Goal: Task Accomplishment & Management: Use online tool/utility

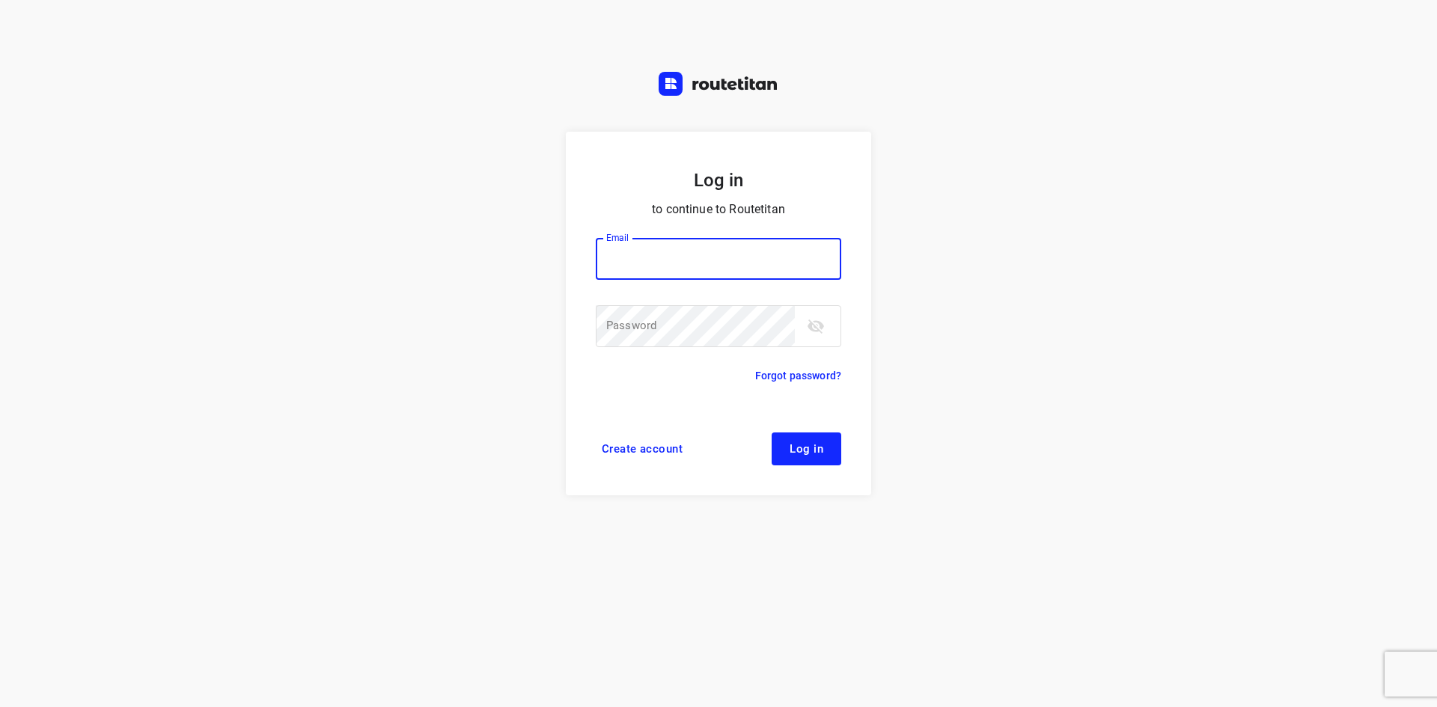
type input "[EMAIL_ADDRESS][DOMAIN_NAME]"
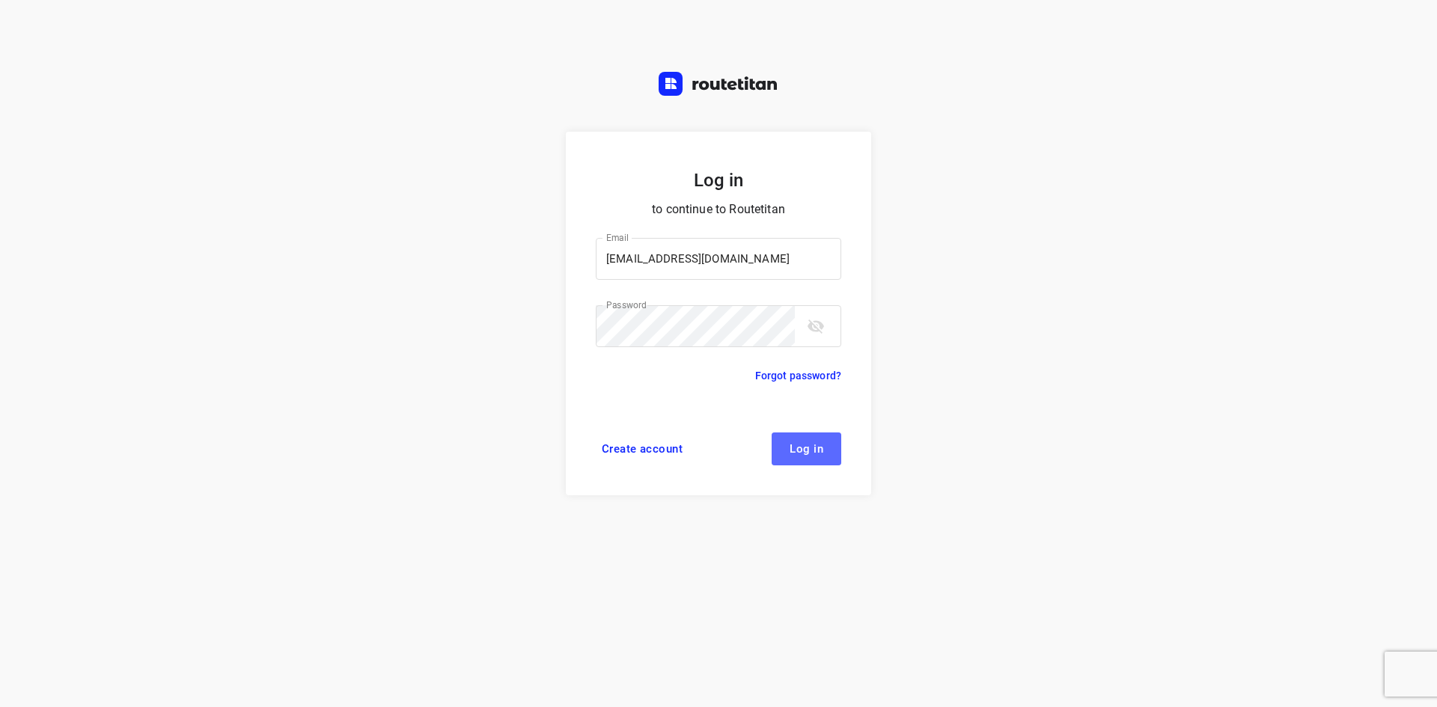
click at [817, 445] on span "Log in" at bounding box center [806, 449] width 34 height 12
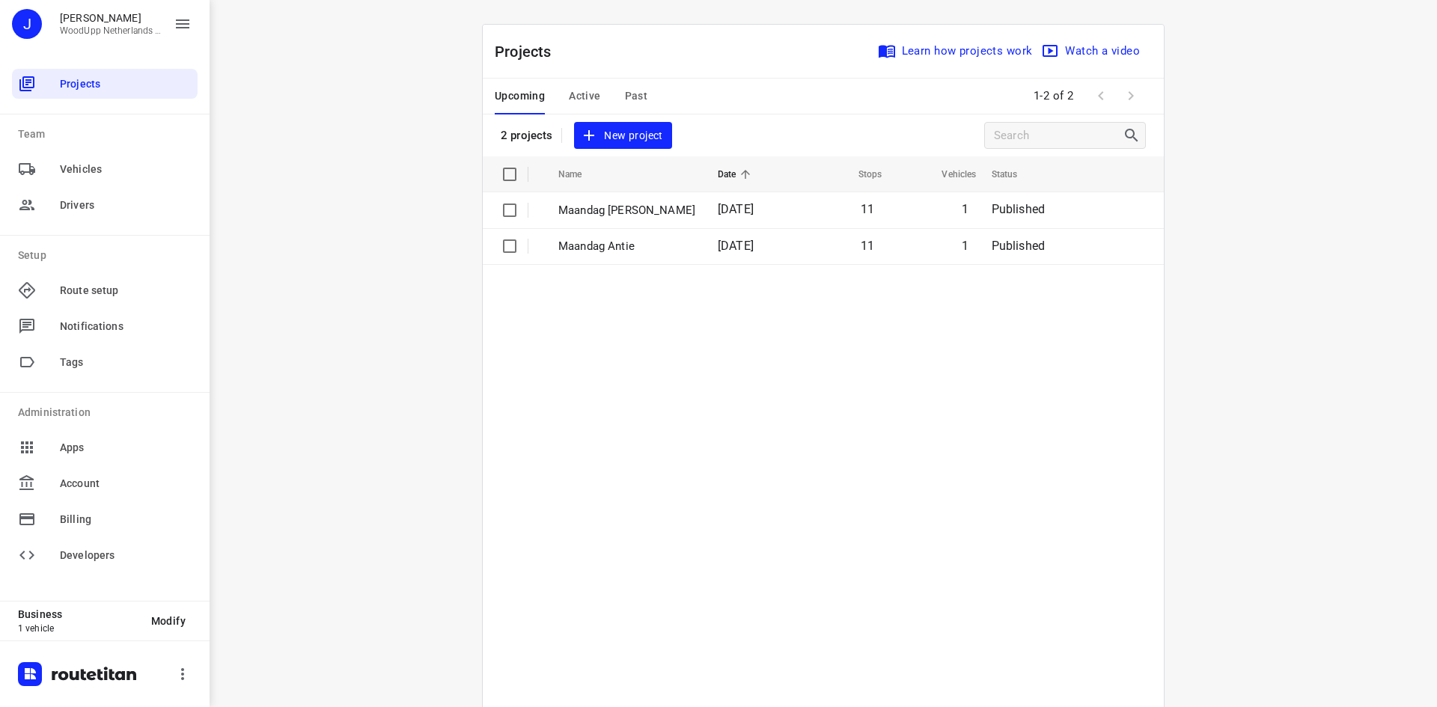
click at [611, 138] on span "New project" at bounding box center [622, 135] width 79 height 19
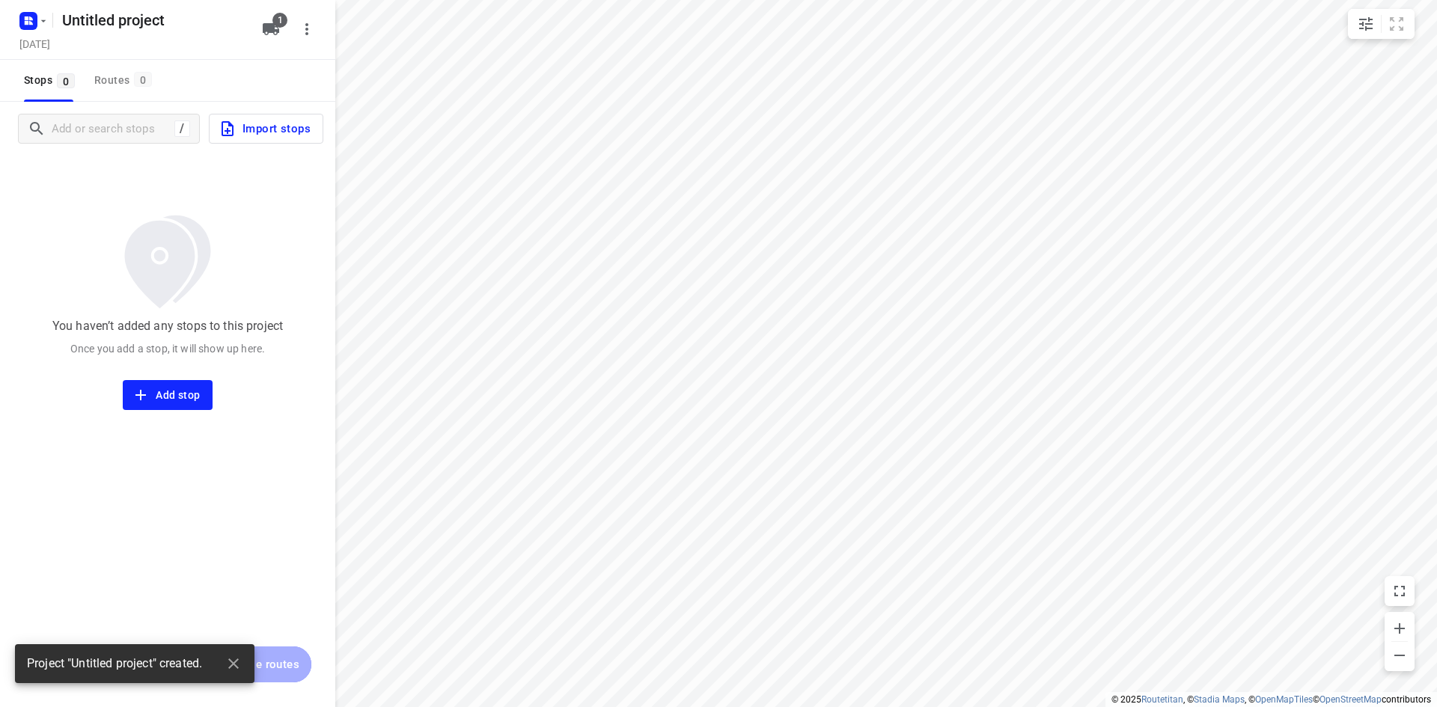
type input "distance"
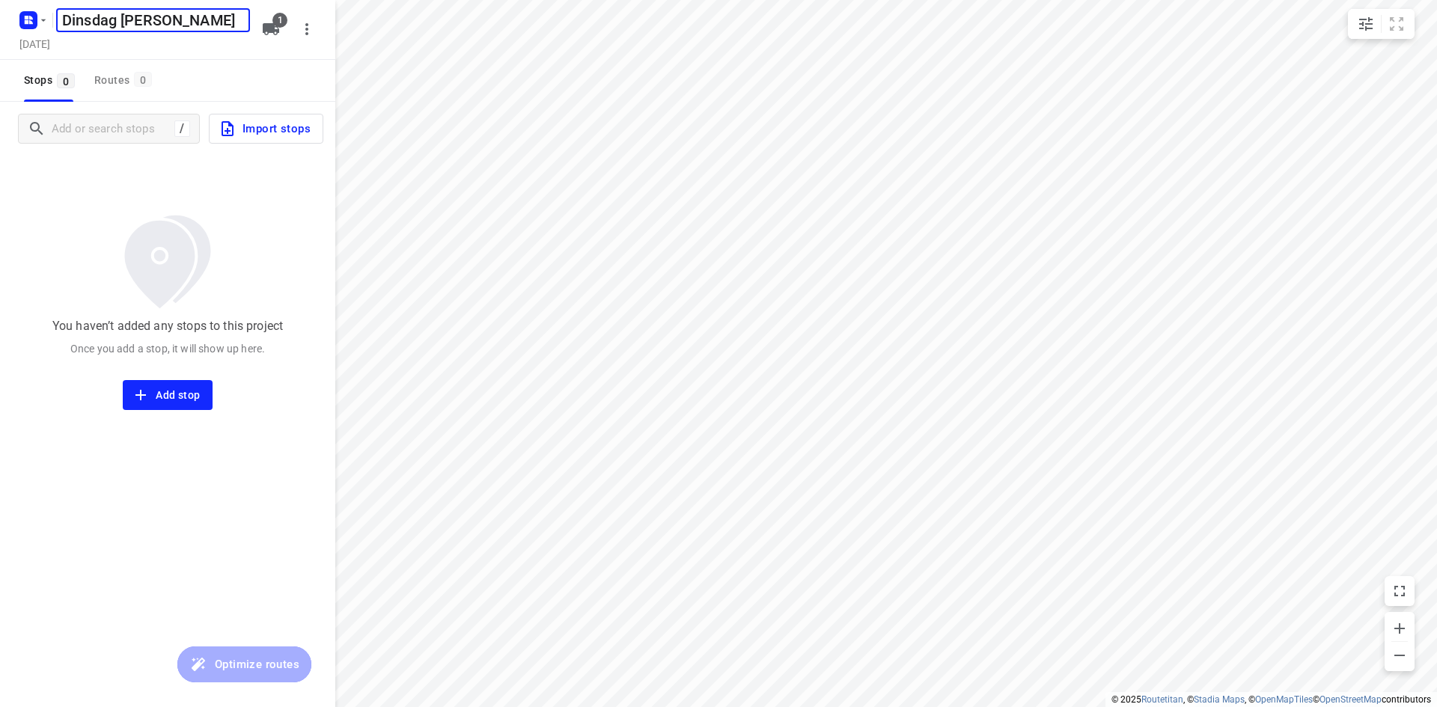
type input "Dinsdag [PERSON_NAME]"
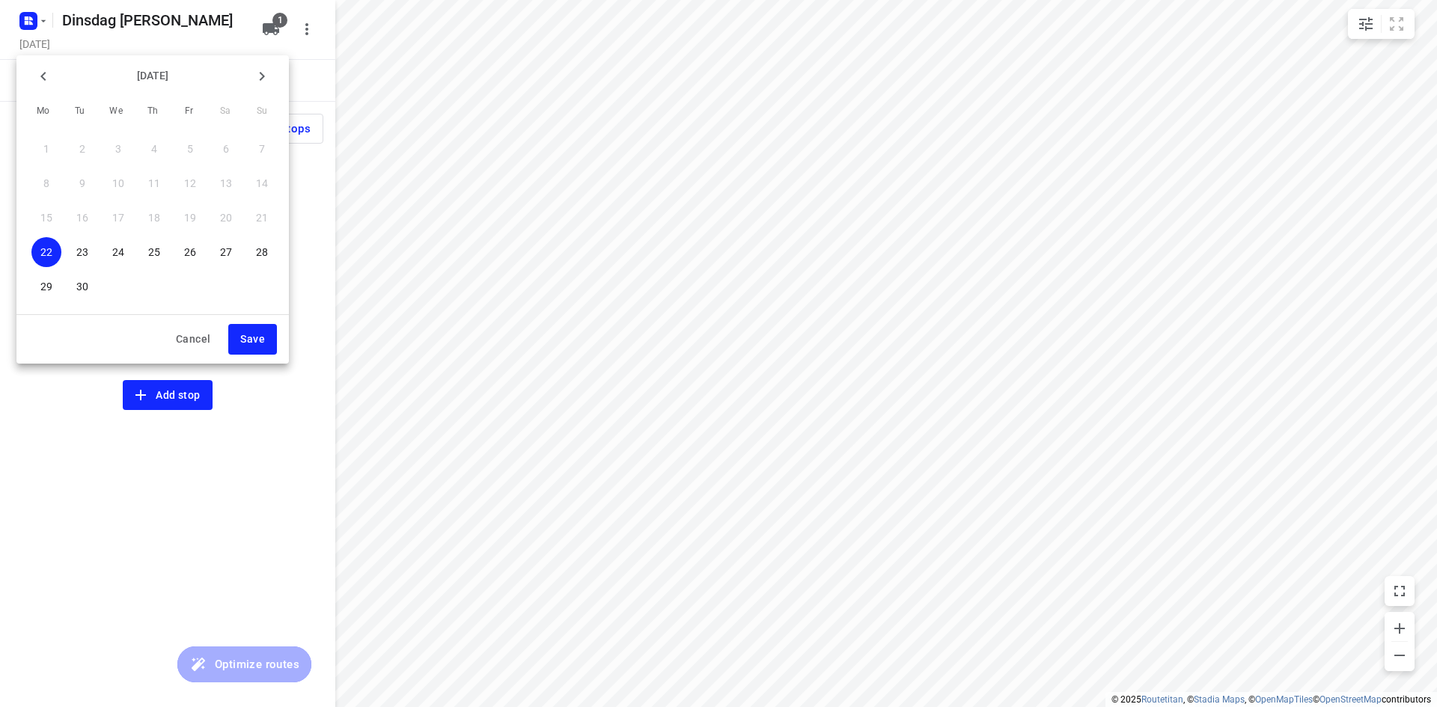
click at [80, 251] on p "23" at bounding box center [82, 252] width 12 height 15
click at [251, 343] on span "Save" at bounding box center [252, 339] width 25 height 19
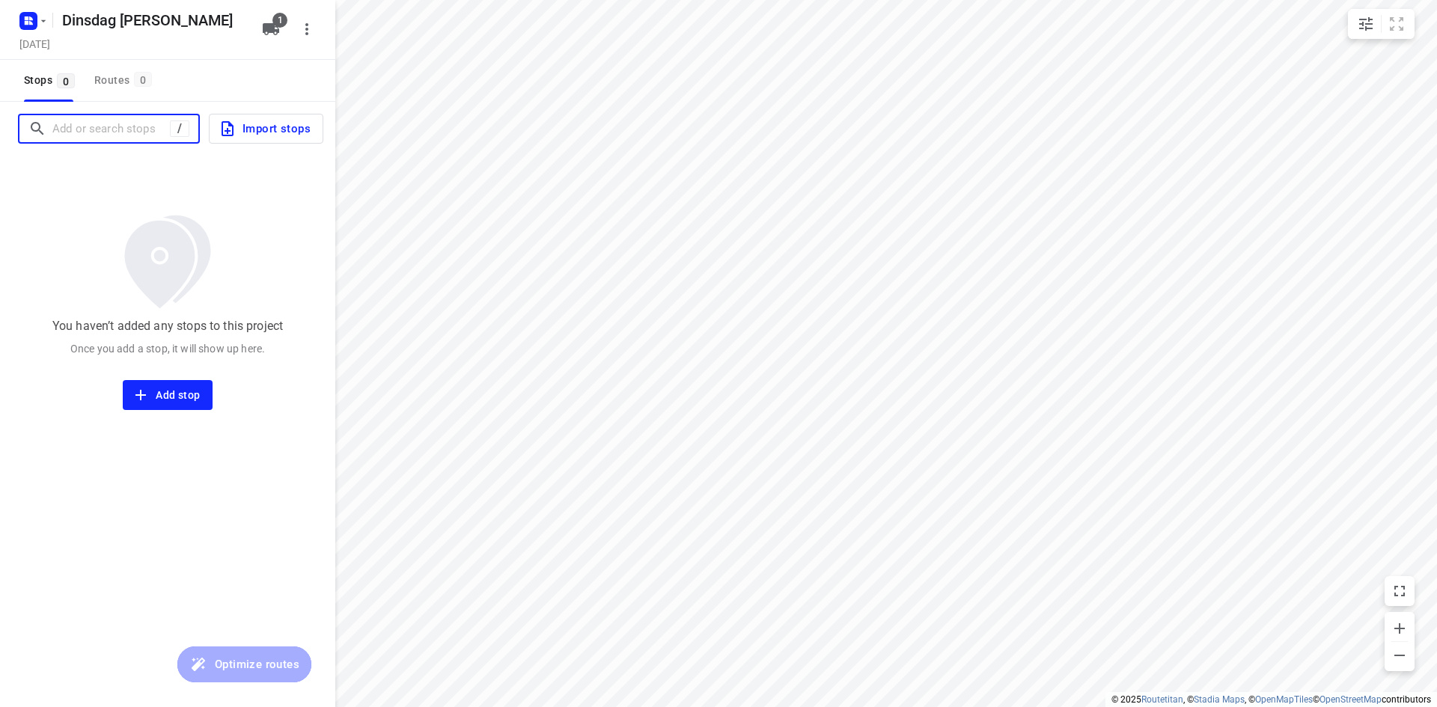
click at [88, 135] on input "Add or search stops" at bounding box center [110, 128] width 117 height 23
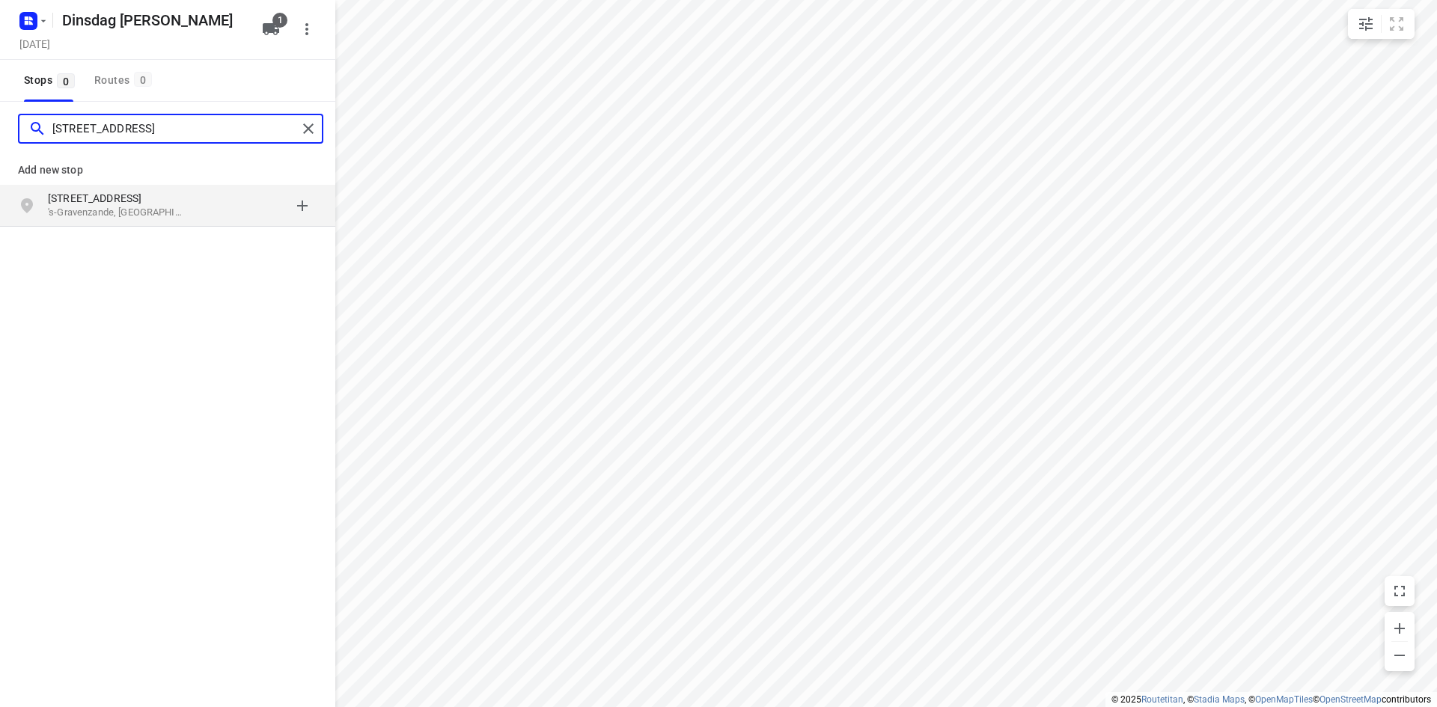
type input "nobelstraat 15 sgravenzande"
click at [106, 197] on p "Nobelstraat 15" at bounding box center [117, 198] width 138 height 15
type input "noordenweg 14/16 ridderkerk"
click at [100, 219] on p "Ridderkerk, Nederland" at bounding box center [117, 213] width 138 height 14
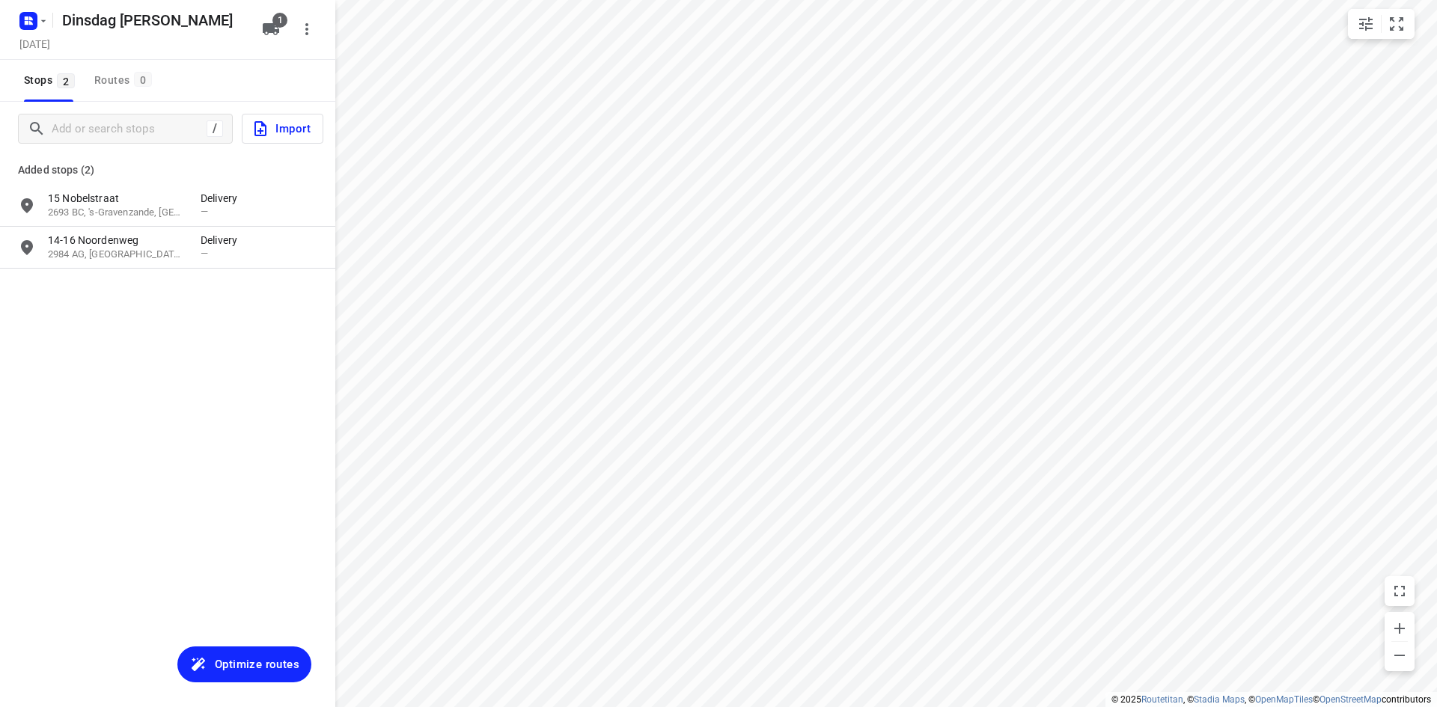
click at [118, 109] on div "/ Import" at bounding box center [167, 129] width 335 height 54
drag, startPoint x: 96, startPoint y: 137, endPoint x: 100, endPoint y: 129, distance: 9.0
click at [99, 131] on input "Add or search stops" at bounding box center [186, 128] width 269 height 23
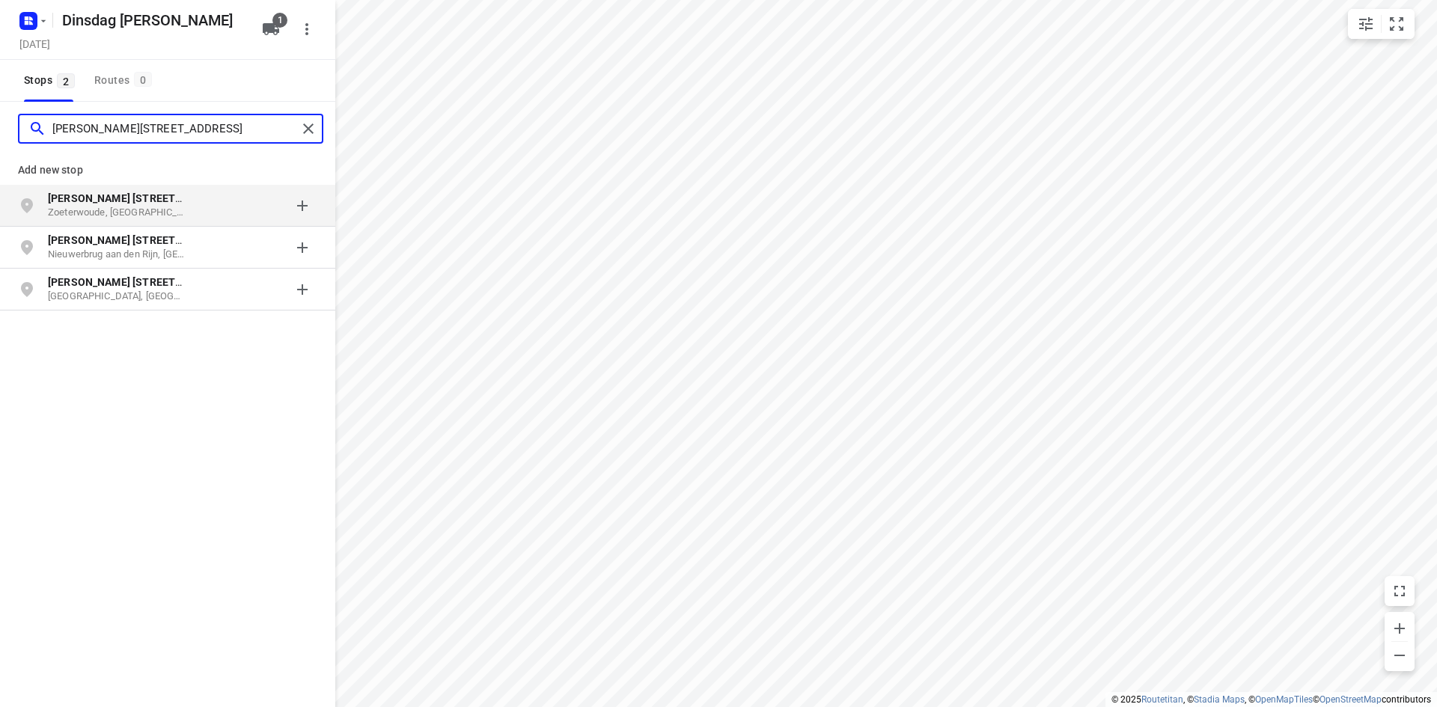
type input "hoge rijndijk 315"
click at [106, 198] on b "Hoge Rijndijk 315" at bounding box center [139, 198] width 183 height 12
type input "begoniaveld 59"
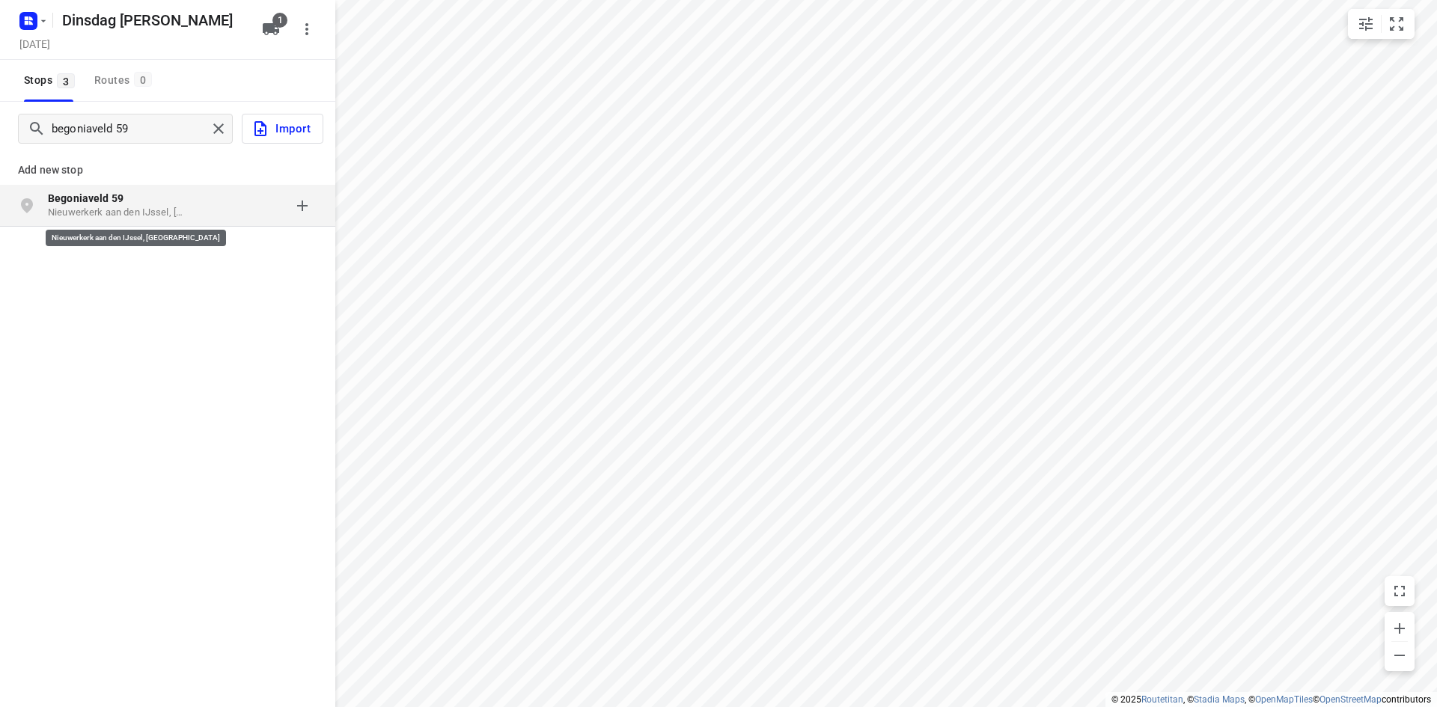
click at [121, 210] on p "Nieuwerkerk aan den IJssel, Nederland" at bounding box center [117, 213] width 138 height 14
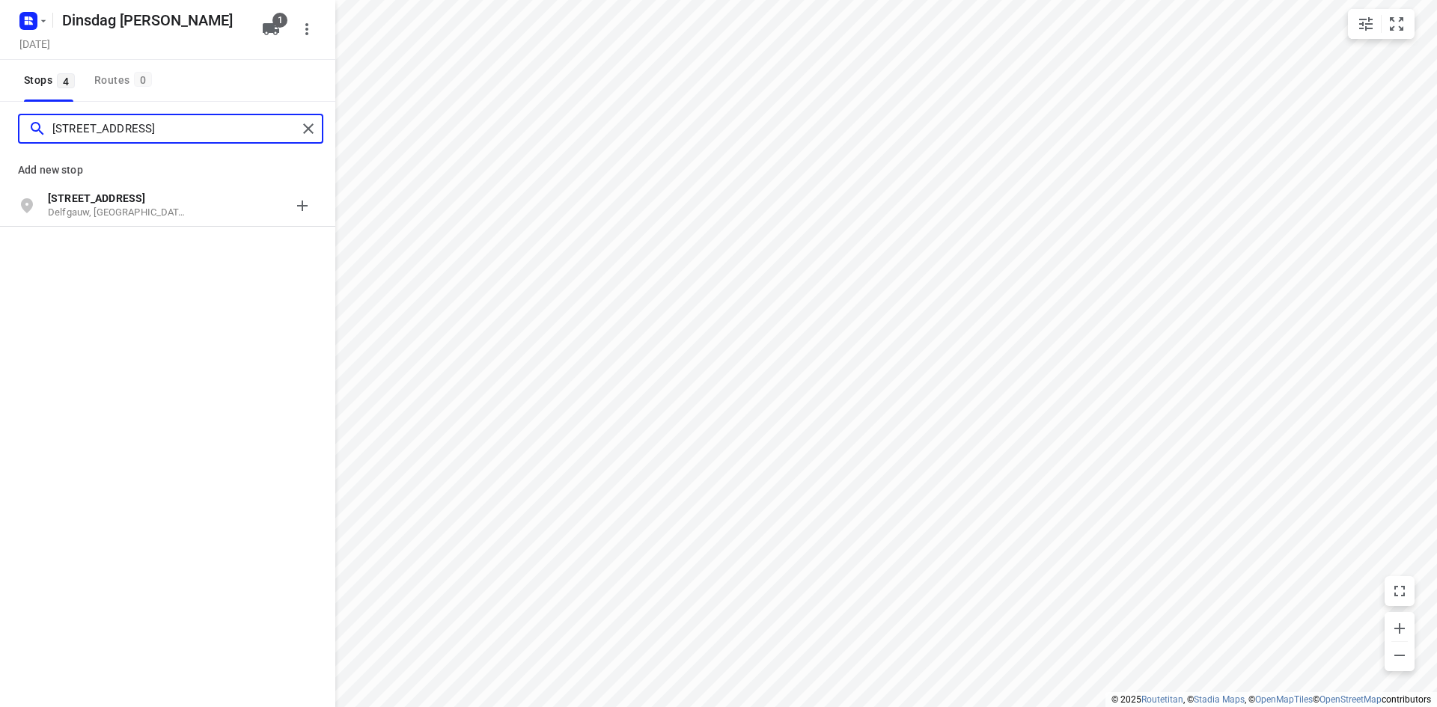
type input "zuidpoldersingel 61"
click at [121, 209] on p "Delfgauw, Nederland" at bounding box center [117, 213] width 138 height 14
type input "leo fallplantsoen 12"
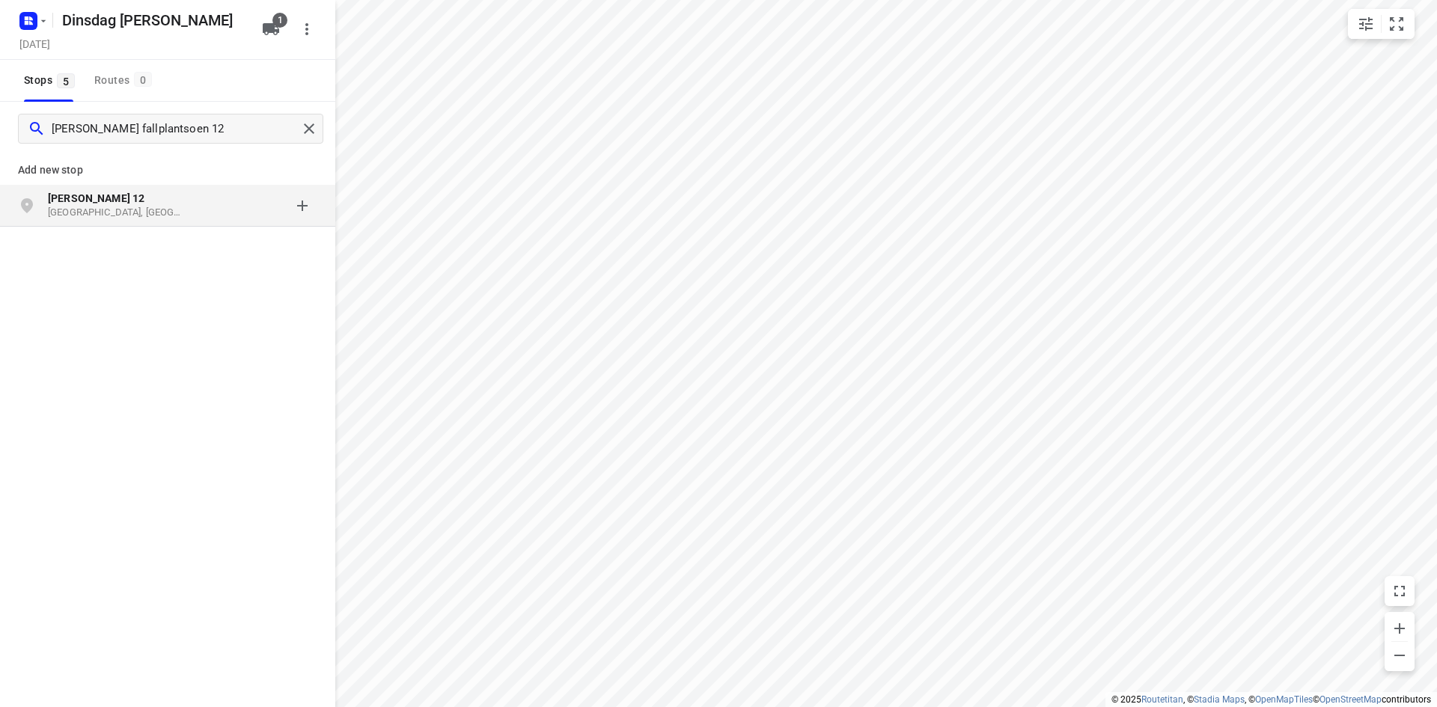
click at [124, 215] on p "Utrecht, Nederland" at bounding box center [117, 213] width 138 height 14
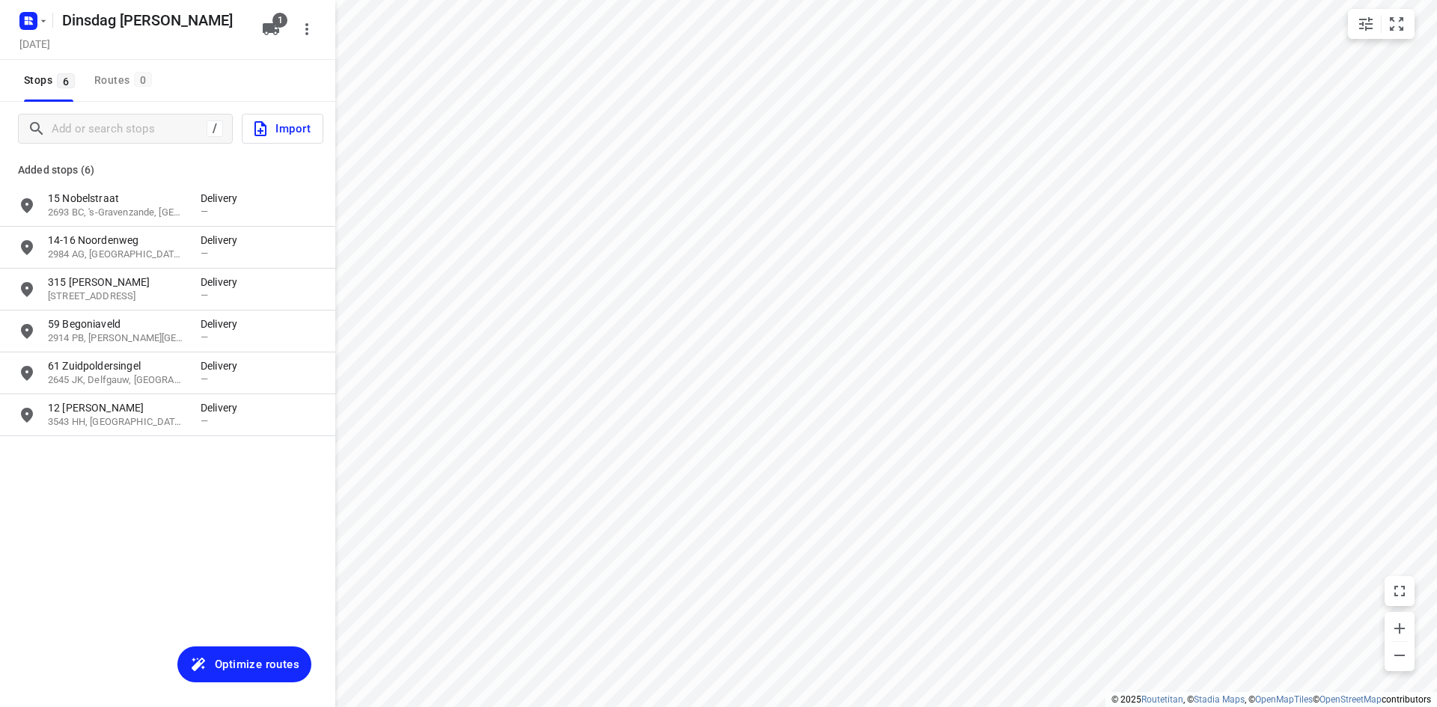
click at [171, 158] on div "Added stops (6)" at bounding box center [167, 164] width 335 height 42
click at [244, 665] on span "Optimize routes" at bounding box center [257, 664] width 85 height 19
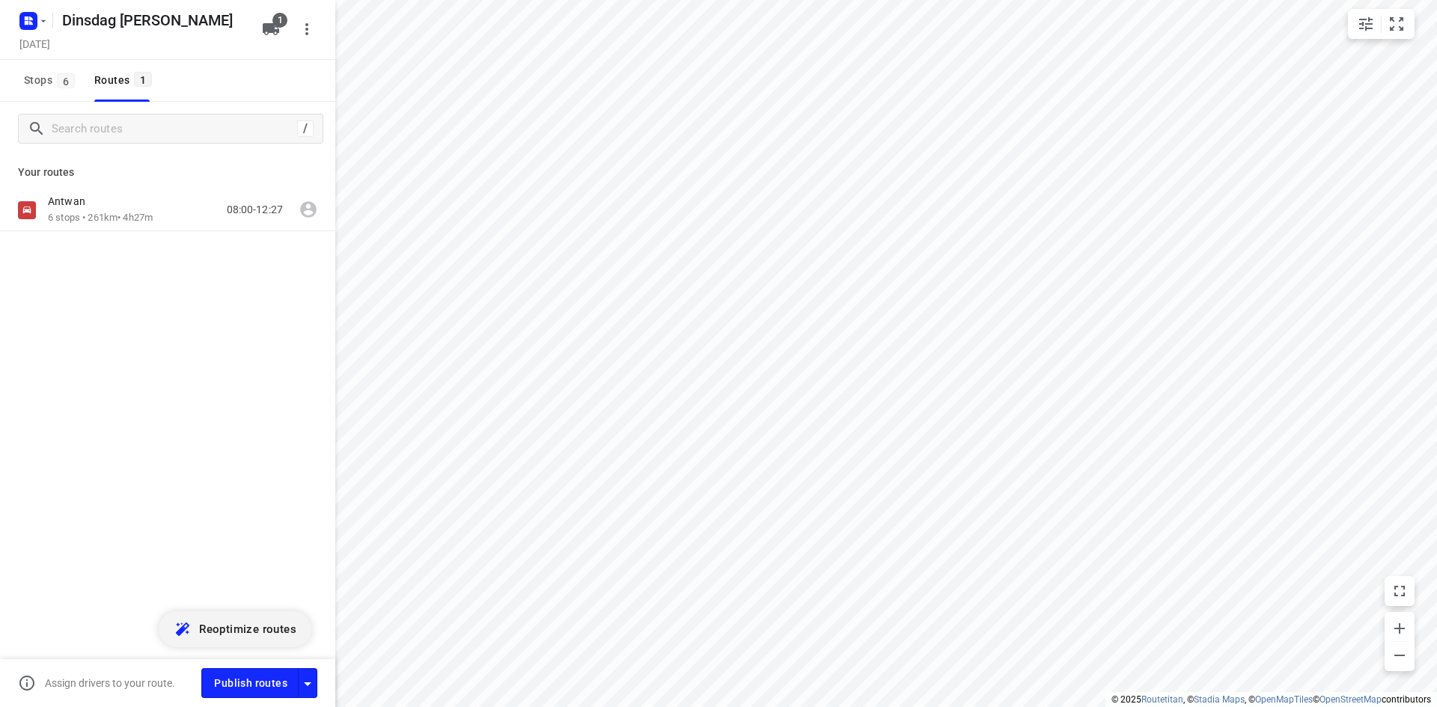
click at [272, 39] on button "1" at bounding box center [271, 29] width 30 height 30
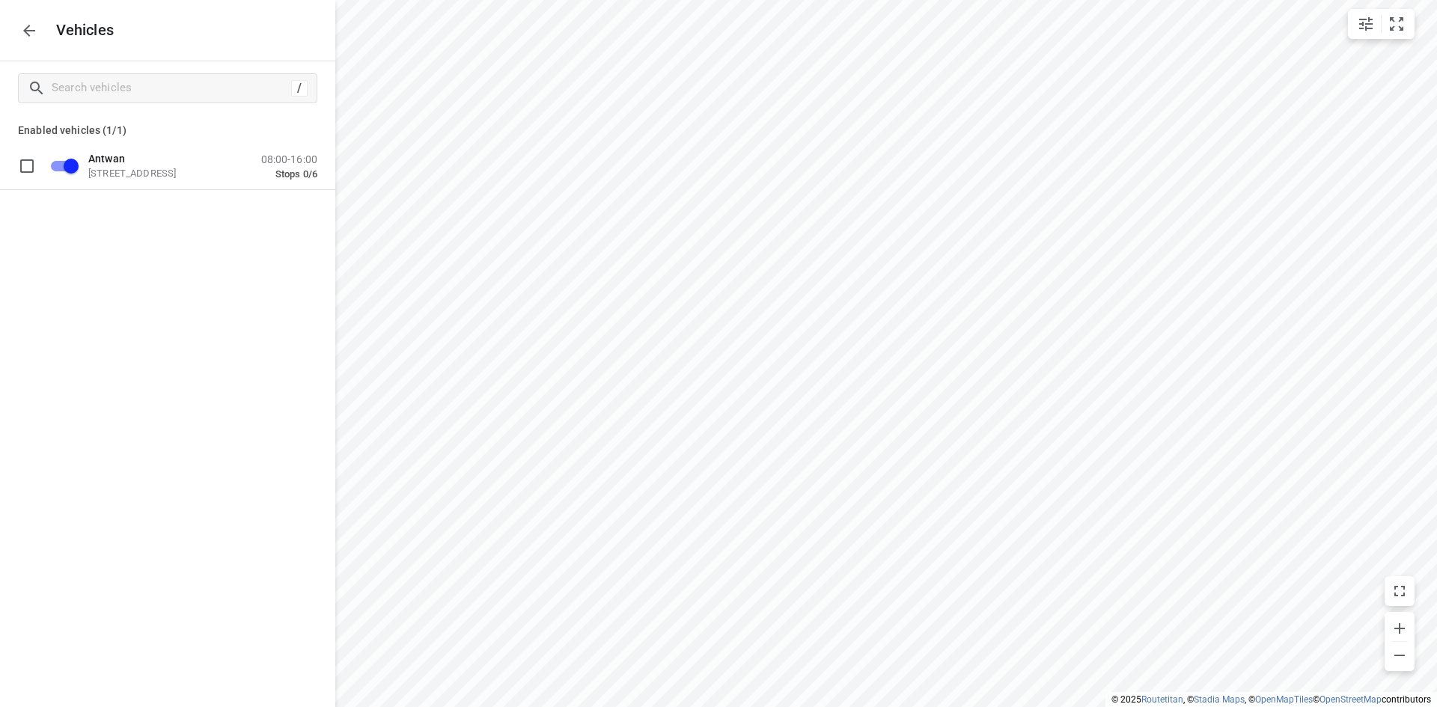
click at [254, 290] on div "/ Enabled vehicles (1/1) Antwan Goederenweg 13, 1271 AM Huizen, Netherlands 08:…" at bounding box center [167, 414] width 335 height 707
click at [31, 29] on icon "button" at bounding box center [29, 31] width 18 height 18
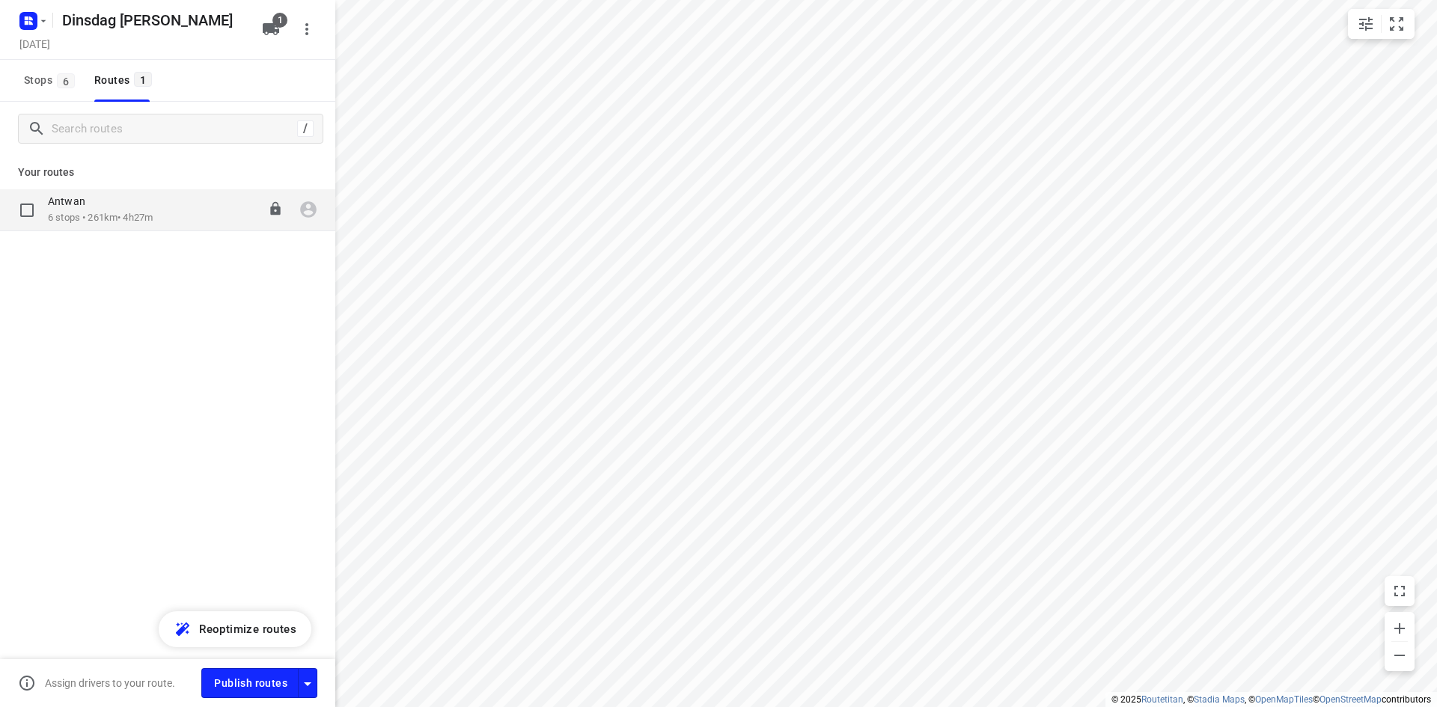
click at [173, 222] on div "Antwan 6 stops • 261km • 4h27m 08:00-12:27" at bounding box center [191, 210] width 287 height 31
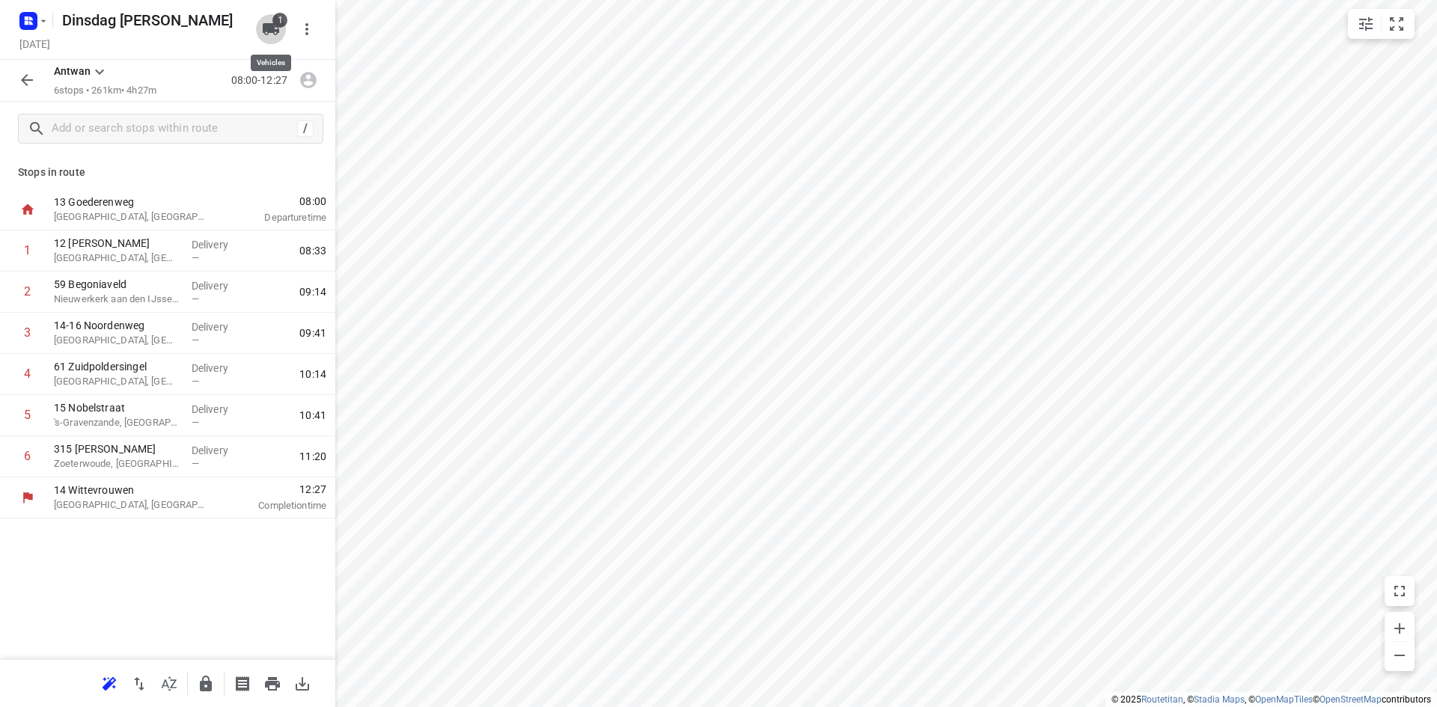
click at [278, 28] on icon "button" at bounding box center [271, 29] width 18 height 18
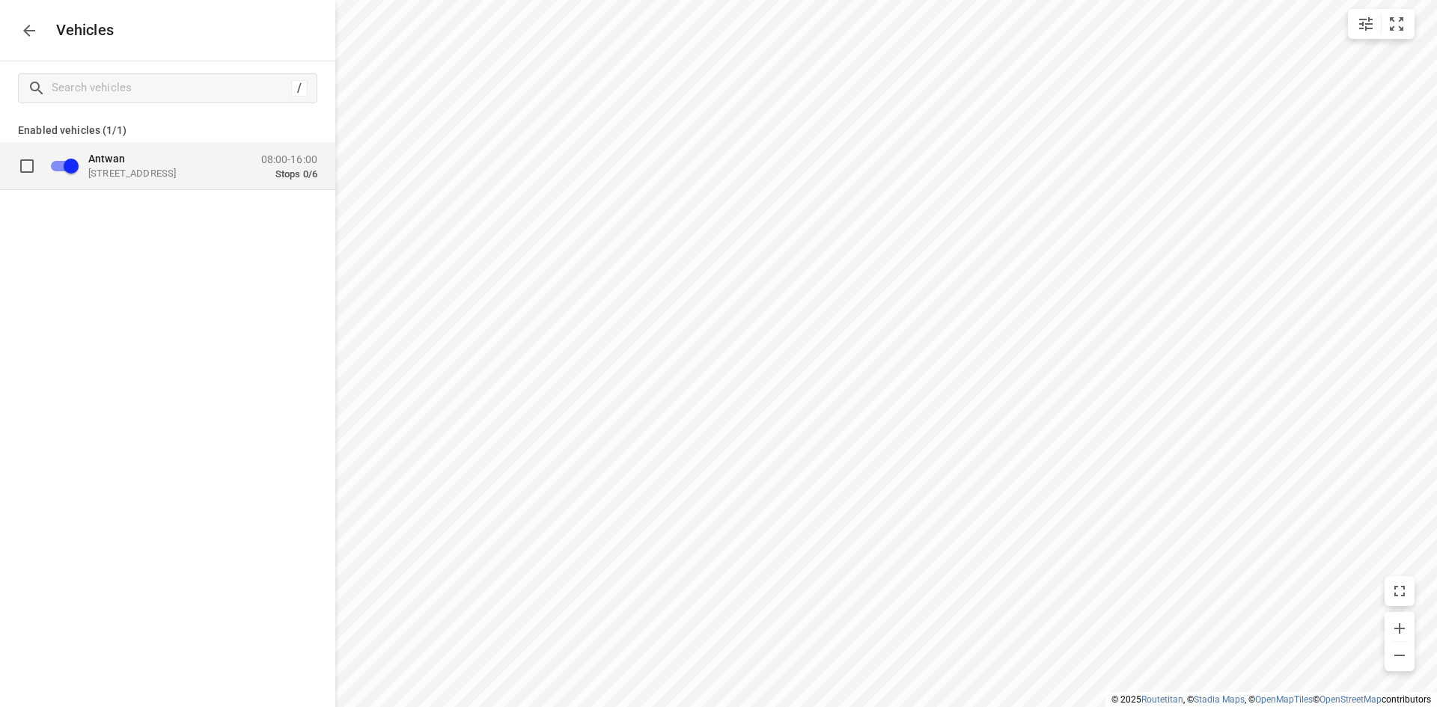
click at [302, 183] on div "Antwan Goederenweg 13, 1271 AM Huizen, Netherlands 08:00-16:00 Stops 0/6" at bounding box center [179, 165] width 275 height 47
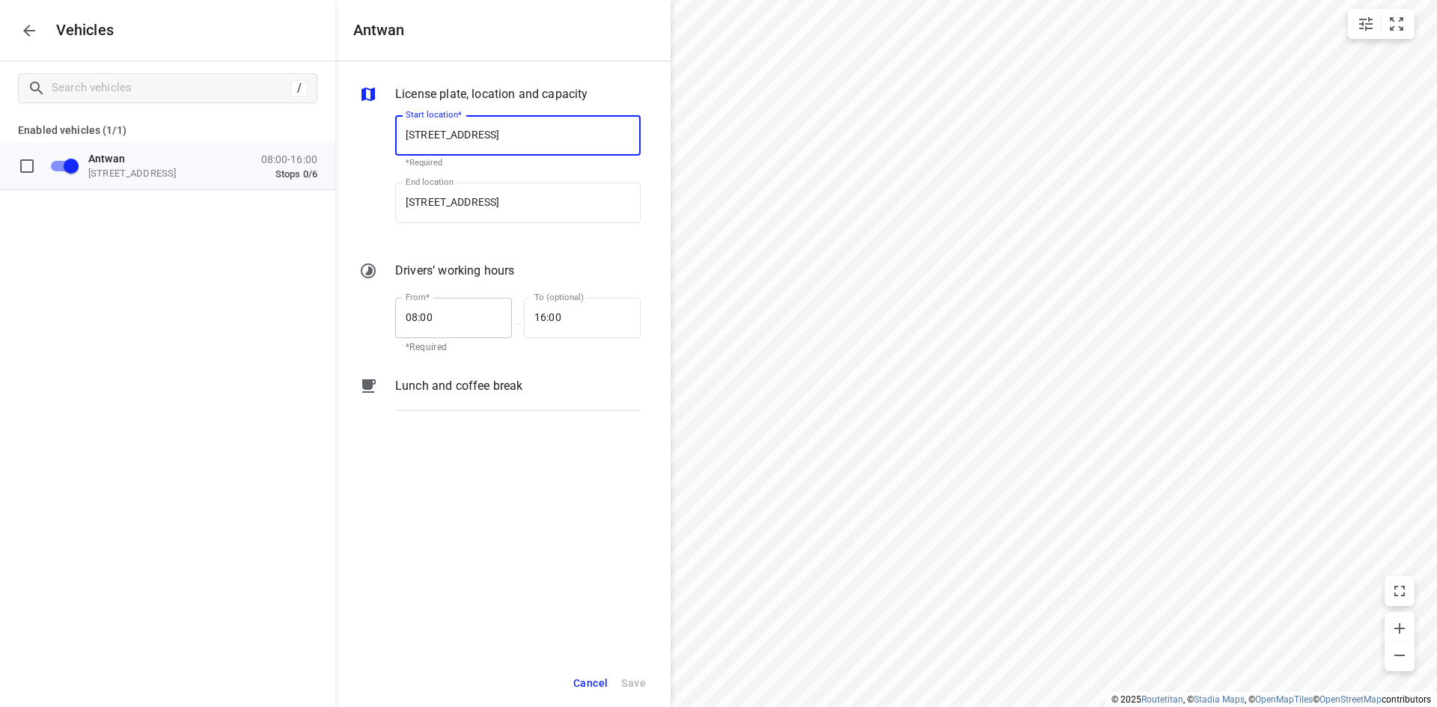
click at [427, 316] on input "08:00" at bounding box center [445, 318] width 100 height 40
type input "07:30"
click at [640, 683] on span "Save" at bounding box center [633, 683] width 25 height 19
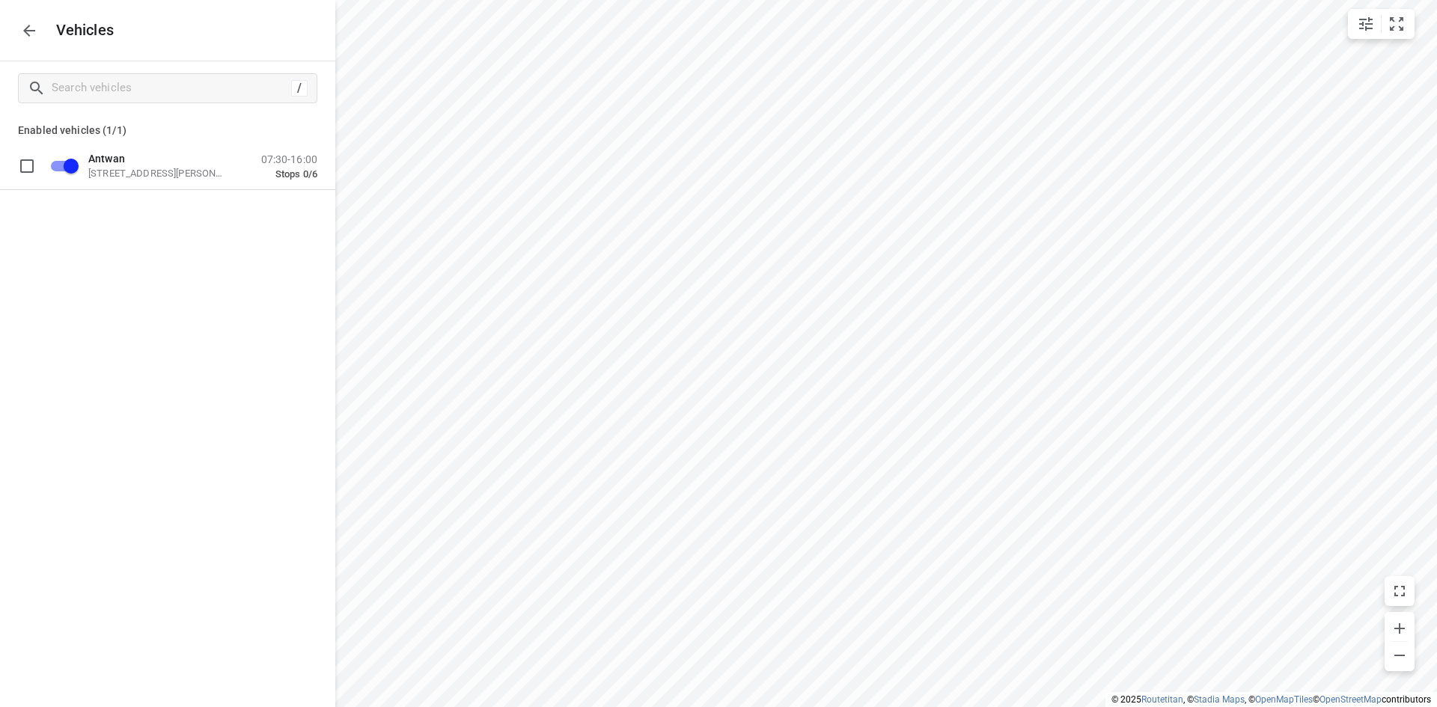
click at [35, 34] on icon "button" at bounding box center [29, 31] width 18 height 18
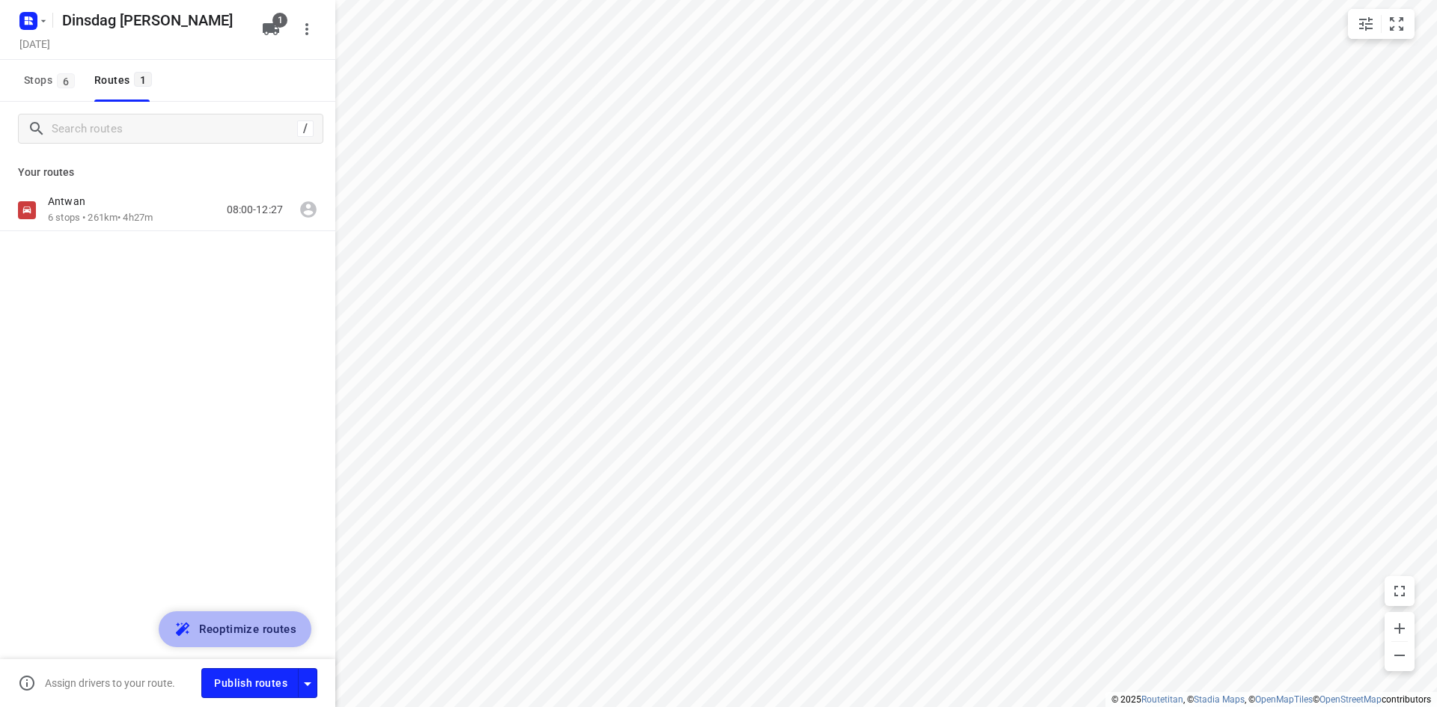
click at [233, 628] on span "Reoptimize routes" at bounding box center [247, 629] width 97 height 19
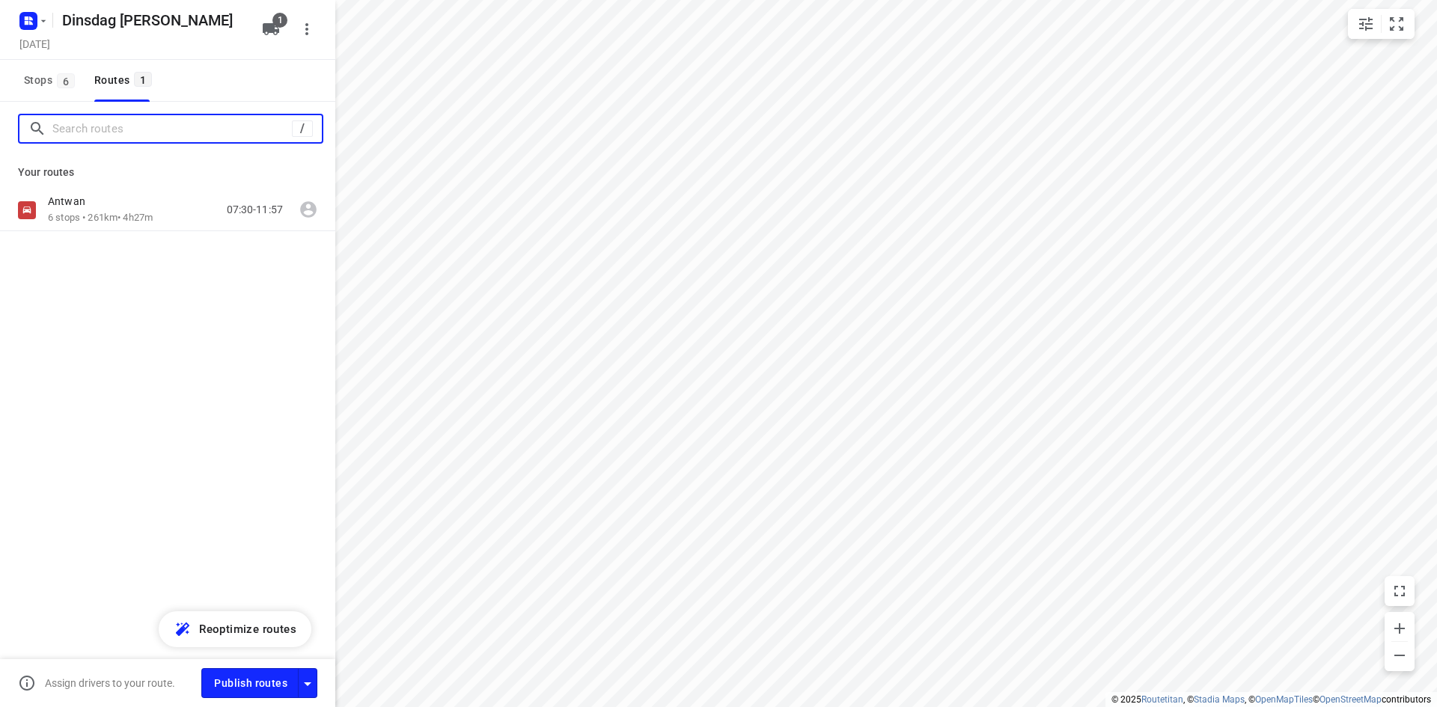
click at [131, 118] on input "Search routes" at bounding box center [171, 128] width 239 height 23
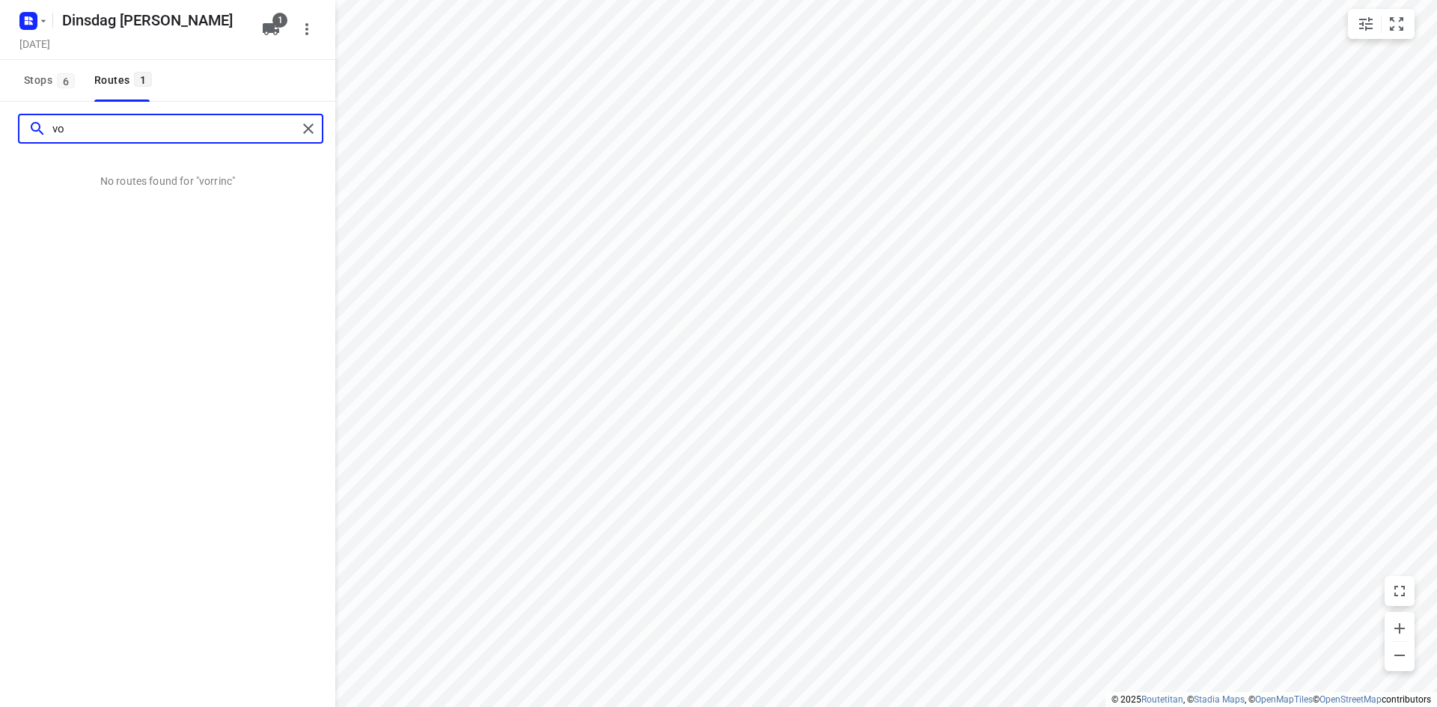
type input "v"
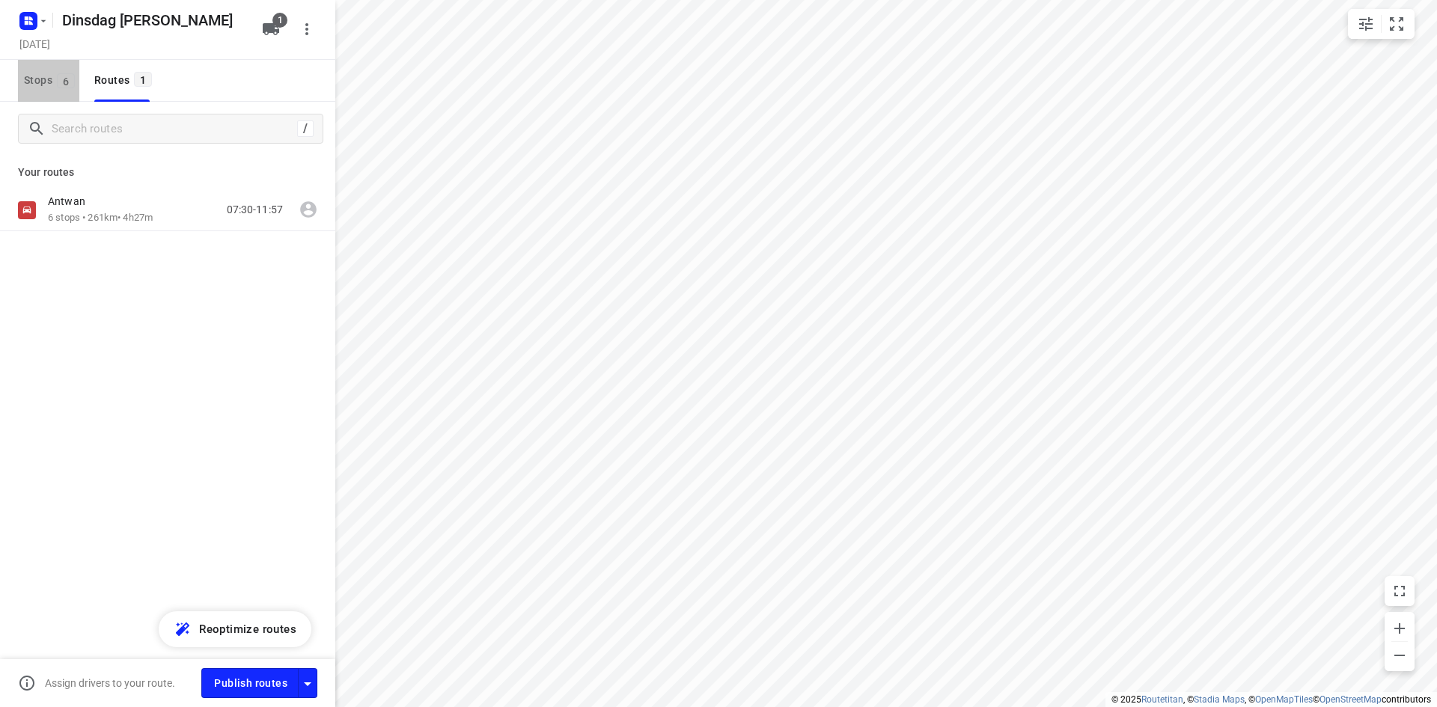
click at [55, 87] on span "Stops 6" at bounding box center [51, 80] width 55 height 19
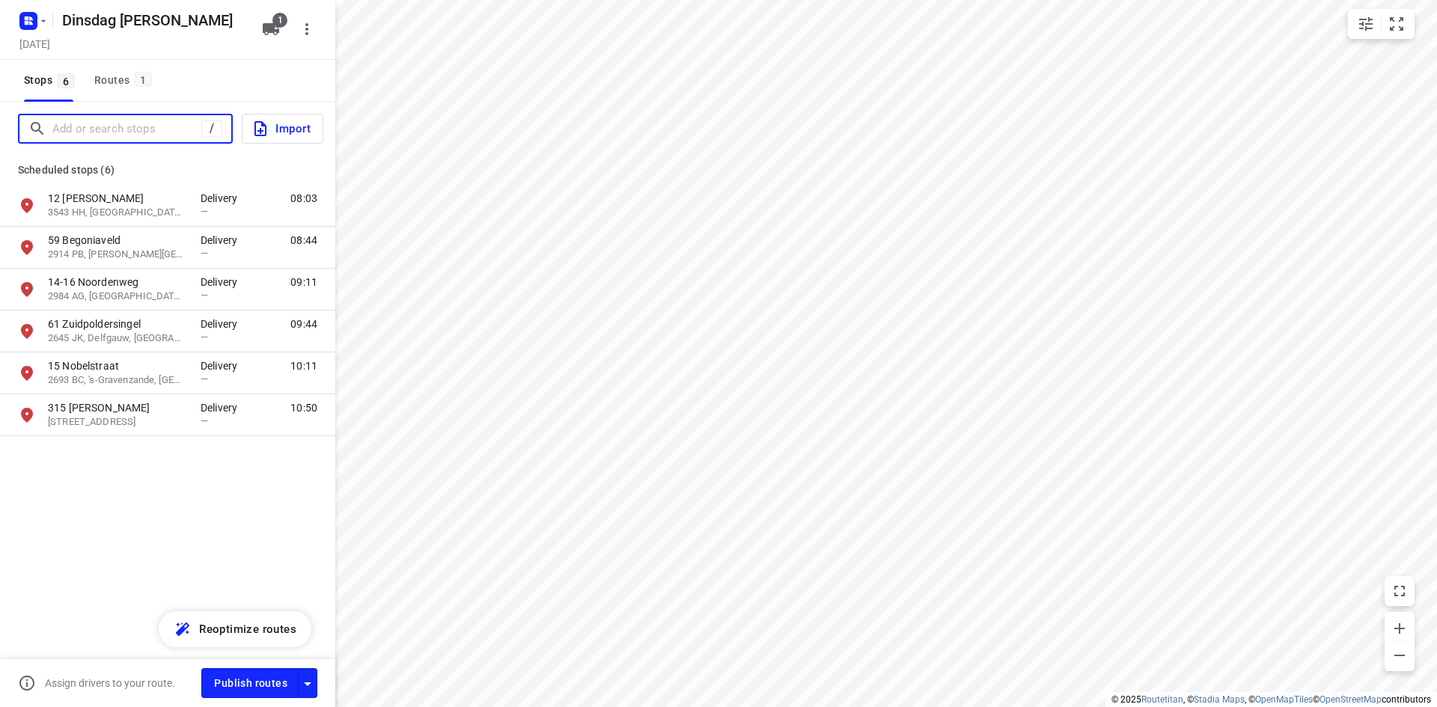
click at [91, 126] on input "Add or search stops" at bounding box center [126, 128] width 149 height 23
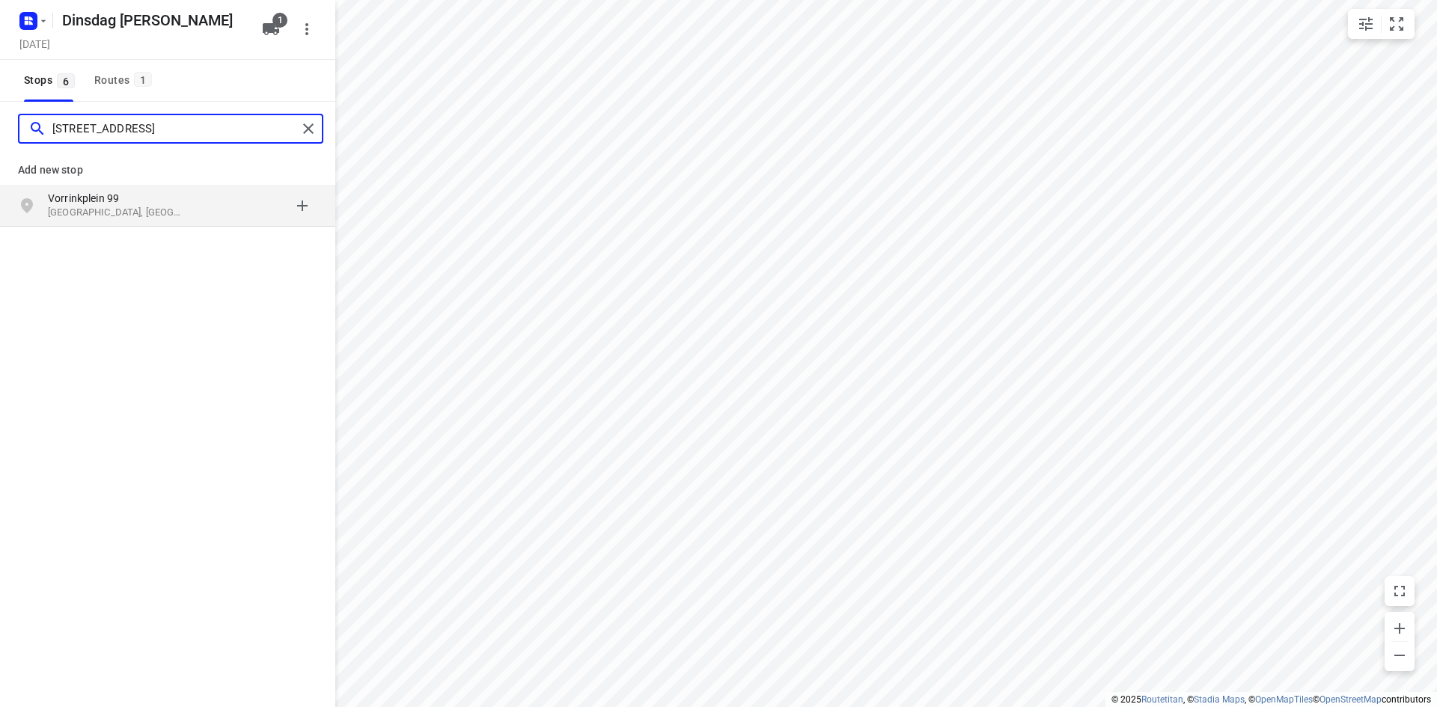
type input "vorrinckplein 99 delft"
click at [99, 203] on p "Vorrinkplein 99" at bounding box center [117, 198] width 138 height 15
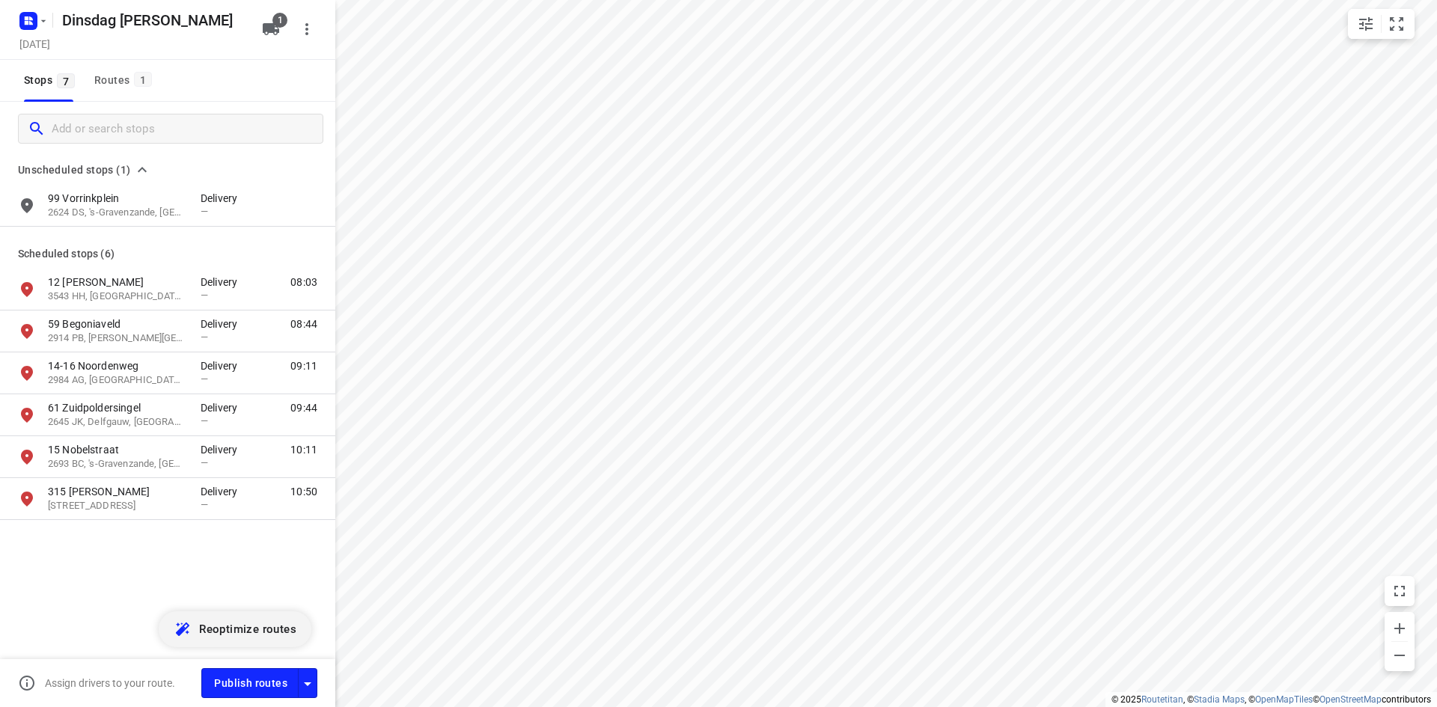
click at [231, 626] on span "Reoptimize routes" at bounding box center [247, 629] width 97 height 19
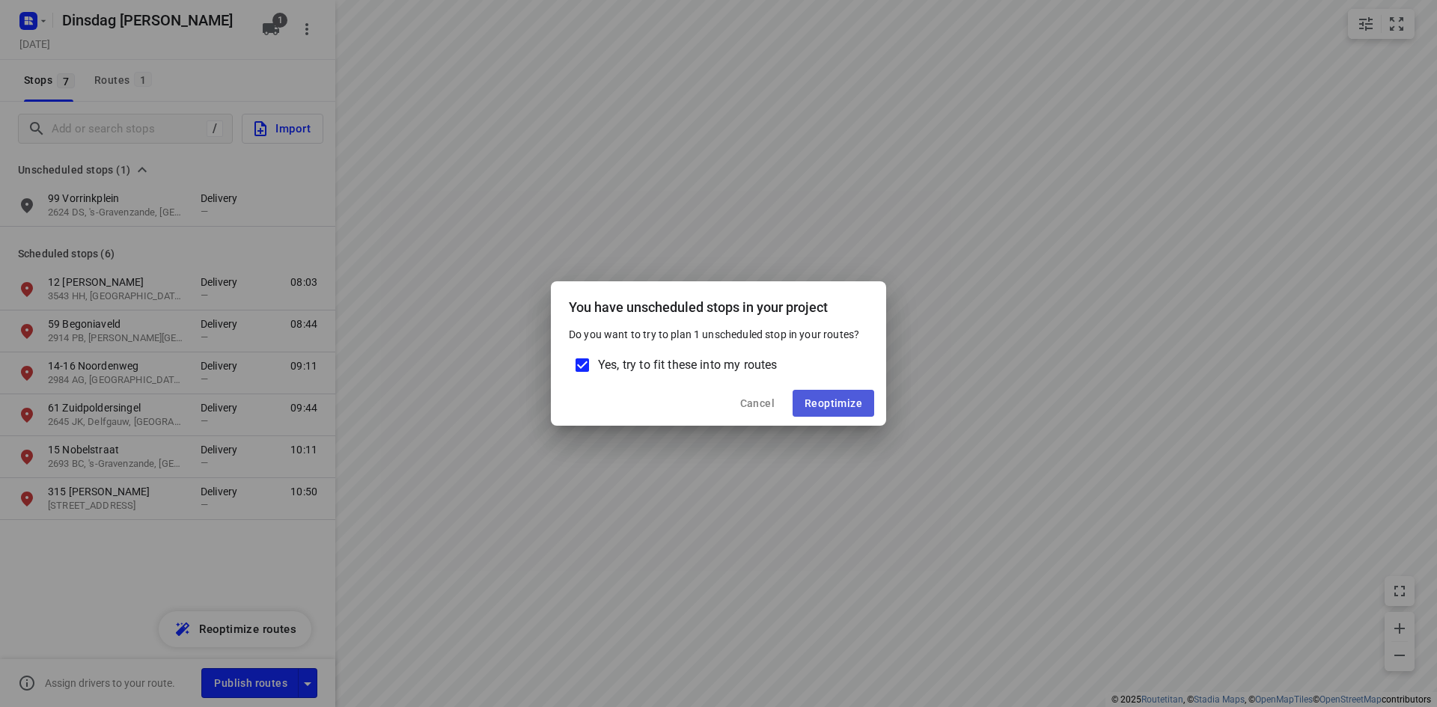
click at [841, 395] on button "Reoptimize" at bounding box center [833, 403] width 82 height 27
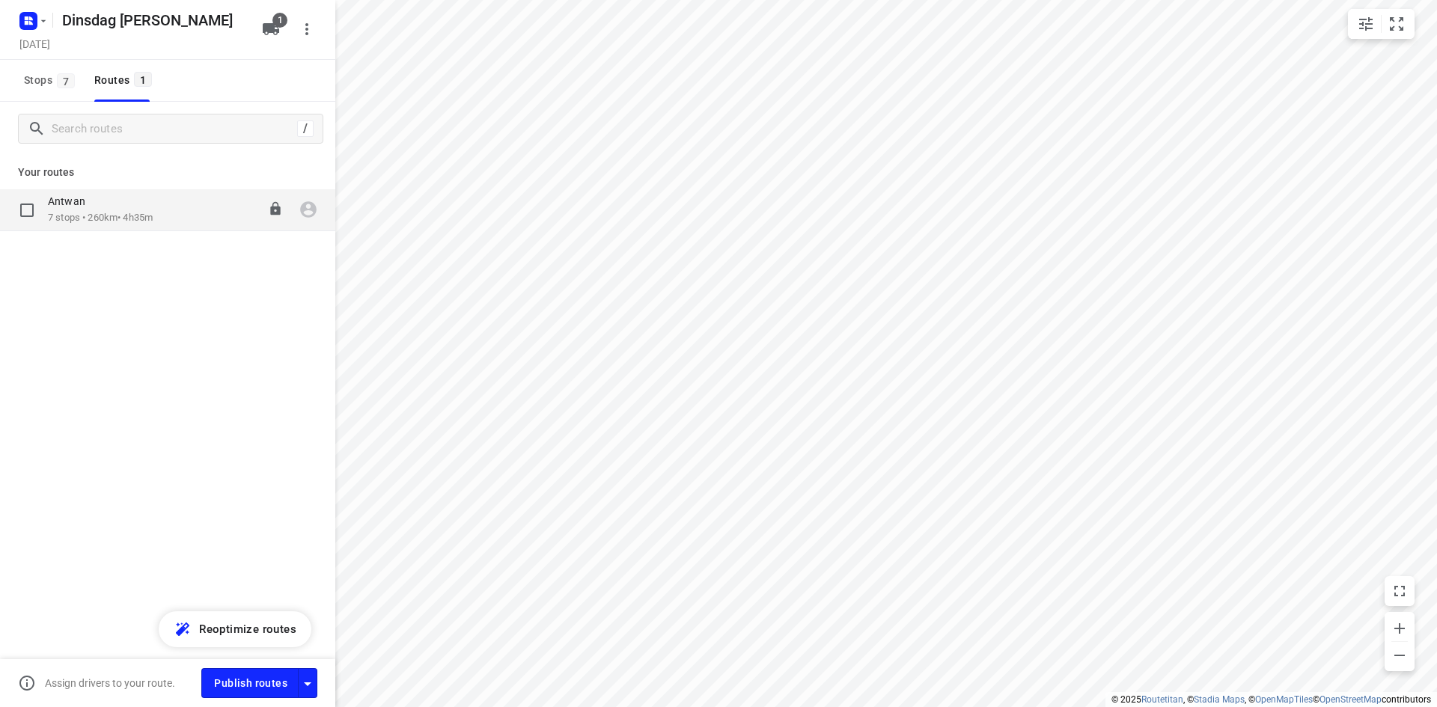
click at [128, 218] on p "7 stops • 260km • 4h35m" at bounding box center [100, 218] width 105 height 14
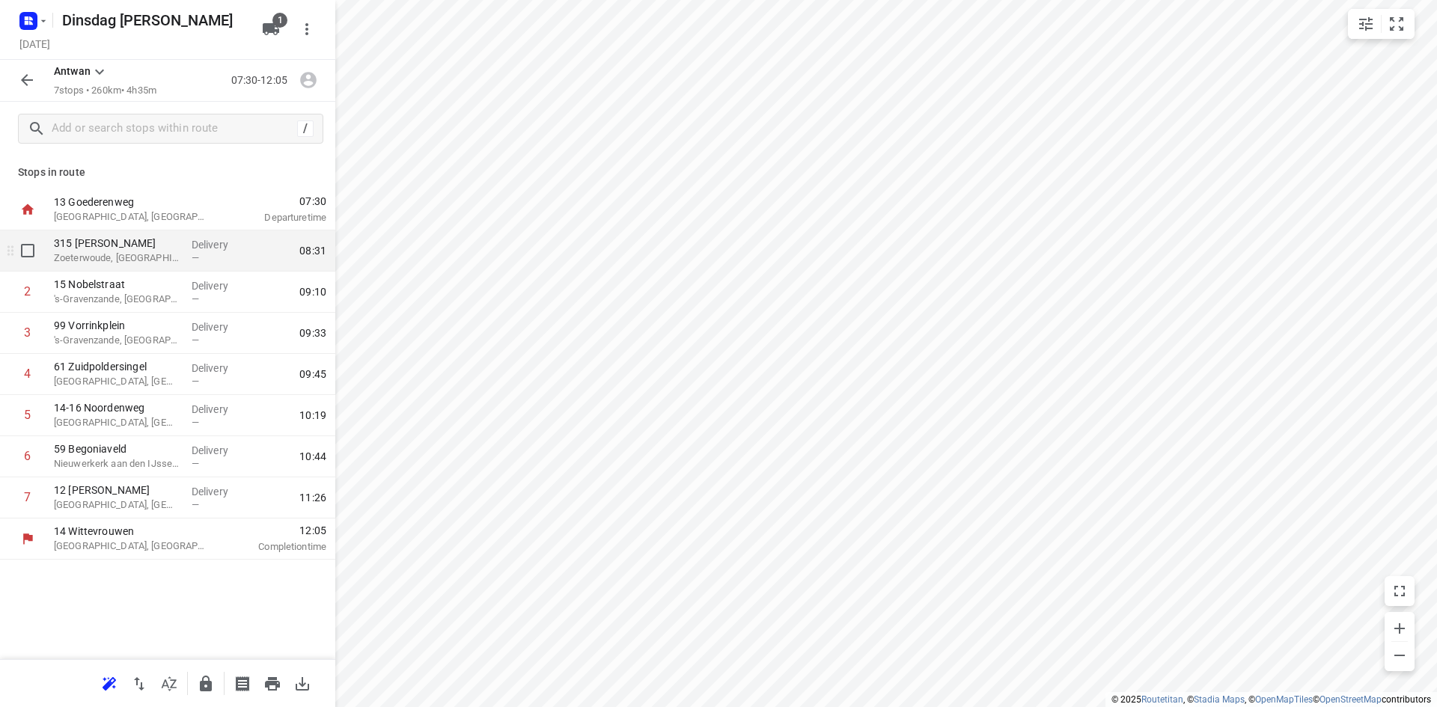
click at [178, 261] on p "Zoeterwoude, Netherlands" at bounding box center [117, 258] width 126 height 15
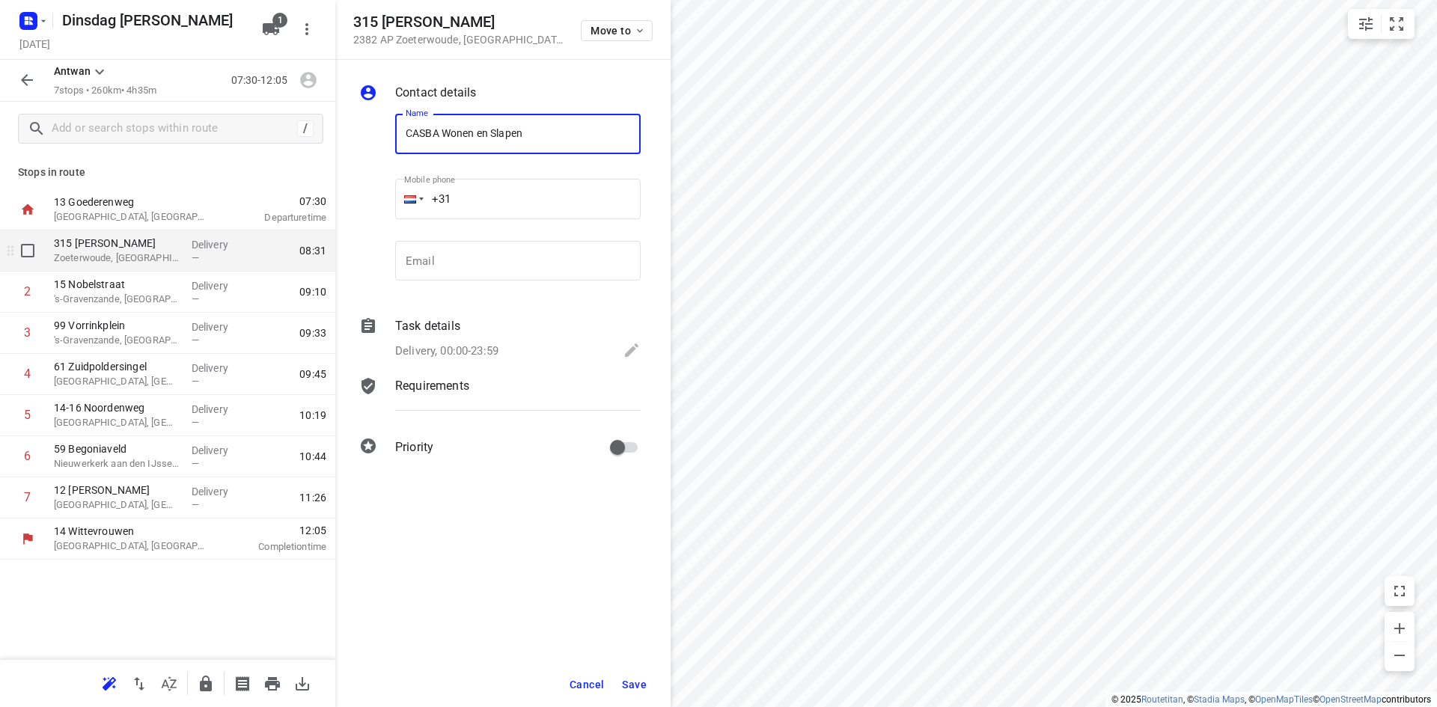
type input "CASBA Wonen en Slapen"
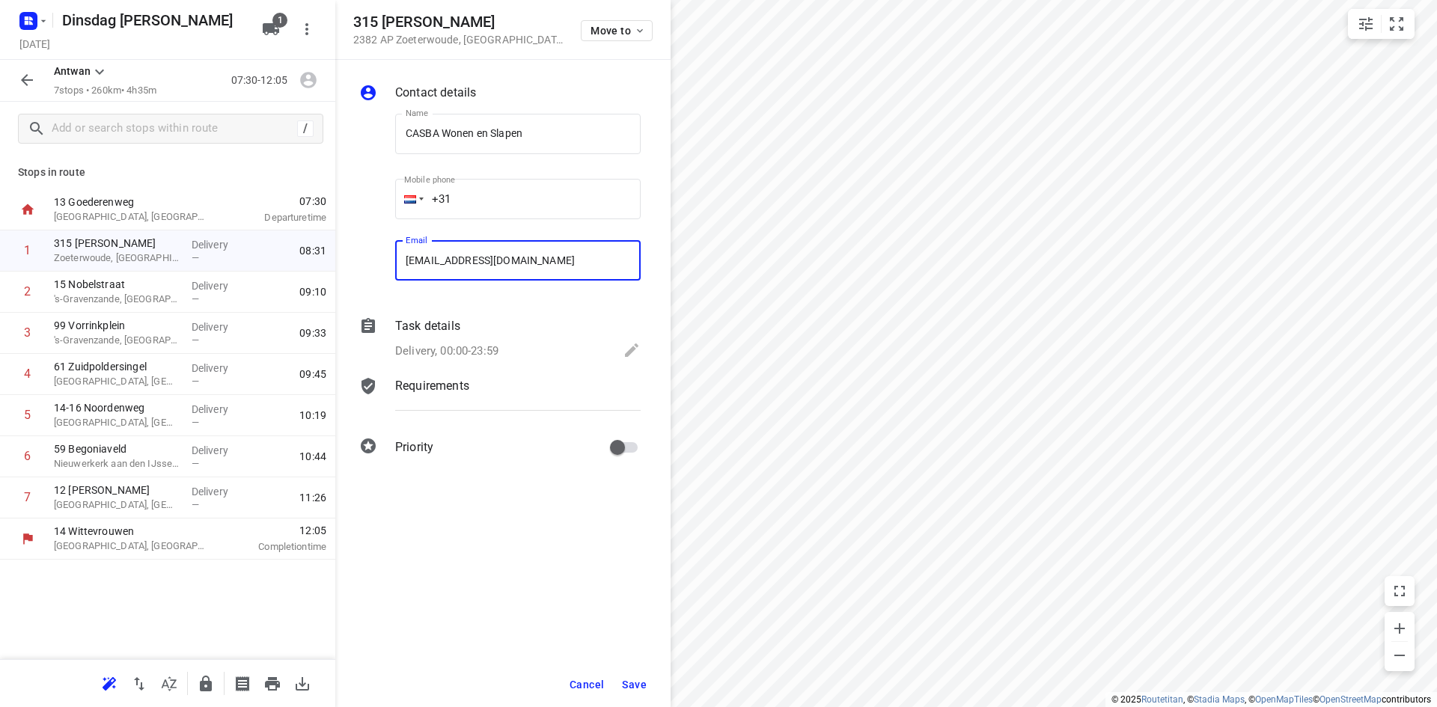
type input "verkoopwonen@casba.nl"
click at [621, 695] on button "Save" at bounding box center [634, 684] width 37 height 27
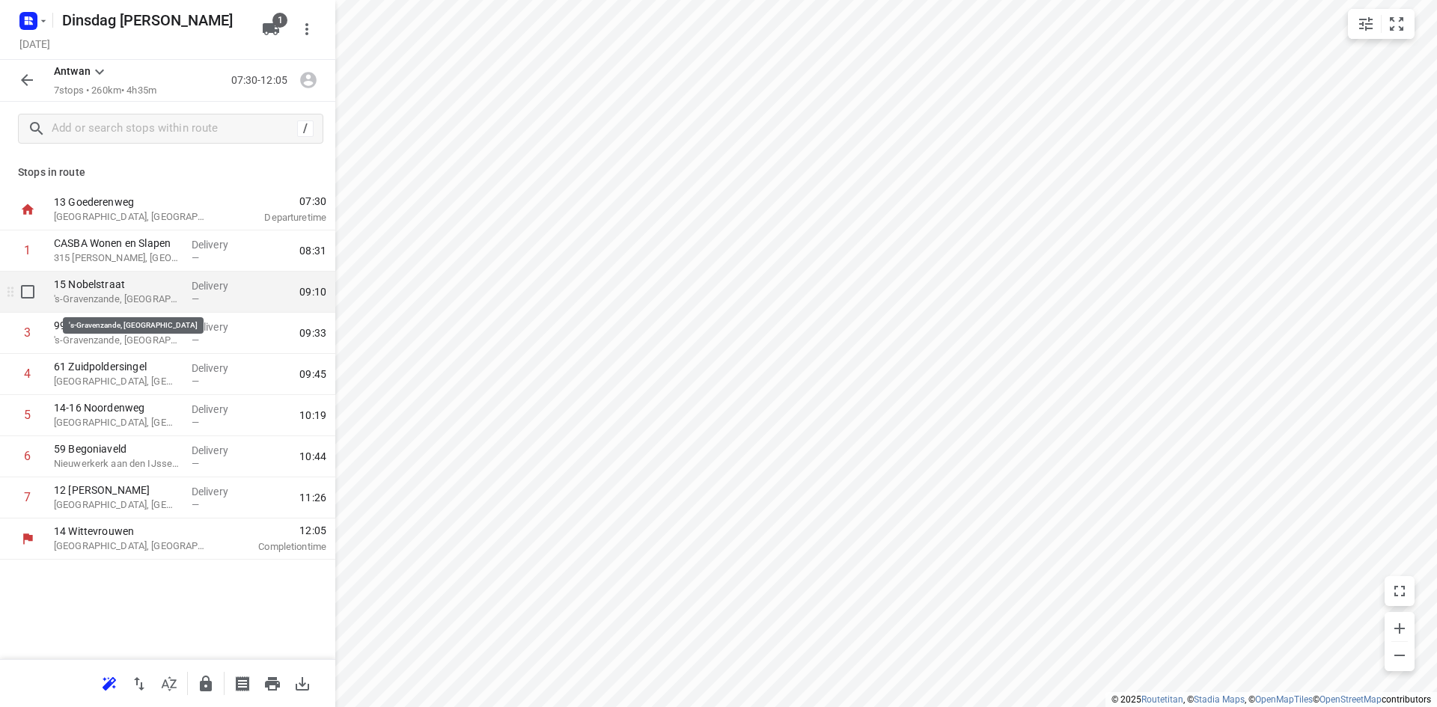
click at [153, 296] on p "'s-Gravenzande, Netherlands" at bounding box center [117, 299] width 126 height 15
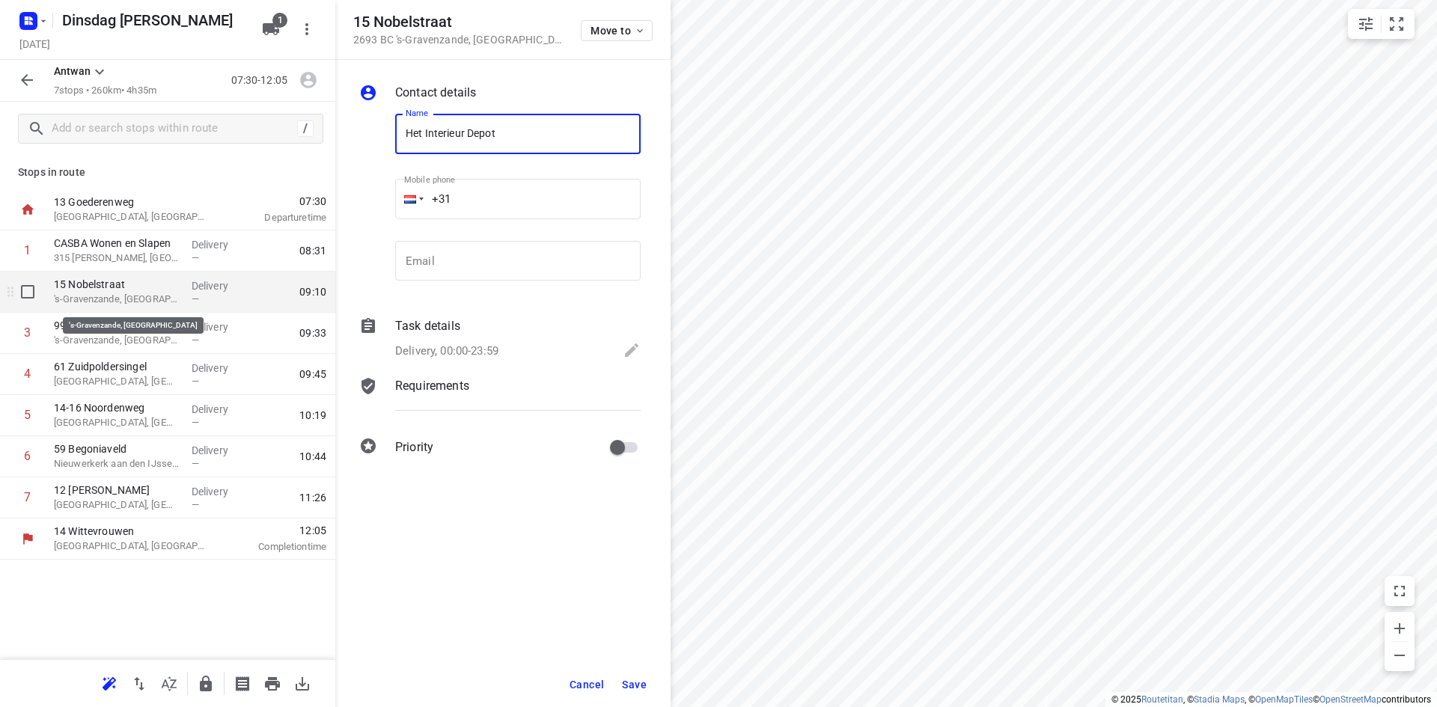
type input "Het Interieur Depot"
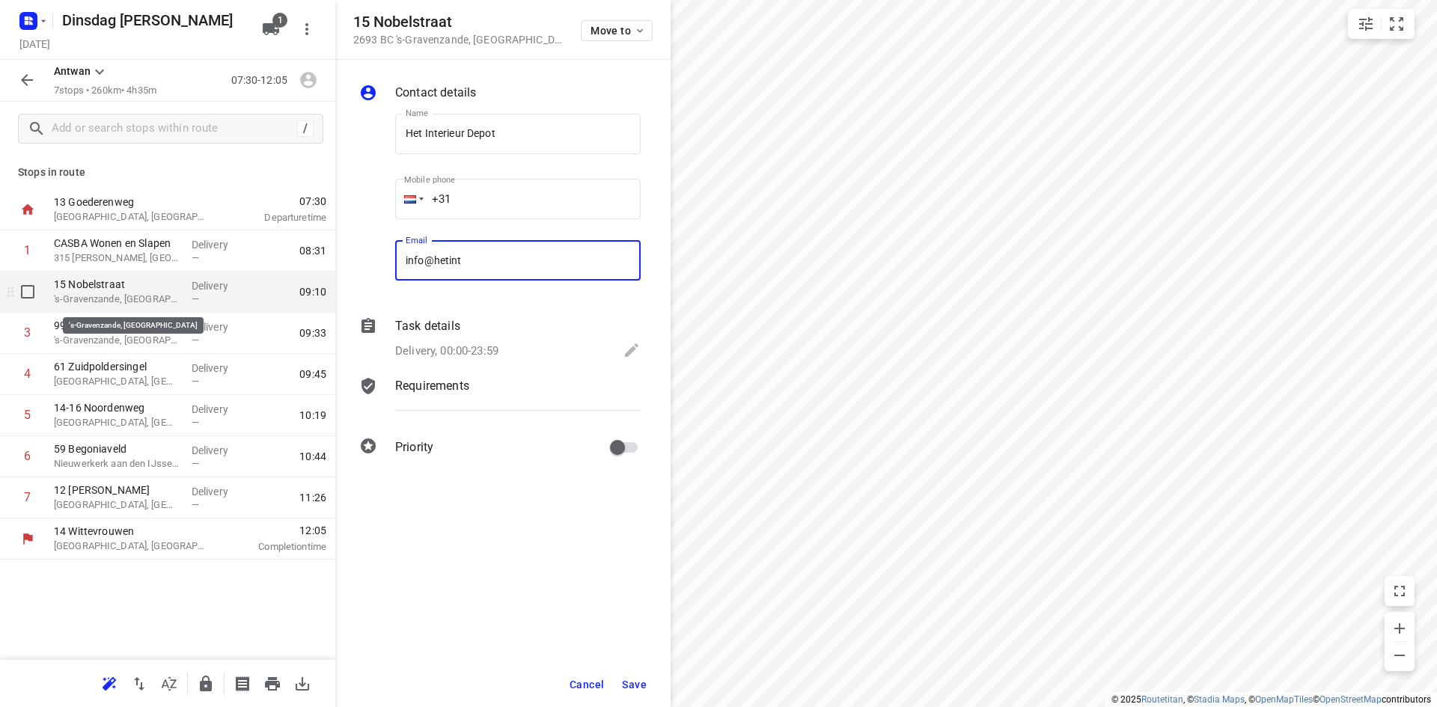
type input "info@hetinterieurdepot.nl"
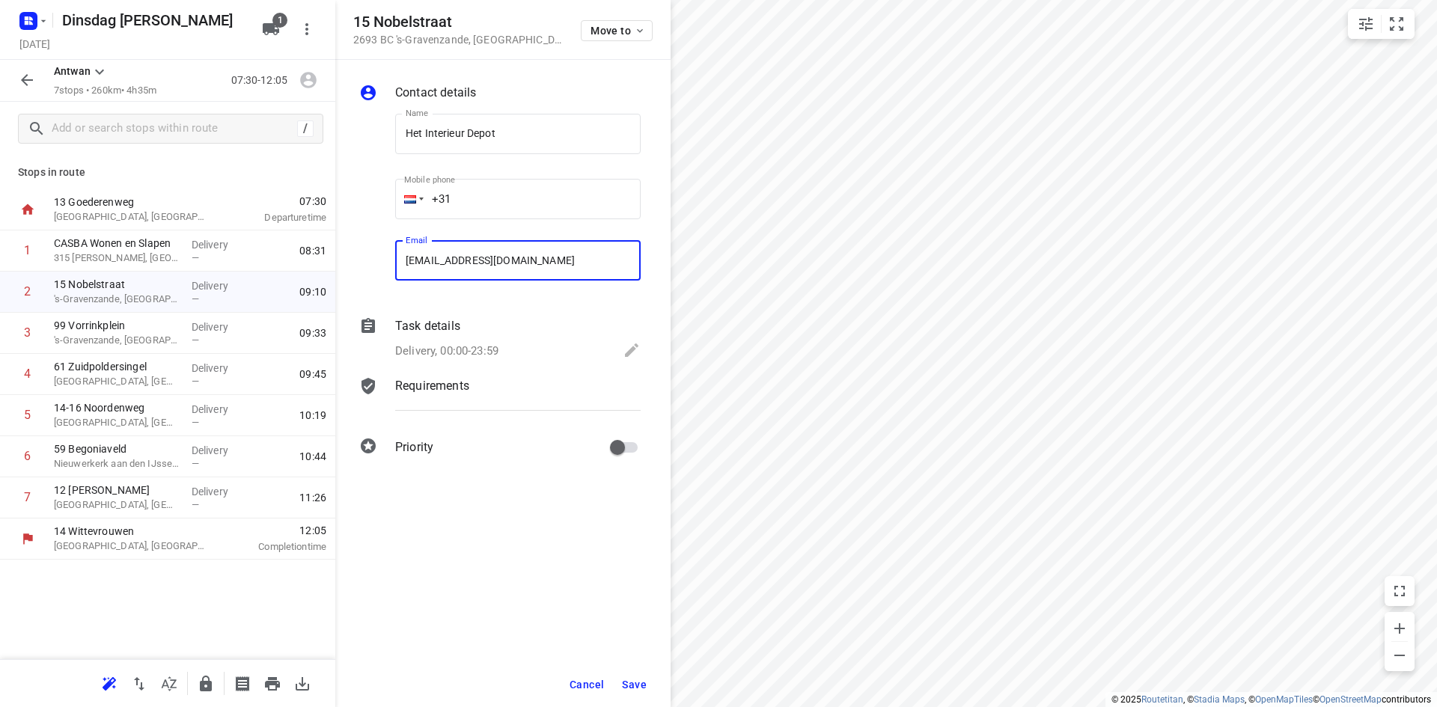
click at [629, 680] on span "Save" at bounding box center [634, 685] width 25 height 12
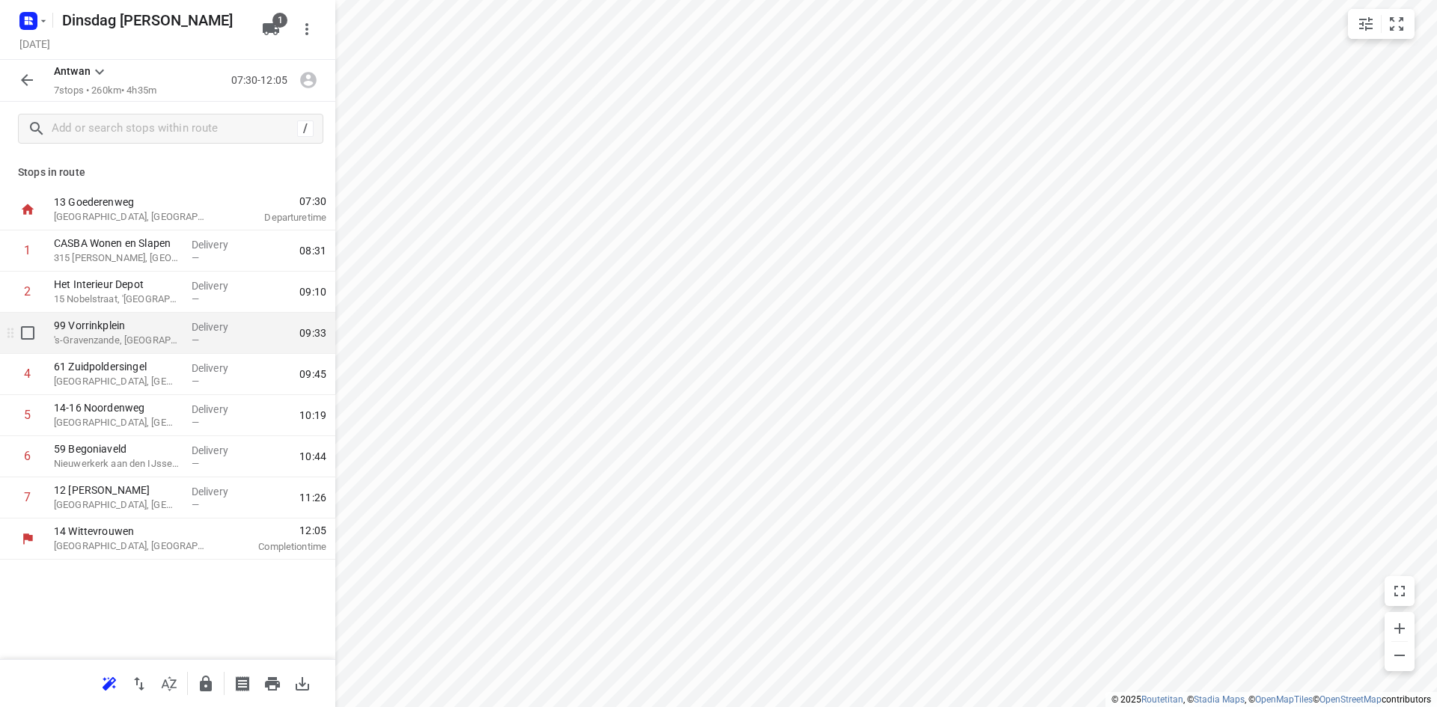
click at [135, 338] on p "'s-Gravenzande, Netherlands" at bounding box center [117, 340] width 126 height 15
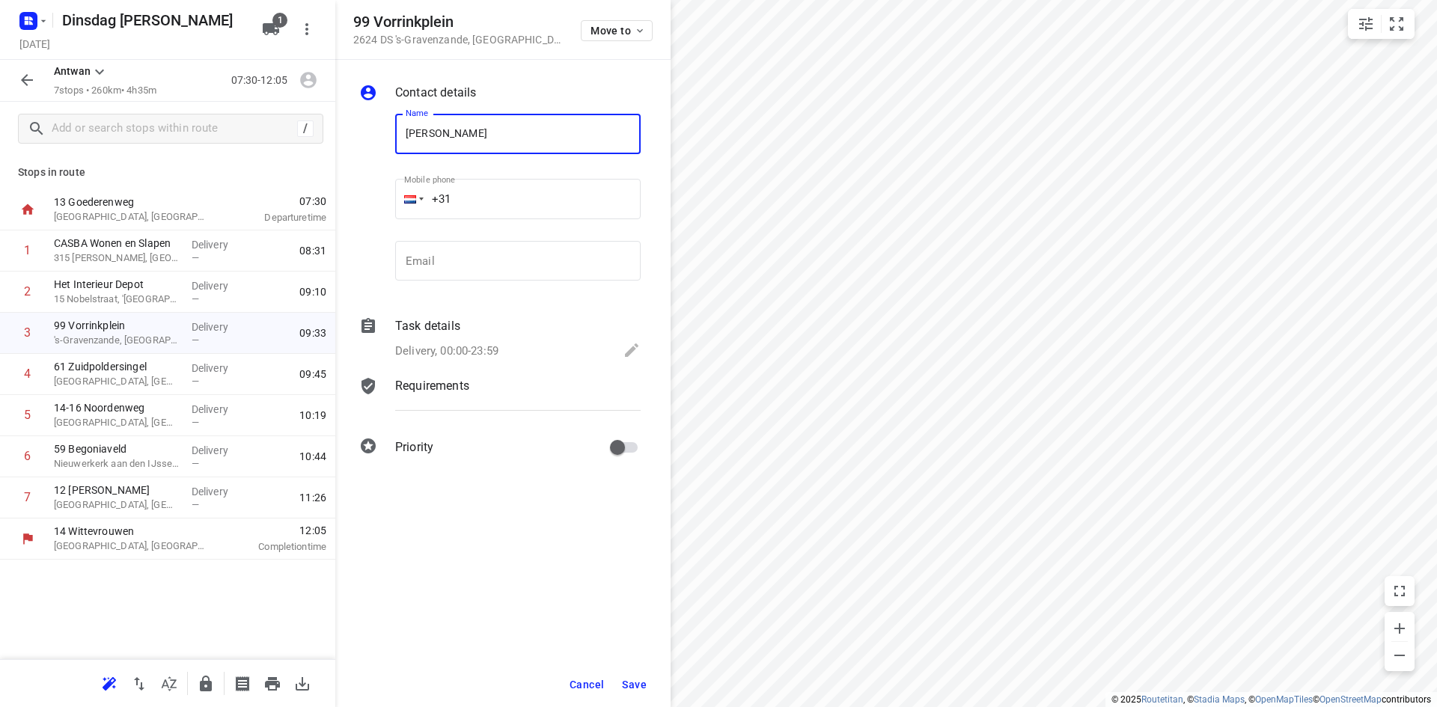
type input "BARRY LEVERING"
click at [639, 685] on span "Save" at bounding box center [634, 685] width 25 height 12
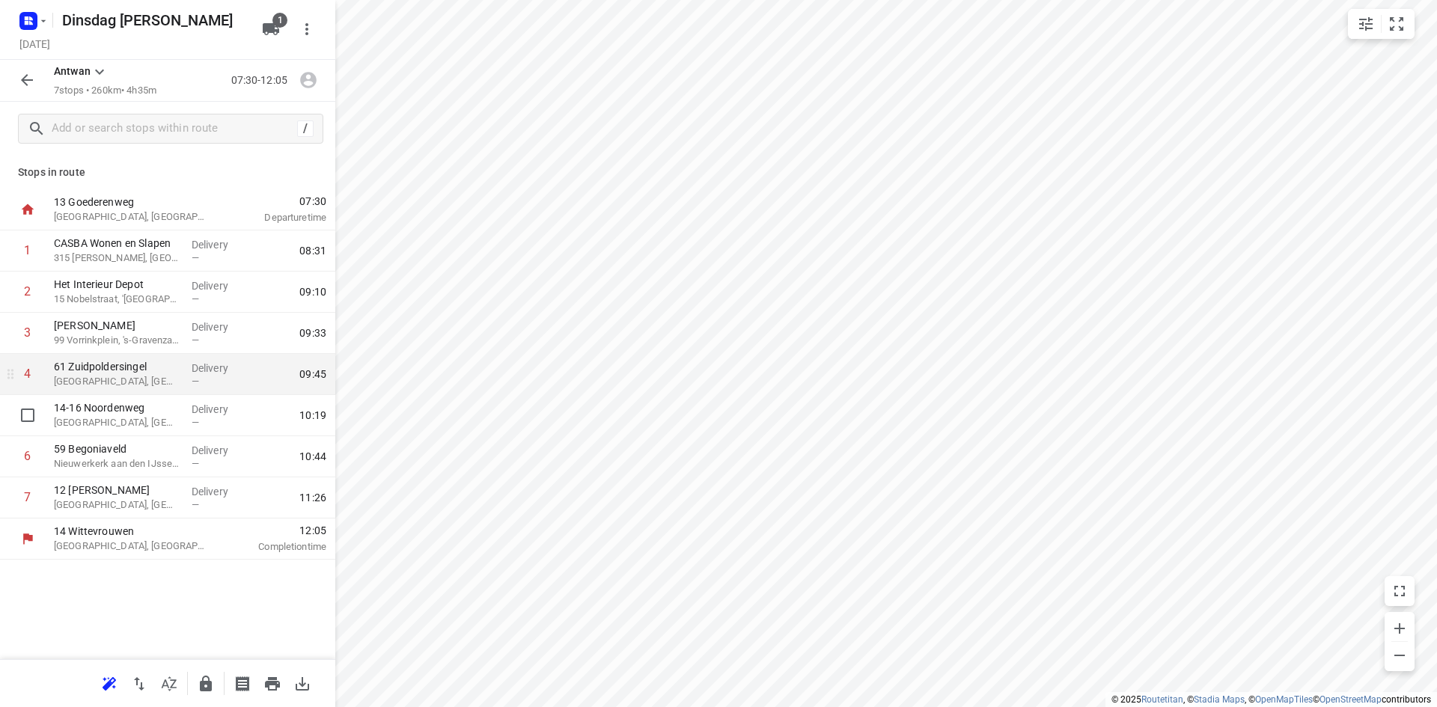
click at [117, 381] on p "Delfgauw, Netherlands" at bounding box center [117, 381] width 126 height 15
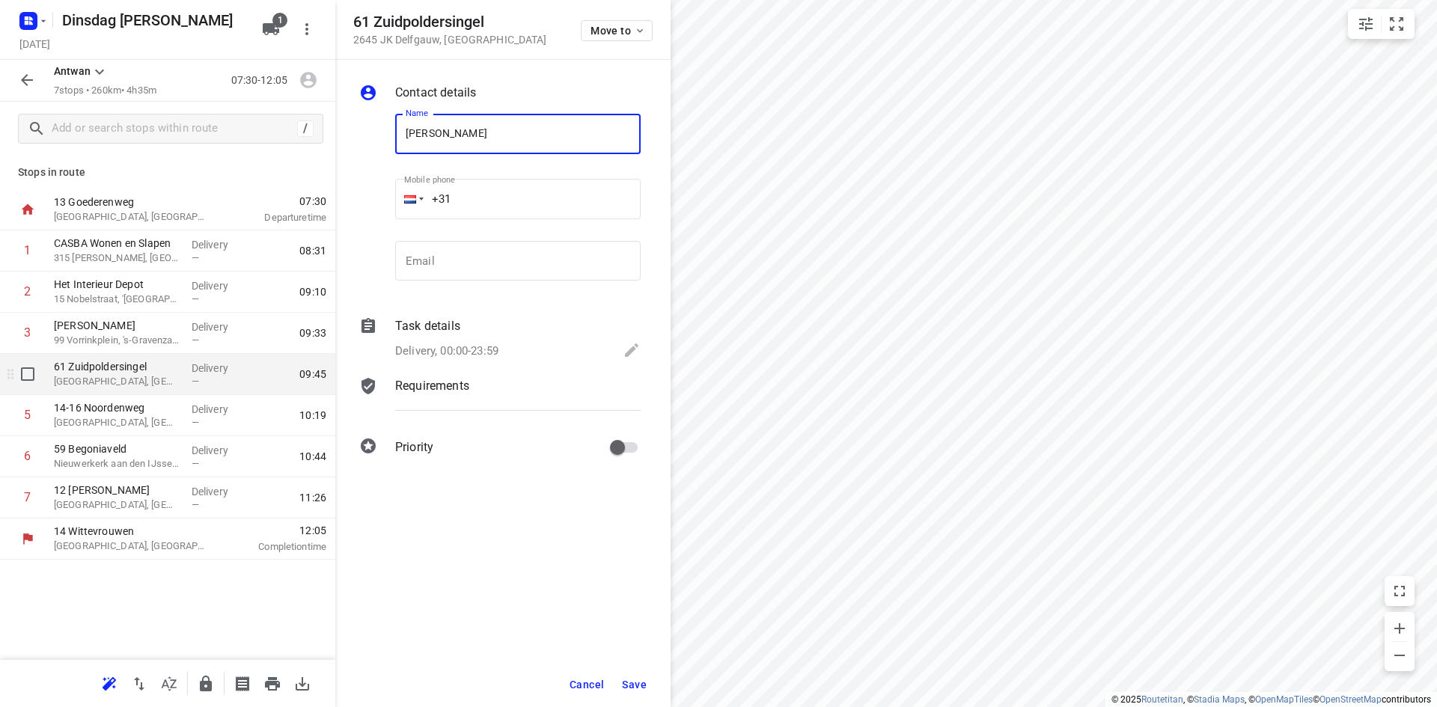
type input "Ronald van Deventer"
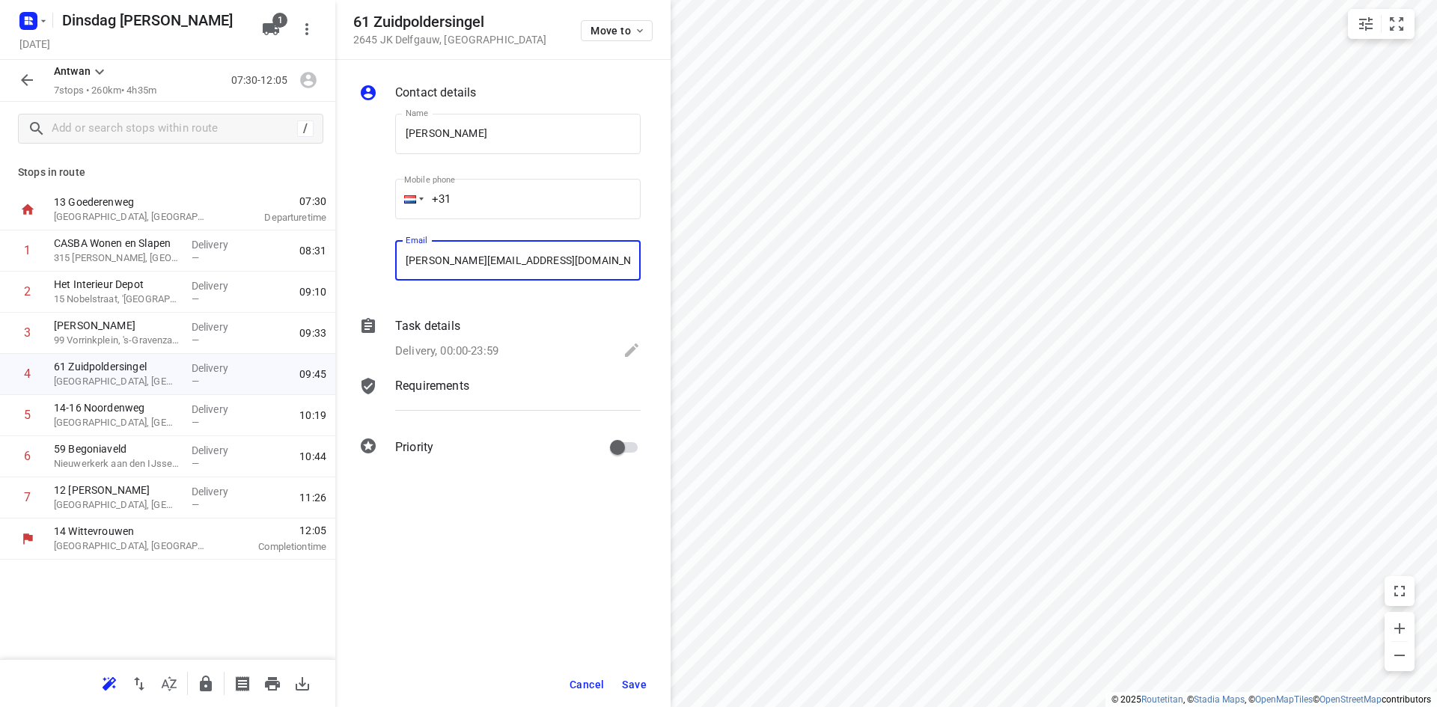
type input "vandeventer@skpnet.nl"
click at [629, 682] on span "Save" at bounding box center [634, 685] width 25 height 12
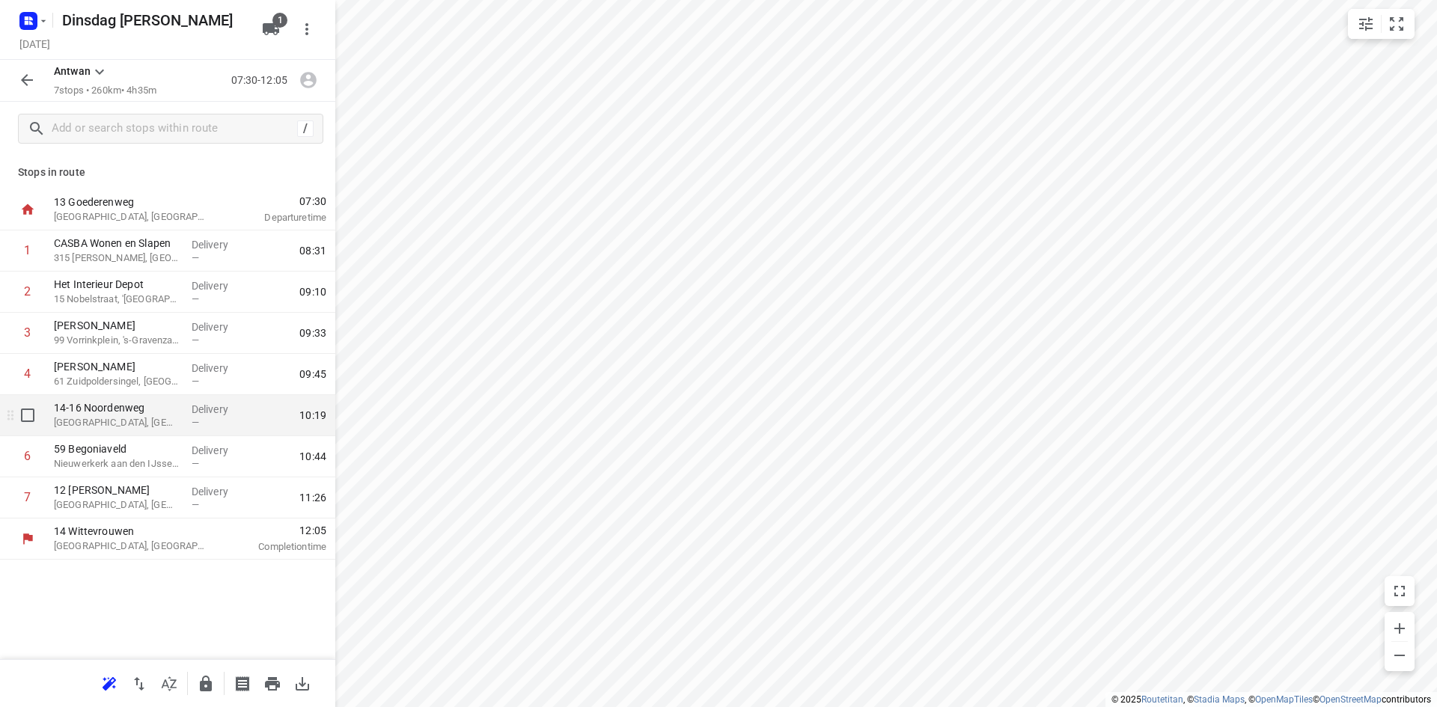
click at [111, 421] on p "Ridderkerk, Netherlands" at bounding box center [117, 422] width 126 height 15
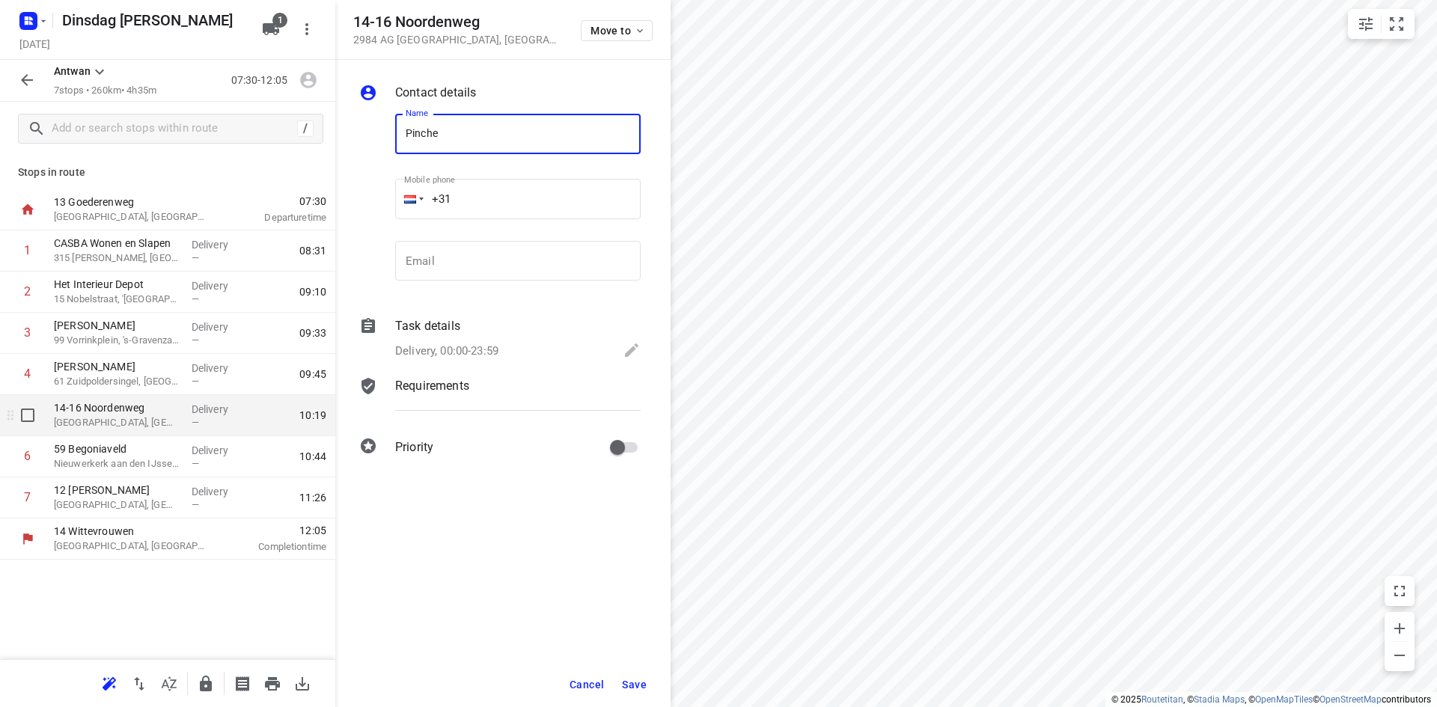
type input "Pinchetti van Caem"
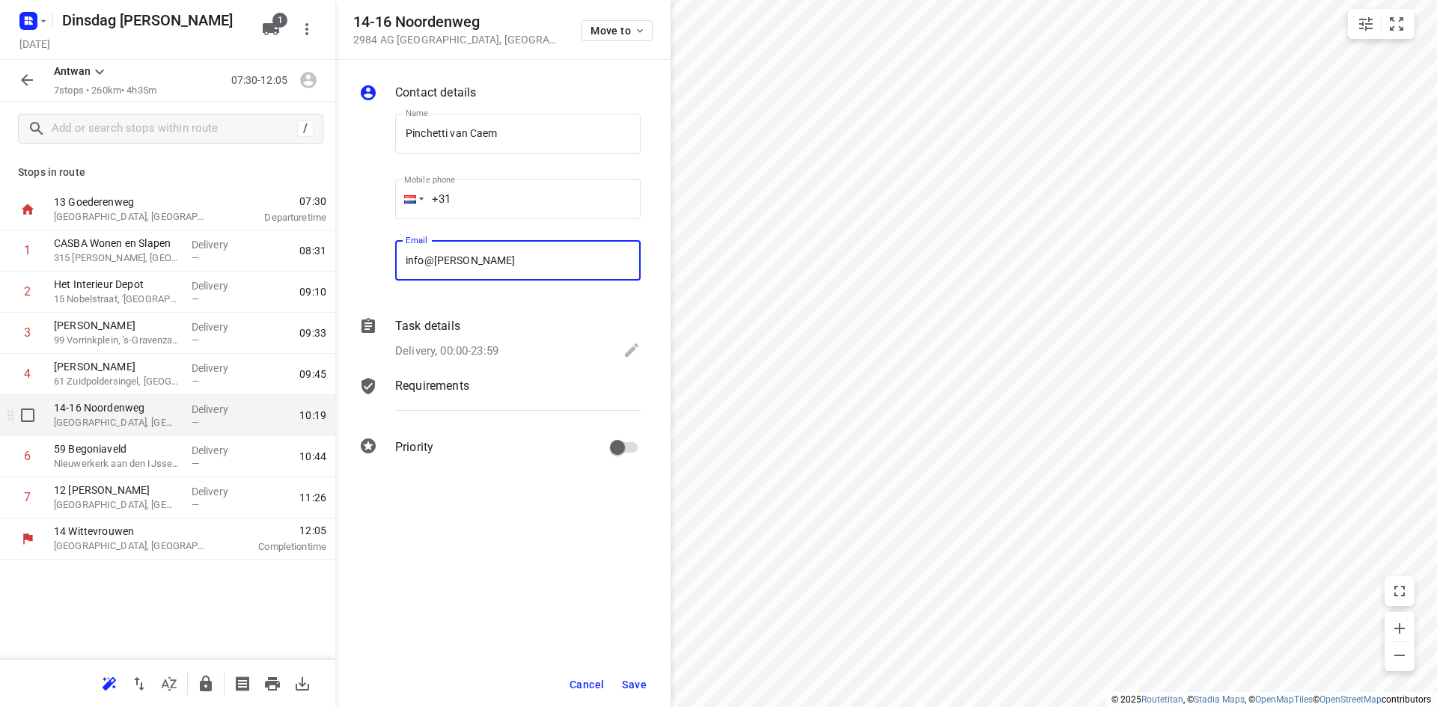
type input "info@kastenstudio.eu"
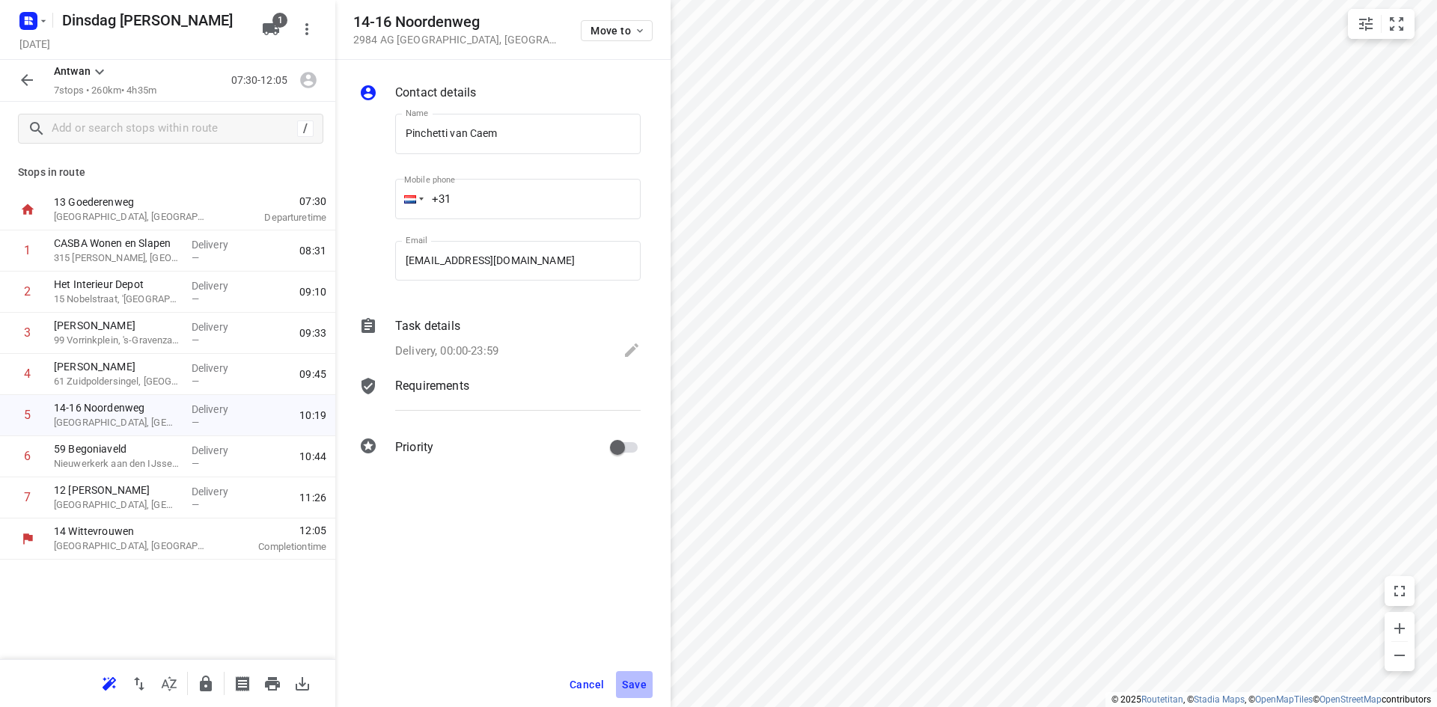
click at [629, 679] on span "Save" at bounding box center [634, 685] width 25 height 12
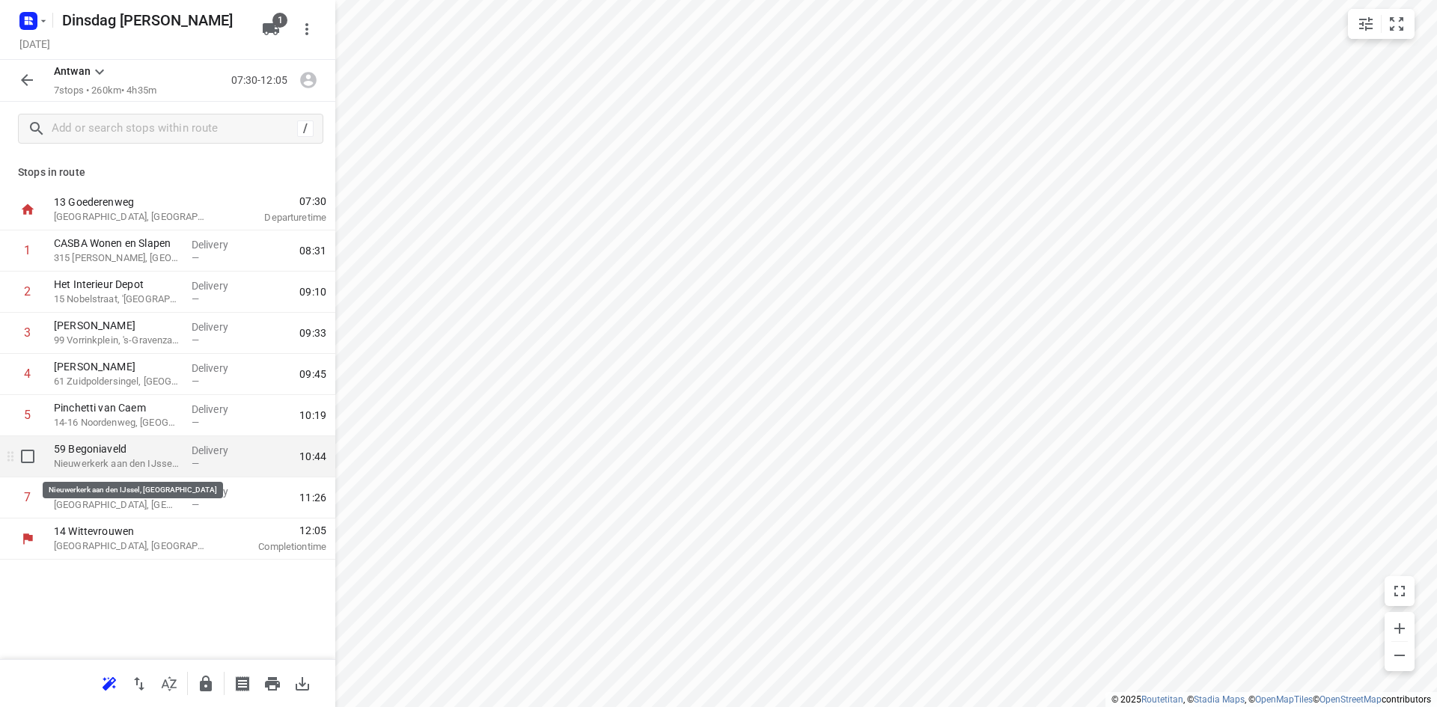
click at [163, 459] on p "Nieuwerkerk aan den IJssel, Netherlands" at bounding box center [117, 463] width 126 height 15
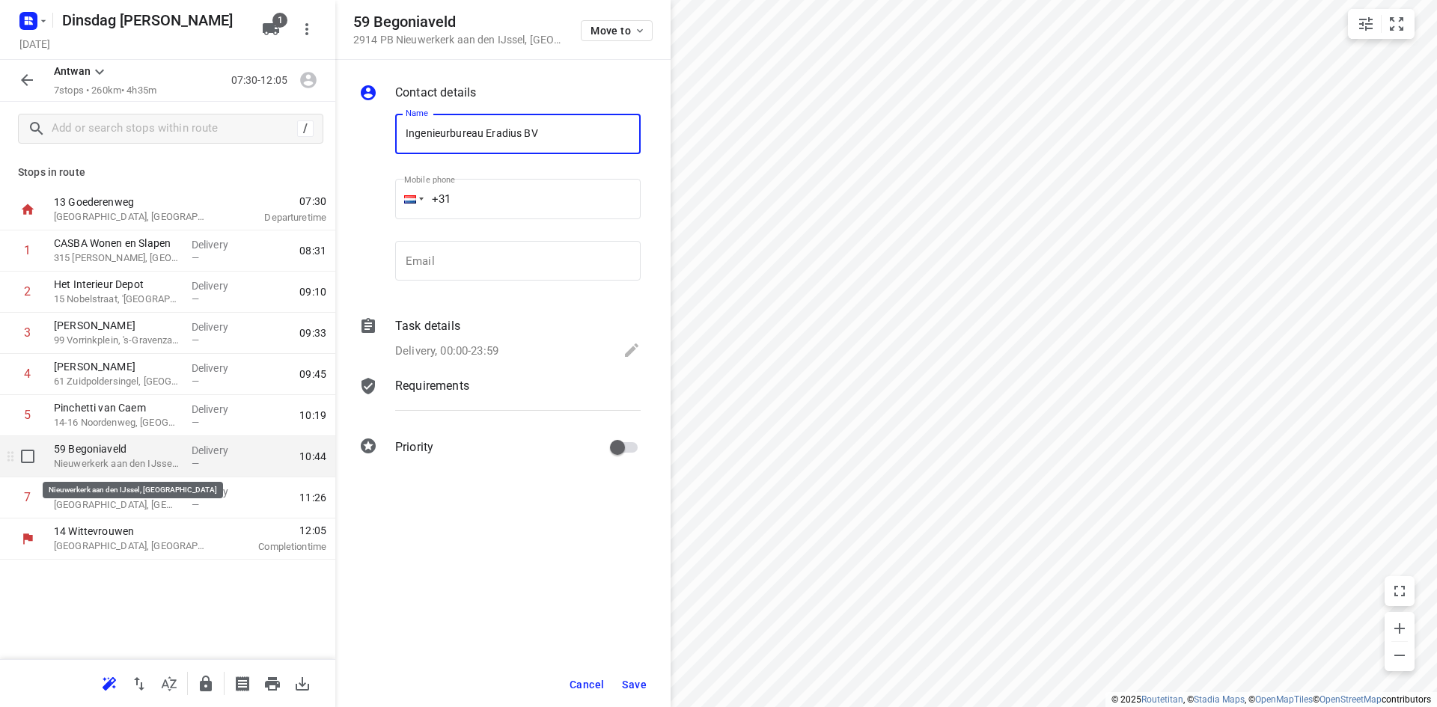
type input "Ingenieurbureau Eradius BV"
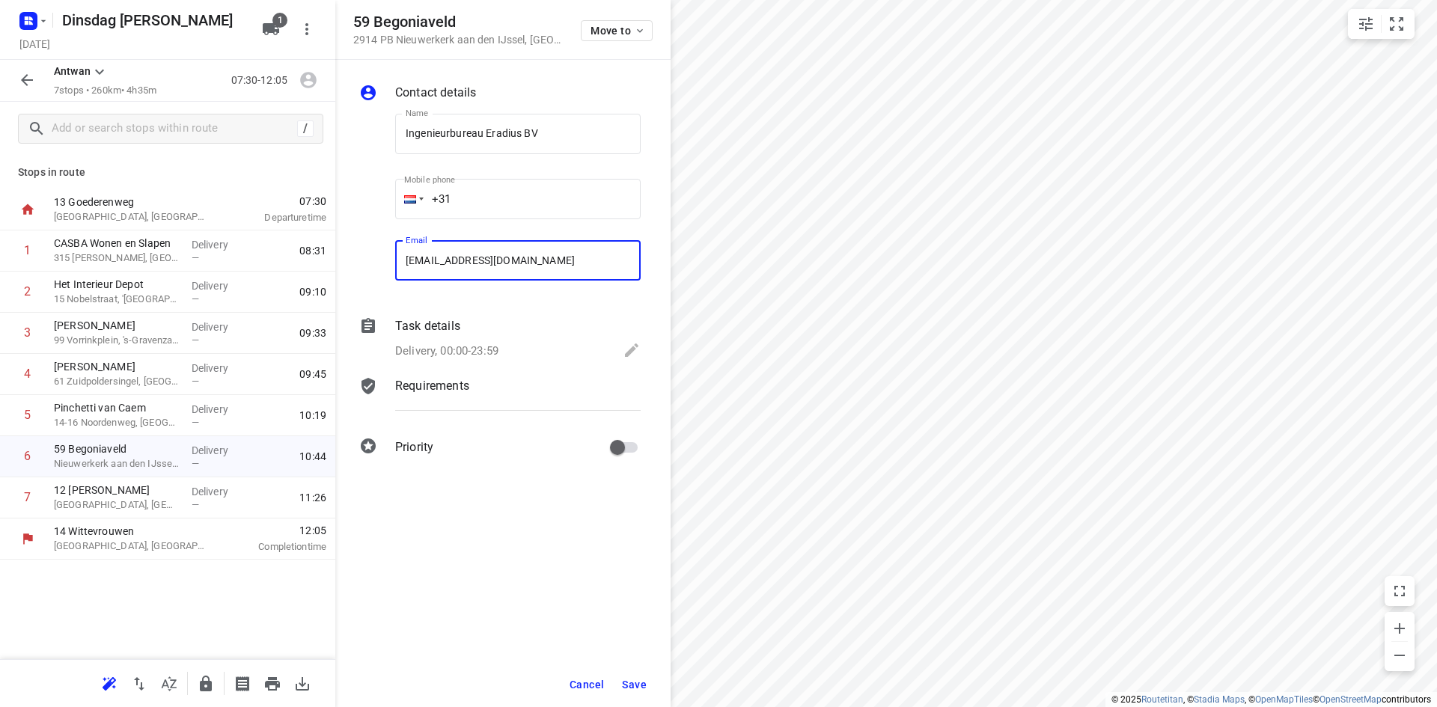
type input "jfr@eradius.nl"
click at [619, 687] on button "Save" at bounding box center [634, 684] width 37 height 27
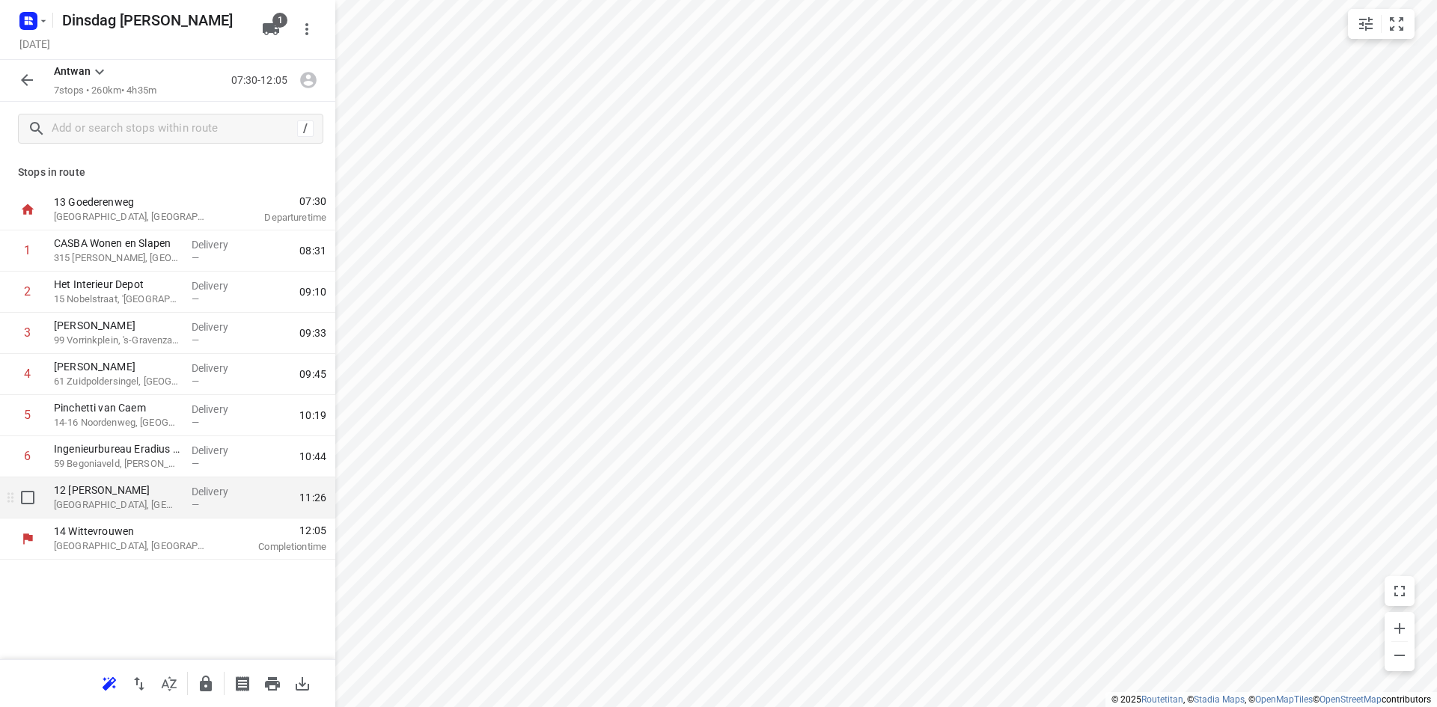
click at [165, 495] on p "12 Leo Fallplantsoen" at bounding box center [117, 490] width 126 height 15
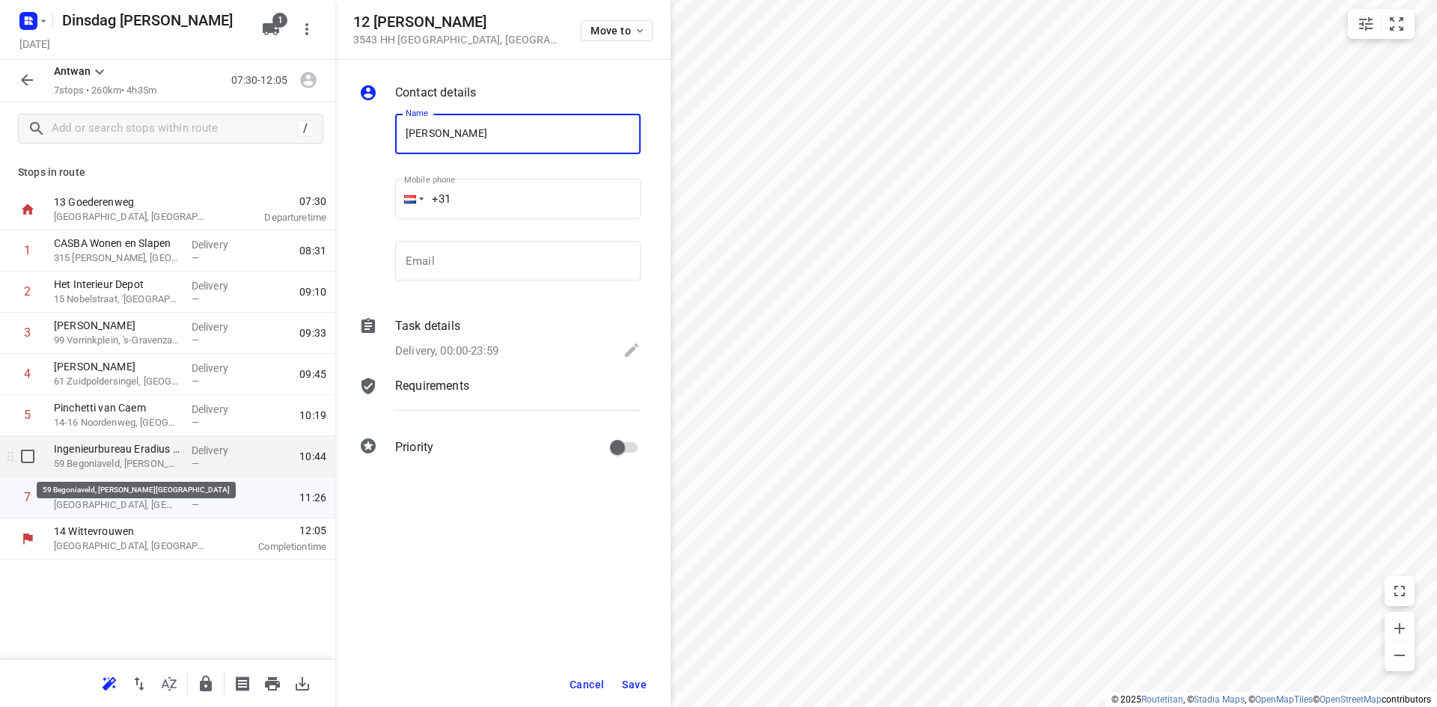
type input "Valeriya Gusarova"
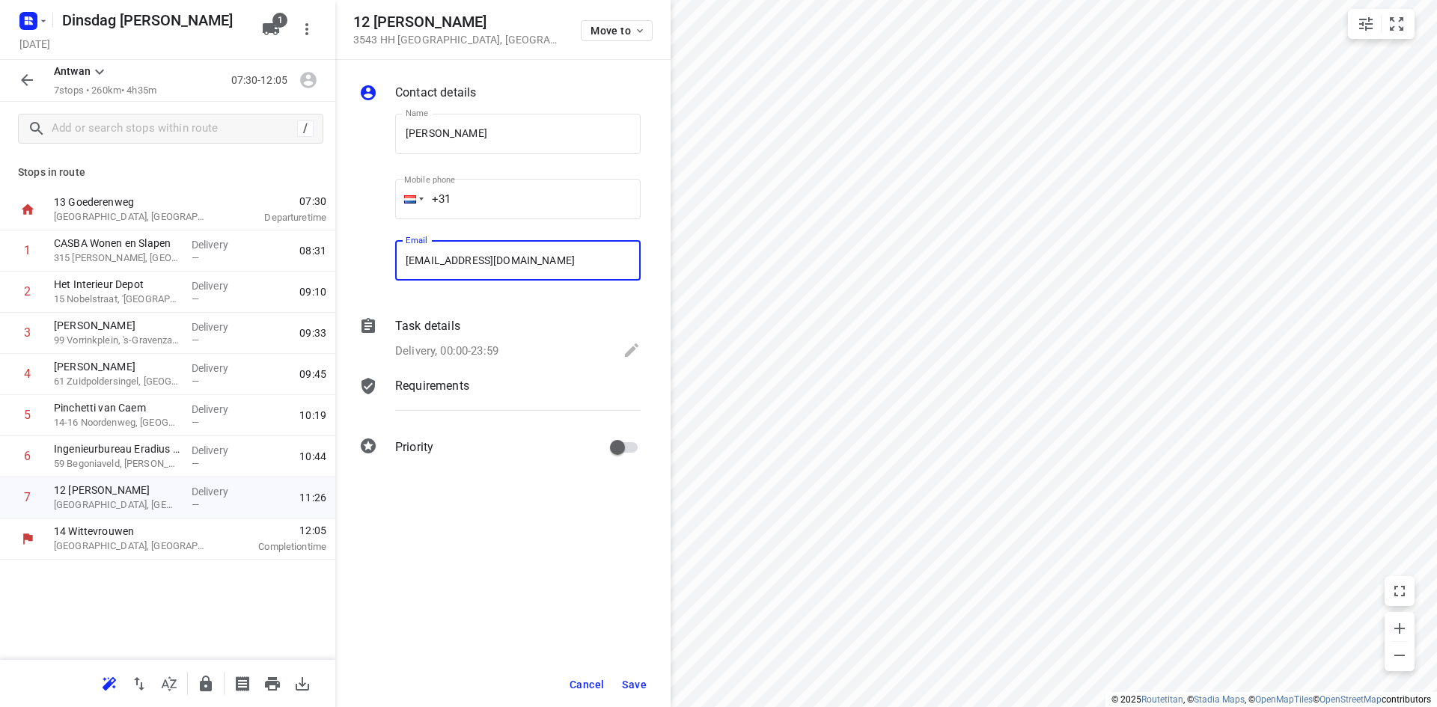
type input "vale.gisarova@gmail.com"
click at [638, 685] on span "Save" at bounding box center [634, 685] width 25 height 12
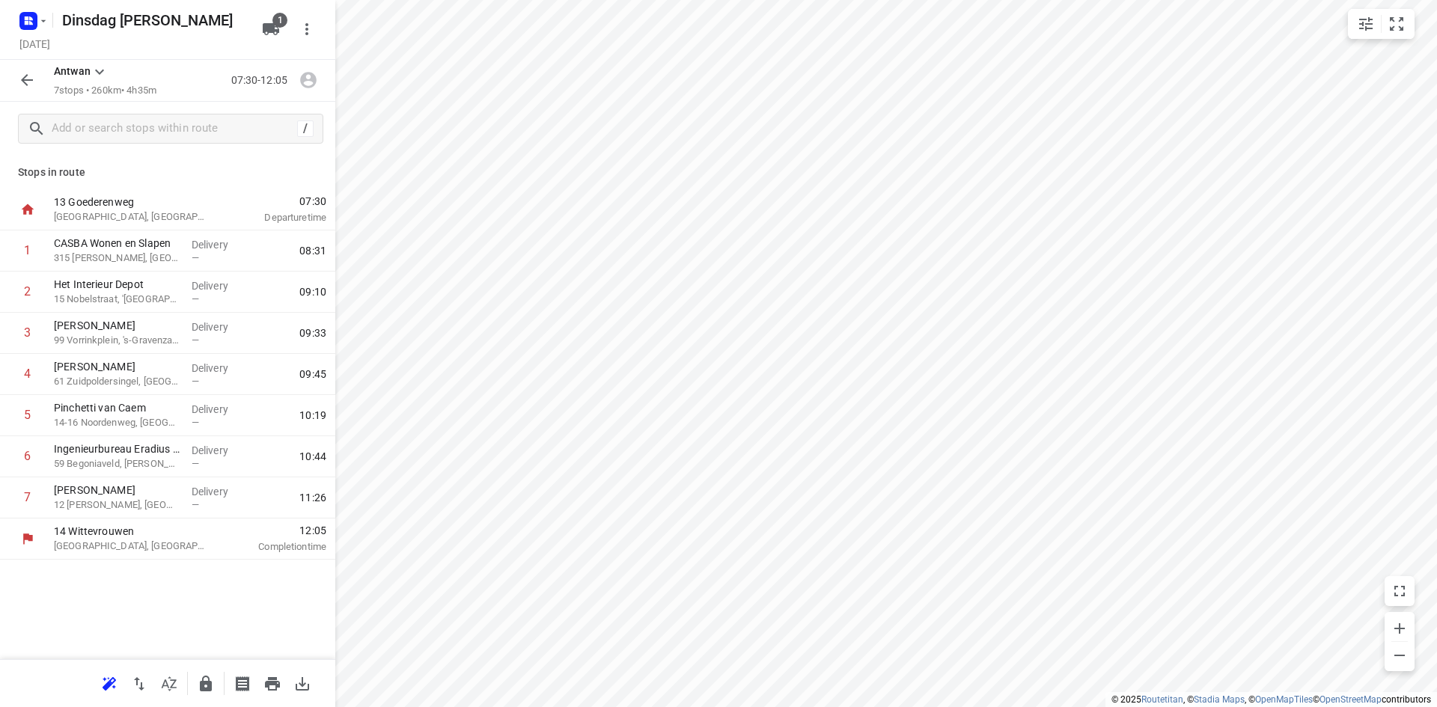
click at [28, 73] on icon "button" at bounding box center [27, 80] width 18 height 18
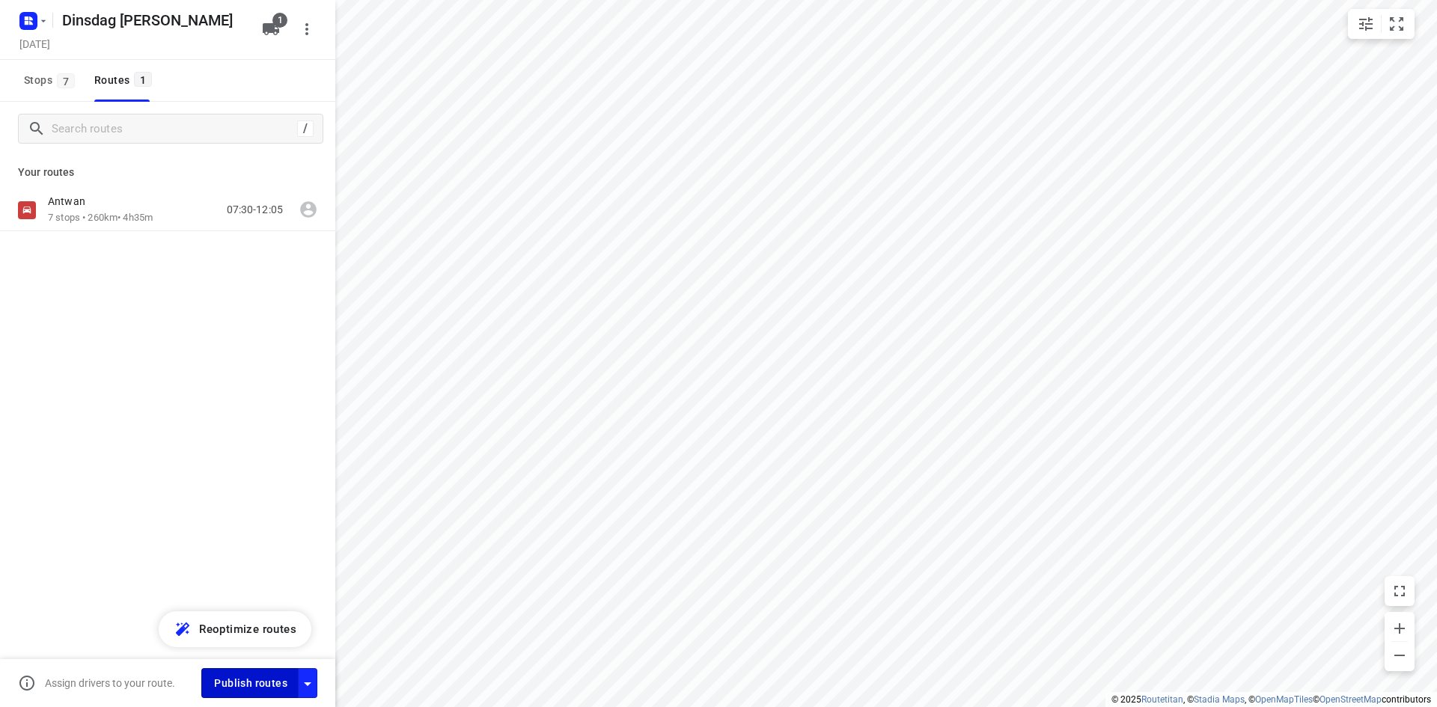
click at [252, 685] on span "Publish routes" at bounding box center [250, 683] width 73 height 19
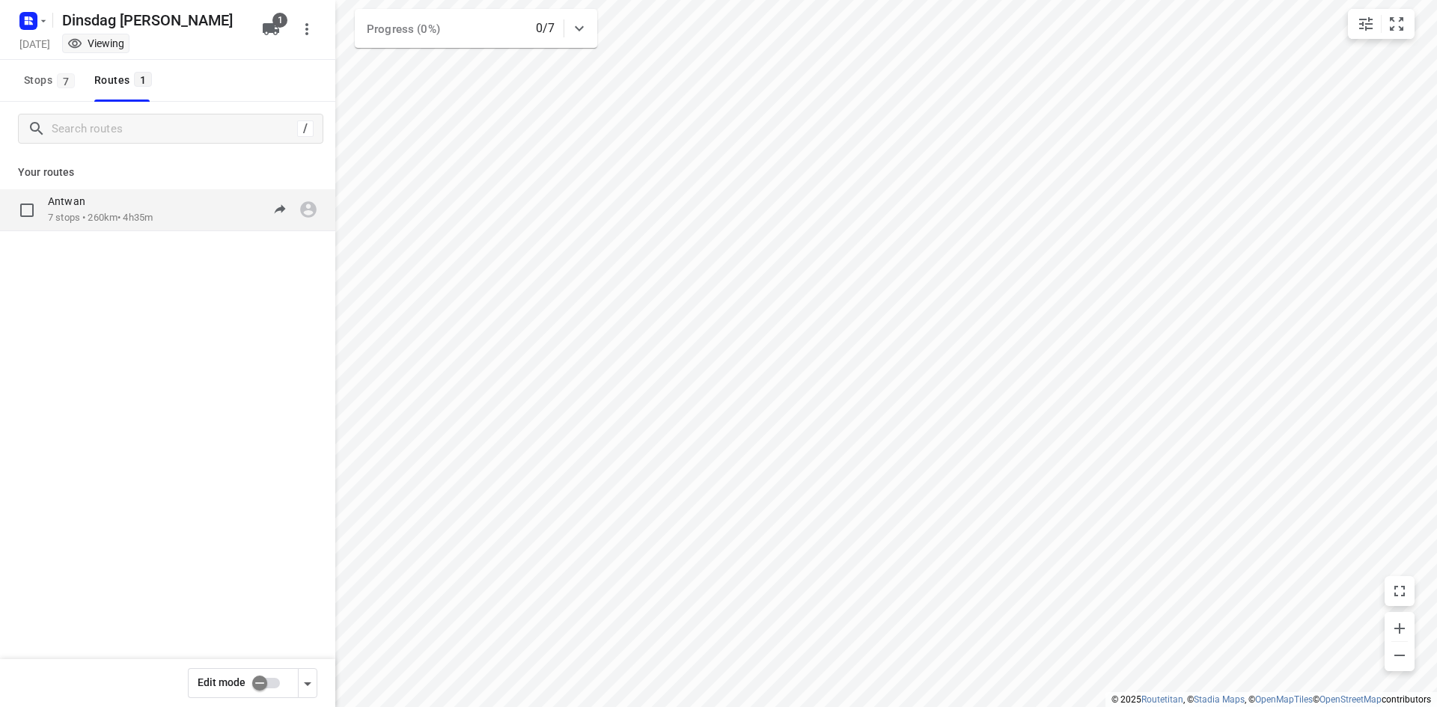
click at [196, 212] on div "Antwan 7 stops • 260km • 4h35m 07:30-12:05" at bounding box center [191, 210] width 287 height 31
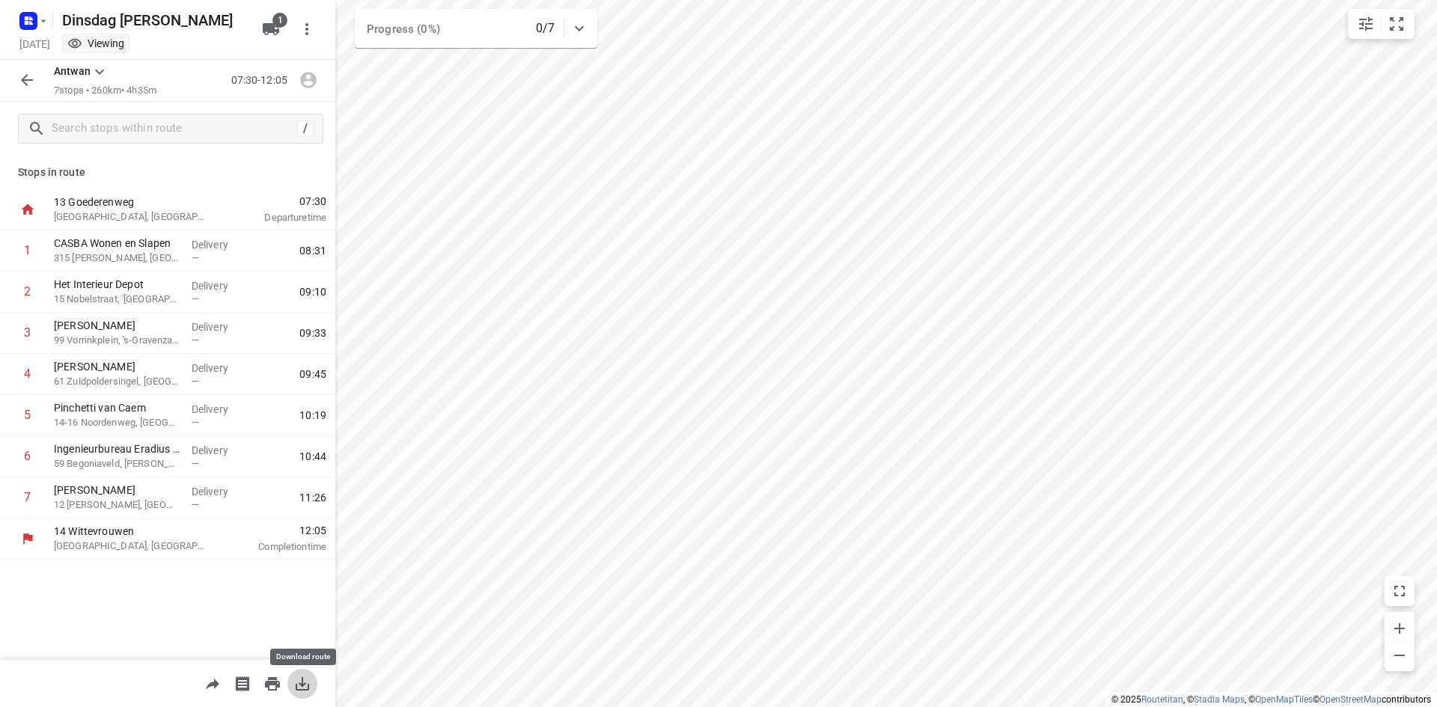
click at [299, 696] on button "button" at bounding box center [302, 684] width 30 height 30
drag, startPoint x: 25, startPoint y: 79, endPoint x: 29, endPoint y: 51, distance: 28.8
click at [25, 79] on icon "button" at bounding box center [27, 80] width 18 height 18
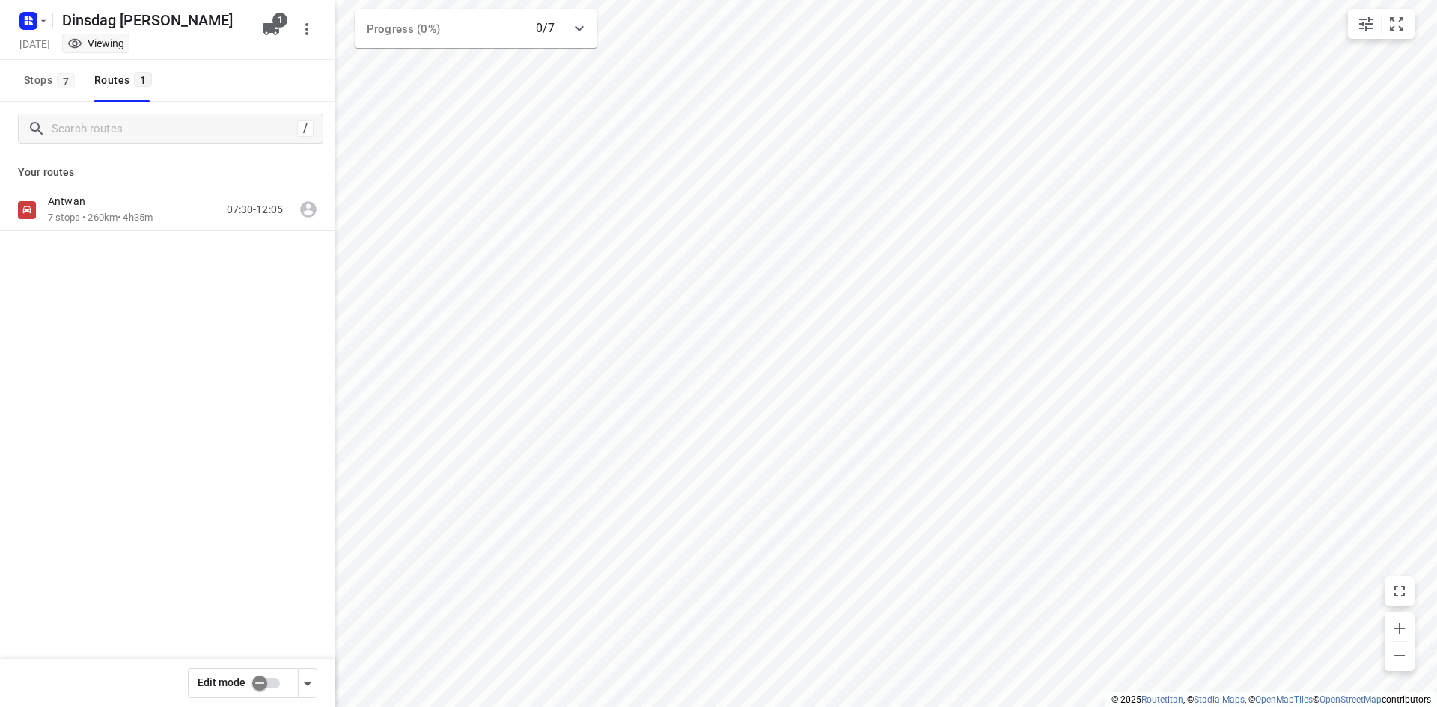
click at [25, 0] on div "Dinsdag Barry Tuesday, Sep 23 Viewing 1" at bounding box center [167, 30] width 335 height 60
click at [34, 23] on rect "button" at bounding box center [28, 21] width 18 height 18
click at [55, 51] on p "Back to projects" at bounding box center [92, 52] width 84 height 17
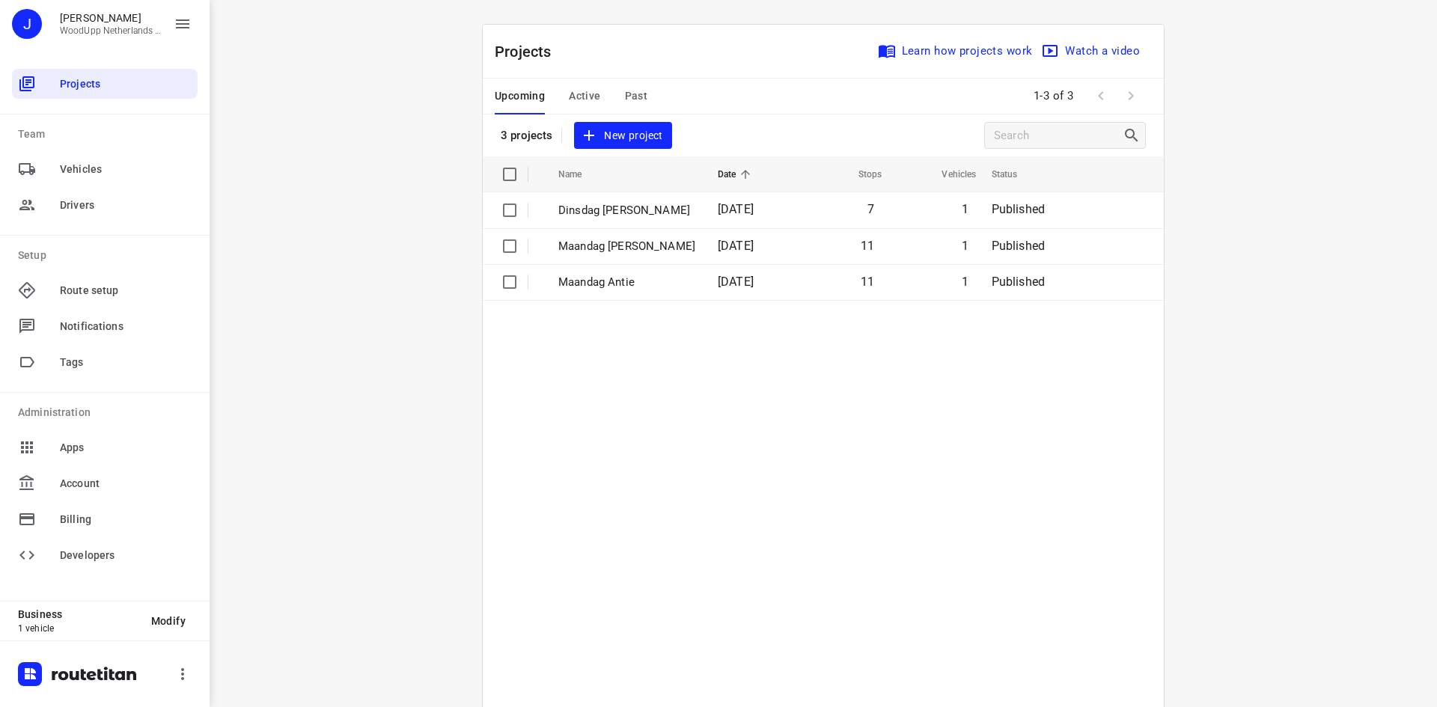
click at [1317, 296] on div "i © 2025 Routetitan , © Stadia Maps , © OpenMapTiles © OpenStreetMap contributo…" at bounding box center [823, 353] width 1227 height 707
click at [647, 142] on span "New project" at bounding box center [622, 135] width 79 height 19
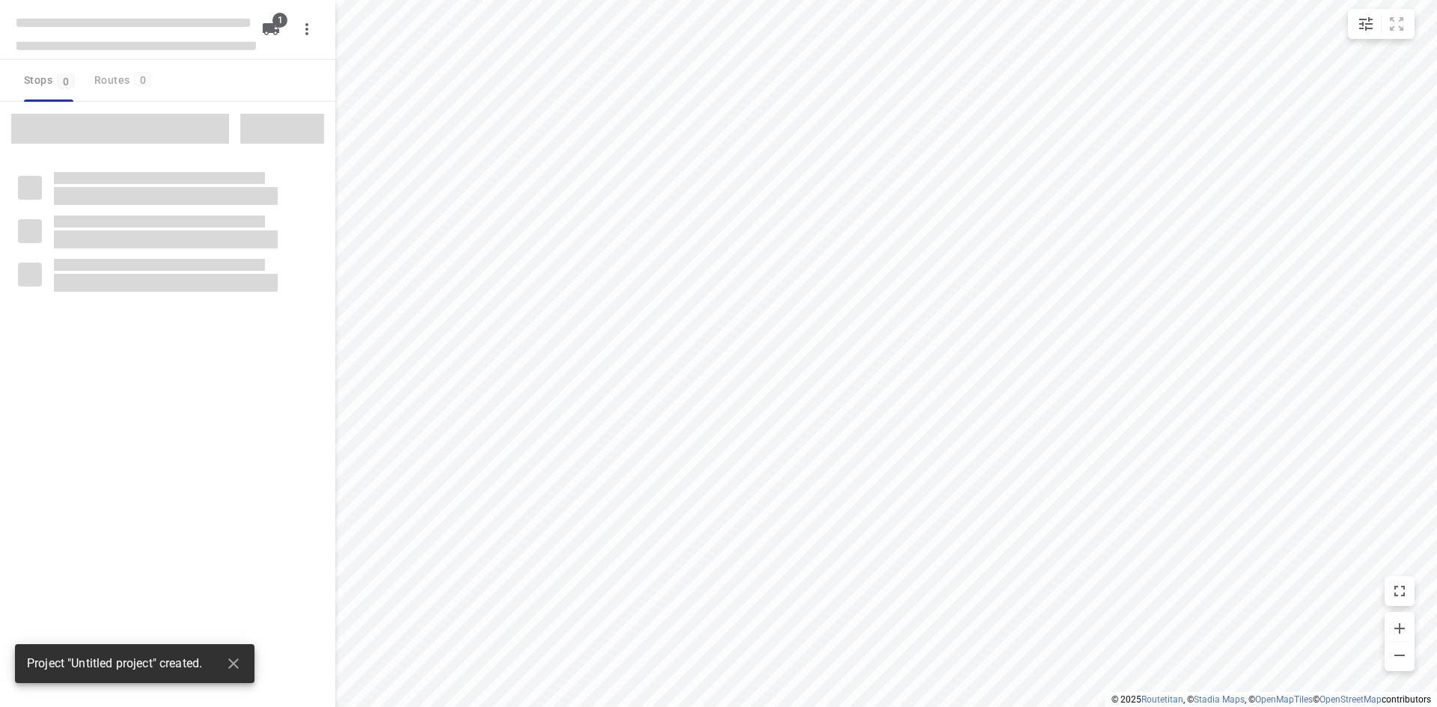
type input "distance"
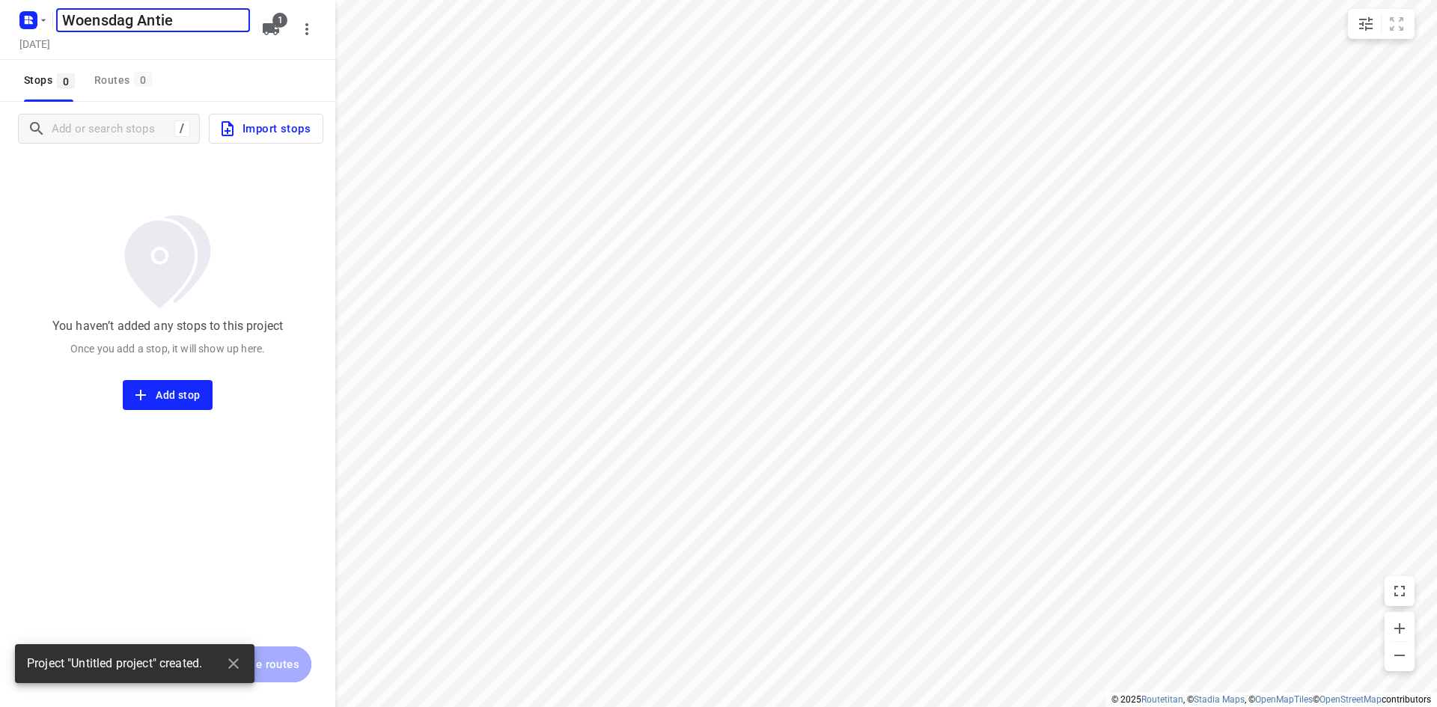
type input "Woensdag Antie"
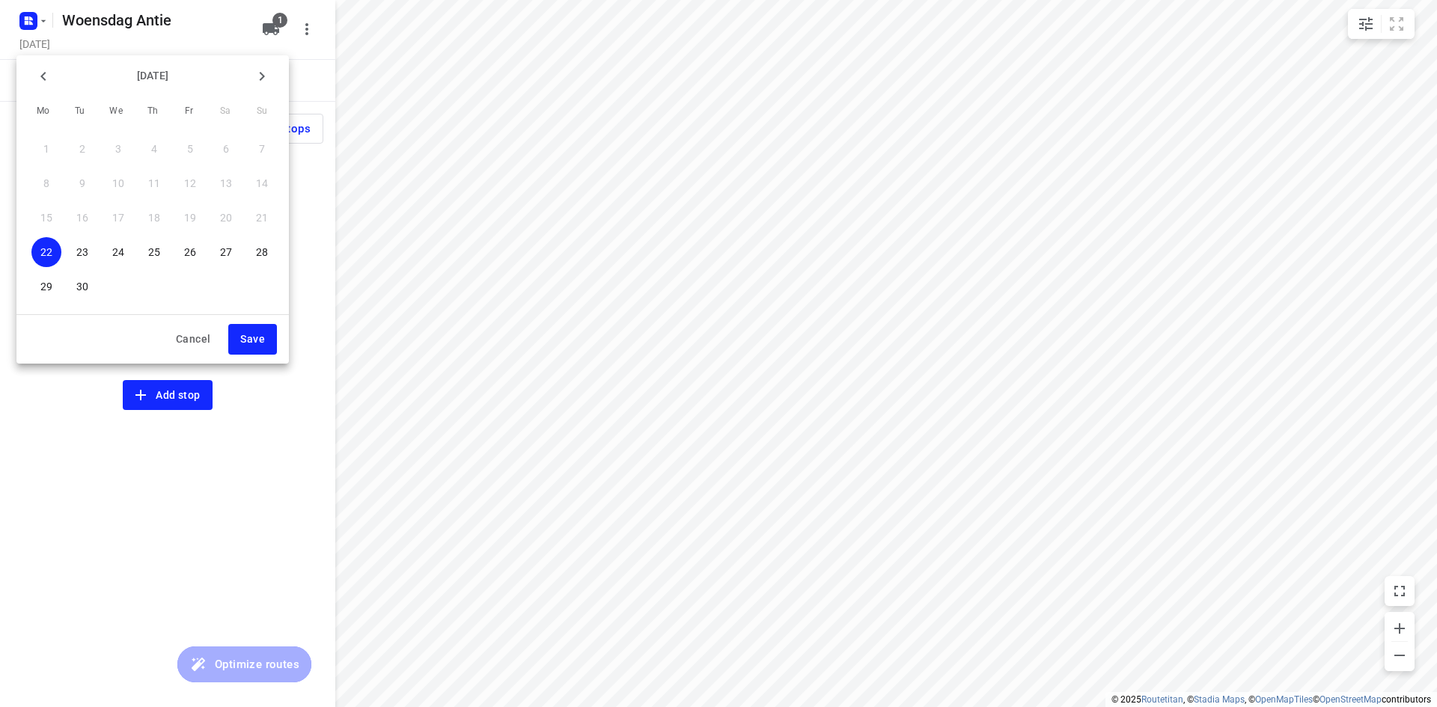
click at [123, 253] on p "24" at bounding box center [118, 252] width 12 height 15
click at [260, 355] on div "September 2025 Mo Tu We Th Fr Sa Su 1 2 3 4 5 6 7 8 9 10 11 12 13 14 15 16 17 1…" at bounding box center [152, 209] width 272 height 308
click at [259, 346] on span "Save" at bounding box center [252, 339] width 25 height 19
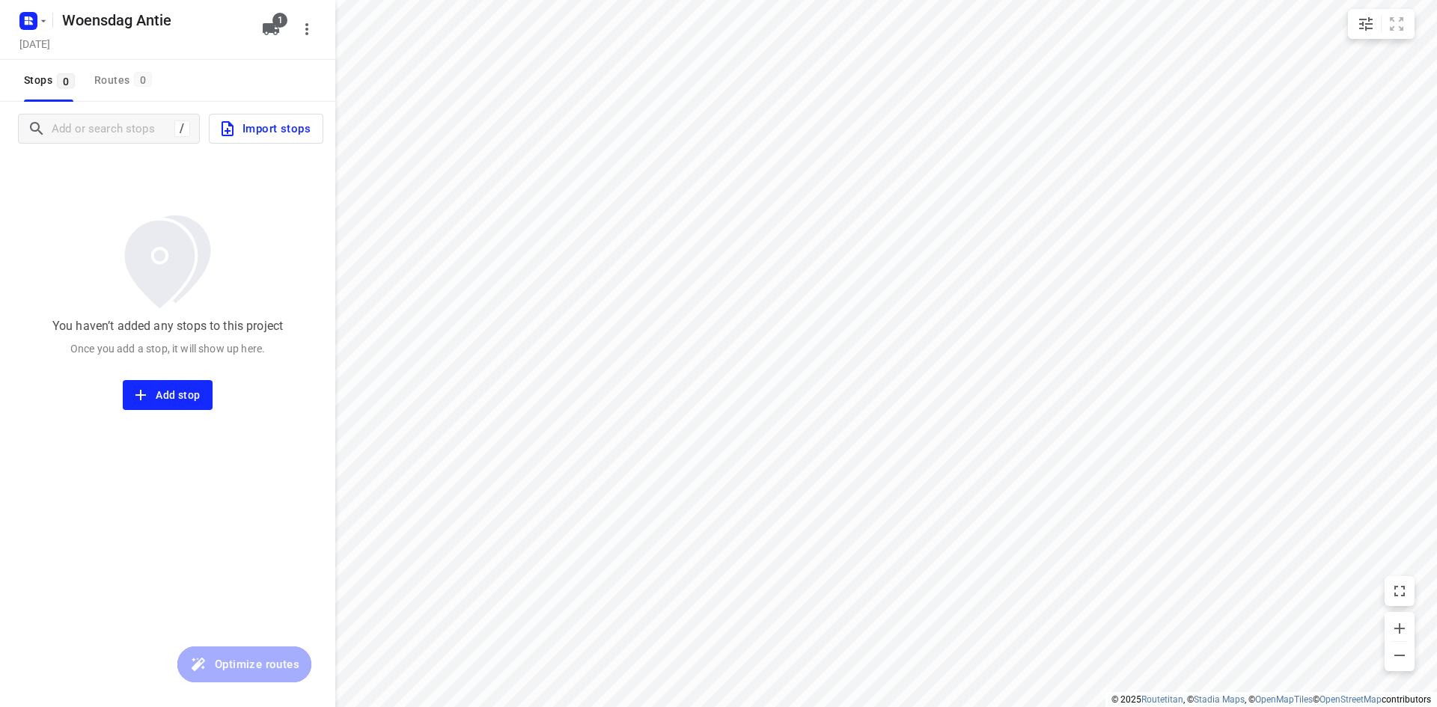
drag, startPoint x: 104, startPoint y: 227, endPoint x: 117, endPoint y: 227, distance: 13.5
click at [104, 227] on div "You haven’t added any stops to this project Once you add a stop, it will show u…" at bounding box center [167, 283] width 335 height 254
click at [85, 137] on input "Add or search stops" at bounding box center [110, 128] width 117 height 23
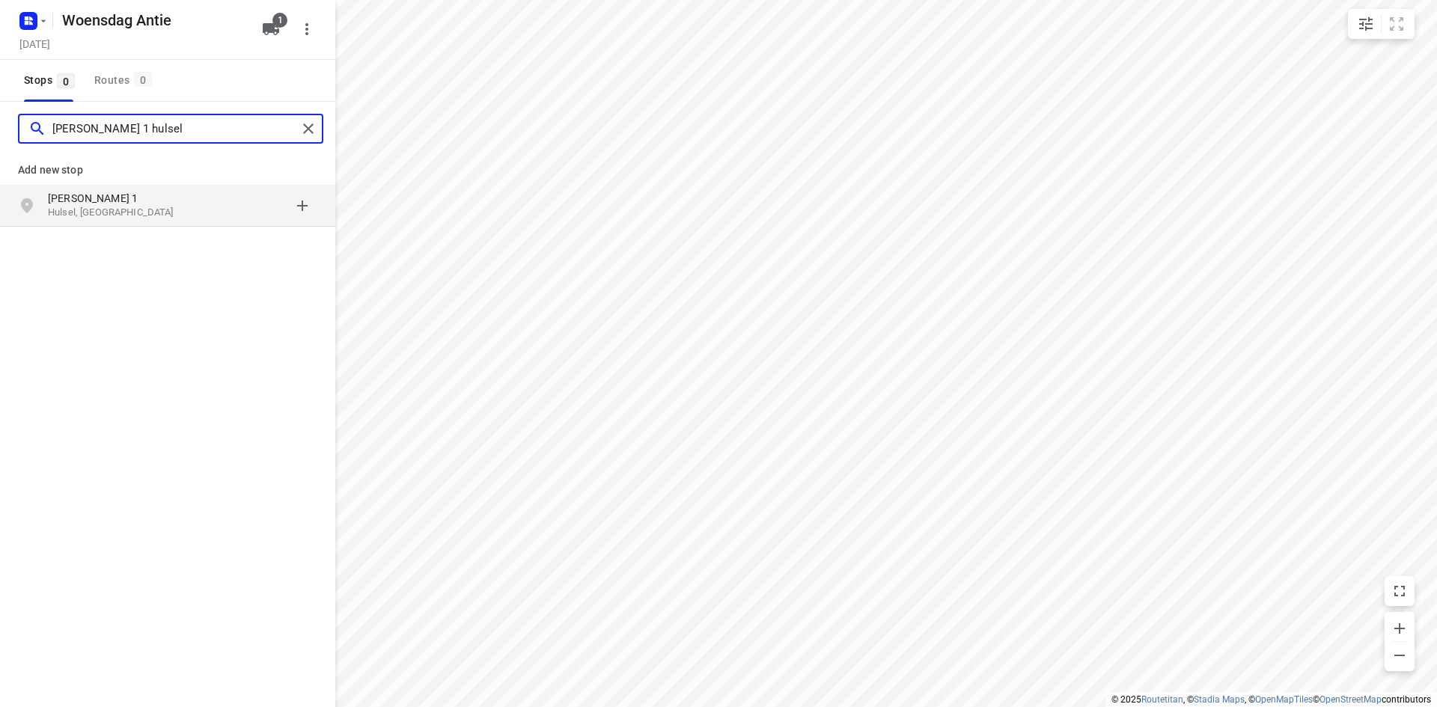
type input "de hoef 1 hulsel"
click at [80, 213] on p "Hulsel, Nederland" at bounding box center [117, 213] width 138 height 14
type input "gerard bruninglaan 36 bladel"
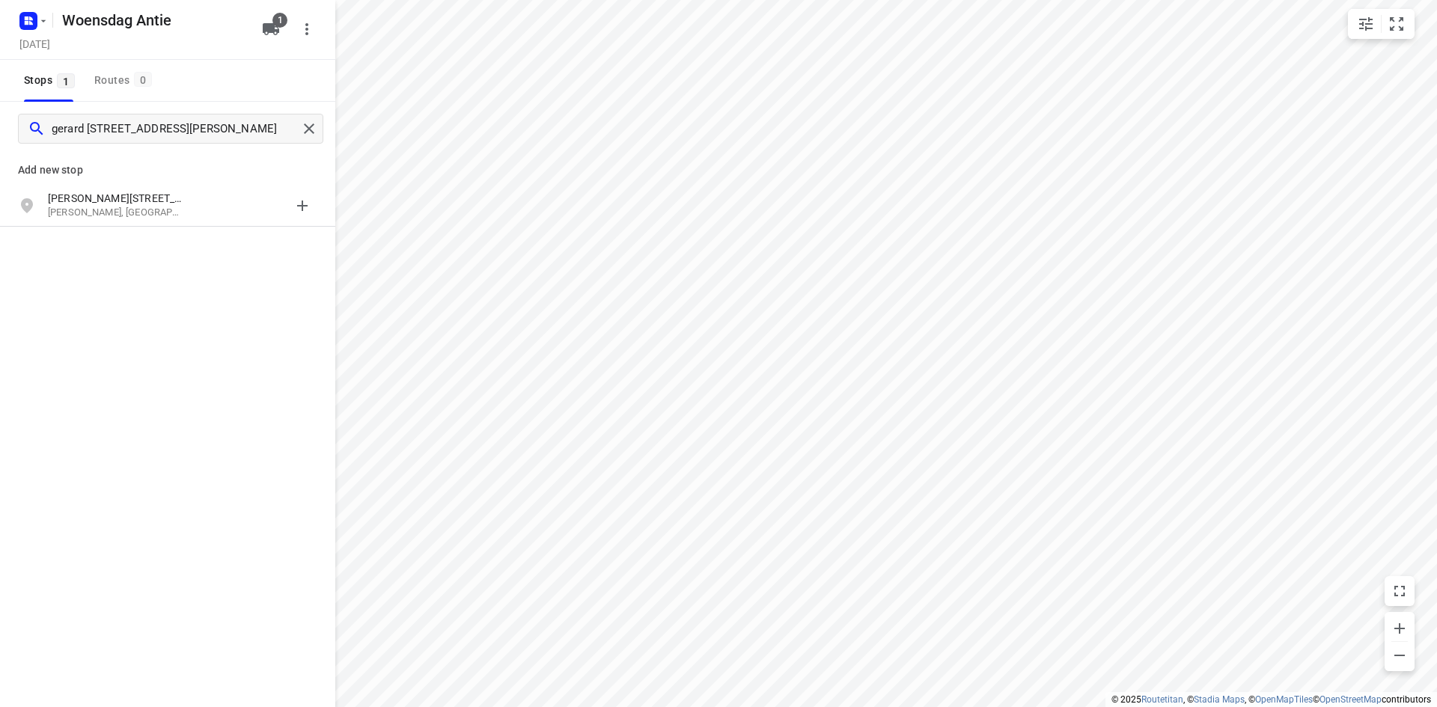
click at [100, 213] on p "Bladel, Nederland" at bounding box center [117, 213] width 138 height 14
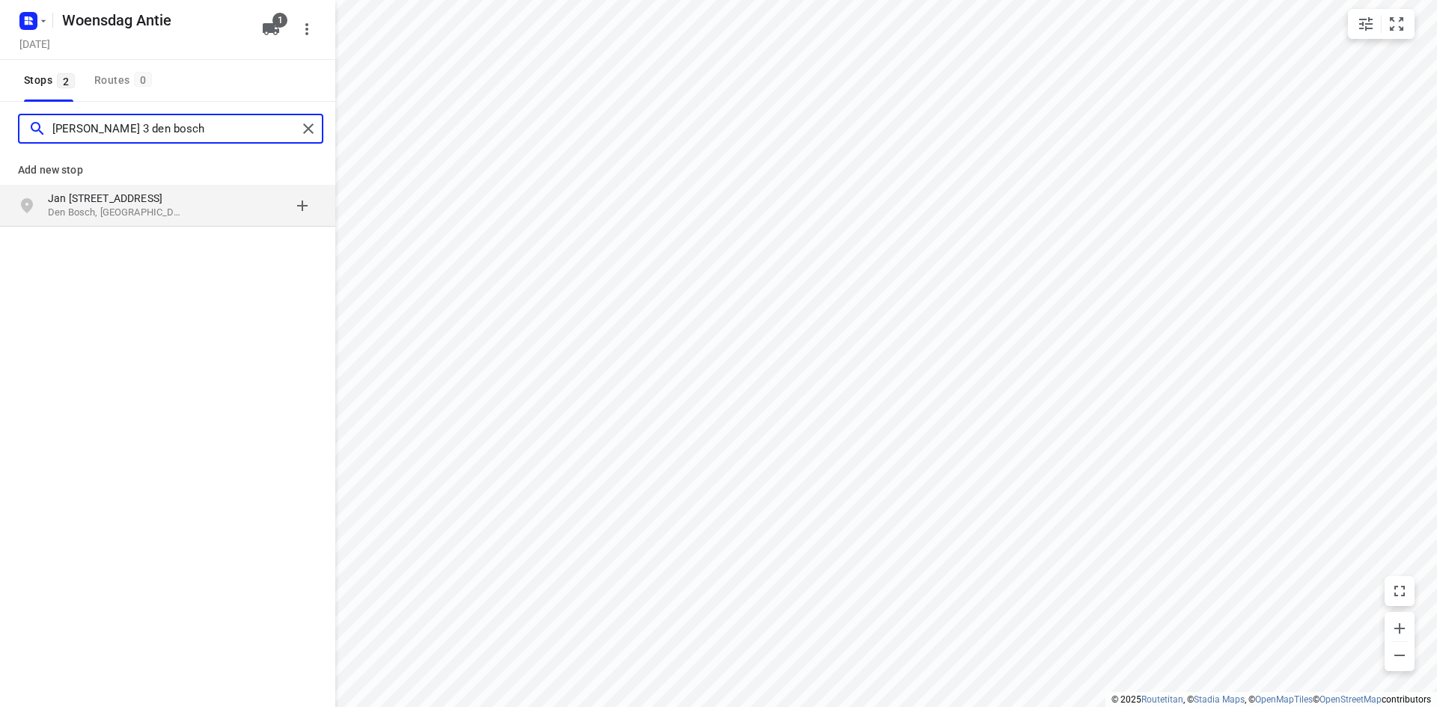
type input "jan wildschutstraat 3 den bosch"
click at [104, 207] on p "Den Bosch, Nederland" at bounding box center [117, 213] width 138 height 14
type input "lijsterstraat 33 mill"
click at [123, 213] on p "Mill, Nederland" at bounding box center [117, 213] width 138 height 14
type input "kuiper 5 eersel"
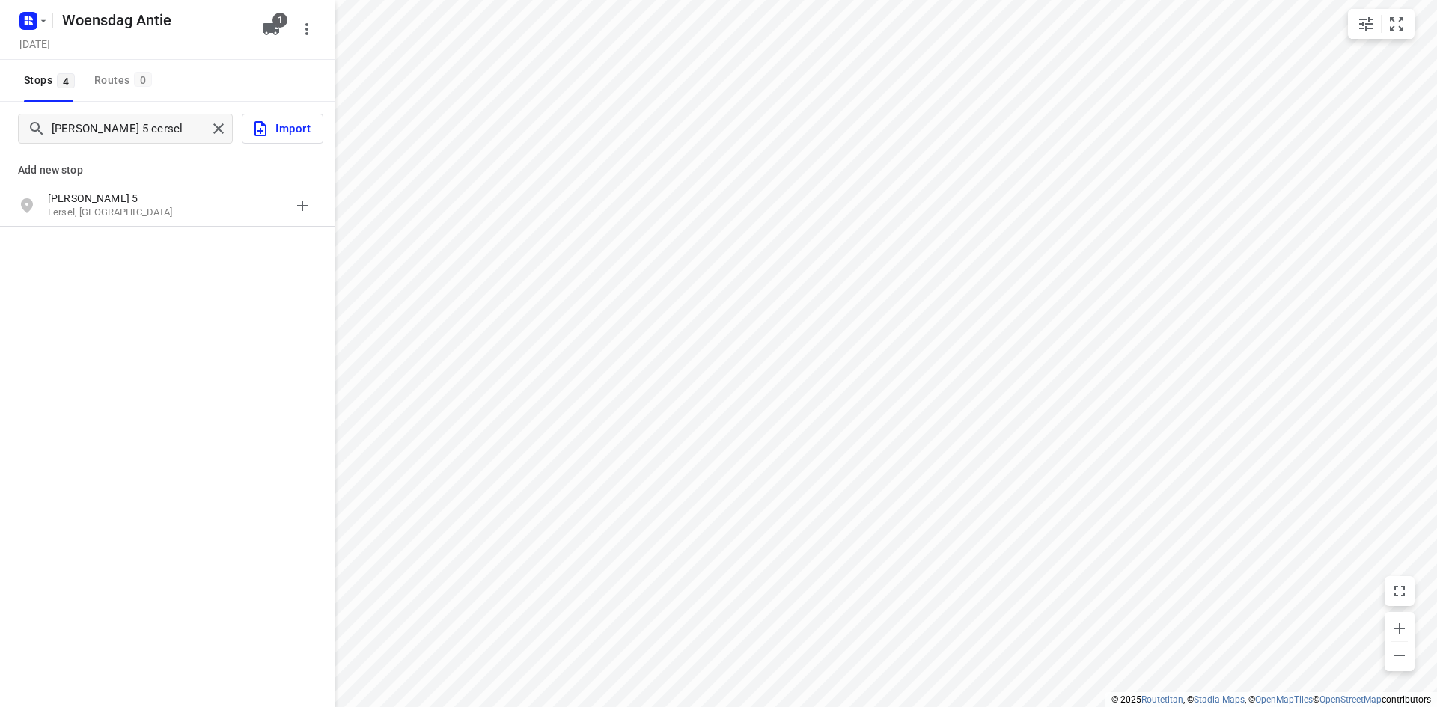
click at [126, 209] on p "Eersel, Nederland" at bounding box center [117, 213] width 138 height 14
type input "euvelwegen 6 heeze"
click at [126, 209] on p "Heeze, Nederland" at bounding box center [117, 213] width 138 height 14
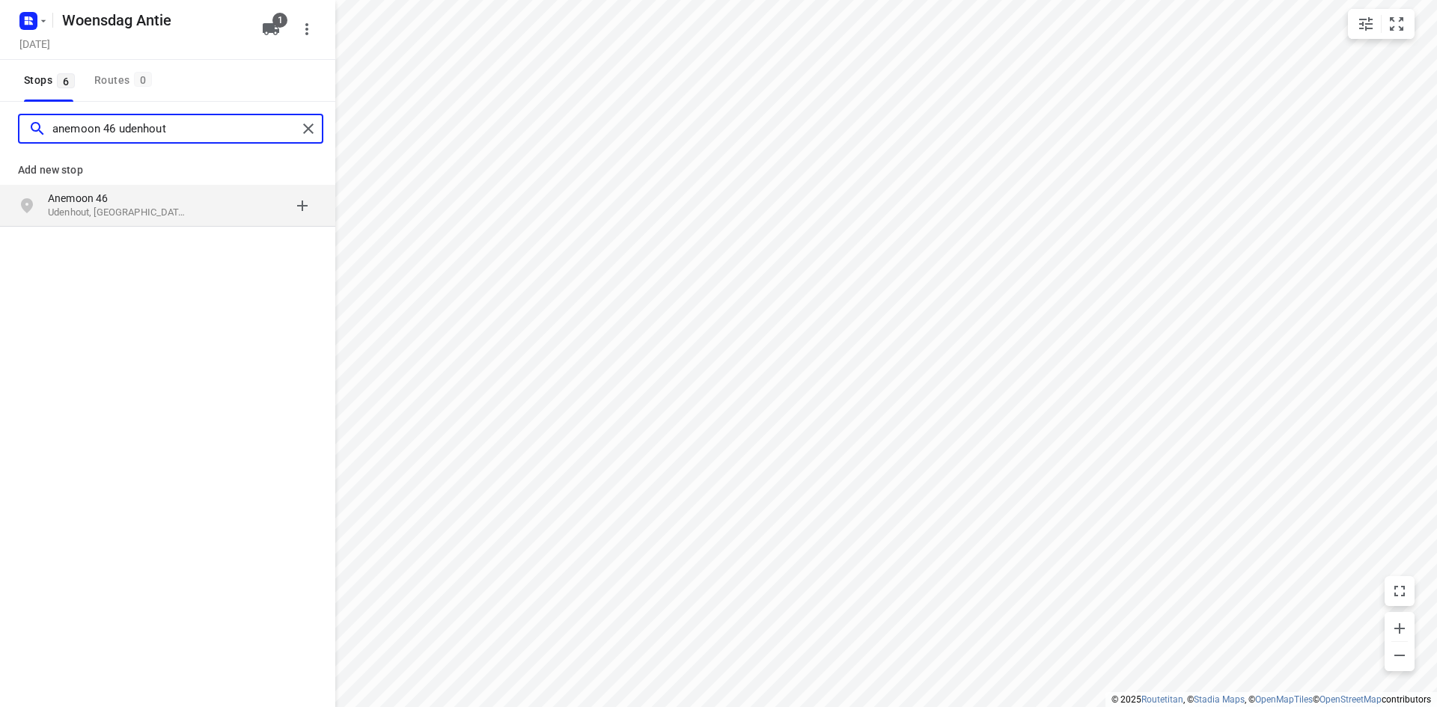
type input "anemoon 46 udenhout"
click at [135, 219] on p "Udenhout, Nederland" at bounding box center [117, 213] width 138 height 14
type input "winston 24 asten"
click at [77, 213] on p "Asten, Nederland" at bounding box center [117, 213] width 138 height 14
type input "kruigenstraat 12a"
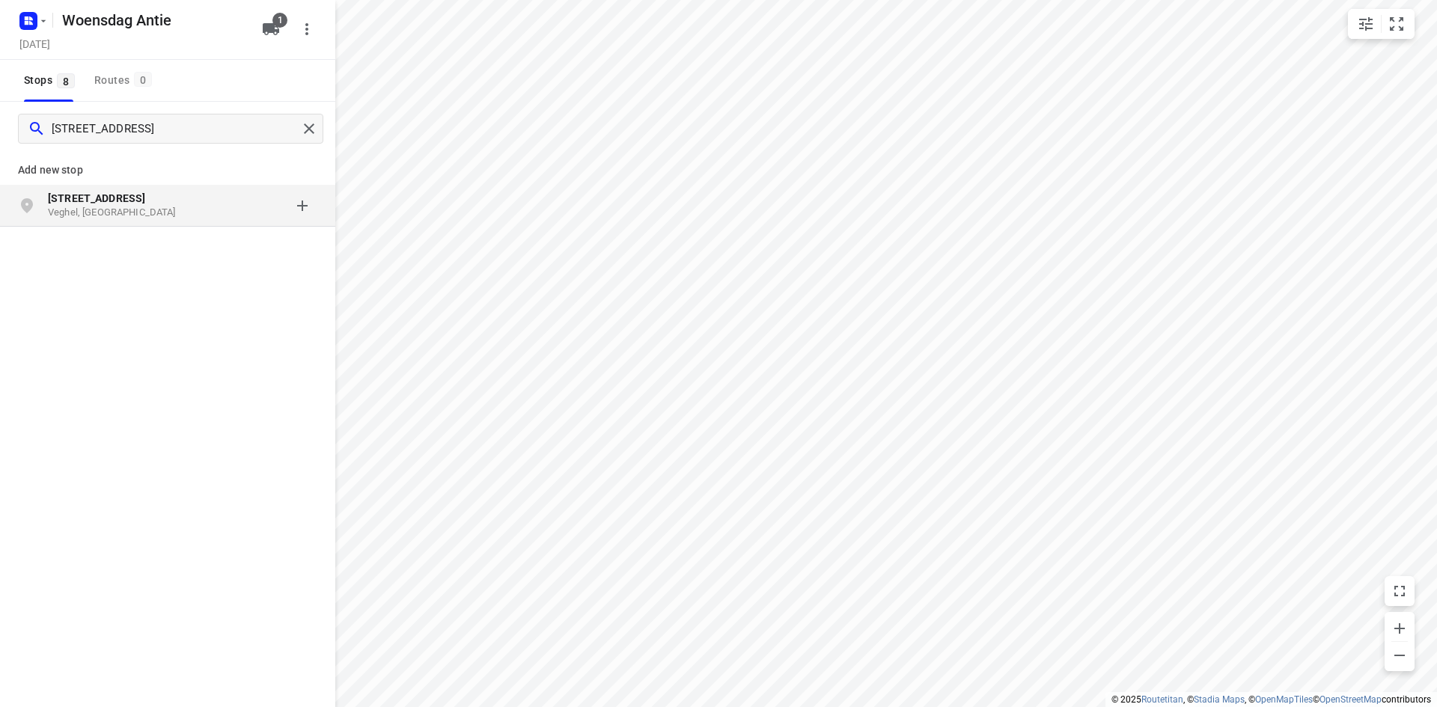
click at [76, 214] on p "Veghel, Nederland" at bounding box center [117, 213] width 138 height 14
type input "spoordinkseweg 75 oirschot"
click at [79, 214] on p "Oirschot, Nederland" at bounding box center [117, 213] width 138 height 14
type input "klooster 18a leende"
click at [104, 197] on p "Klooster 18a" at bounding box center [117, 198] width 138 height 15
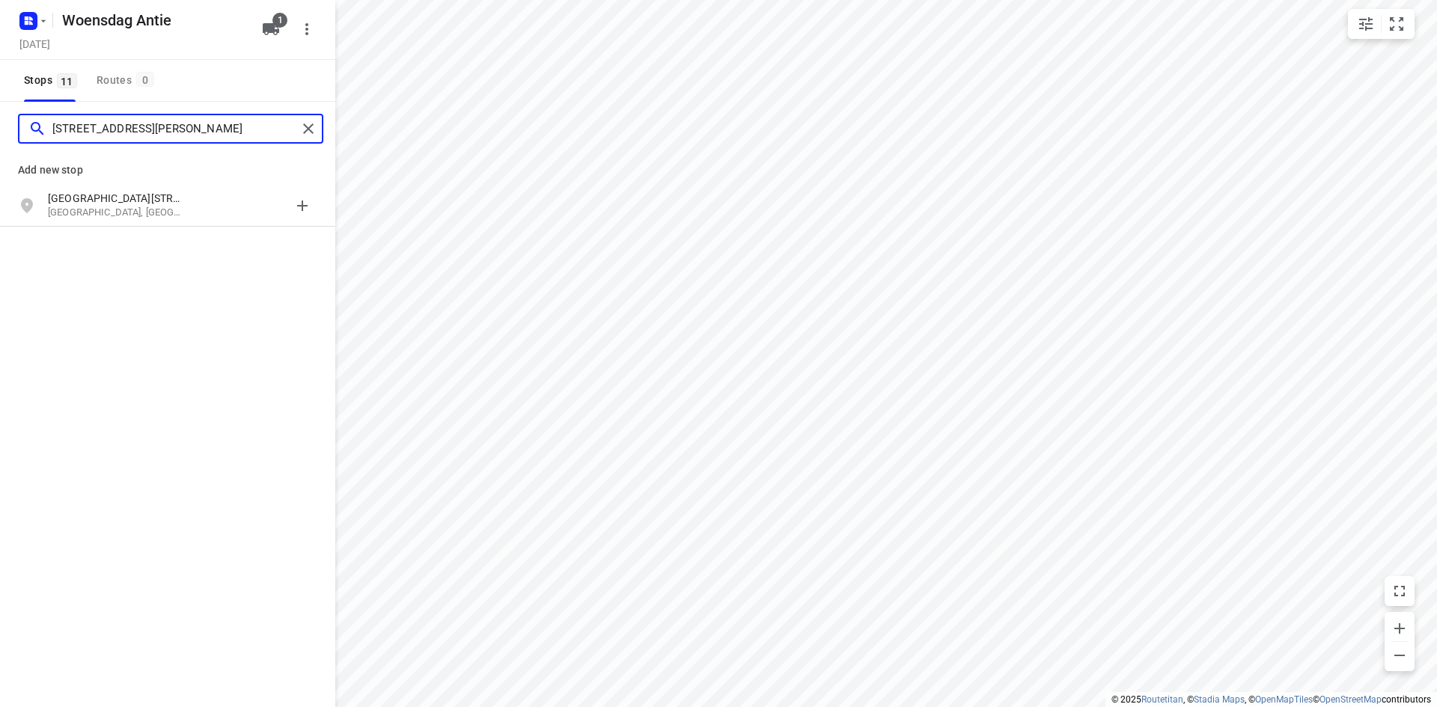
type input "kapitein grantstraat 11 tilburg"
click at [104, 196] on p "Kapitein Grantstraat 11" at bounding box center [117, 198] width 138 height 15
type input "keulerstraat 24 weert"
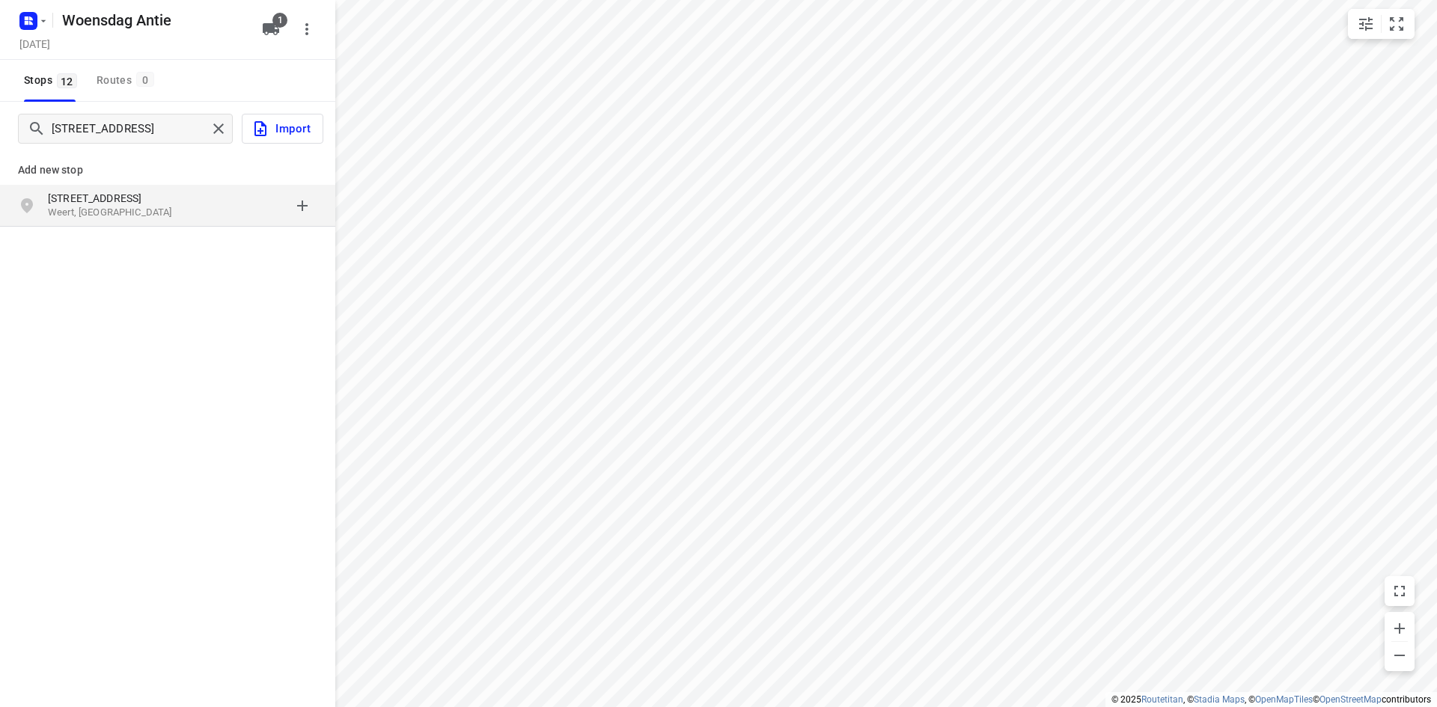
click at [108, 203] on p "Keulerstraat 24" at bounding box center [117, 198] width 138 height 15
type input "struikhei 2 sprundel"
click at [92, 206] on p "Sprundel, Nederland" at bounding box center [117, 213] width 138 height 14
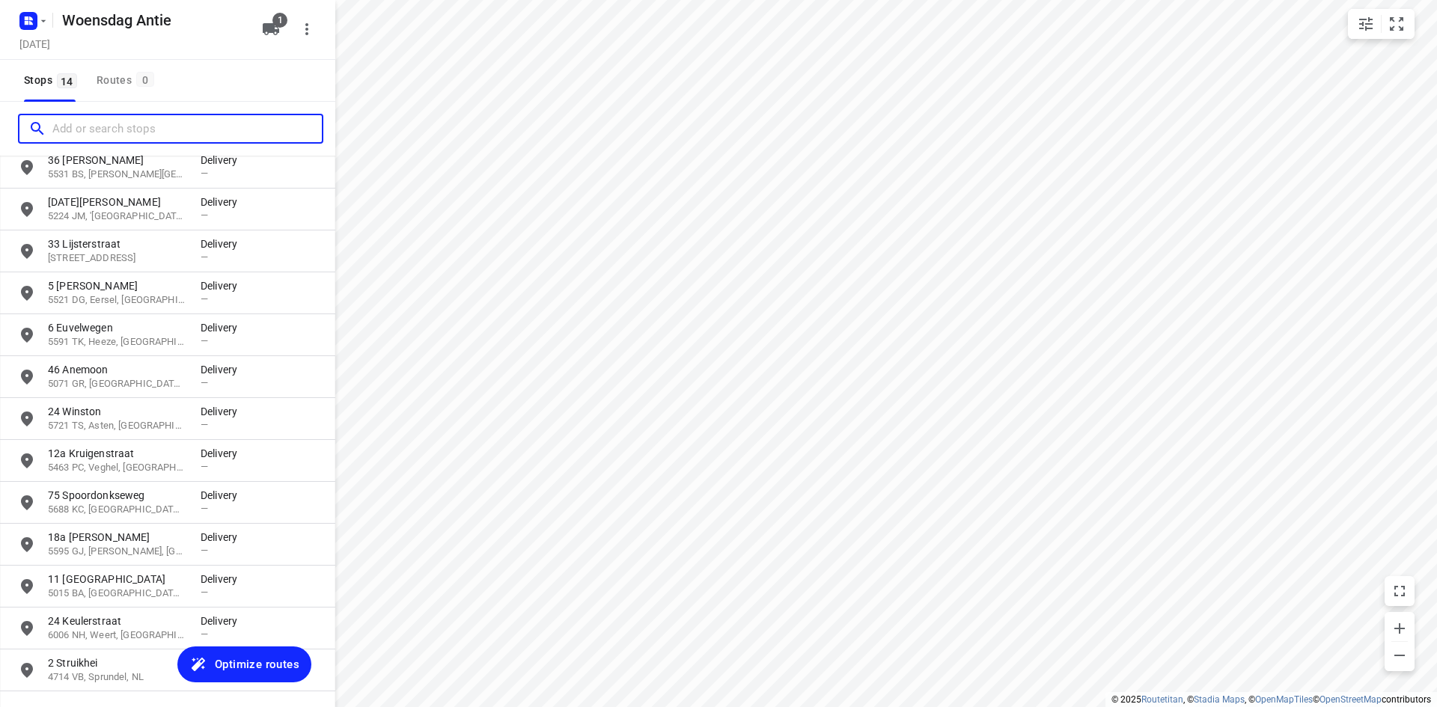
scroll to position [133, 0]
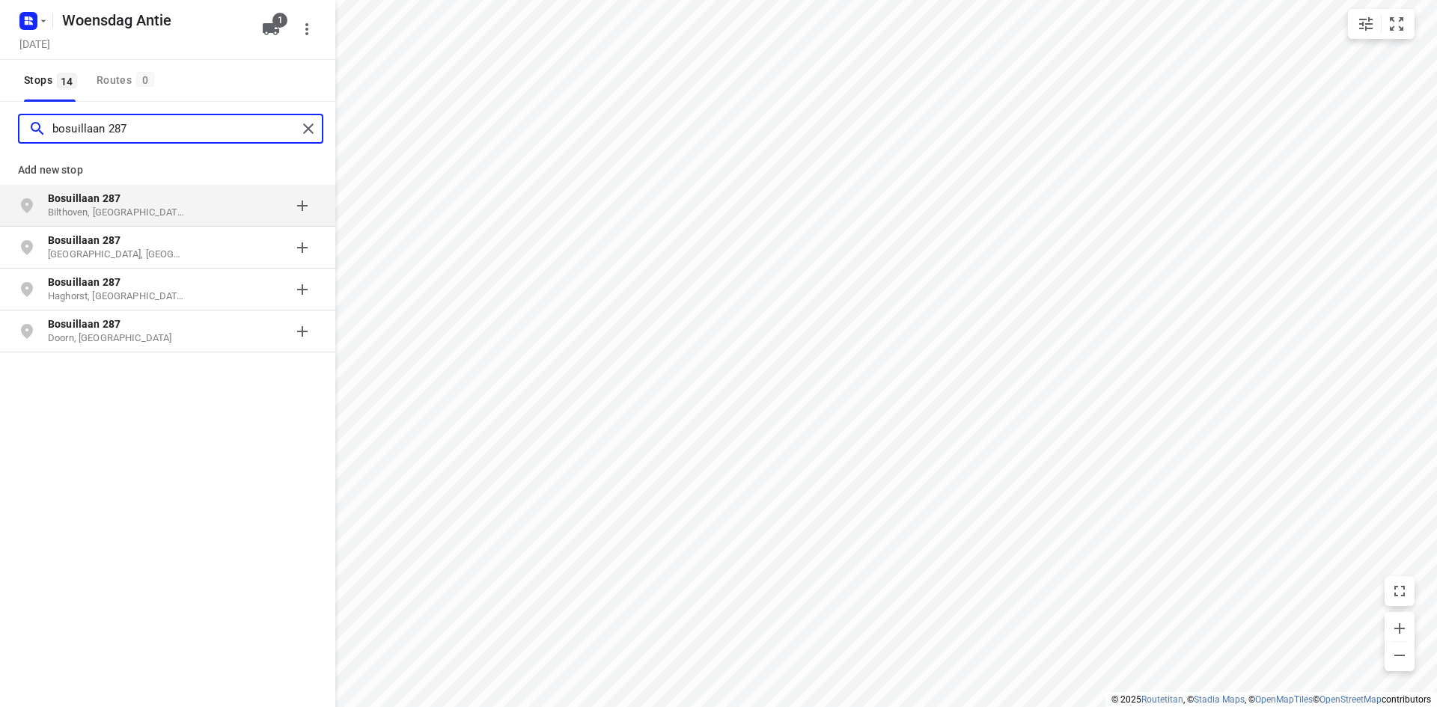
type input "bosuillaan 287"
click at [113, 201] on b "Bosuillaan 287" at bounding box center [84, 198] width 73 height 12
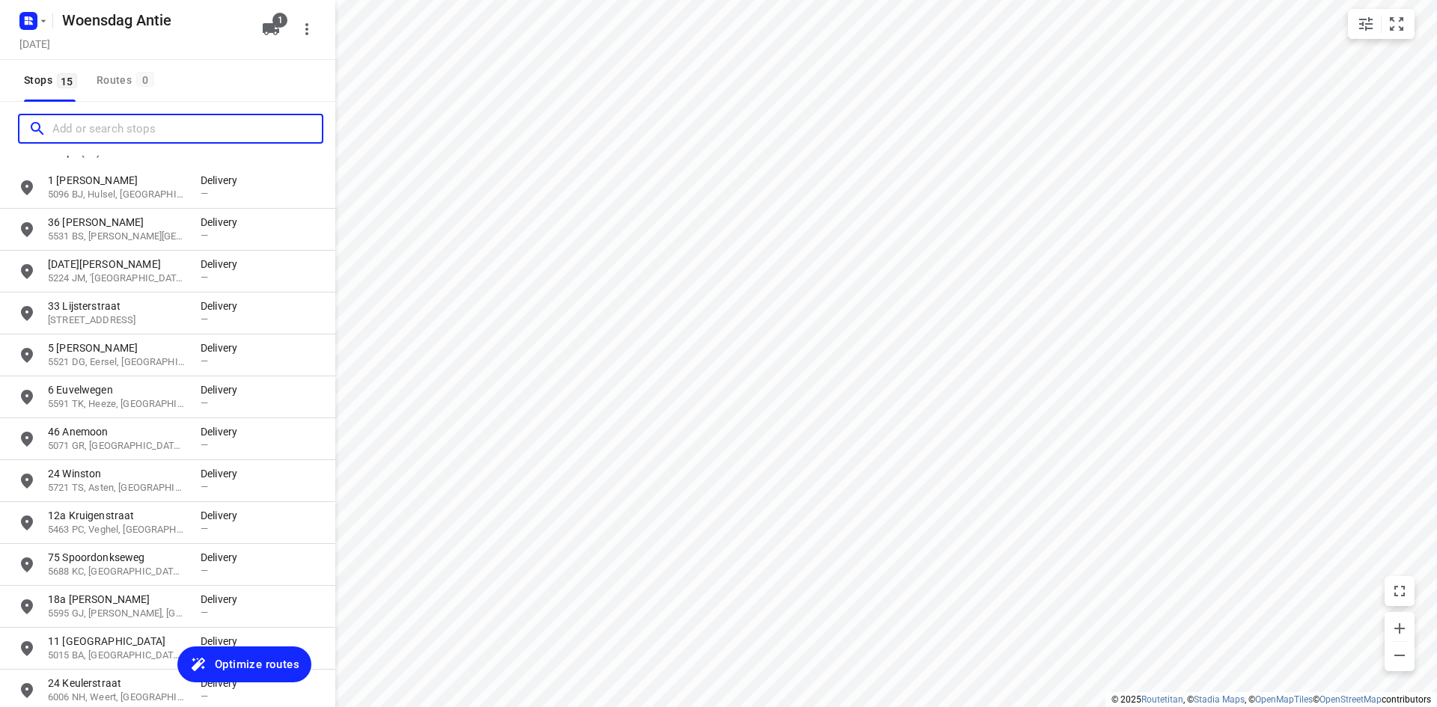
scroll to position [0, 0]
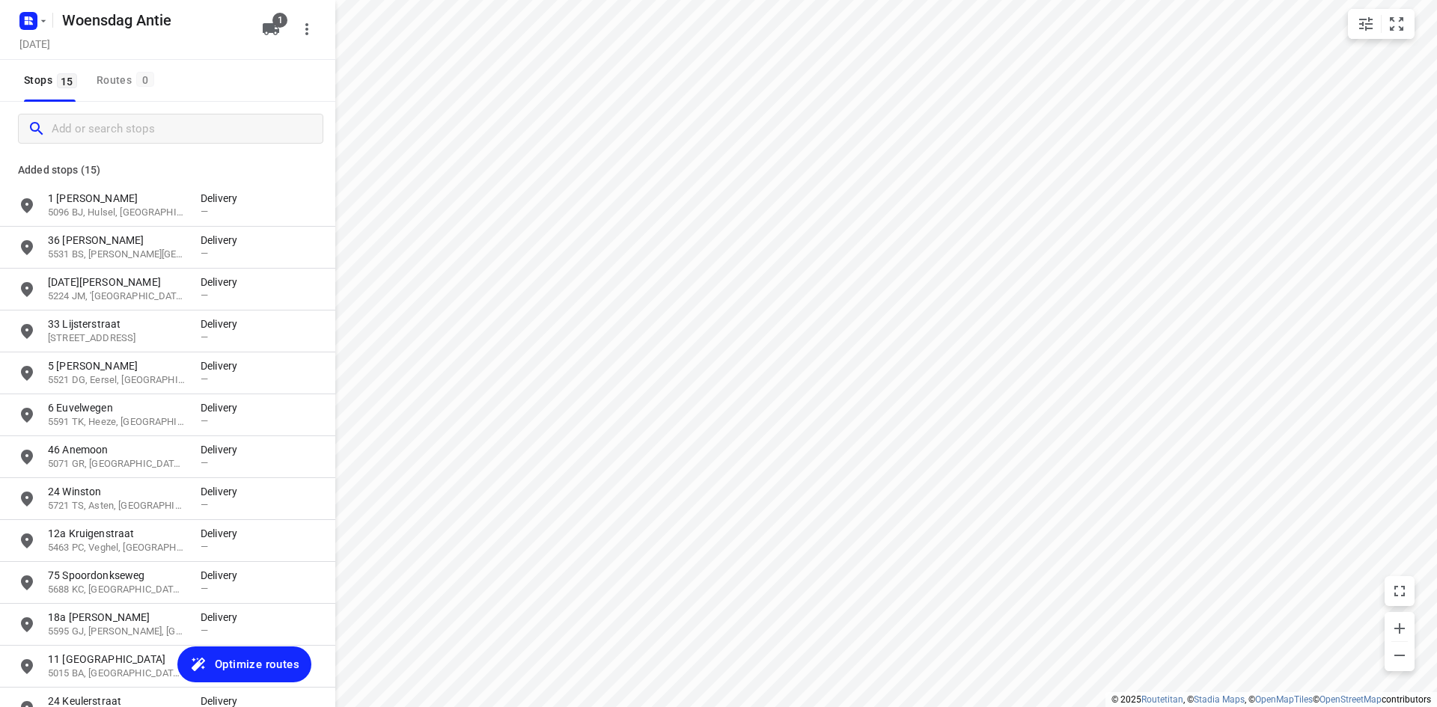
click at [165, 166] on p "Added stops (15)" at bounding box center [167, 170] width 299 height 18
click at [168, 161] on p "Added stops (15)" at bounding box center [167, 170] width 299 height 18
click at [266, 30] on icon "button" at bounding box center [271, 29] width 16 height 12
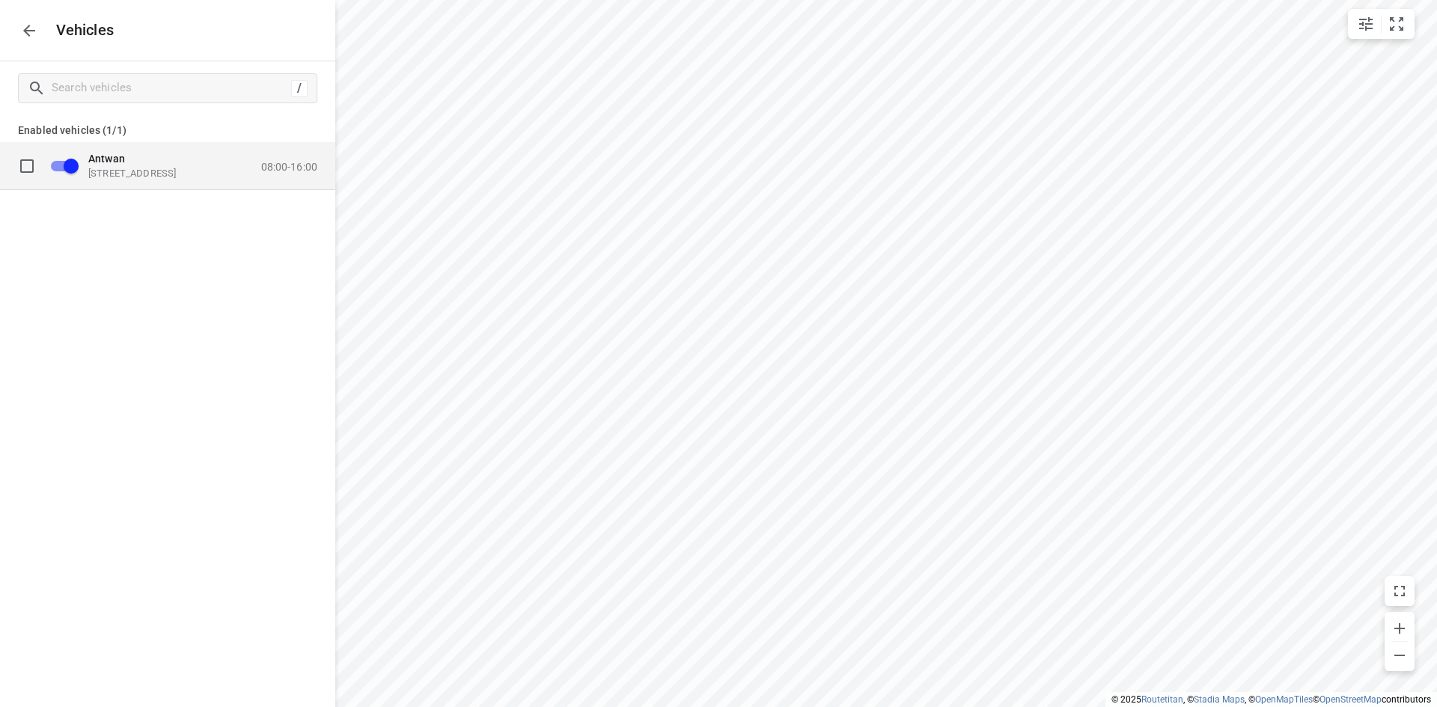
click at [288, 171] on p "08:00-16:00" at bounding box center [289, 166] width 56 height 12
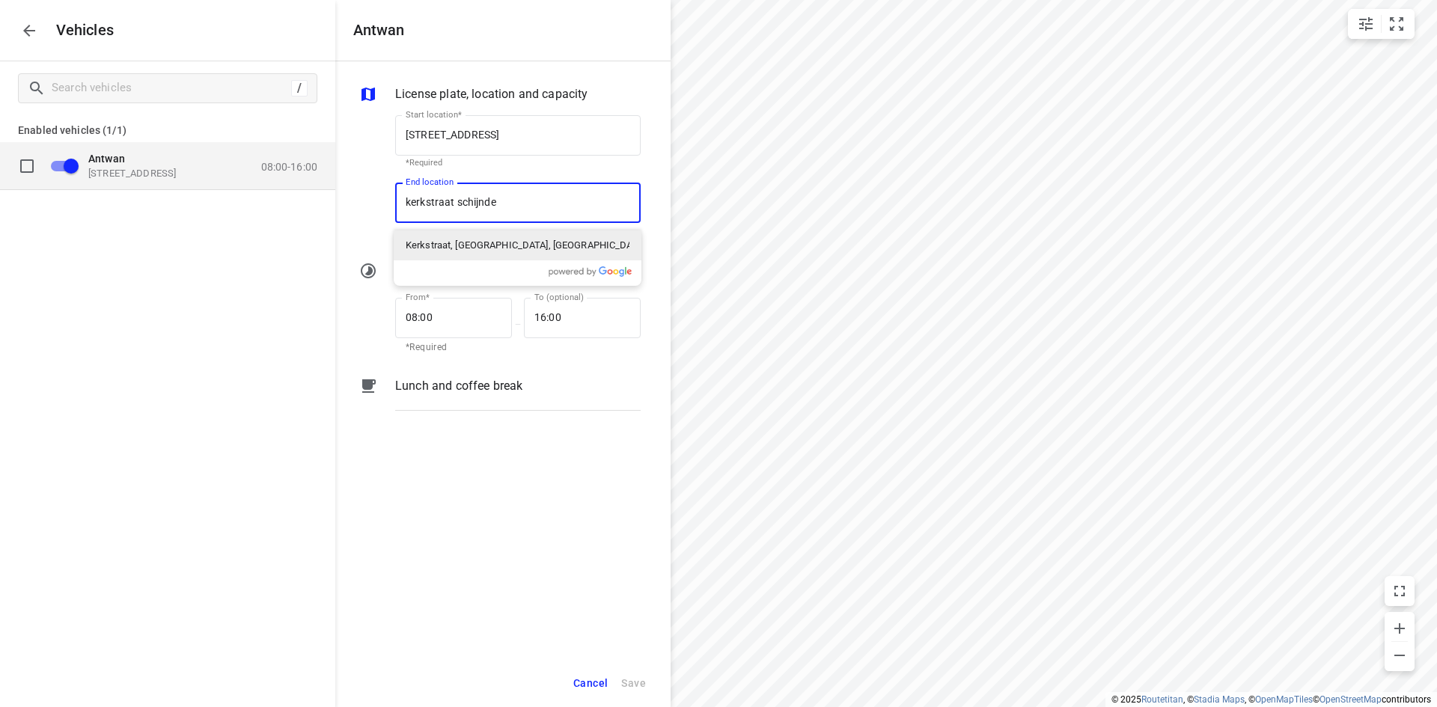
type input "kerkstraat schijndel"
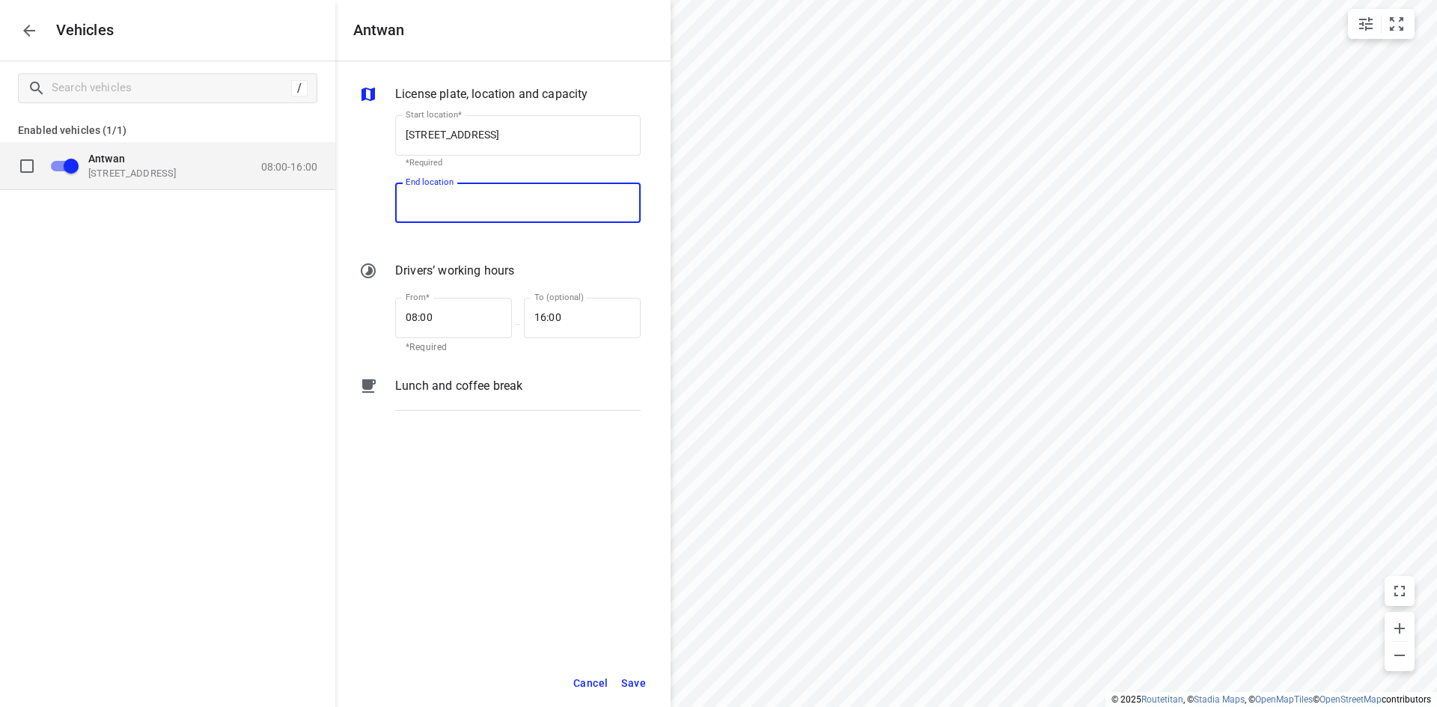
type input "Kerkstraat, 5482 Schijndel, Netherlands"
type input "07:30"
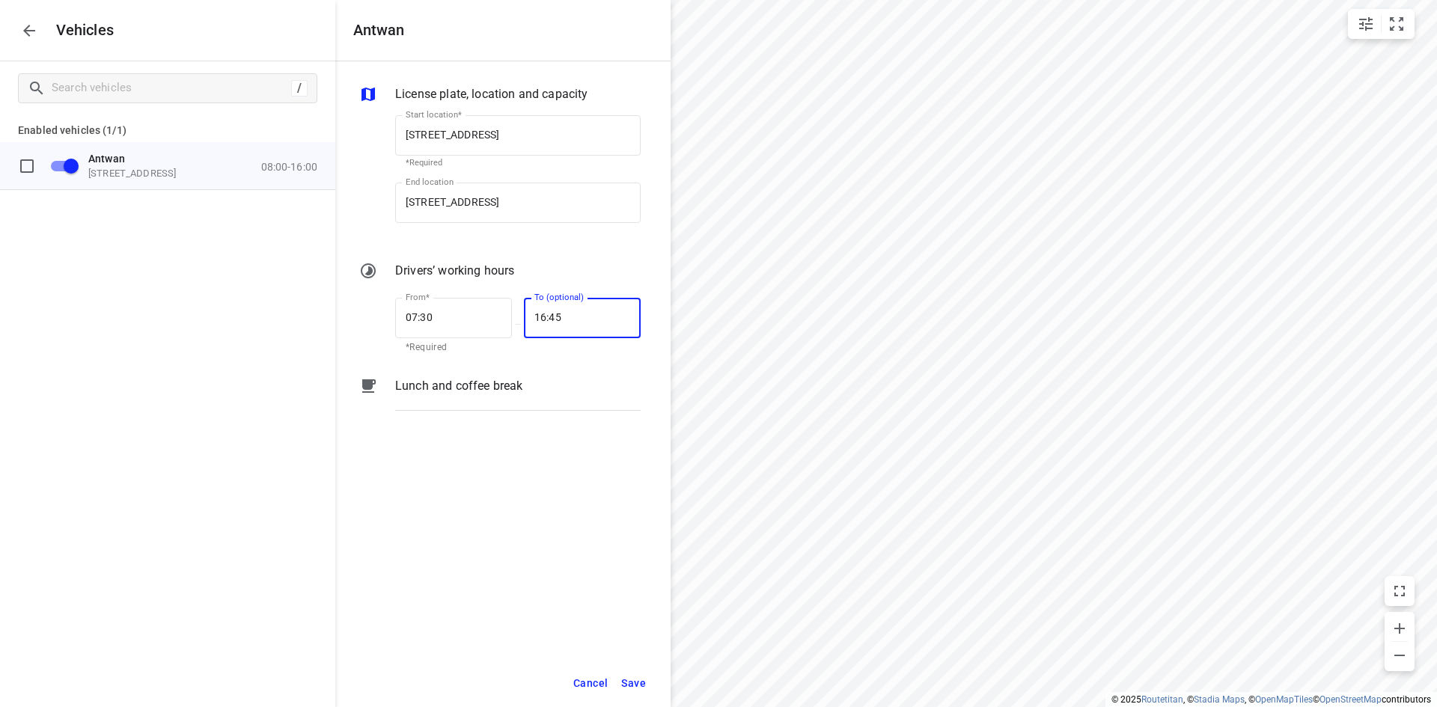
type input "16:45"
click at [641, 688] on span "Save" at bounding box center [633, 683] width 25 height 19
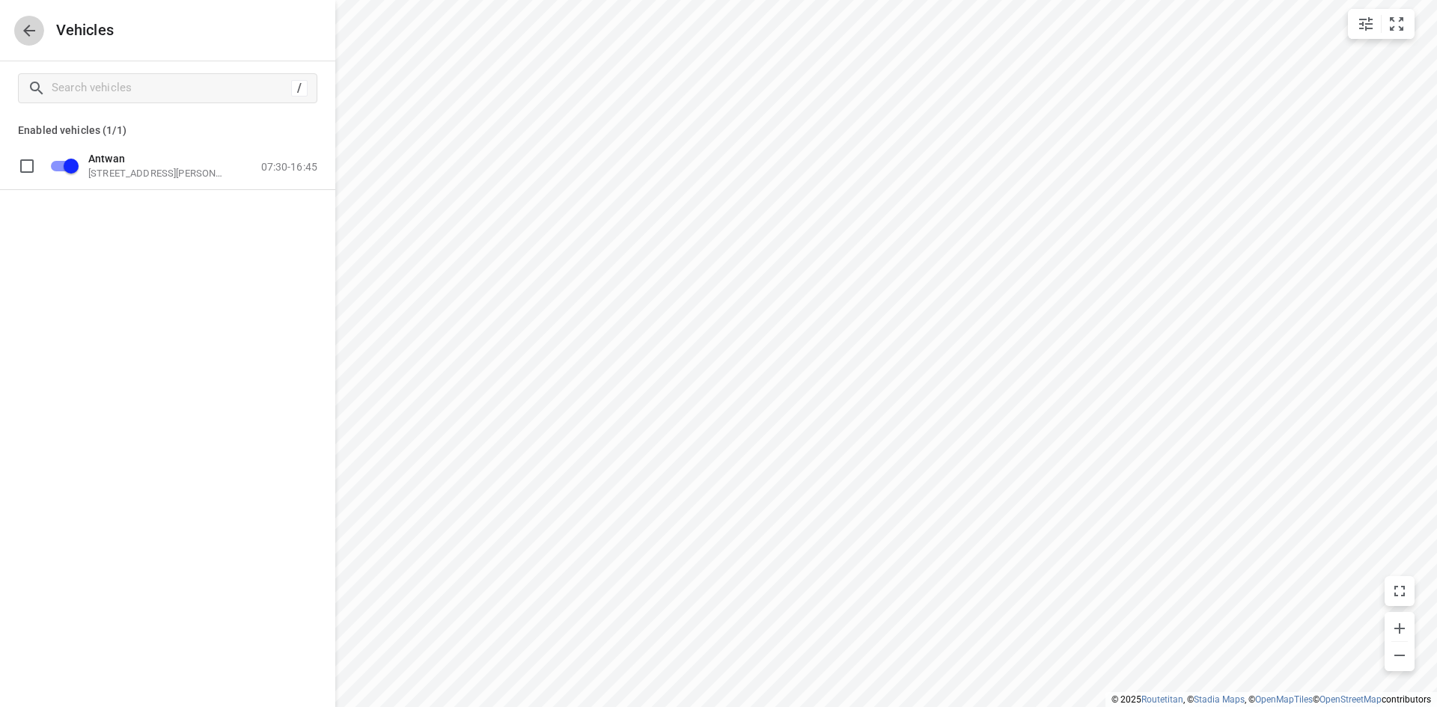
click at [23, 38] on icon "button" at bounding box center [29, 31] width 18 height 18
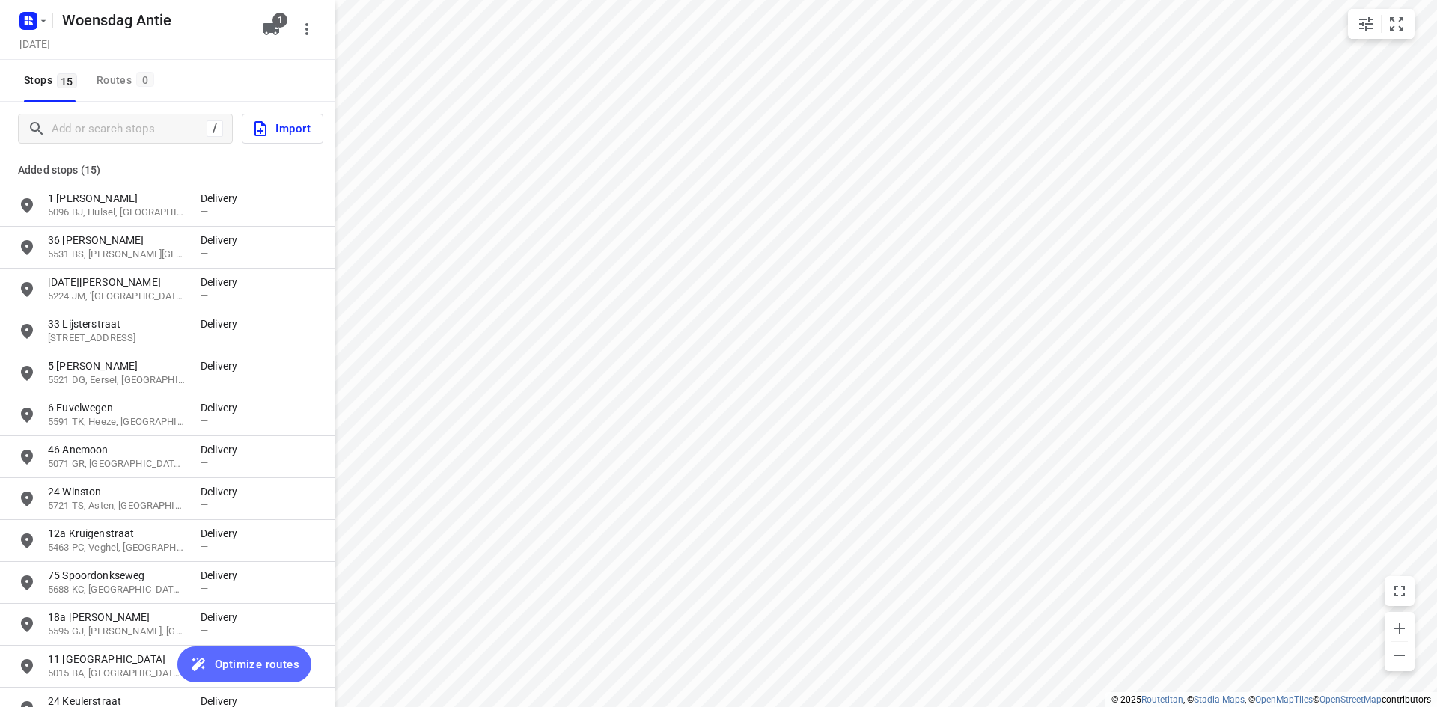
click at [258, 675] on button "Optimize routes" at bounding box center [244, 665] width 134 height 36
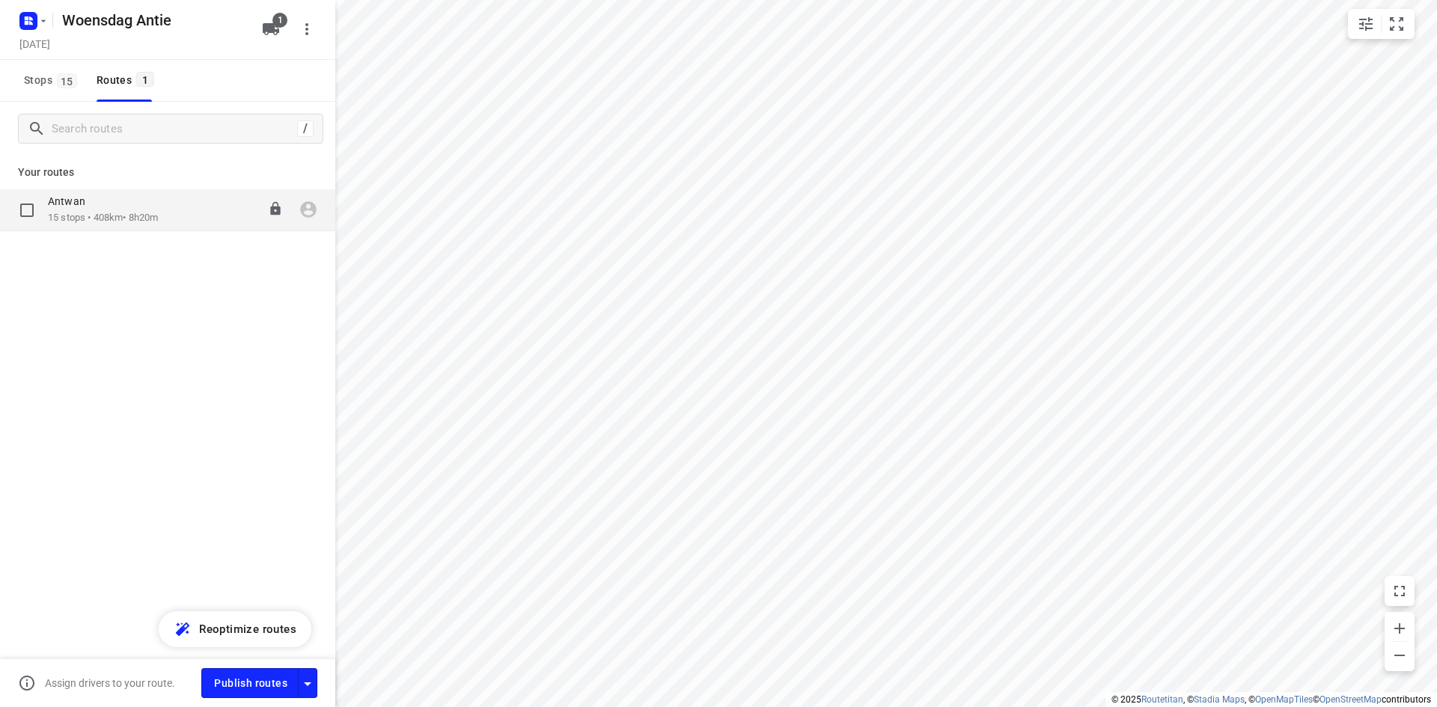
click at [129, 210] on div "Antwan" at bounding box center [103, 203] width 110 height 16
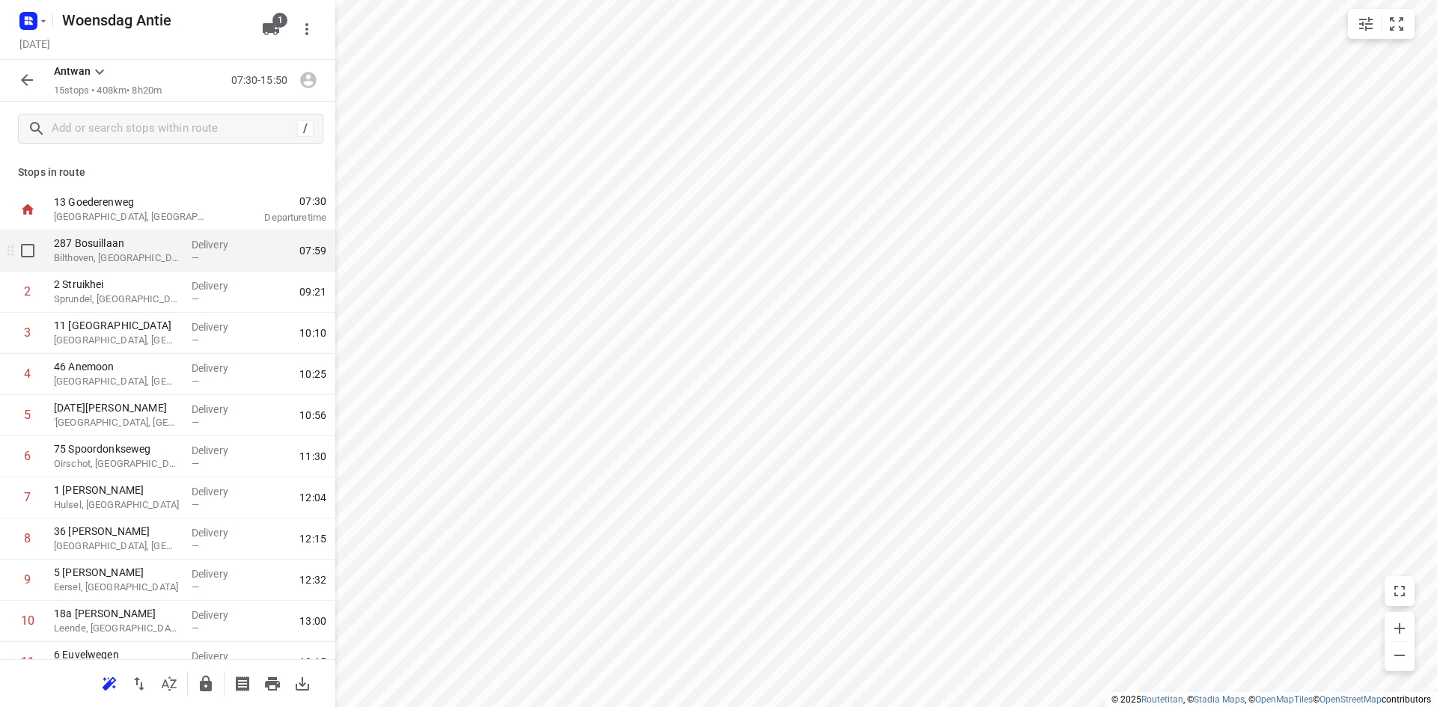
click at [130, 267] on div "287 Bosuillaan Bilthoven, Netherlands" at bounding box center [117, 250] width 138 height 41
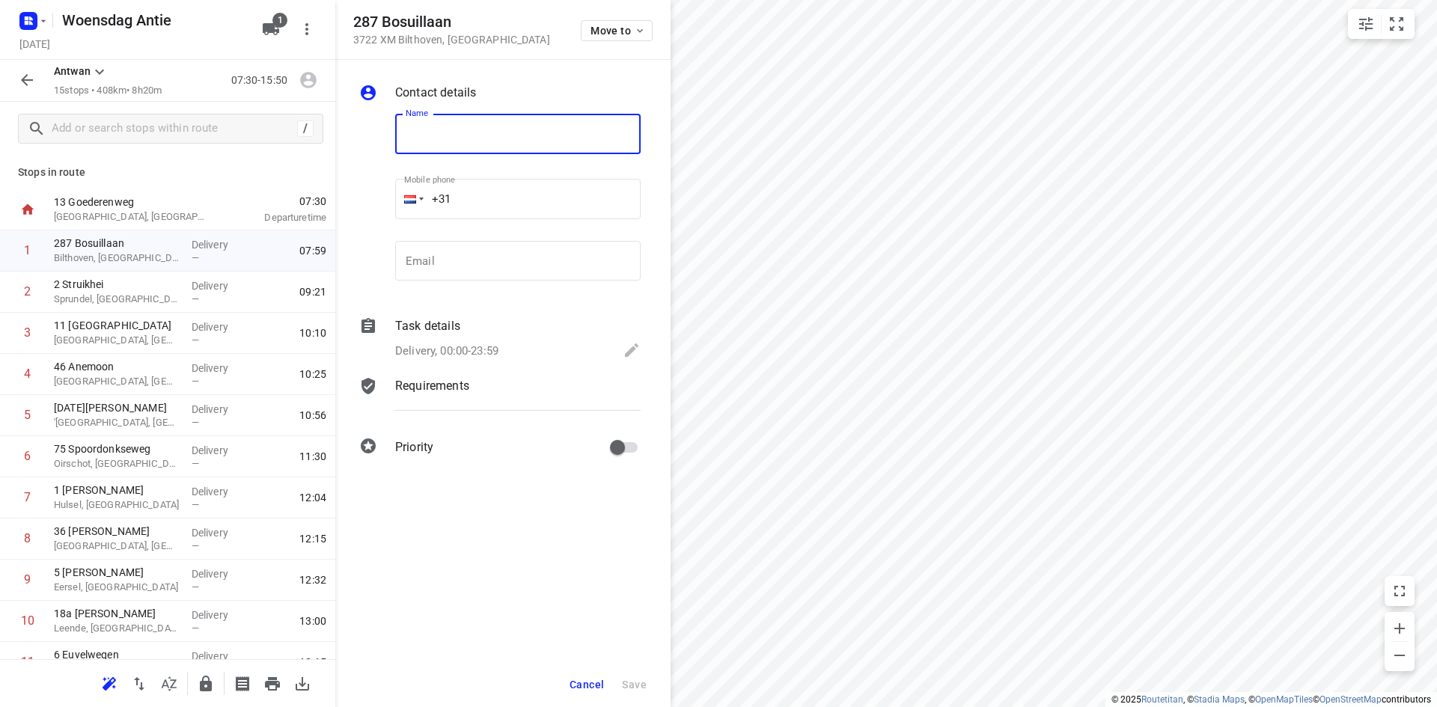
click at [491, 129] on input "text" at bounding box center [517, 134] width 245 height 40
type input "MM Fermie"
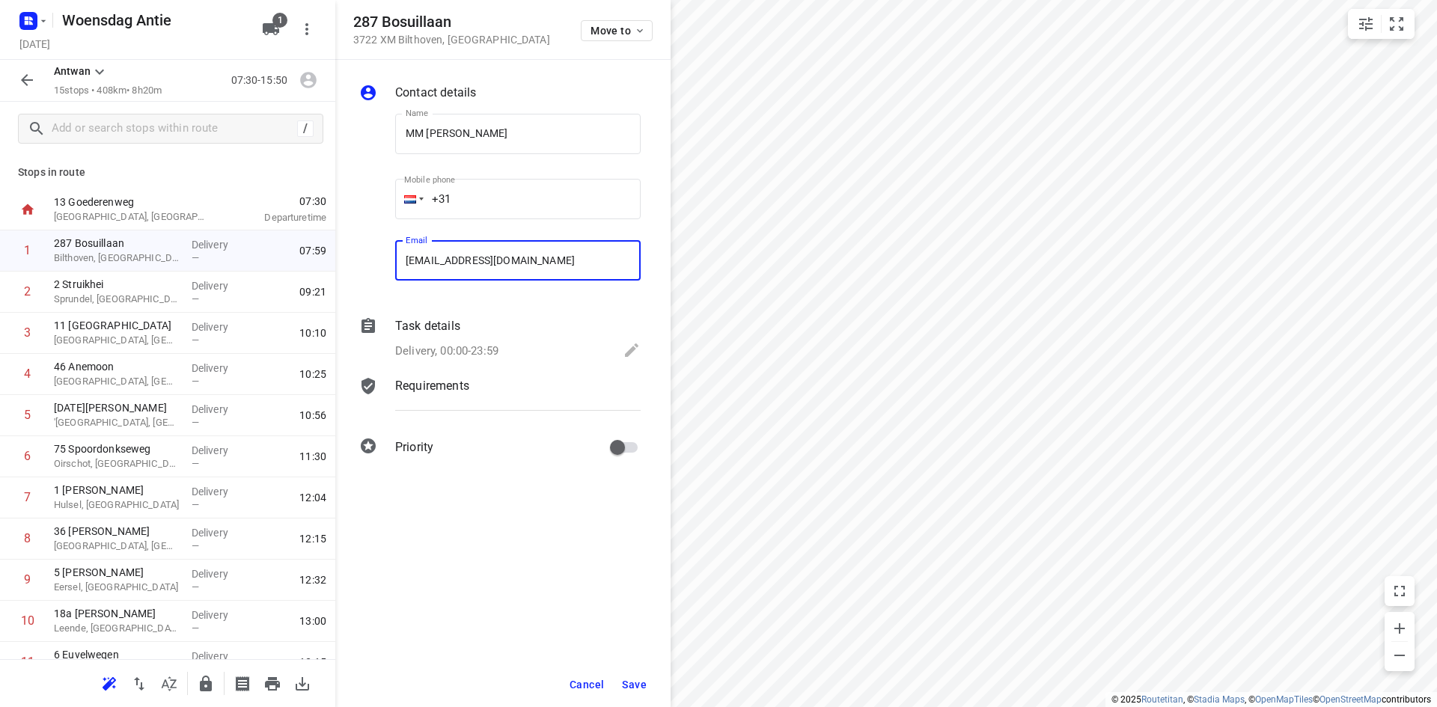
type input "mmfermie@gmail.com"
click at [639, 687] on span "Save" at bounding box center [634, 685] width 25 height 12
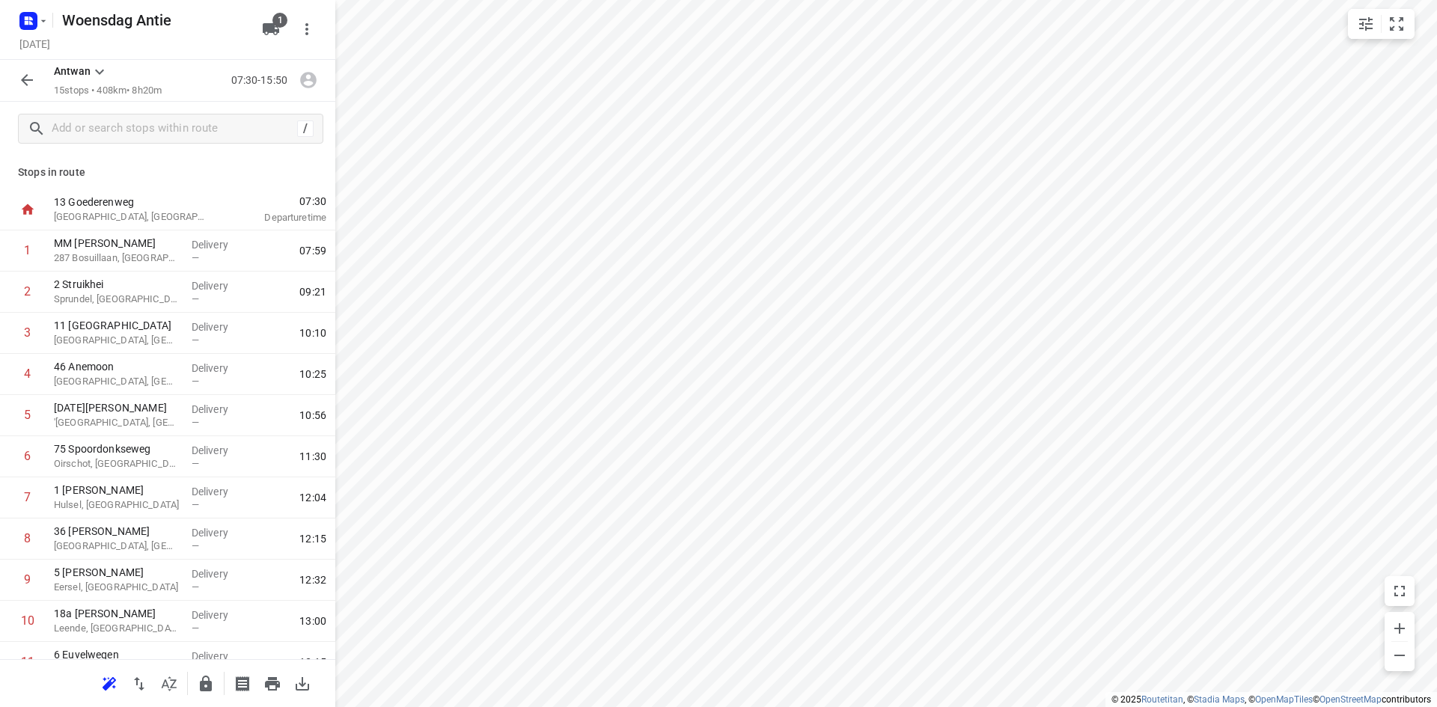
click at [174, 166] on p "Stops in route" at bounding box center [167, 173] width 299 height 16
click at [96, 296] on p "Sprundel, Netherlands" at bounding box center [117, 299] width 126 height 15
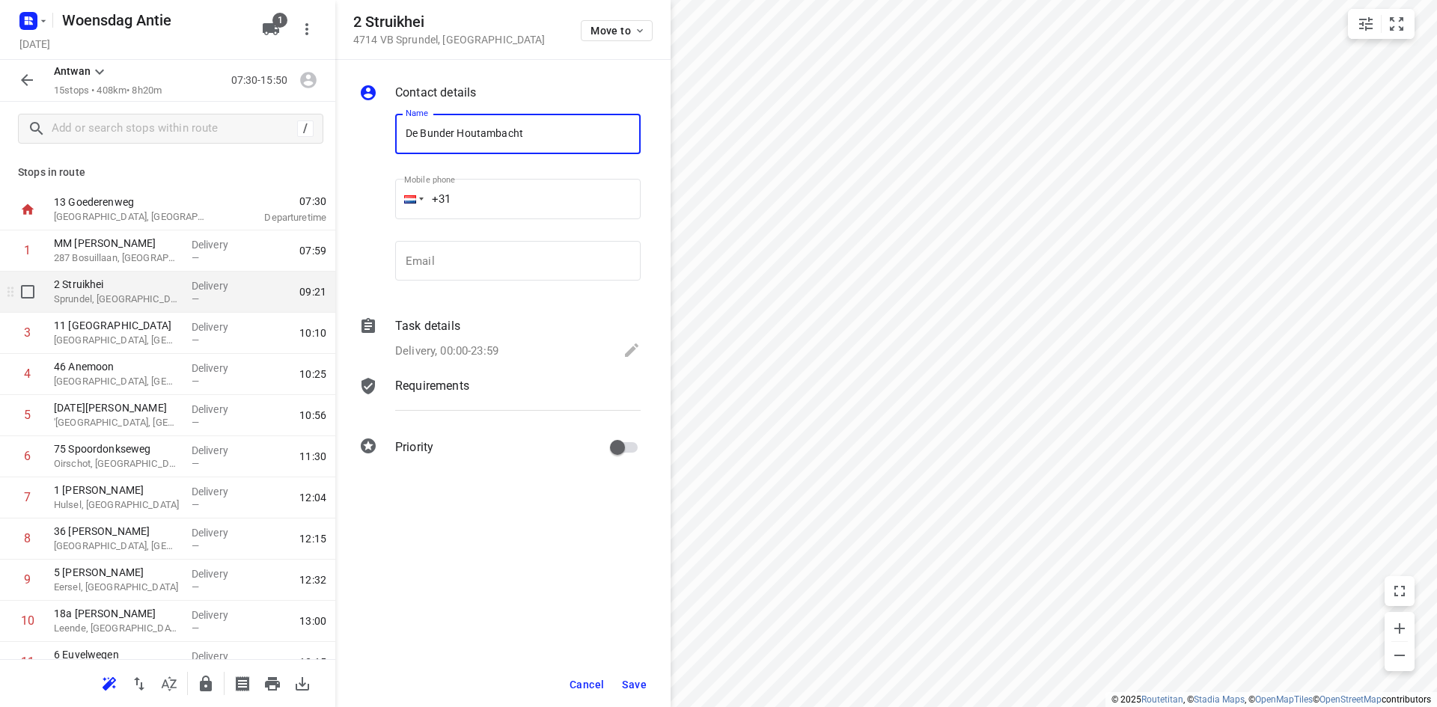
type input "De Bunder Houtambacht"
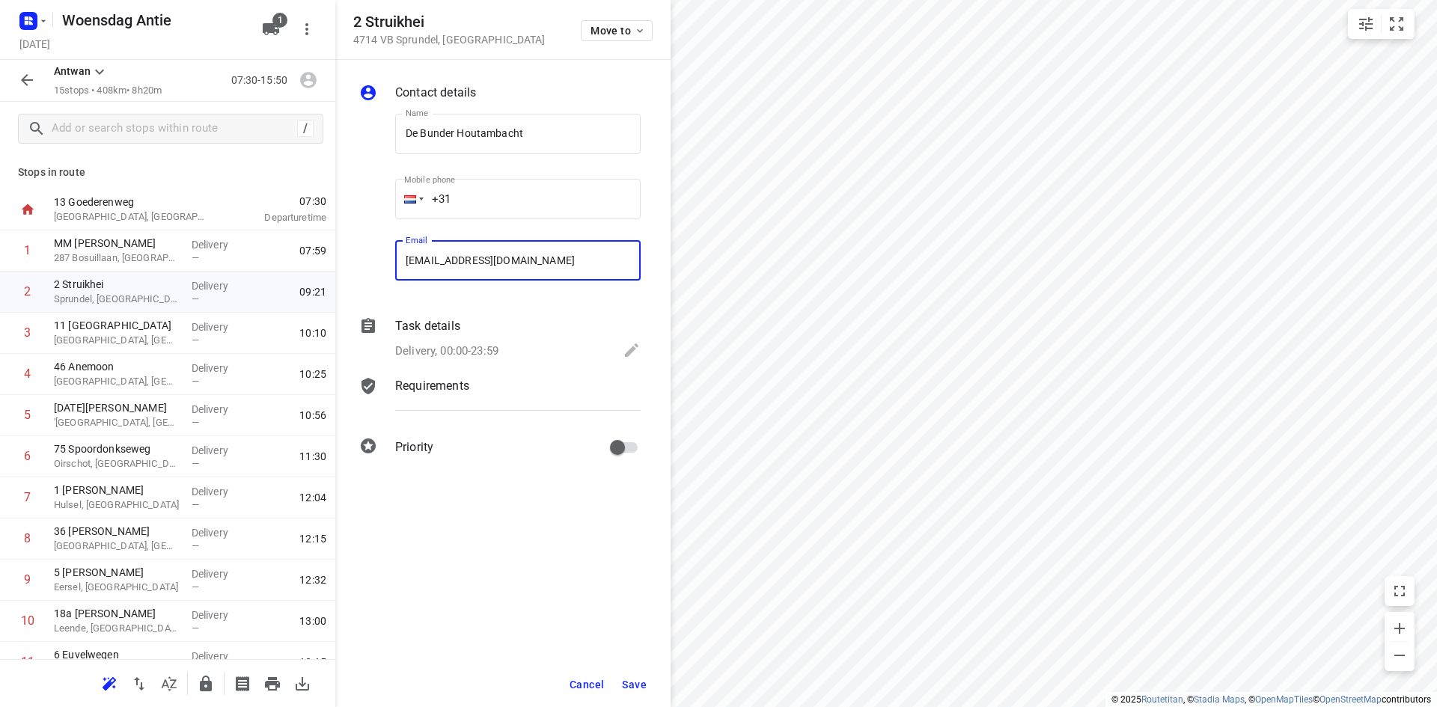
type input "info@debunderhoutambacht.nl"
click at [648, 674] on button "Save" at bounding box center [634, 684] width 37 height 27
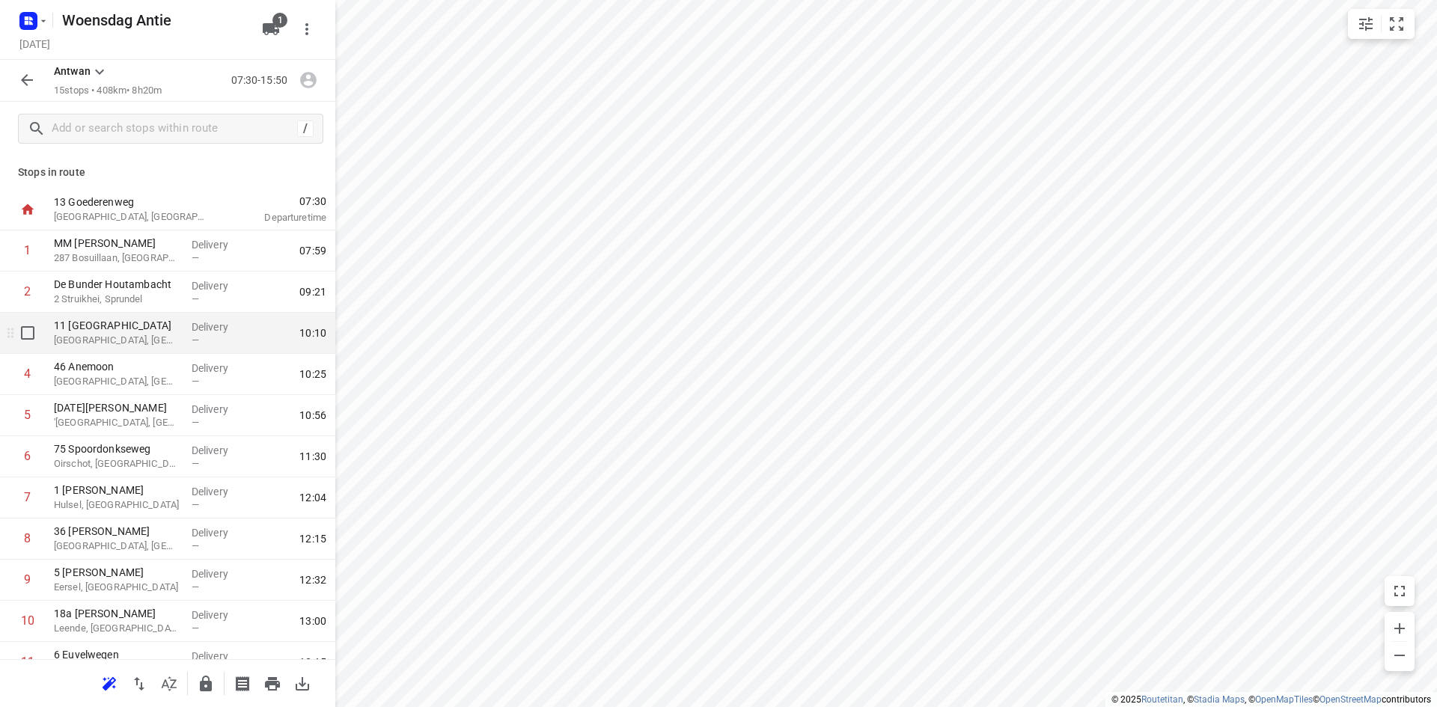
click at [127, 330] on p "11 Kapitein Grantstraat" at bounding box center [117, 325] width 126 height 15
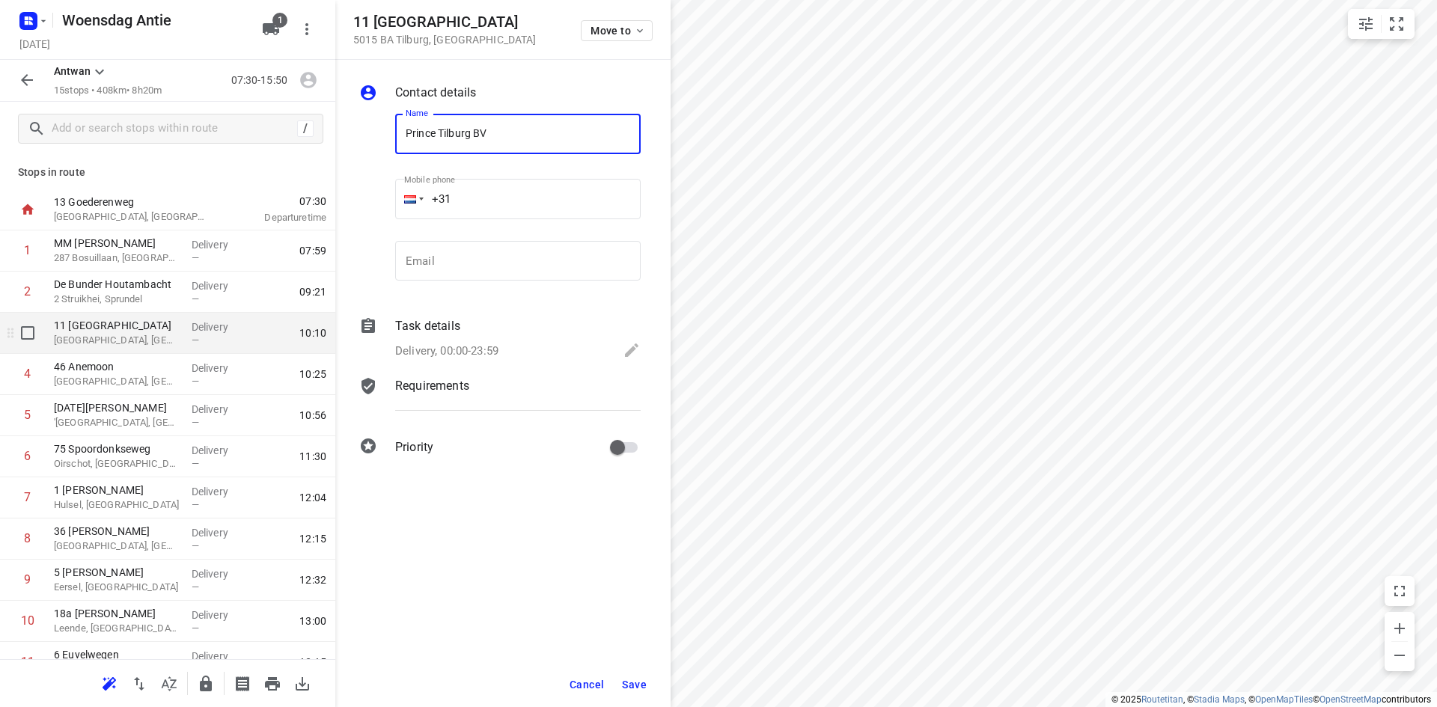
type input "Prince Tilburg BV"
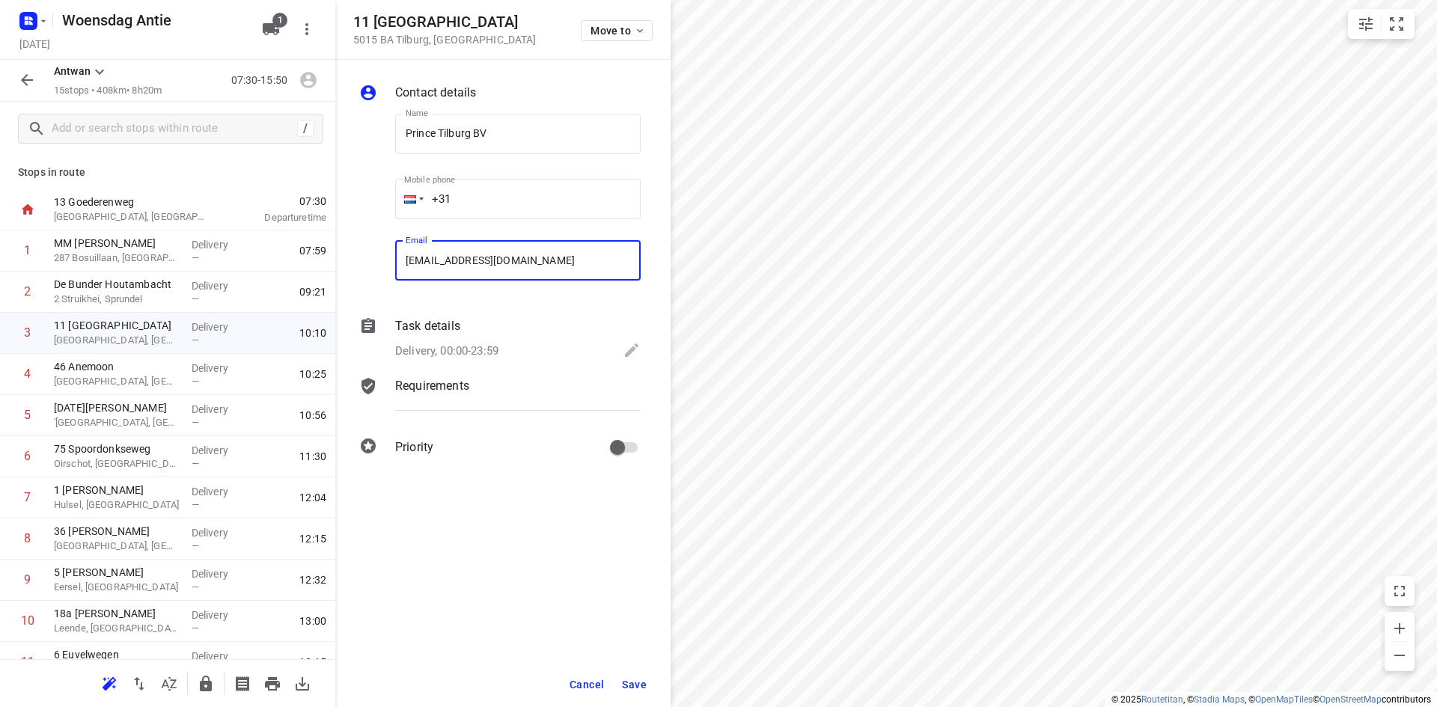
type input "inkoop@princetilburg.nl"
click at [644, 687] on span "Save" at bounding box center [634, 685] width 25 height 12
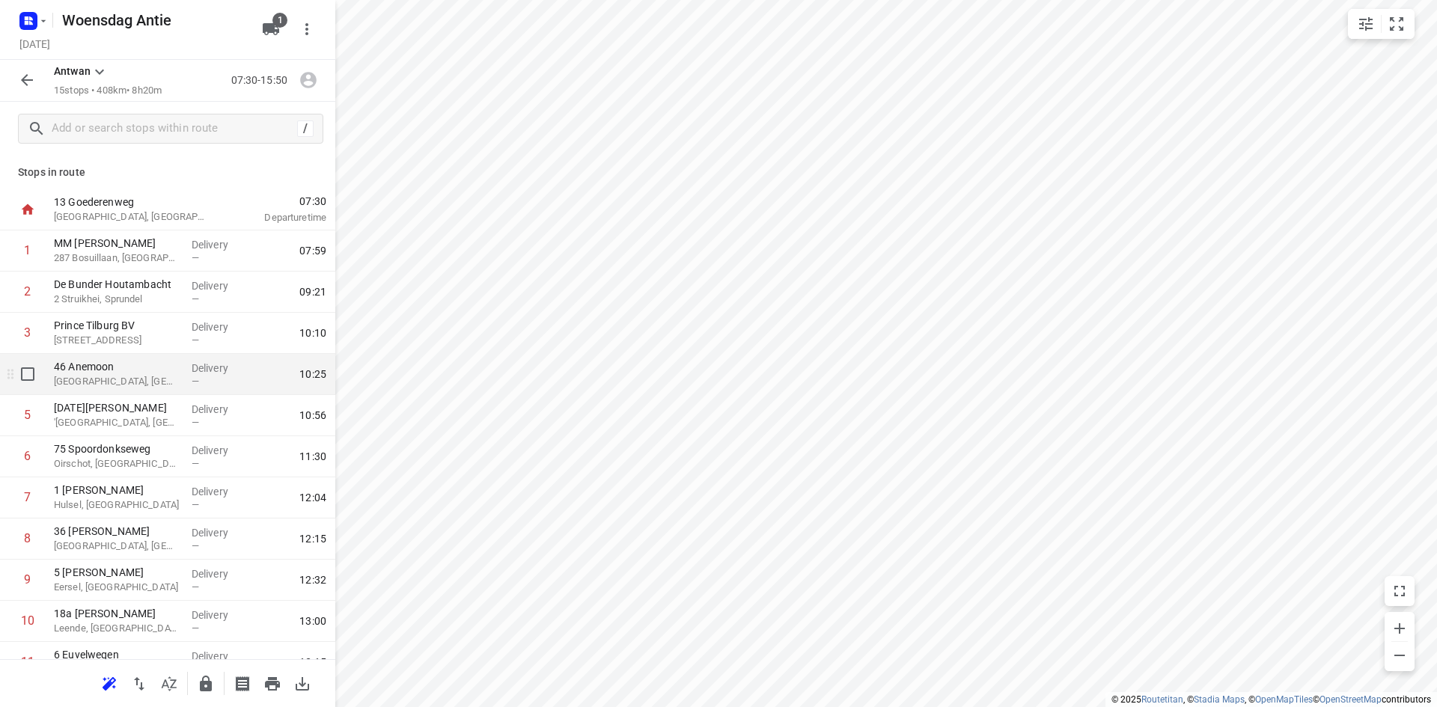
click at [103, 379] on p "Udenhout, Netherlands" at bounding box center [117, 381] width 126 height 15
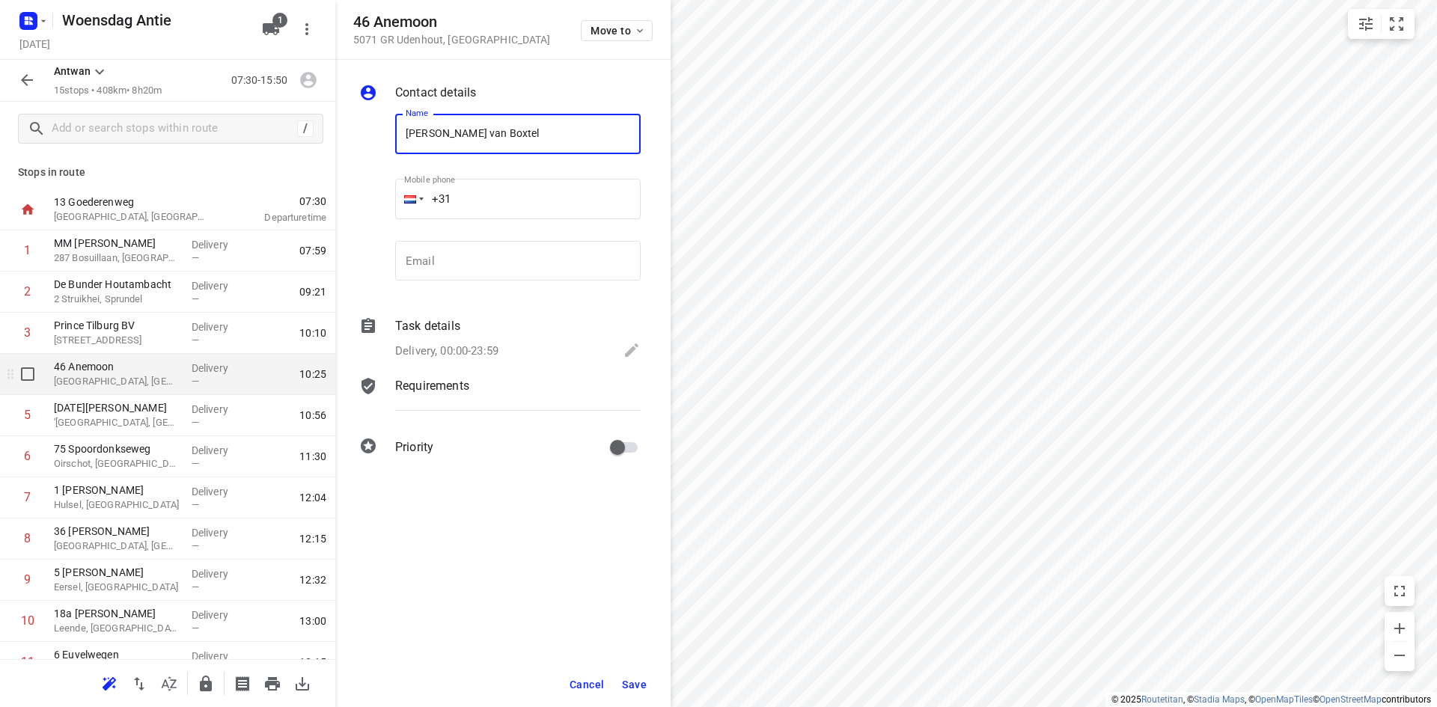
type input "Mirjam Galle van Boxtel"
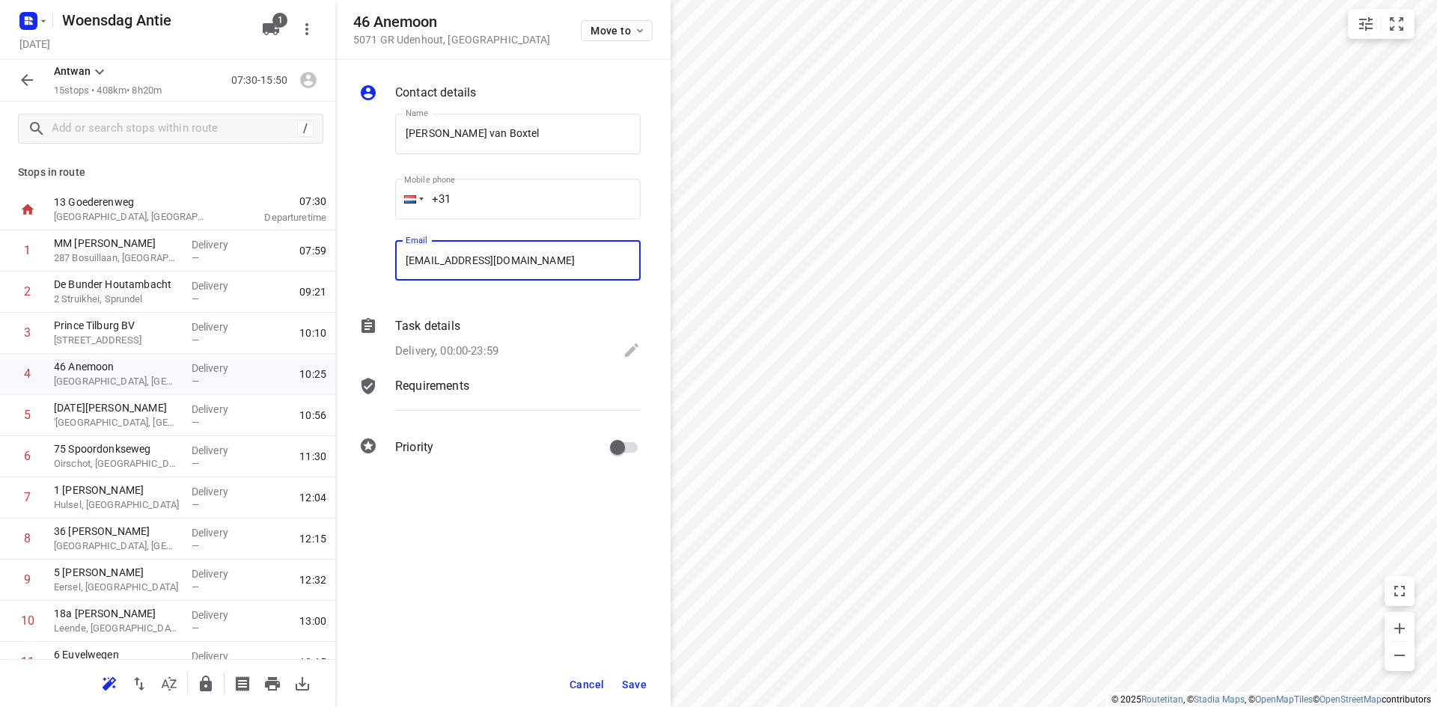
type input "mirjamgalle1970@gmail.com"
click at [649, 685] on button "Save" at bounding box center [634, 684] width 37 height 27
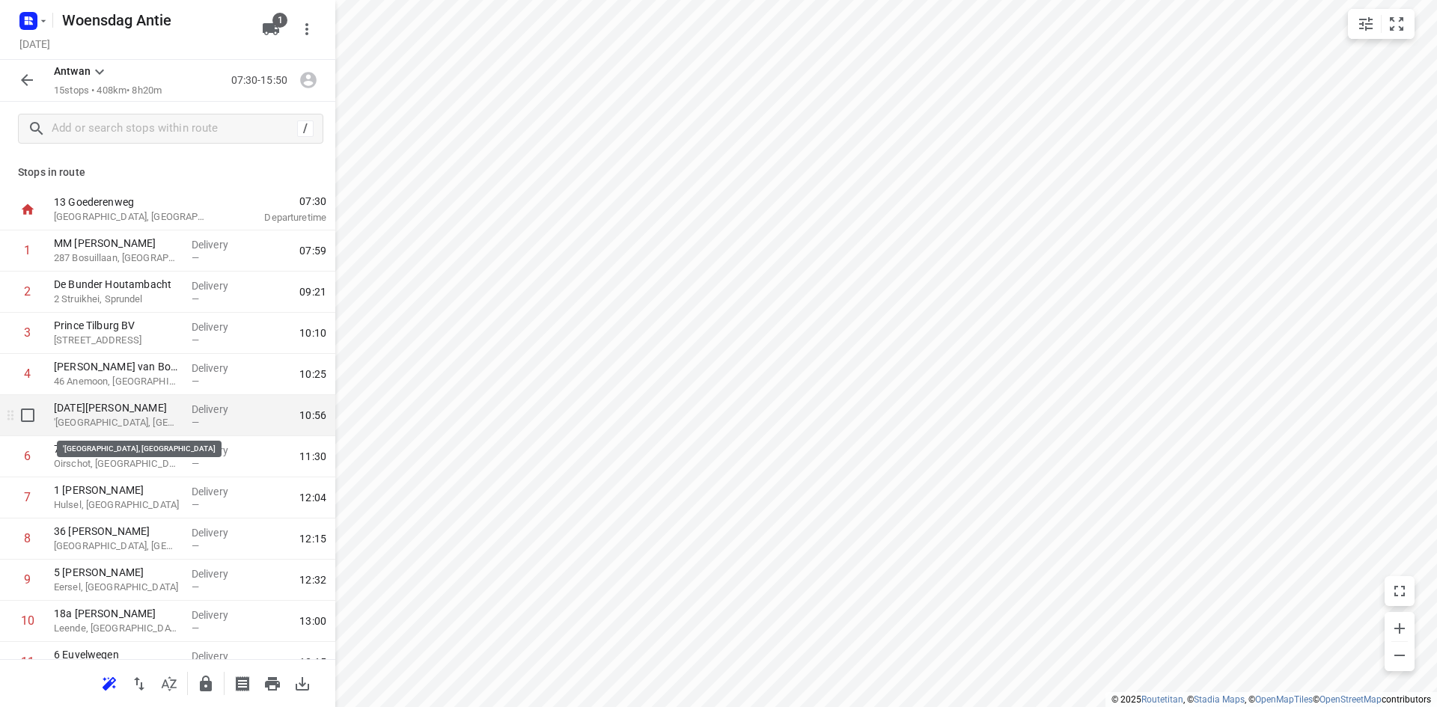
click at [121, 428] on p "'s-Hertogenbosch, Netherlands" at bounding box center [117, 422] width 126 height 15
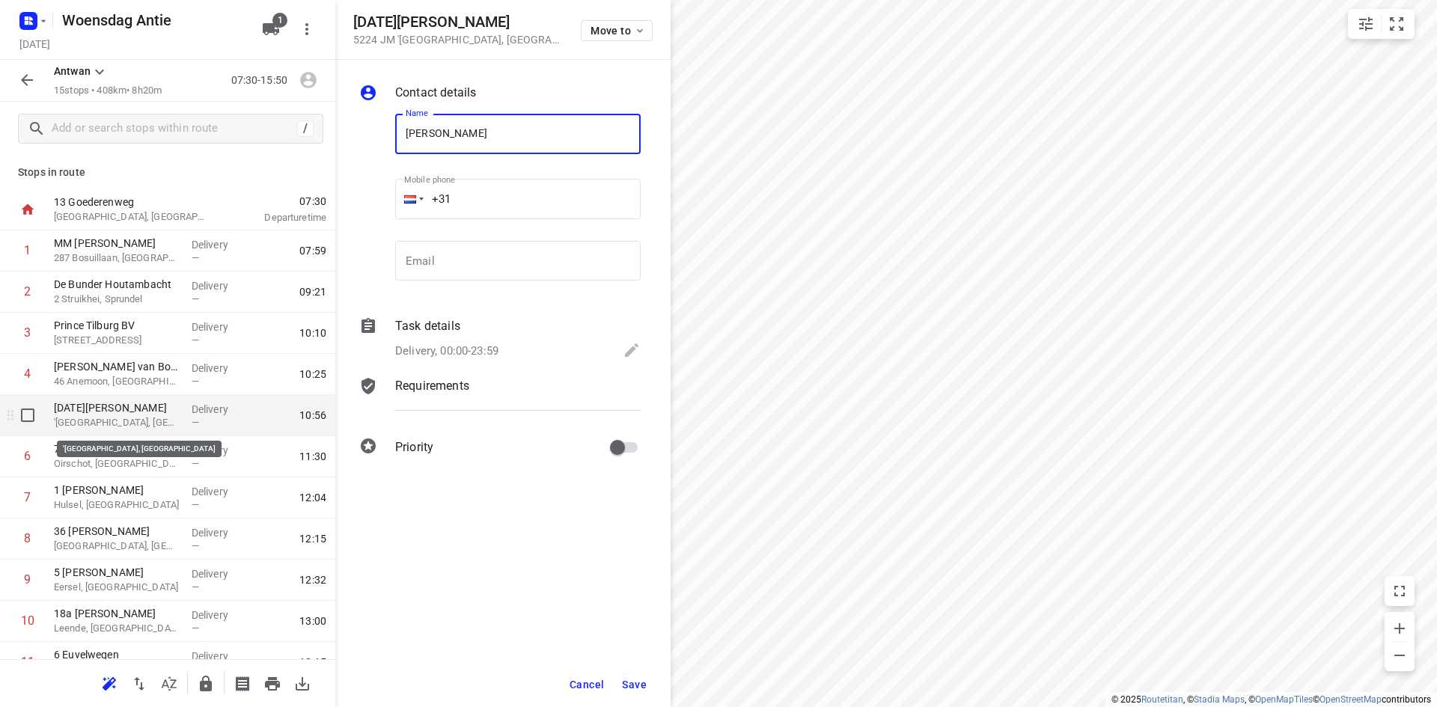
type input "Arno Bressers"
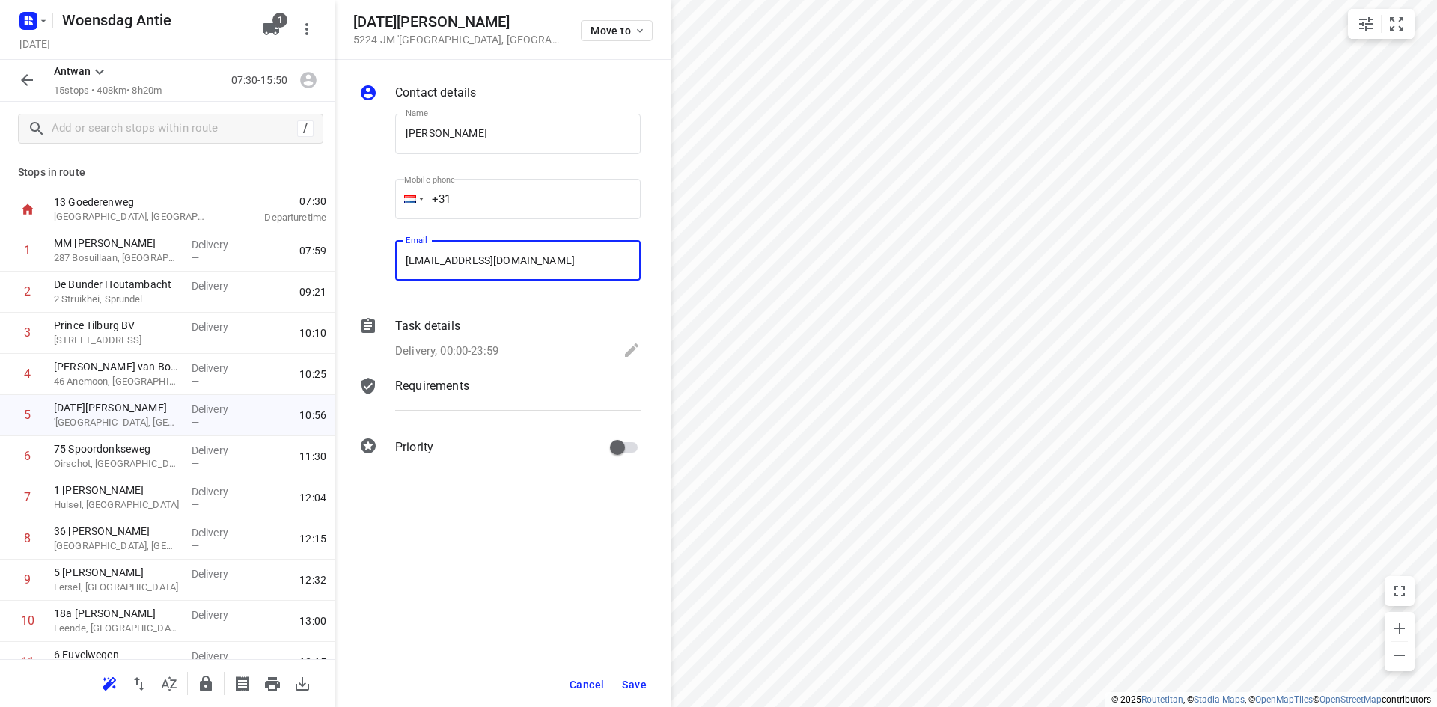
type input "arno.bressers@gmail.com"
click at [647, 683] on button "Save" at bounding box center [634, 684] width 37 height 27
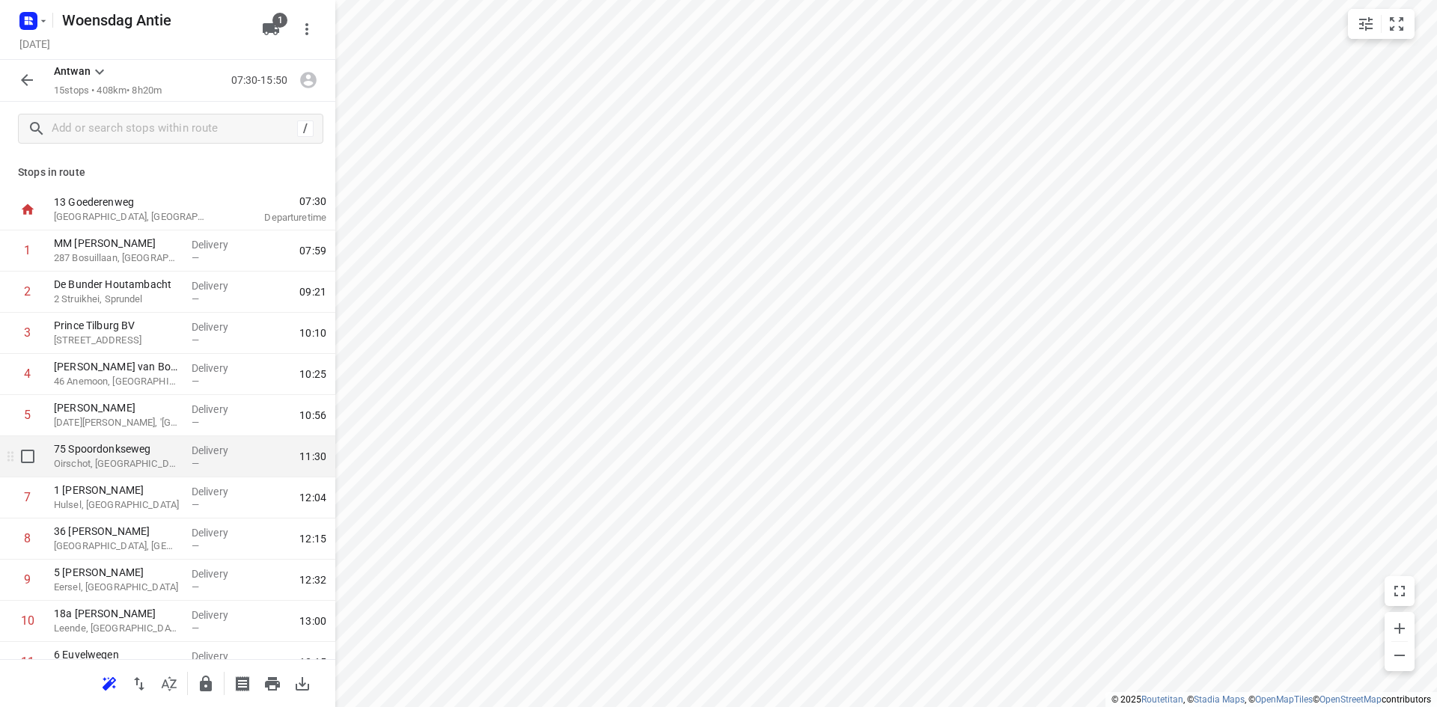
click at [109, 465] on p "Oirschot, Netherlands" at bounding box center [117, 463] width 126 height 15
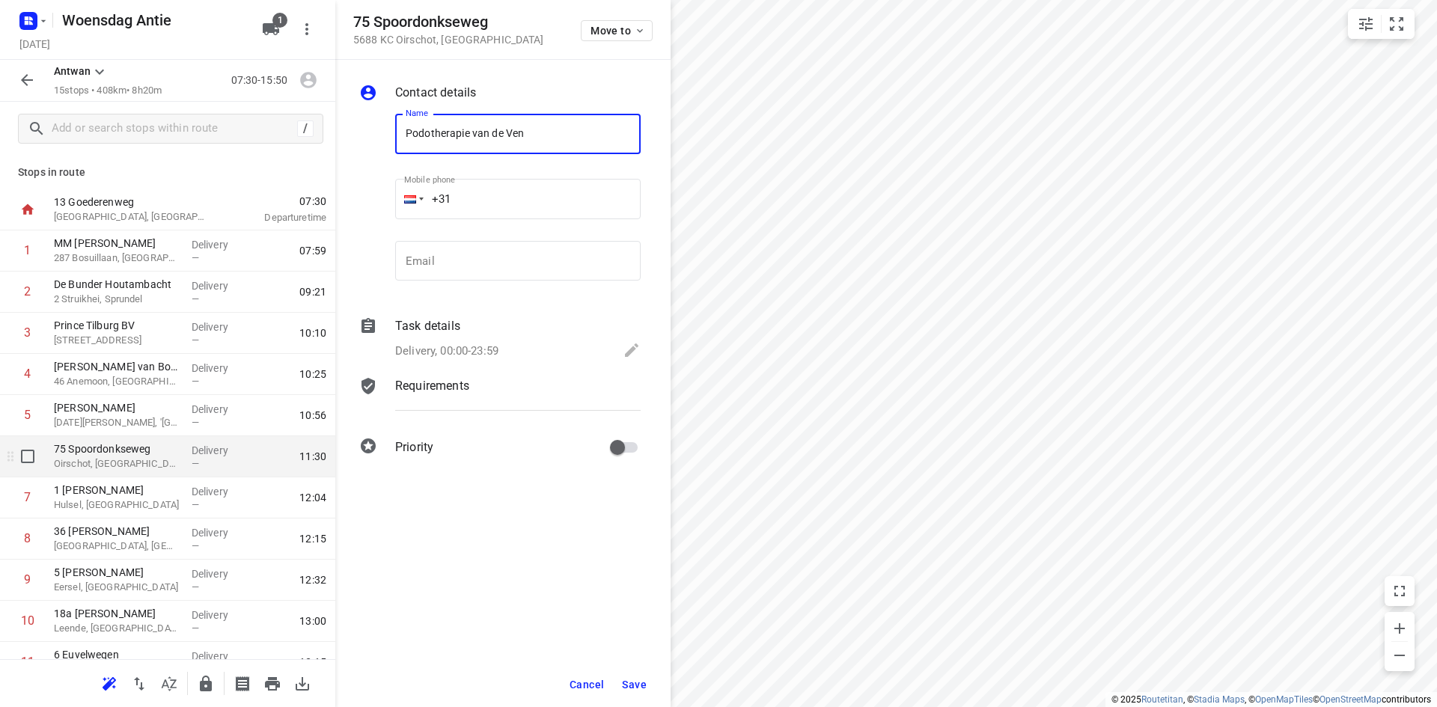
type input "Podotherapie van de Ven"
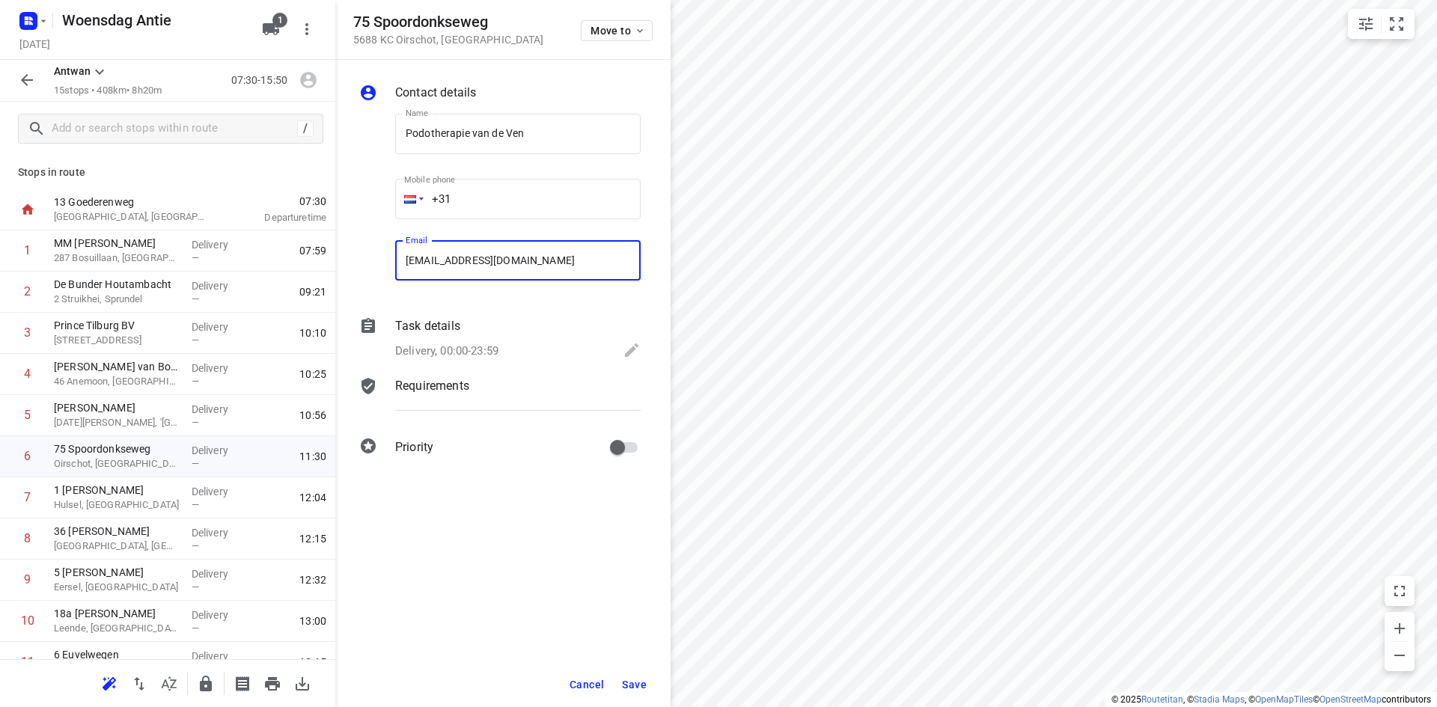
type input "info@podotherapievandeven.nl"
click at [624, 679] on span "Save" at bounding box center [634, 685] width 25 height 12
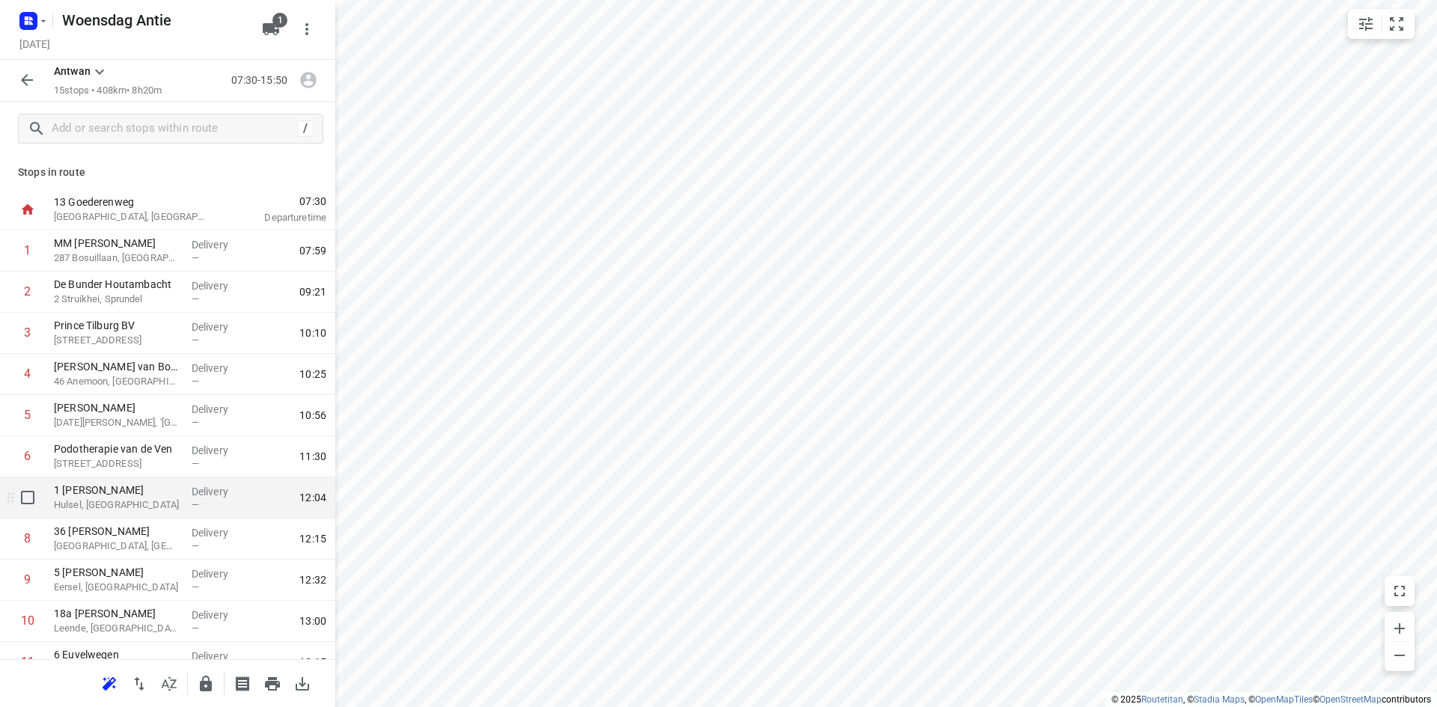
click at [123, 508] on p "Hulsel, Netherlands" at bounding box center [117, 505] width 126 height 15
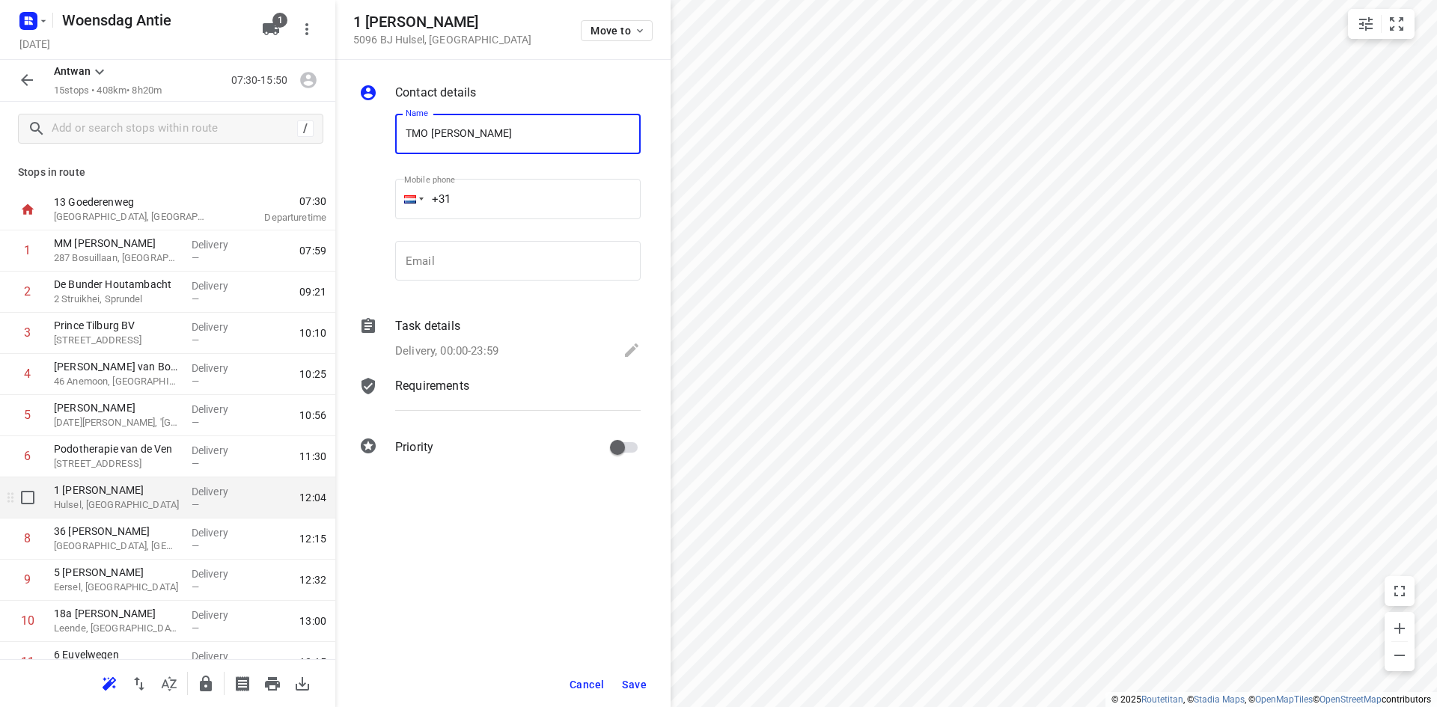
type input "TMO Timmerwerken & Interieur B.V."
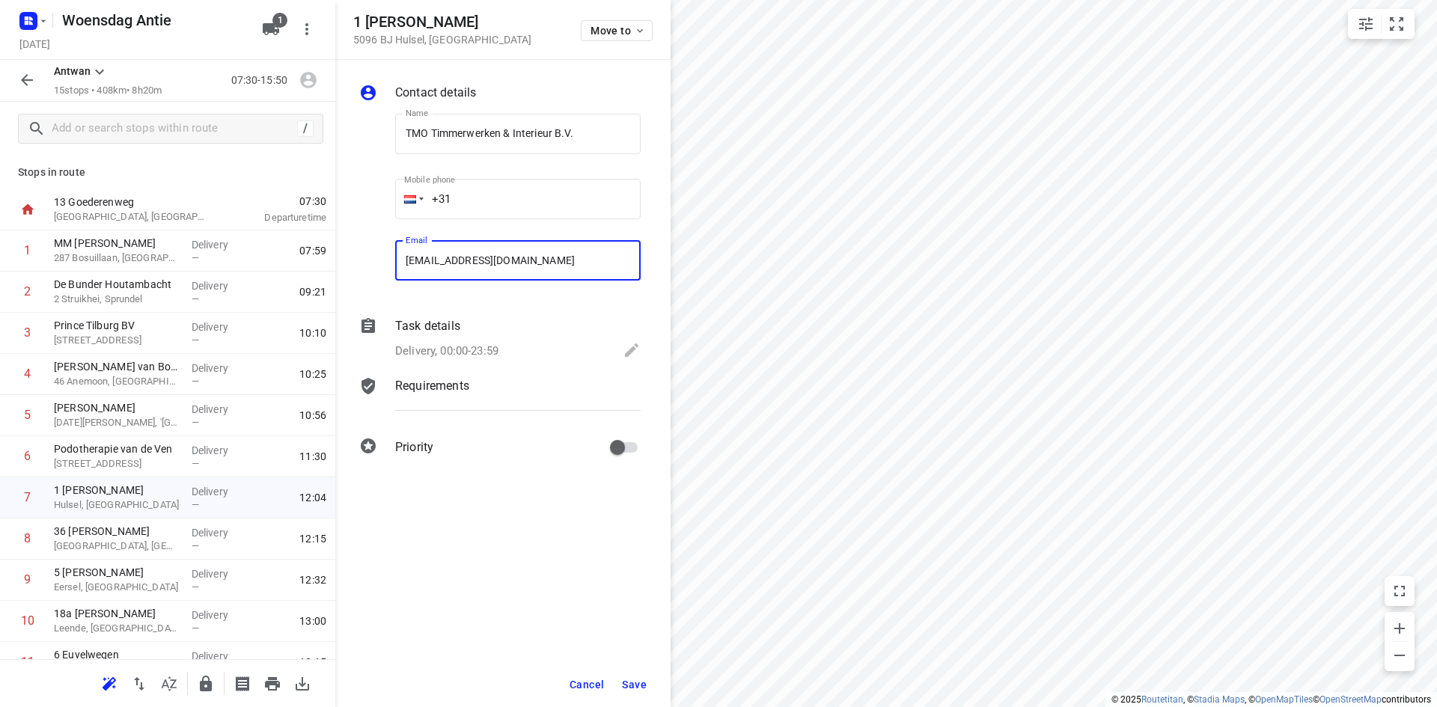
type input "administratie@tmohulsel.nl"
click at [628, 681] on span "Save" at bounding box center [634, 685] width 25 height 12
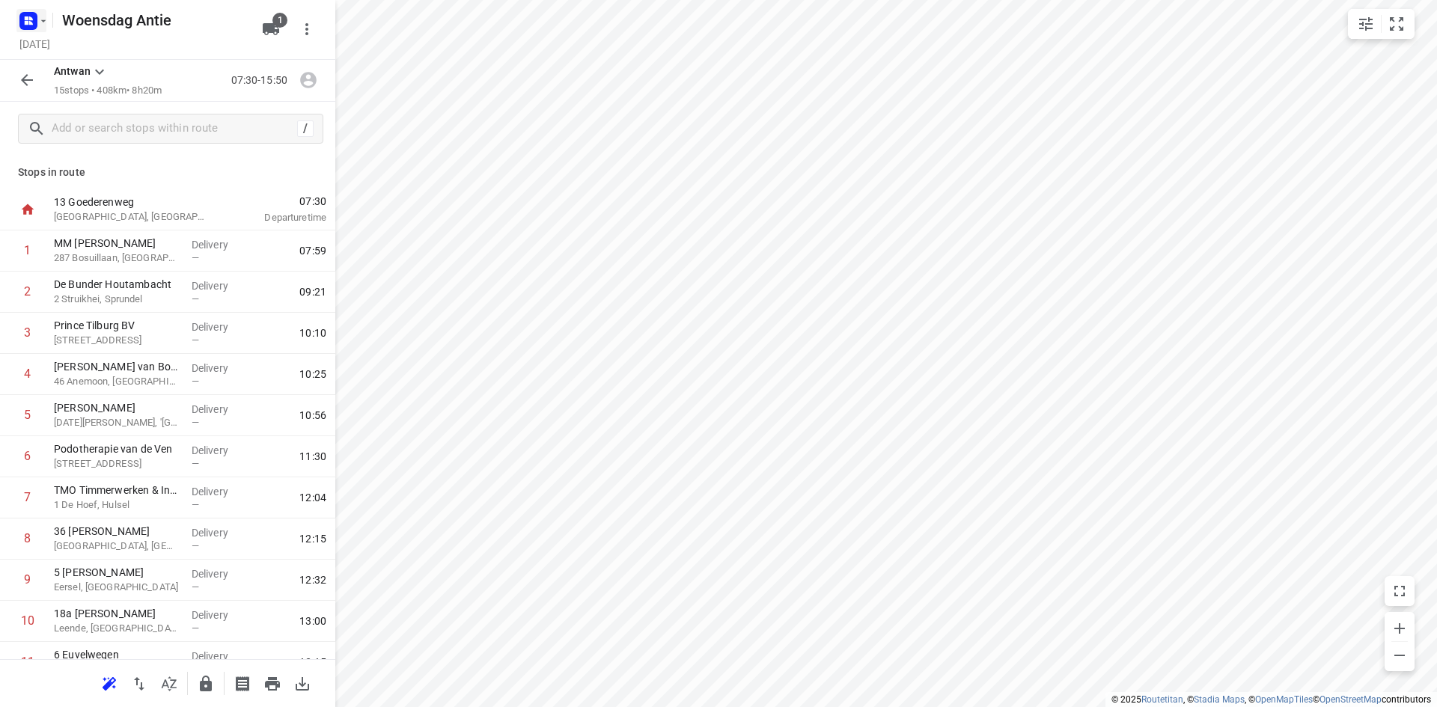
click at [15, 10] on div "Woensdag Antie Wednesday, Sep 24 1" at bounding box center [167, 30] width 335 height 60
click at [33, 30] on icon "button" at bounding box center [28, 21] width 24 height 24
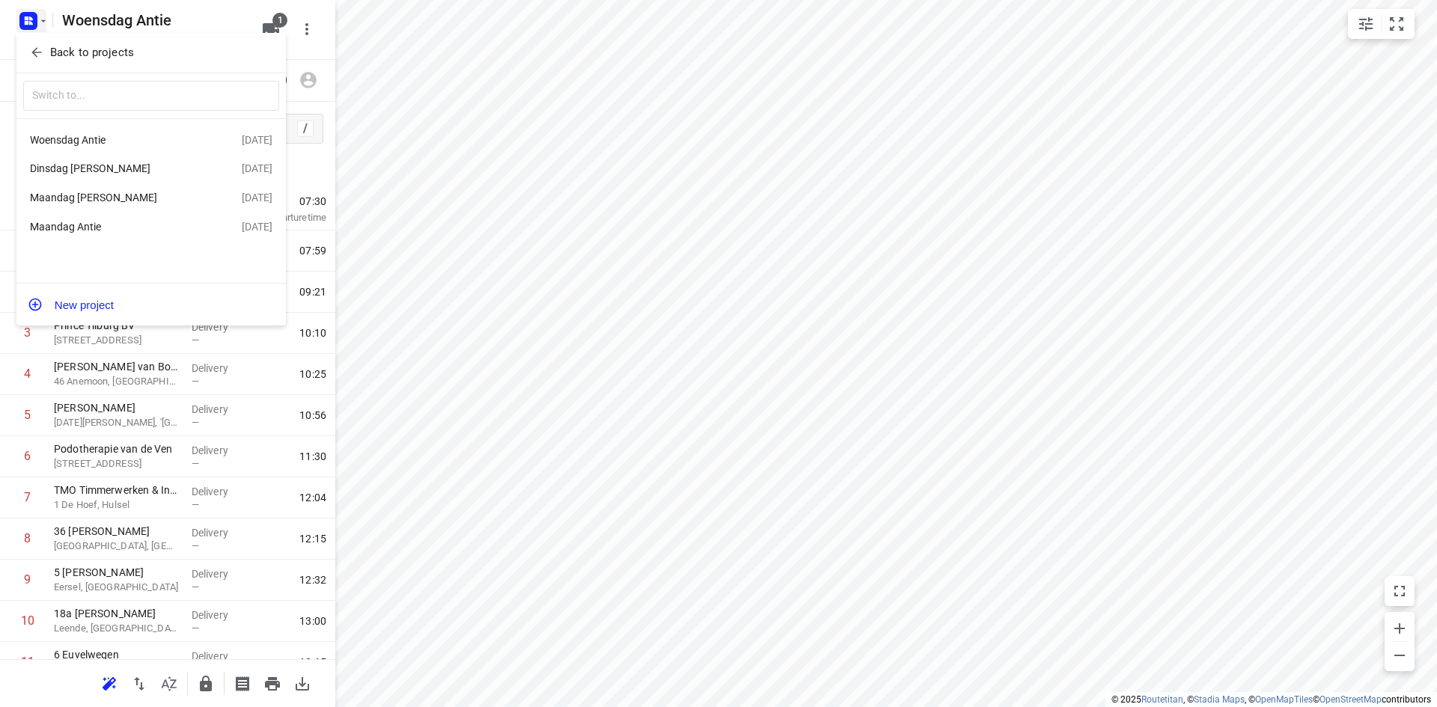
click at [566, 183] on div at bounding box center [718, 353] width 1437 height 707
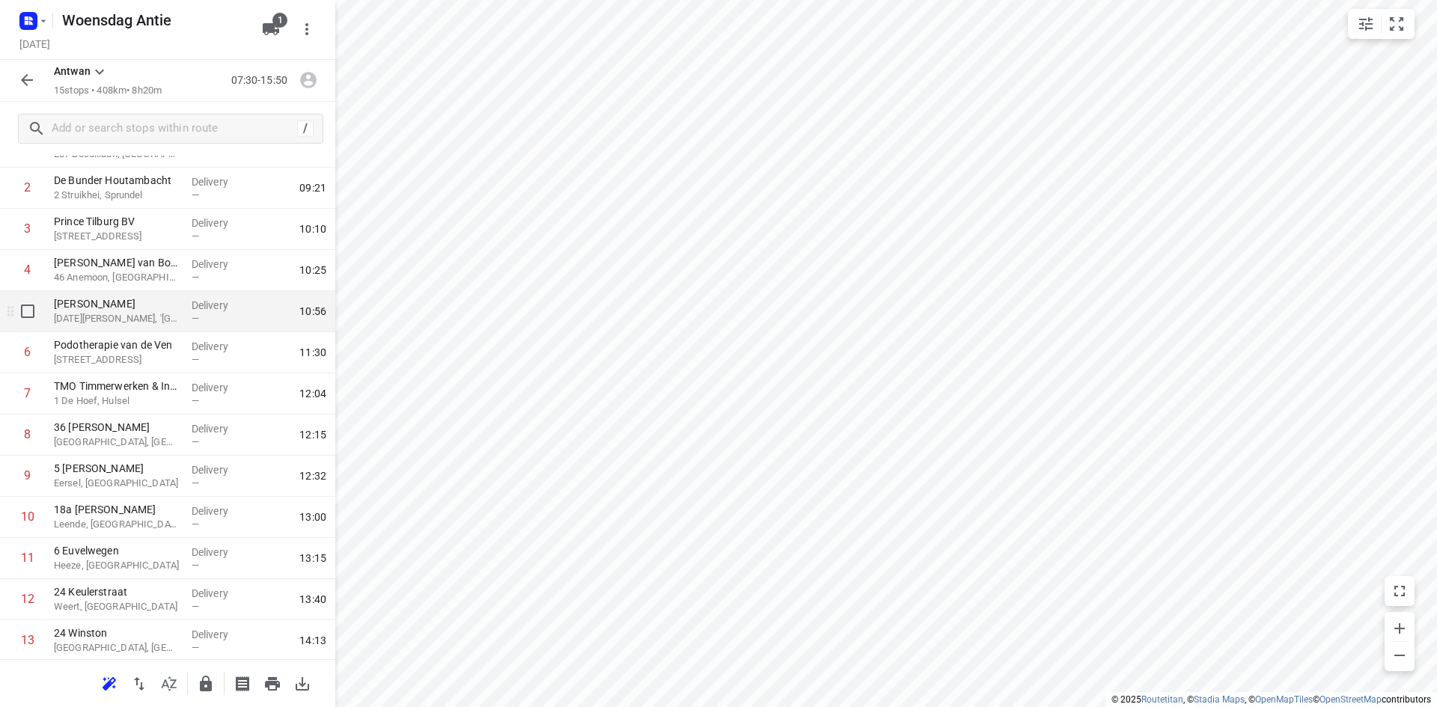
scroll to position [150, 0]
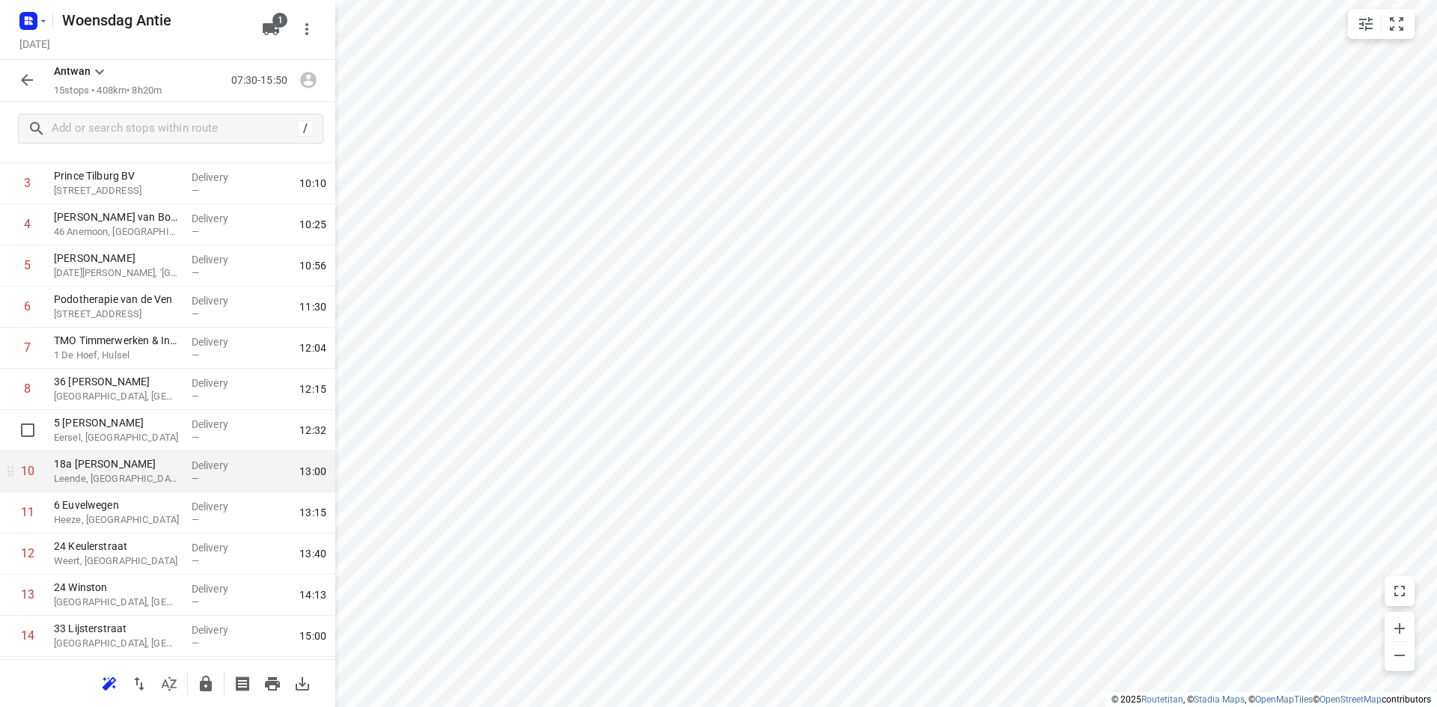
click at [16, 9] on button "button" at bounding box center [31, 21] width 30 height 24
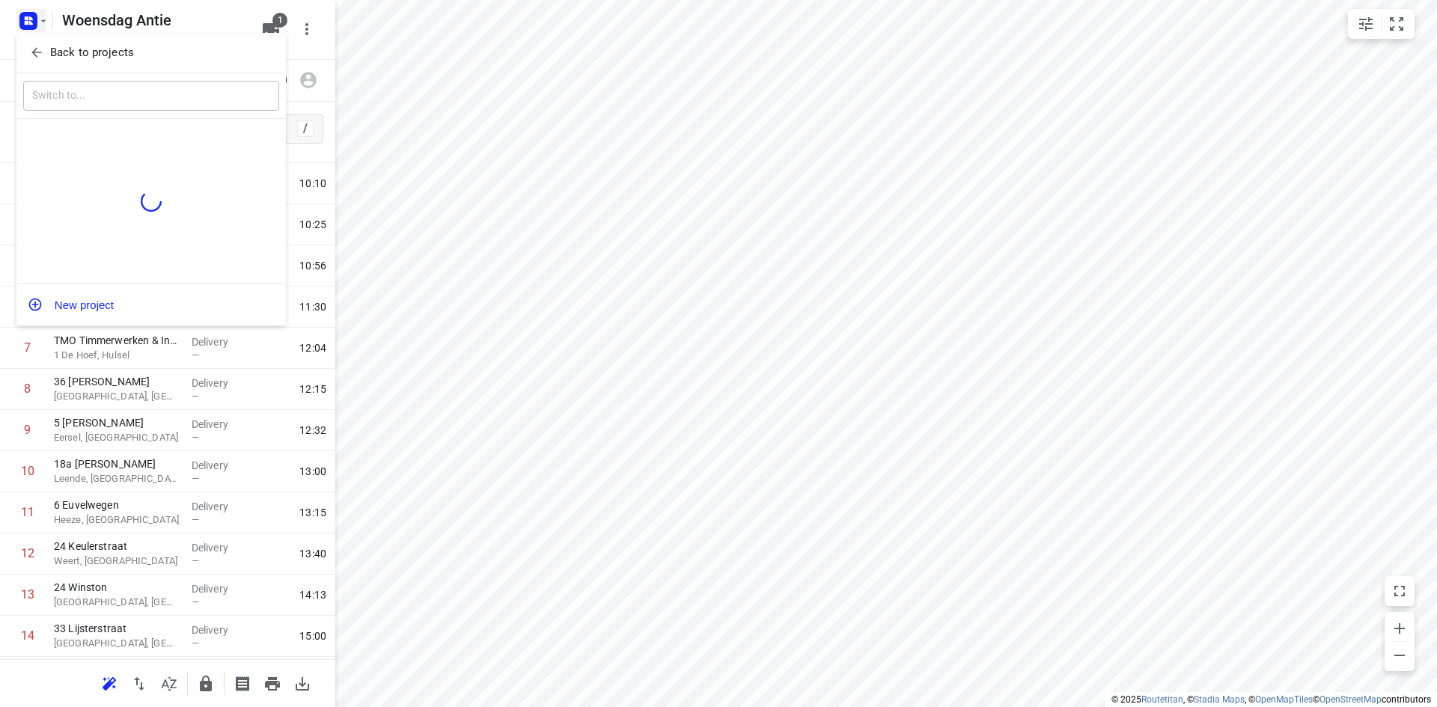
click at [310, 58] on div at bounding box center [718, 353] width 1437 height 707
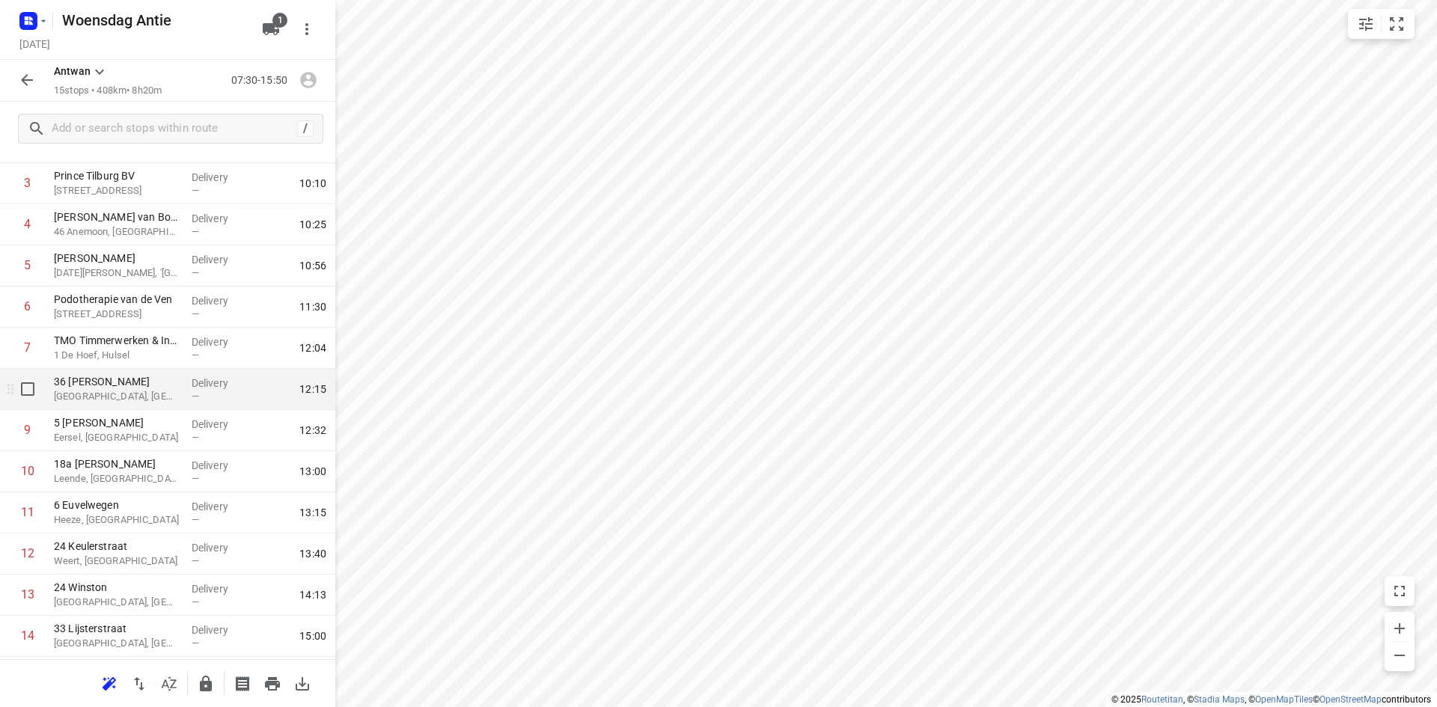
click at [93, 403] on p "Bladel, Netherlands" at bounding box center [117, 396] width 126 height 15
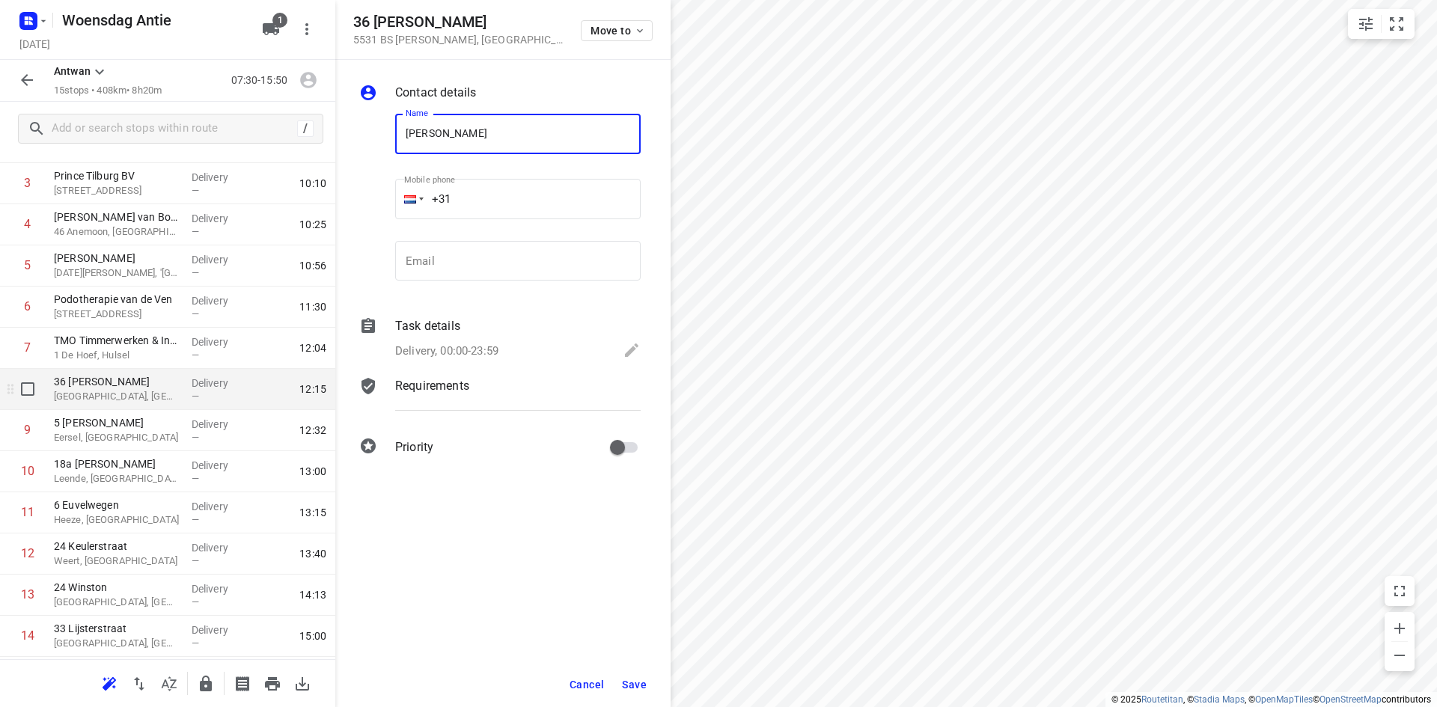
type input "Lieke van der Heijden"
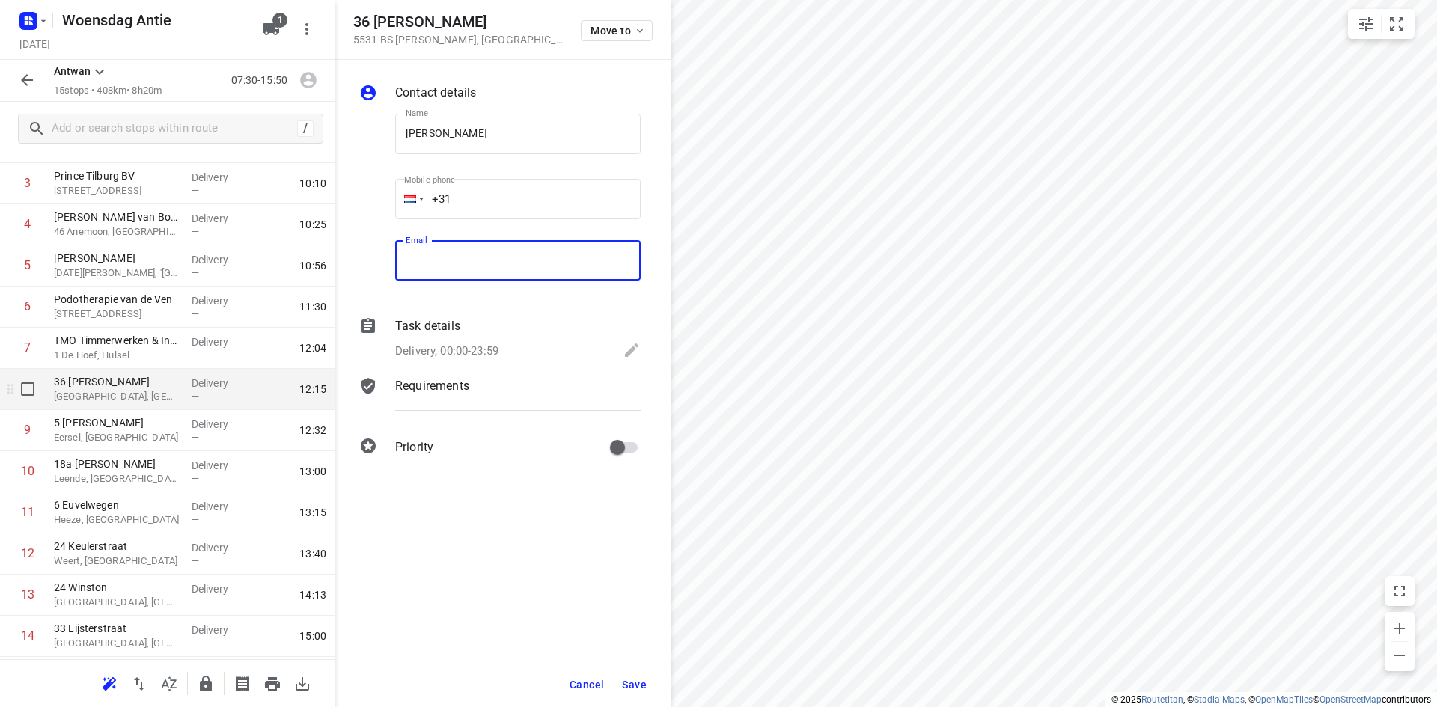
type input "k"
type input "liekevanderheijden@hotmail.com"
click at [647, 677] on button "Save" at bounding box center [634, 684] width 37 height 27
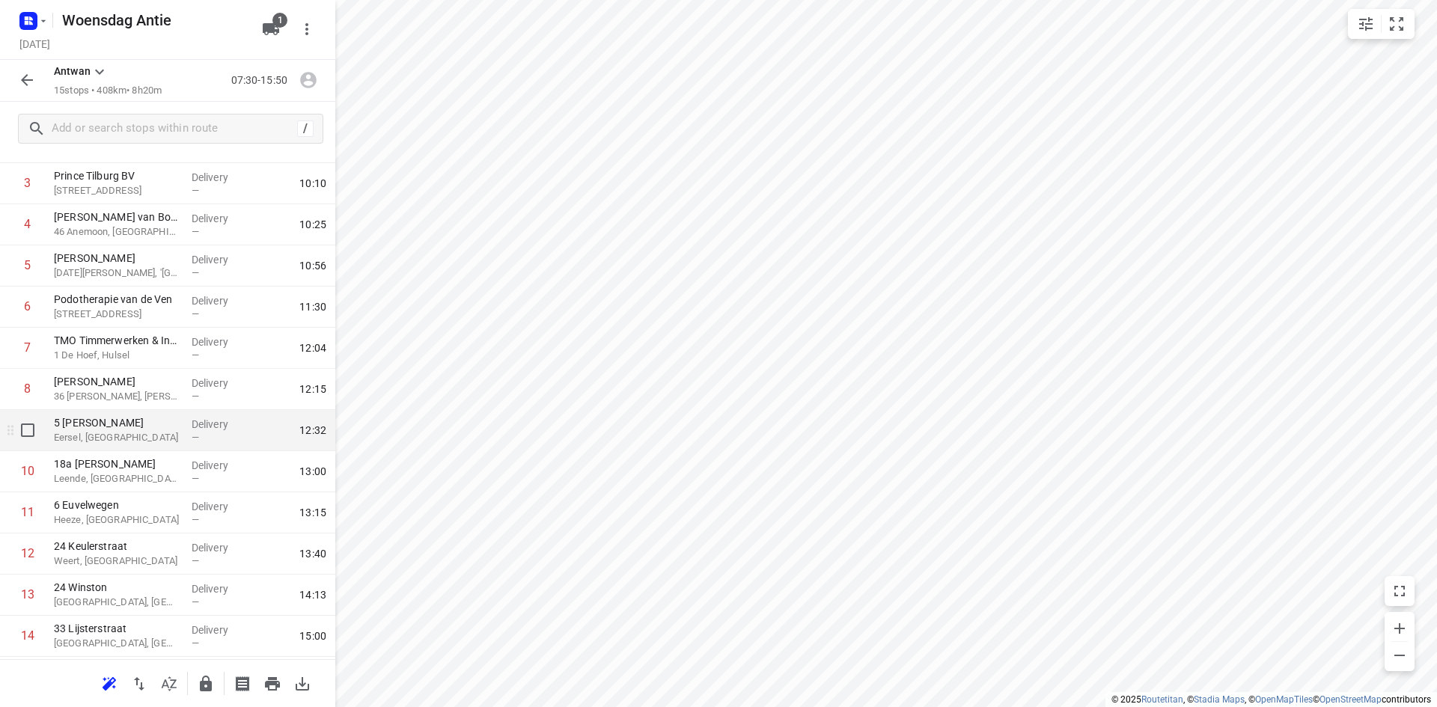
click at [117, 443] on p "Eersel, Netherlands" at bounding box center [117, 437] width 126 height 15
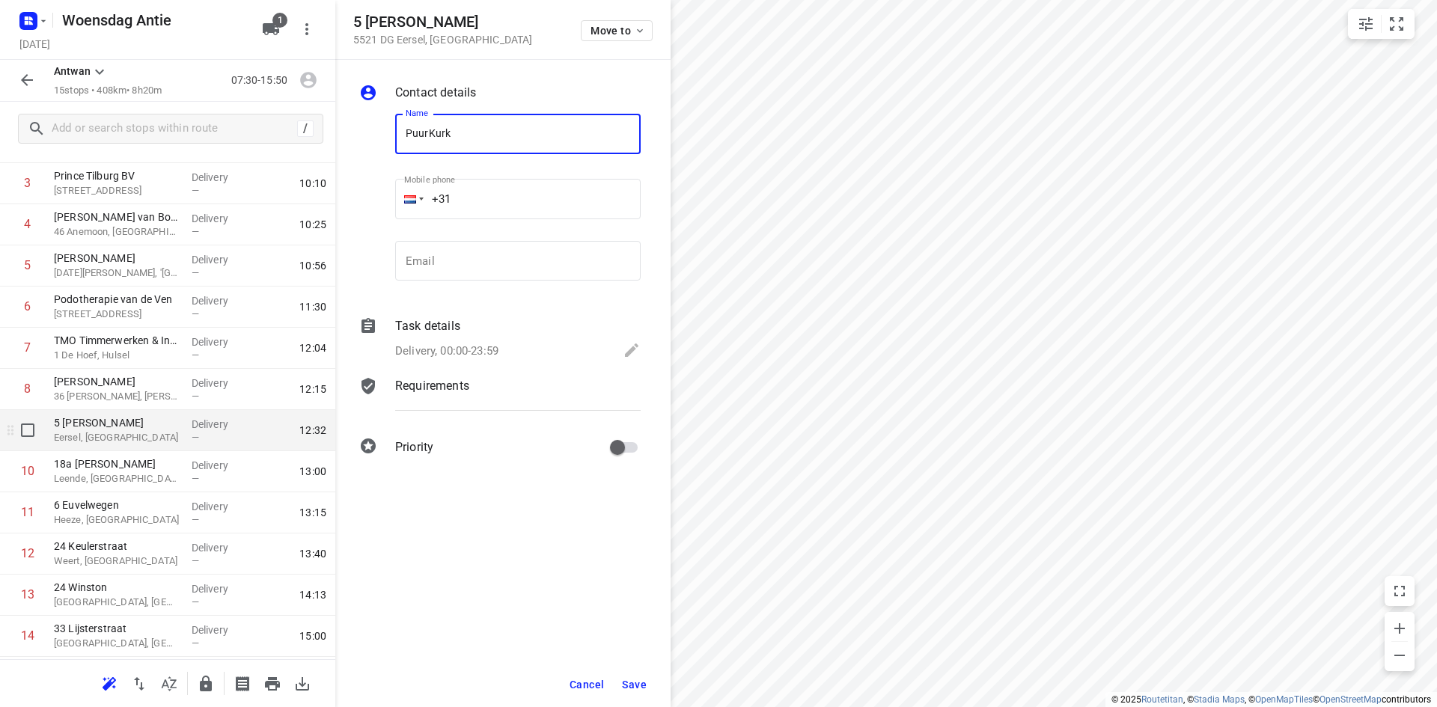
type input "PuurKurk"
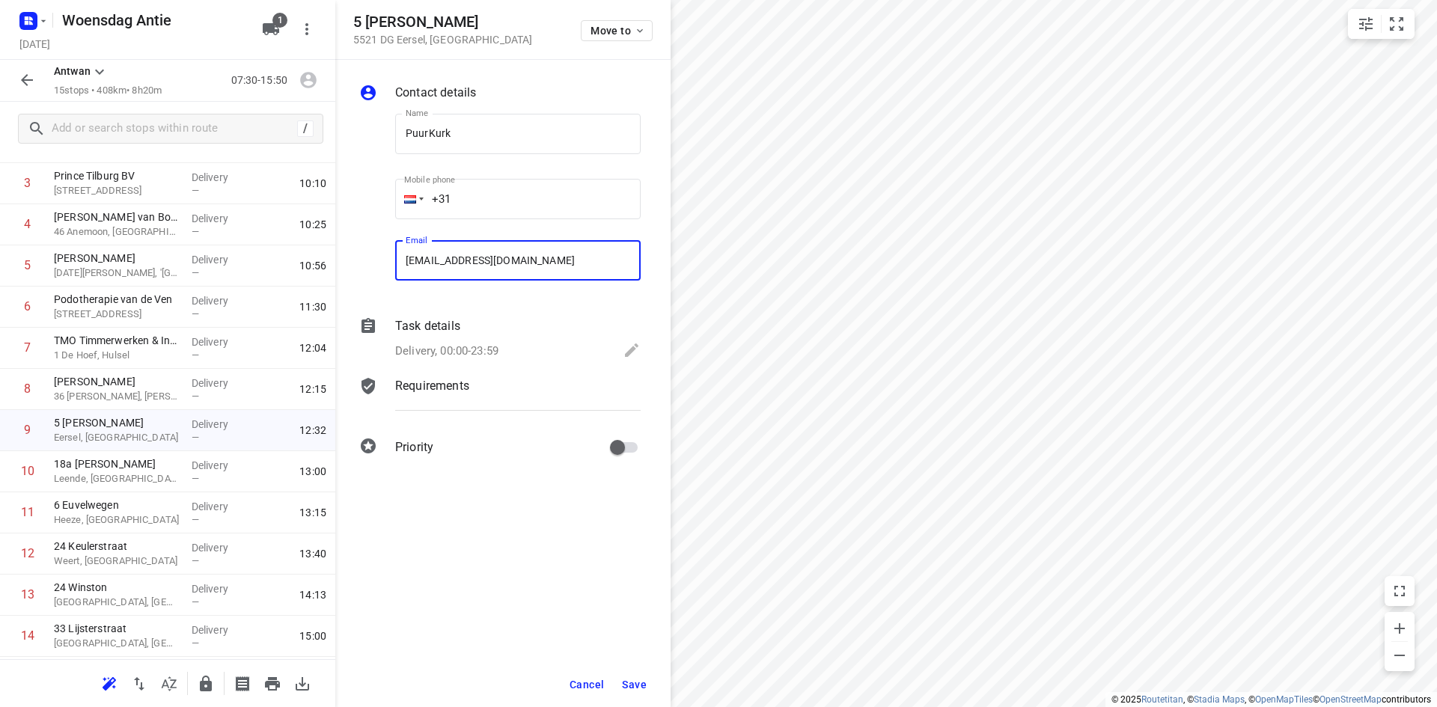
type input "info@puurkurk.nl"
click at [635, 689] on span "Save" at bounding box center [634, 685] width 25 height 12
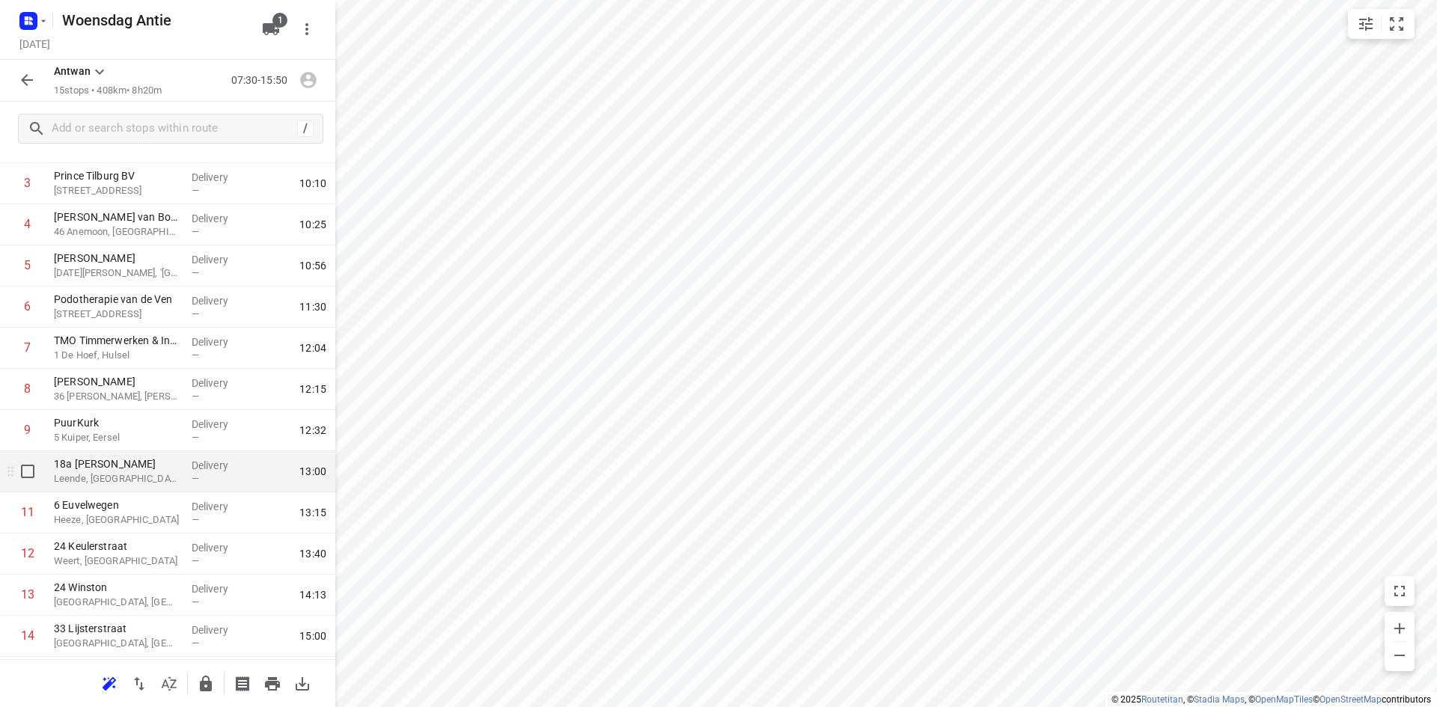
click at [111, 480] on p "Leende, Netherlands" at bounding box center [117, 478] width 126 height 15
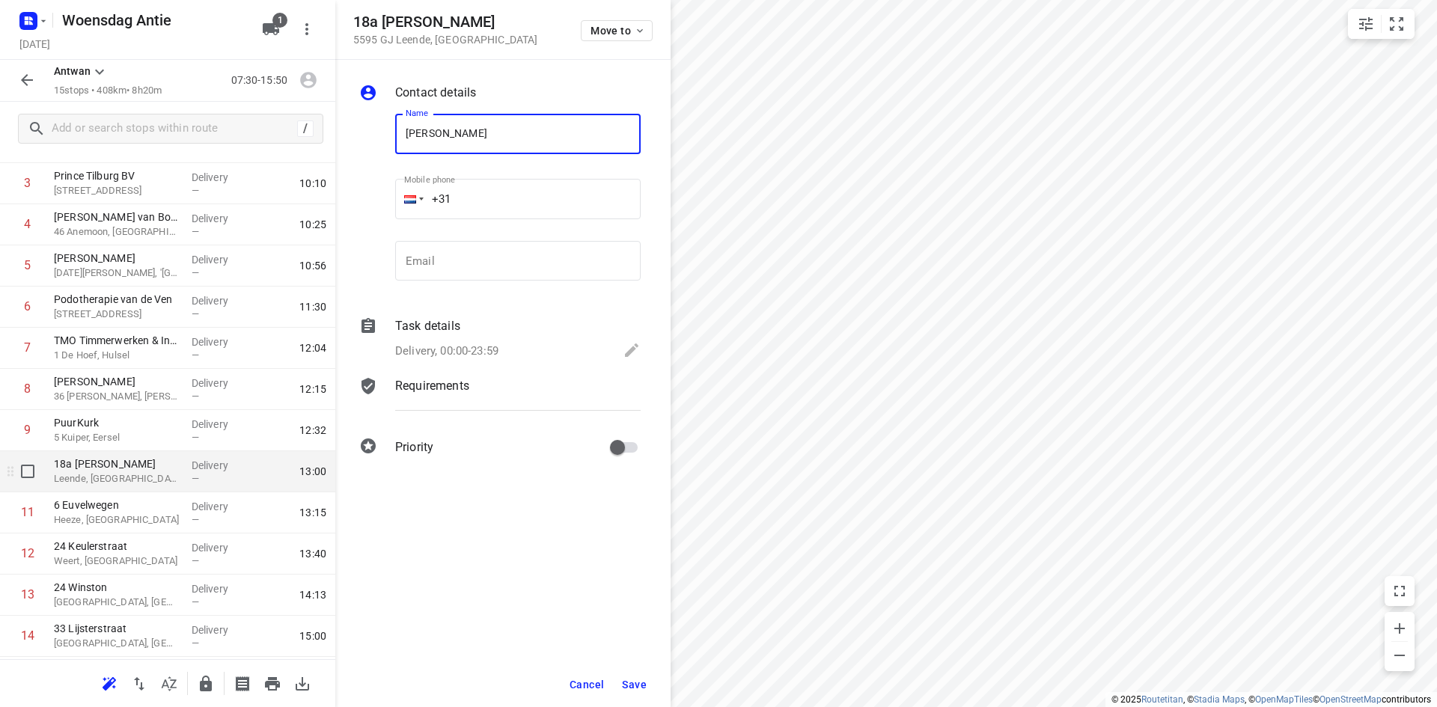
type input "Lindsey Houtsma"
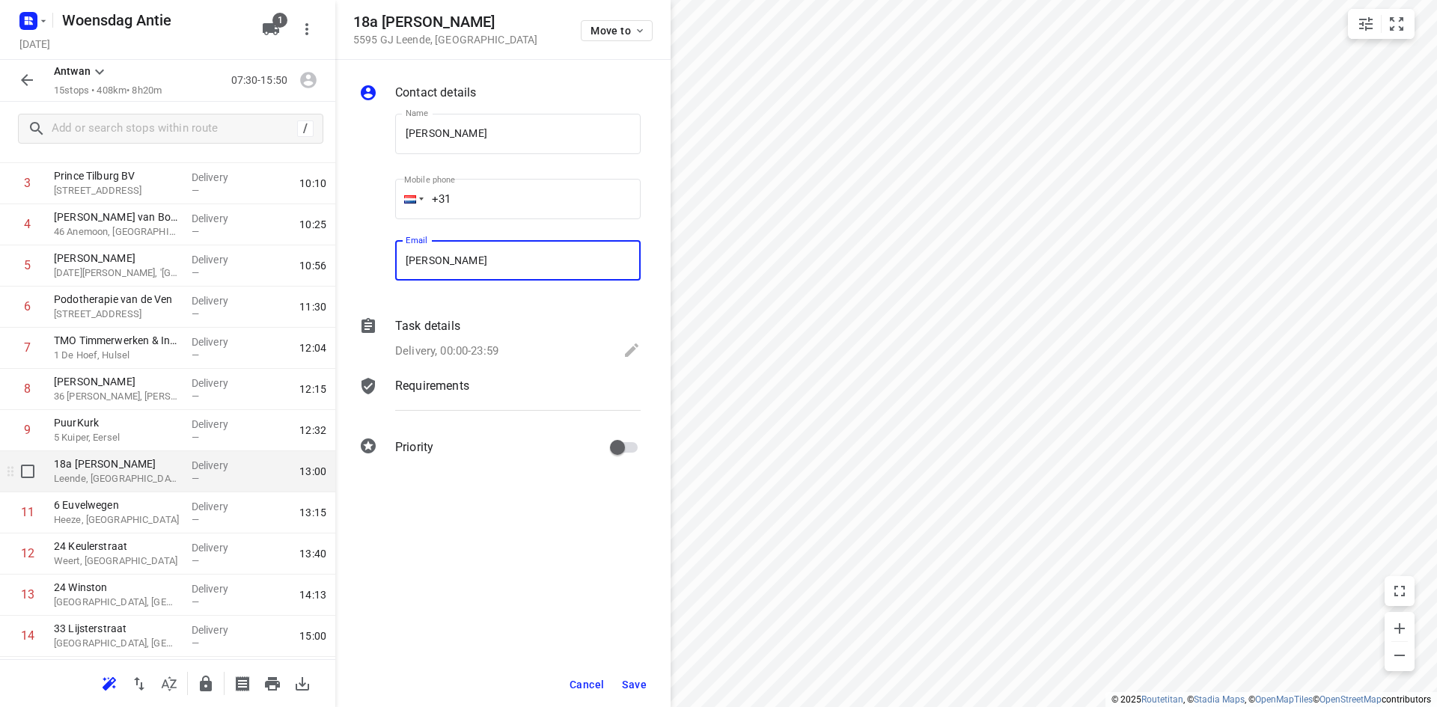
type input "lindsey.vannifterik@hotmail.com"
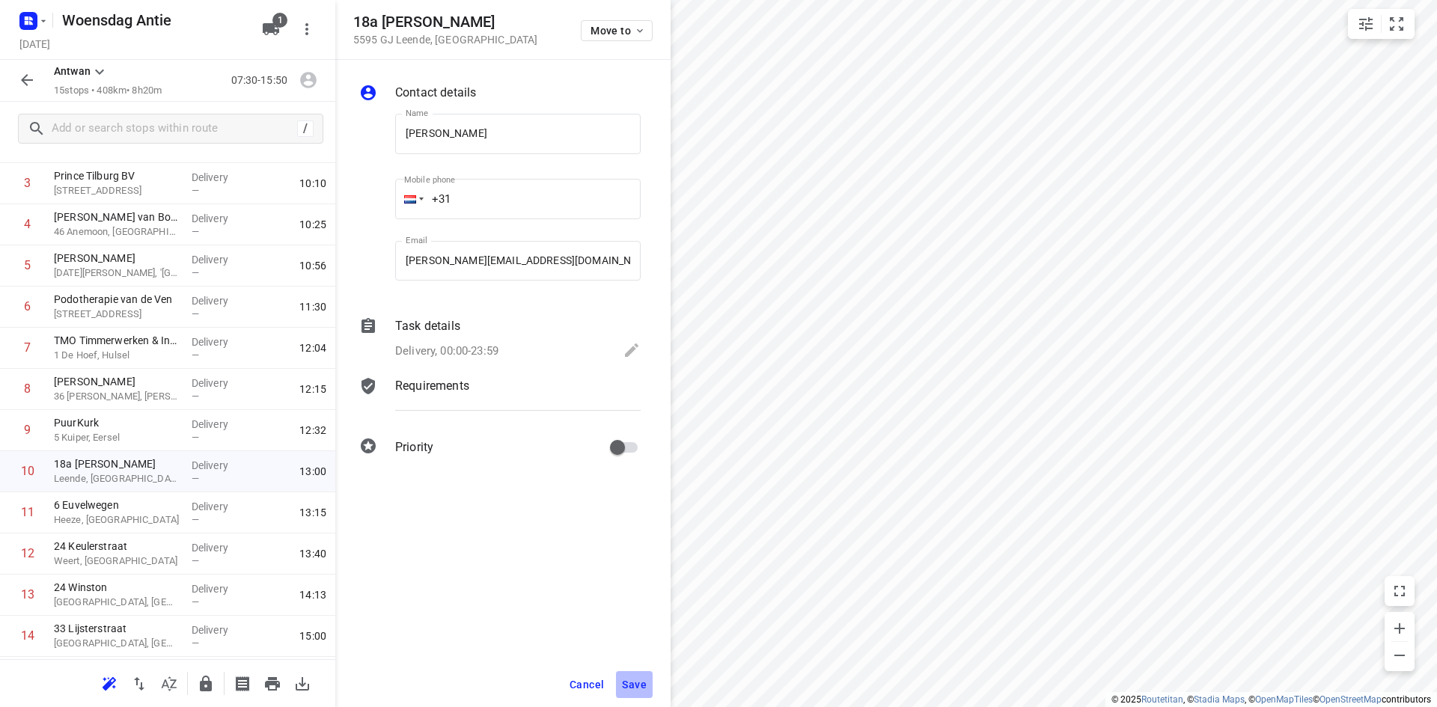
click at [639, 683] on span "Save" at bounding box center [634, 685] width 25 height 12
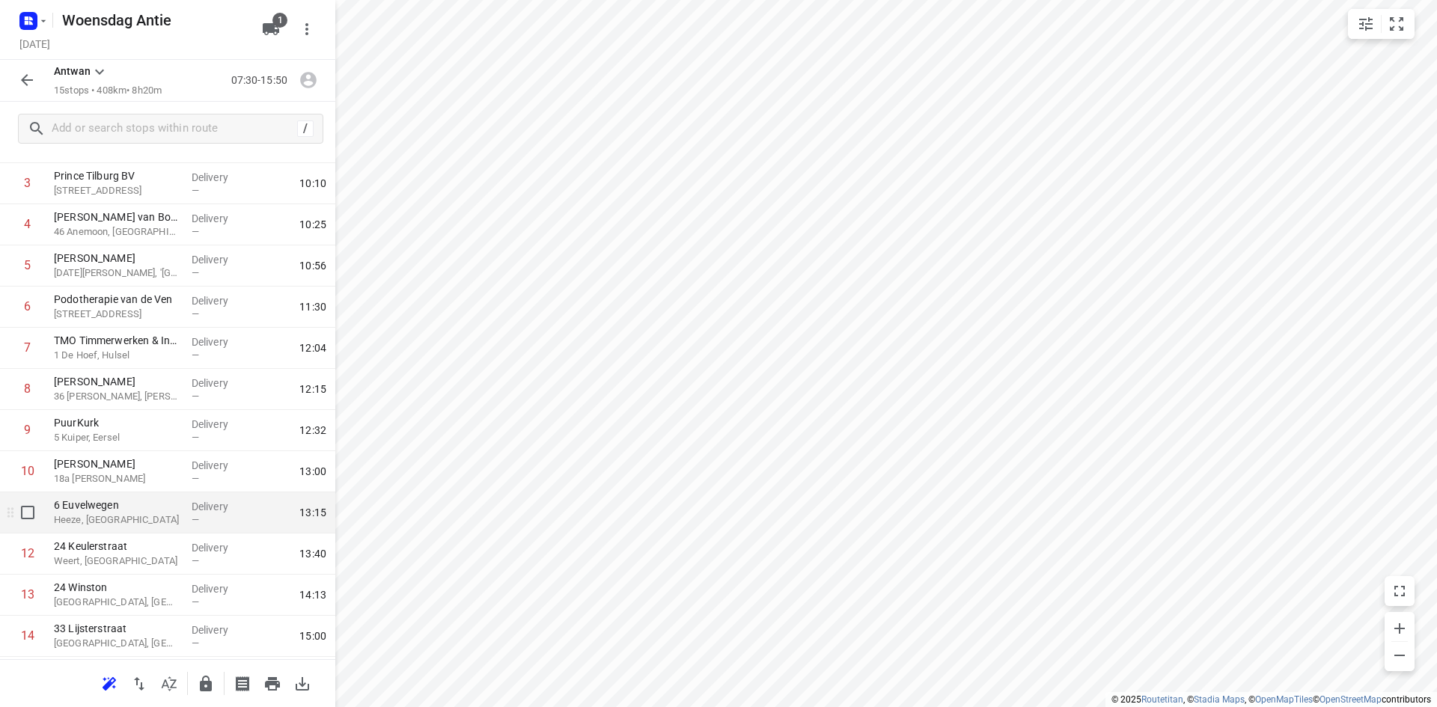
click at [106, 518] on p "Heeze, Netherlands" at bounding box center [117, 520] width 126 height 15
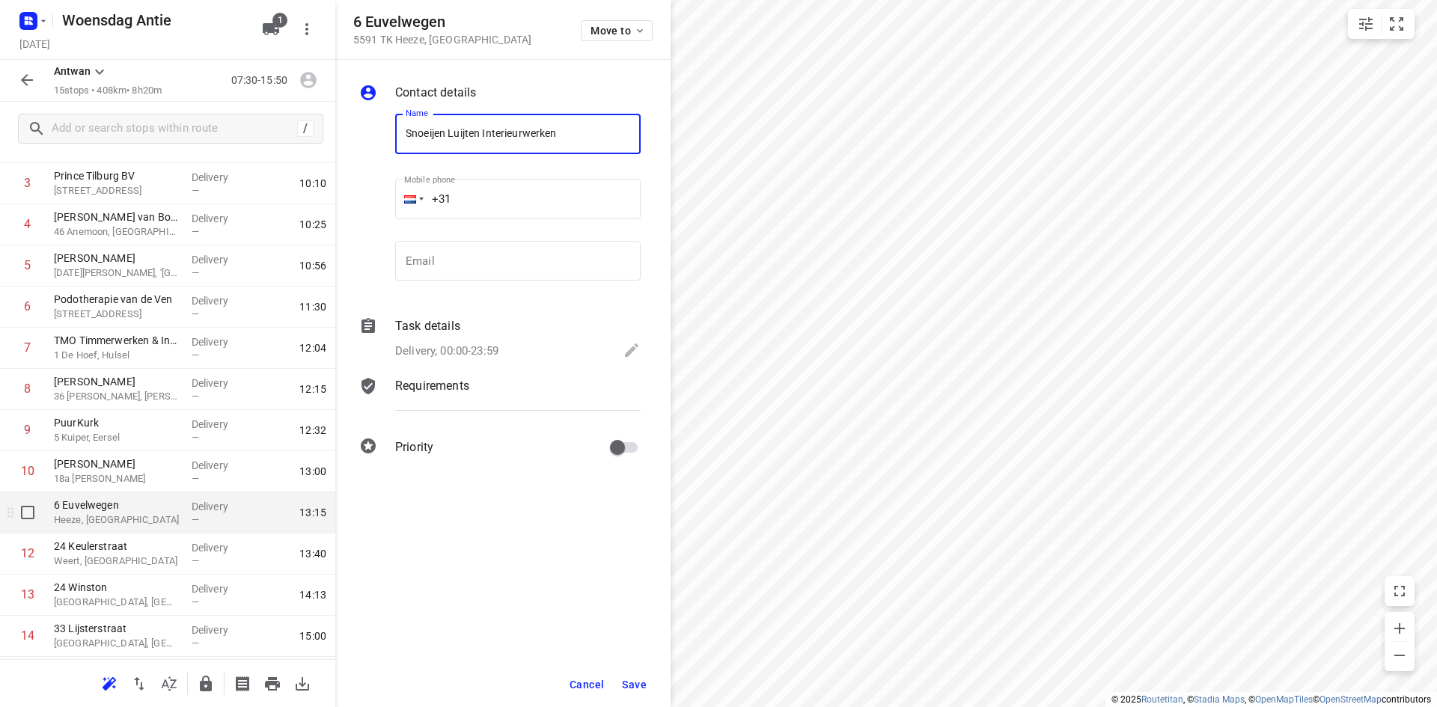
type input "Snoeijen Luijten Interieurwerken"
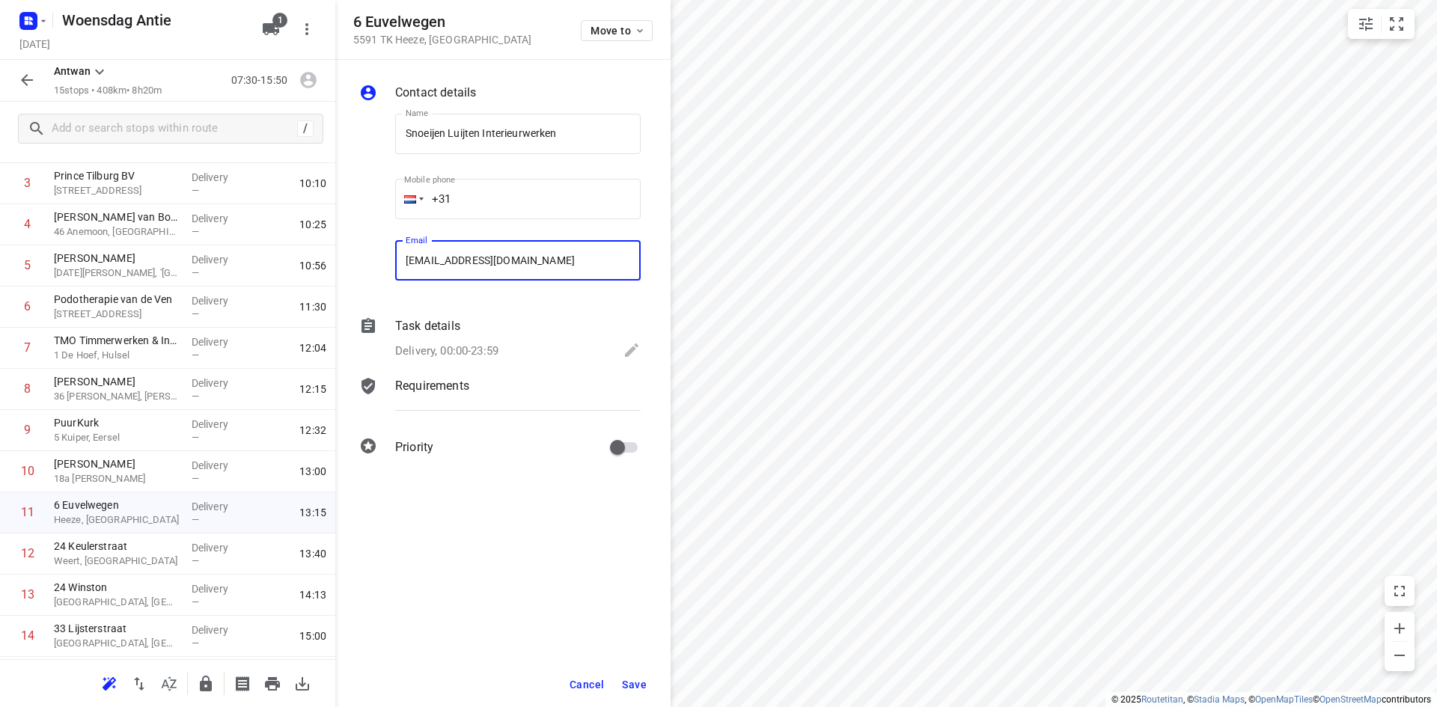
type input "info@interieurwerkopmaat.nl"
click at [638, 677] on button "Save" at bounding box center [634, 684] width 37 height 27
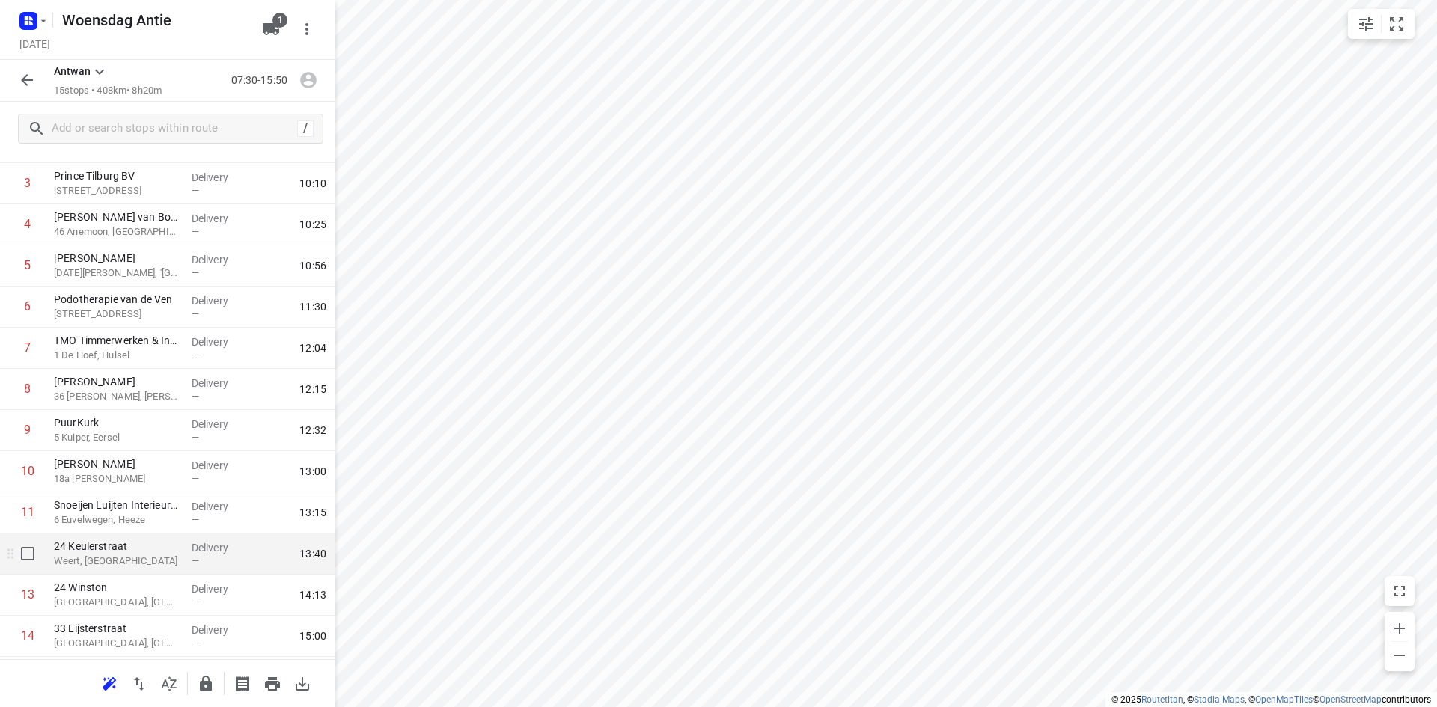
click at [129, 572] on div "24 Keulerstraat Weert, Netherlands" at bounding box center [117, 554] width 138 height 41
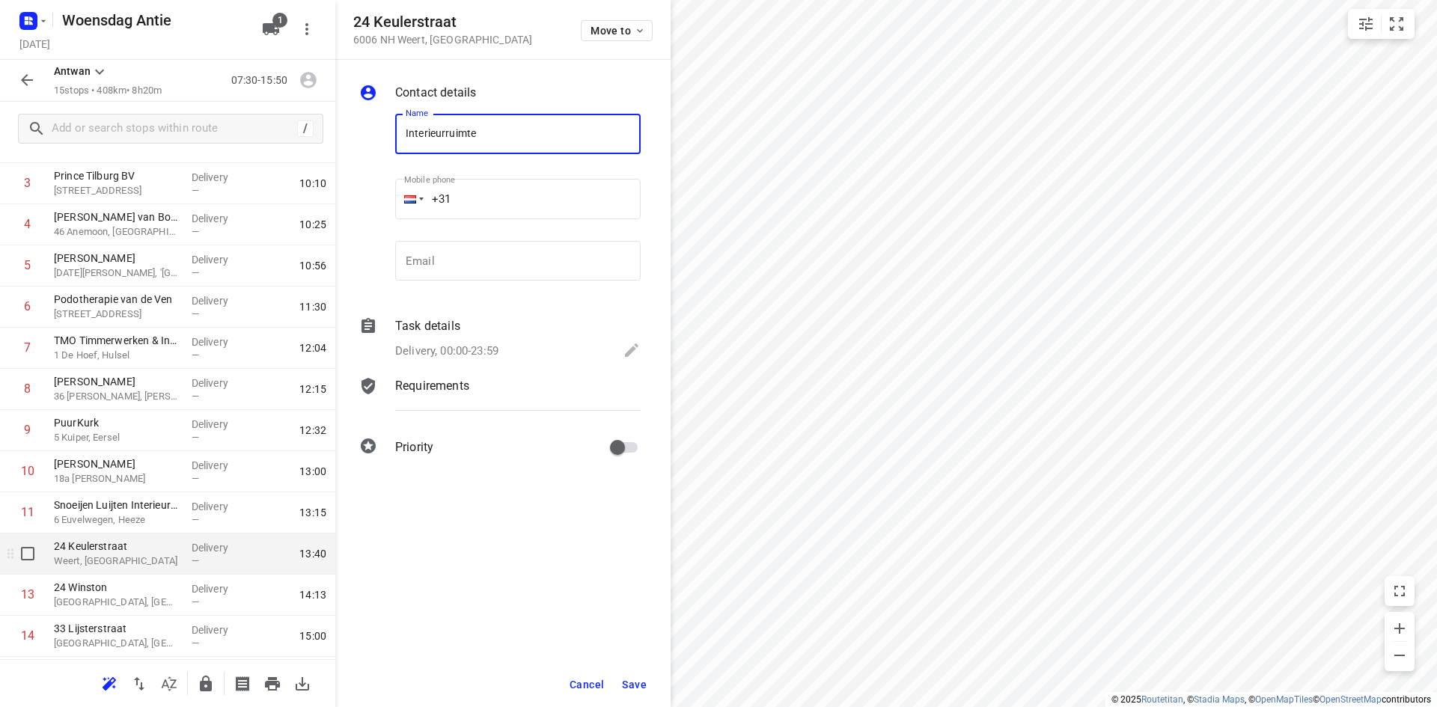
type input "Interieurruimte"
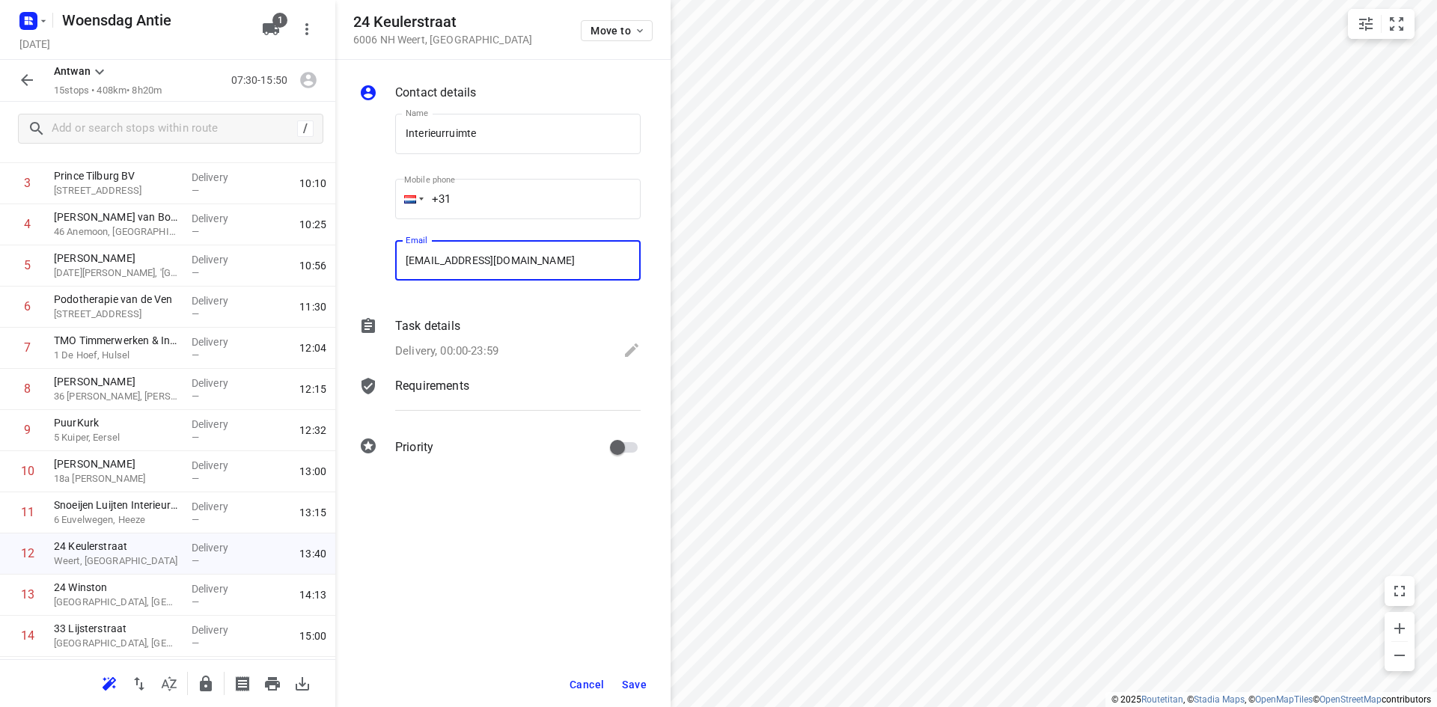
type input "info@interieurruimte.nl"
click at [623, 676] on button "Save" at bounding box center [634, 684] width 37 height 27
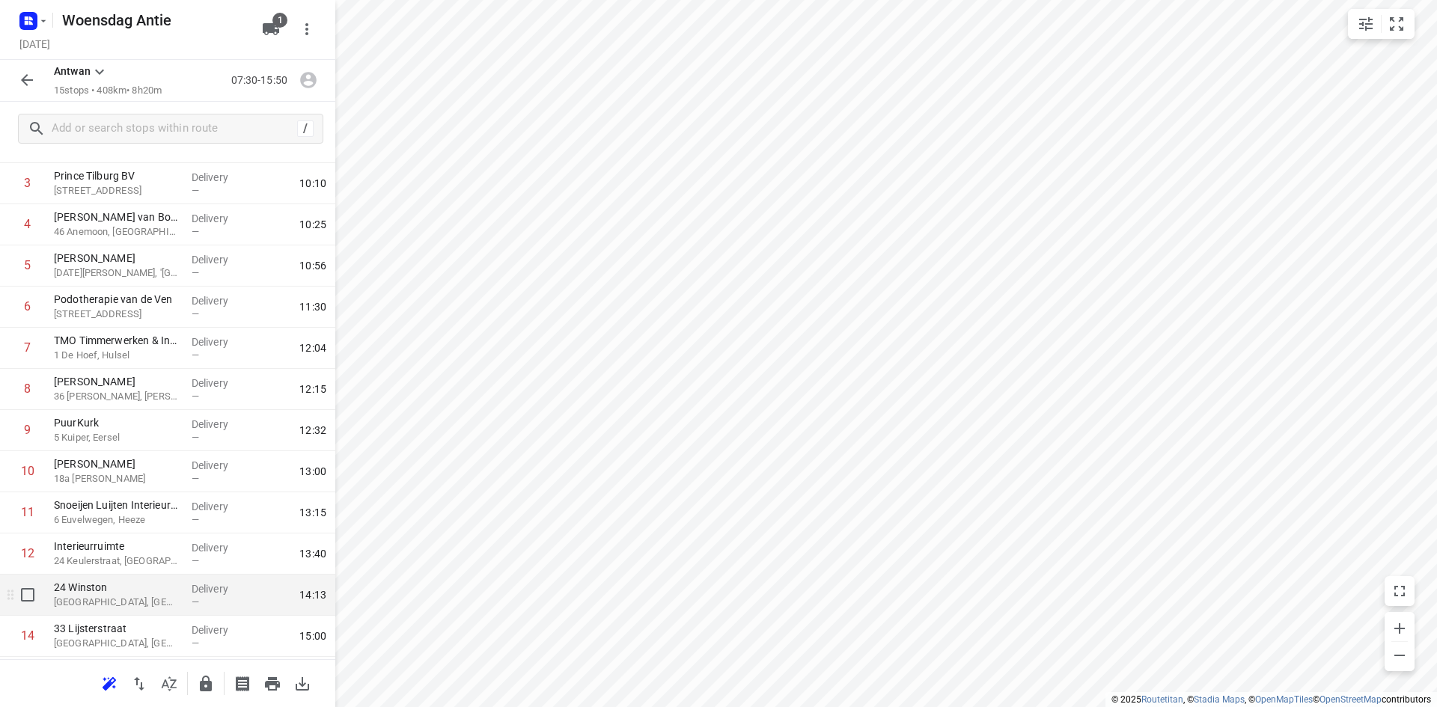
click at [135, 596] on p "Asten, Netherlands" at bounding box center [117, 602] width 126 height 15
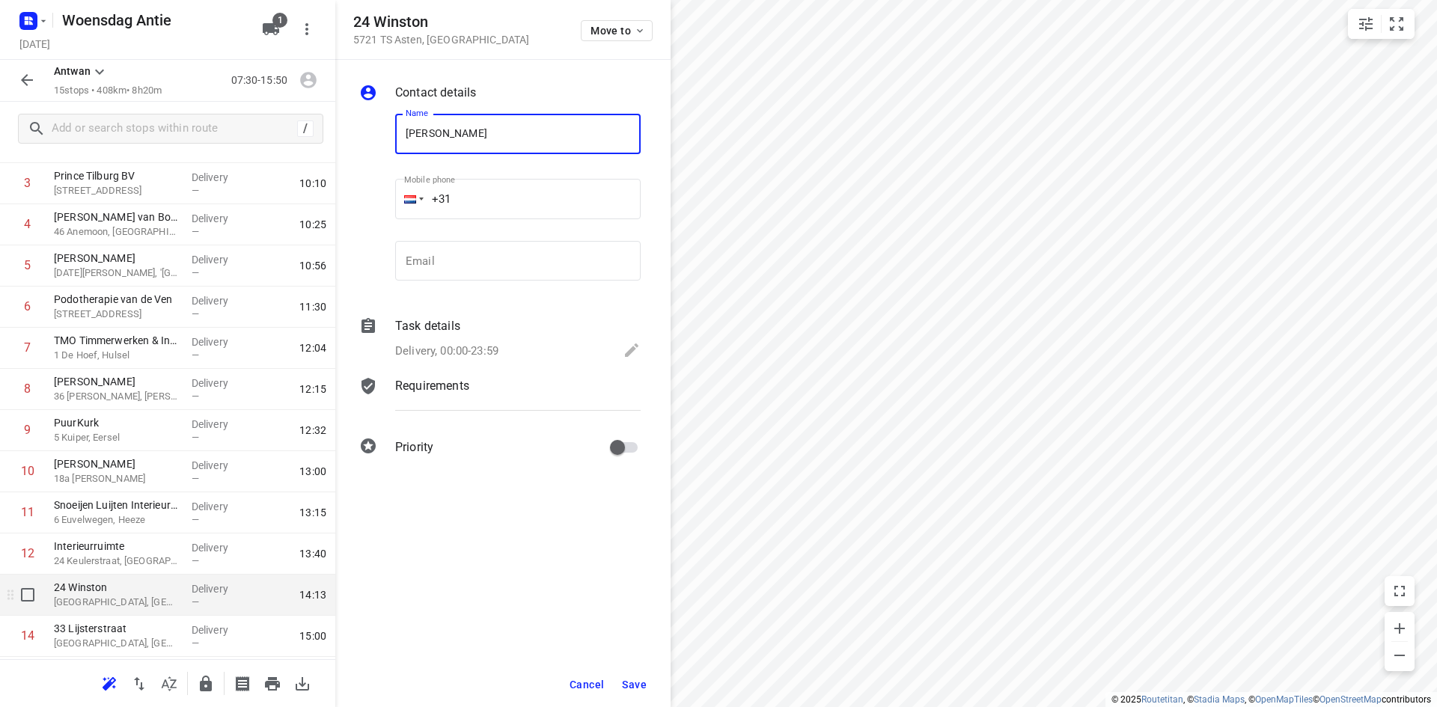
type input "Jana van Moorsel"
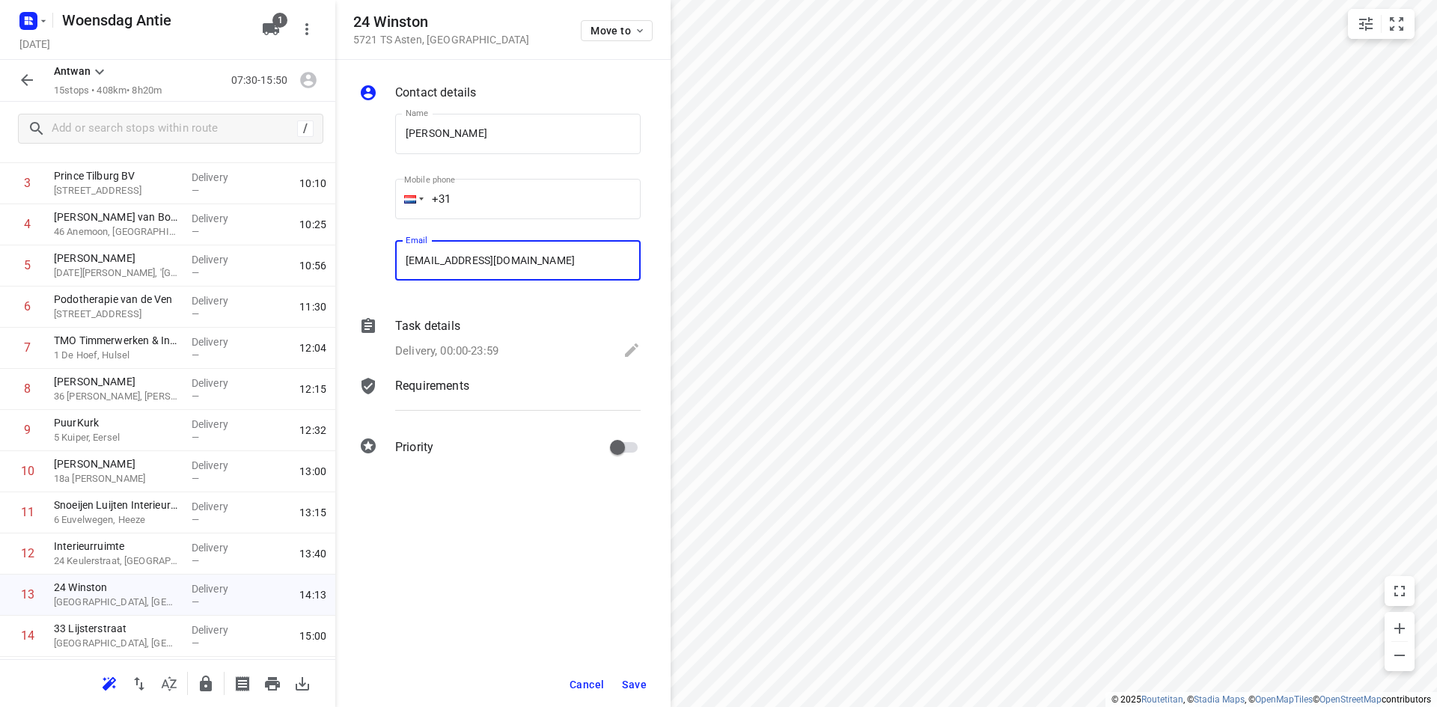
type input "janavanmoorsel@hotmail.com"
click at [650, 682] on button "Save" at bounding box center [634, 684] width 37 height 27
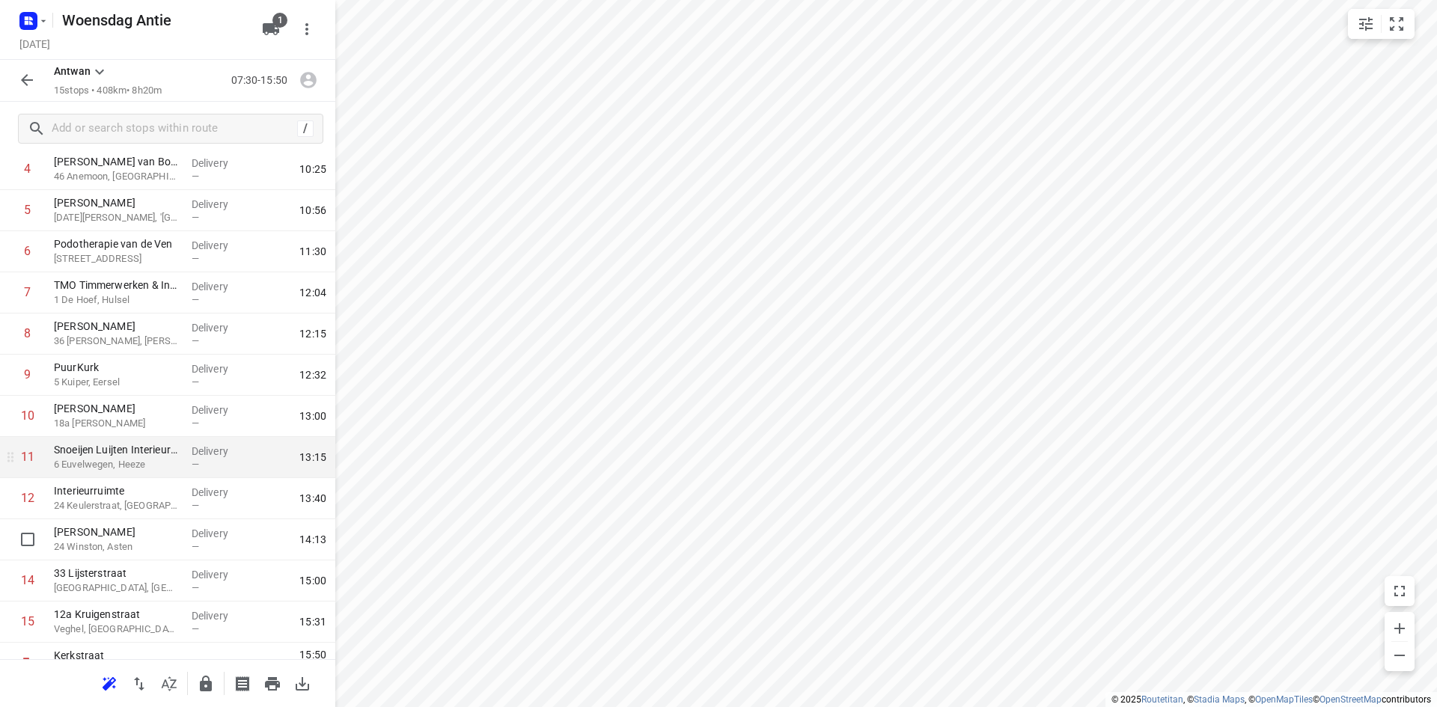
scroll to position [230, 0]
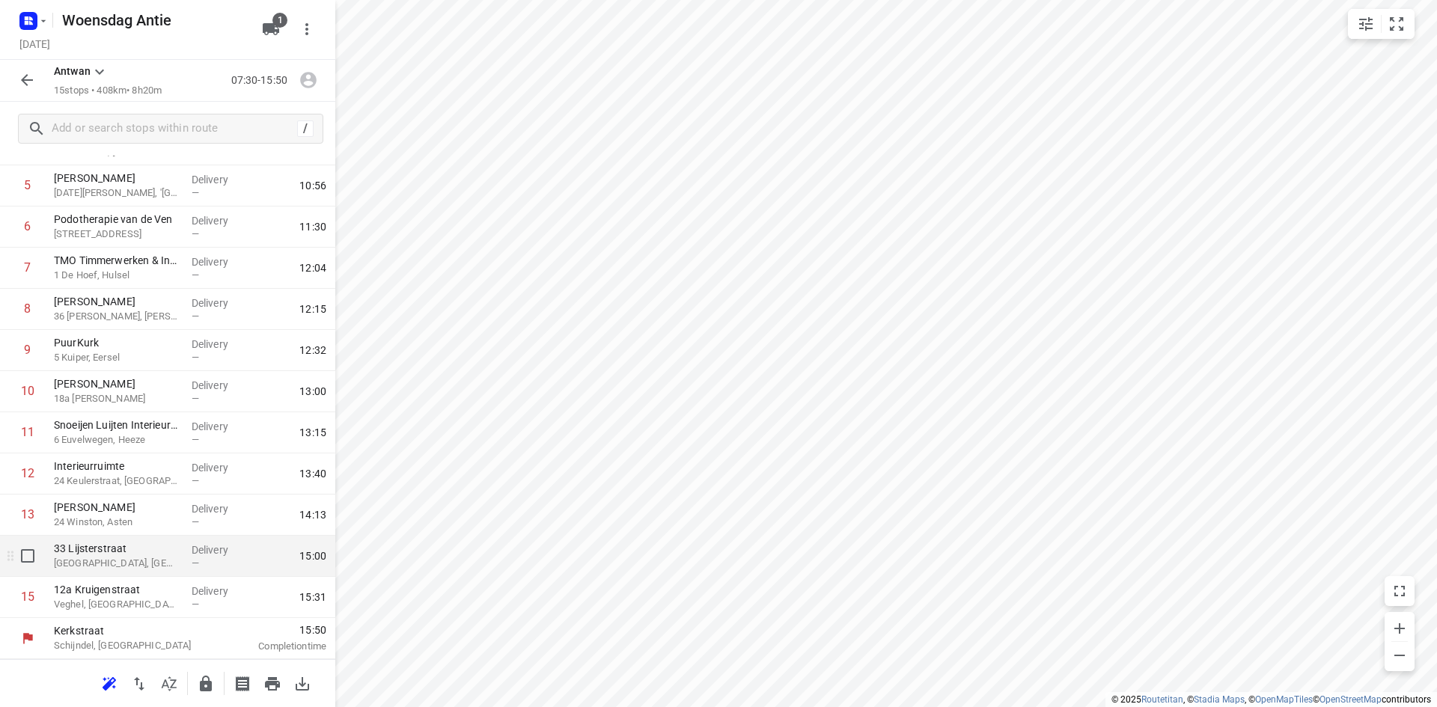
click at [114, 567] on p "Mill, Netherlands" at bounding box center [117, 563] width 126 height 15
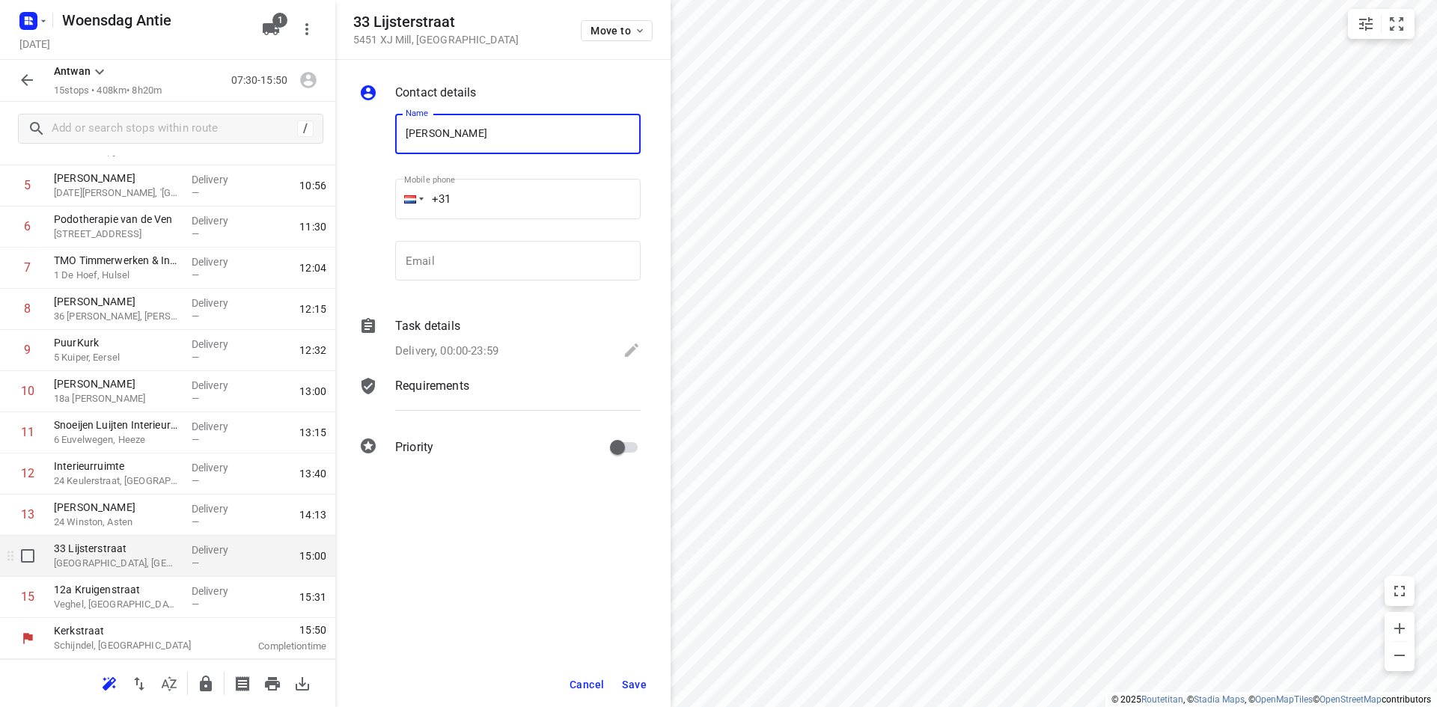
type input "Klomp Keukens & Interieurbouw BV Miranda Klomp"
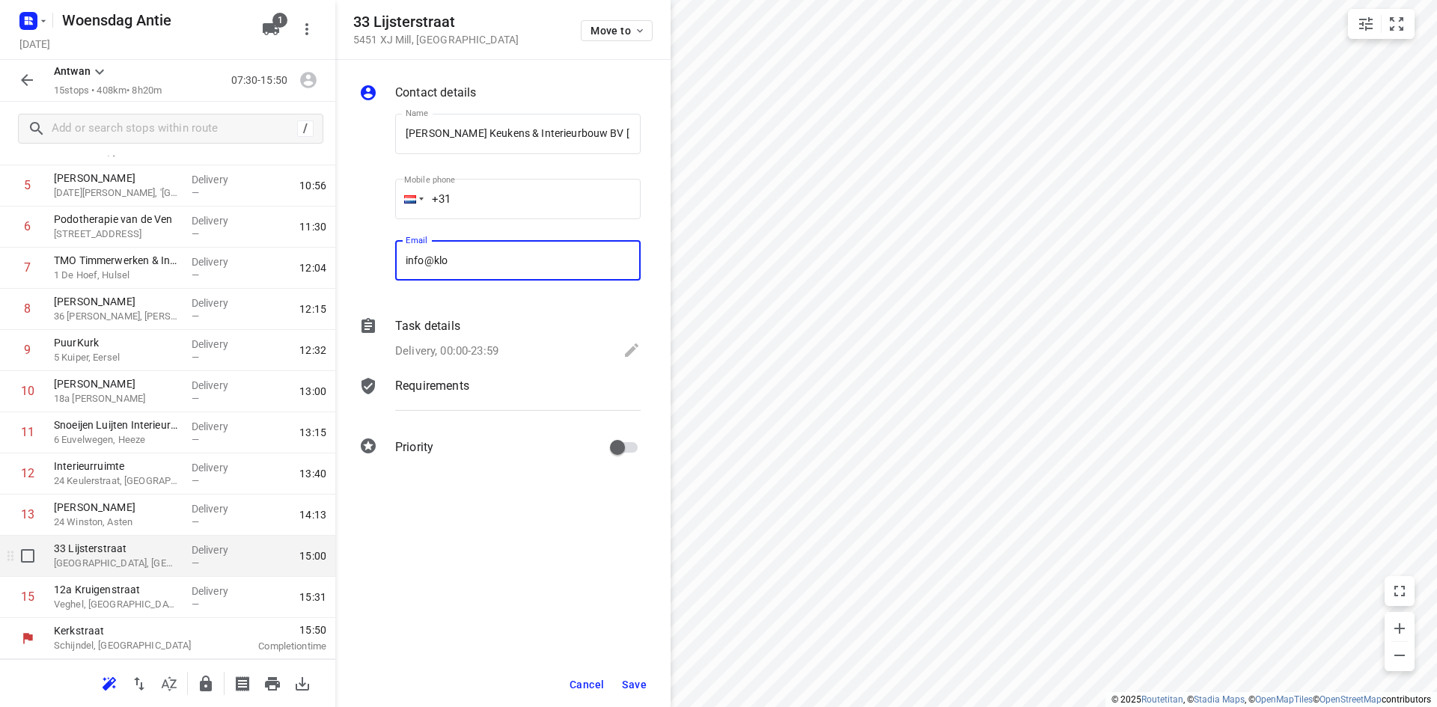
type input "info@klompkeukens.nl"
click at [653, 680] on div "Cancel Save" at bounding box center [502, 684] width 335 height 45
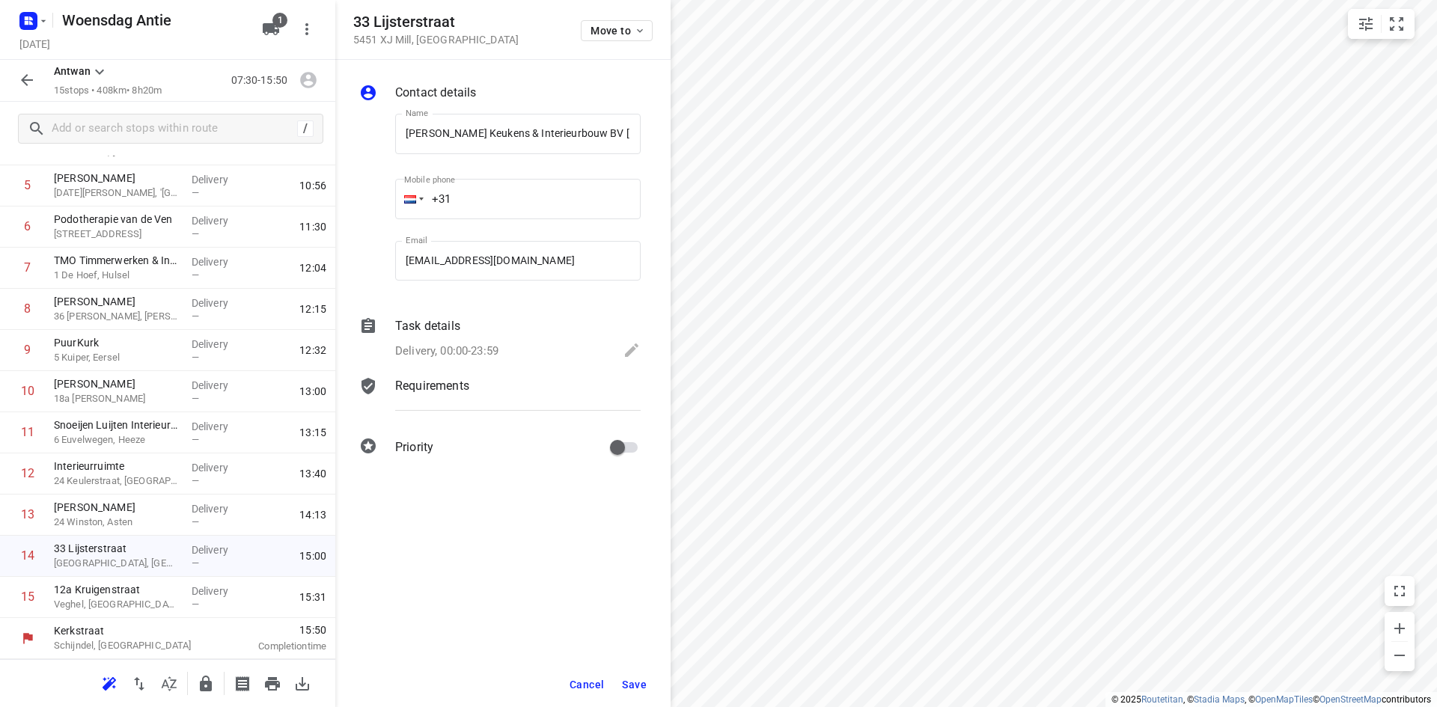
click at [647, 680] on button "Save" at bounding box center [634, 684] width 37 height 27
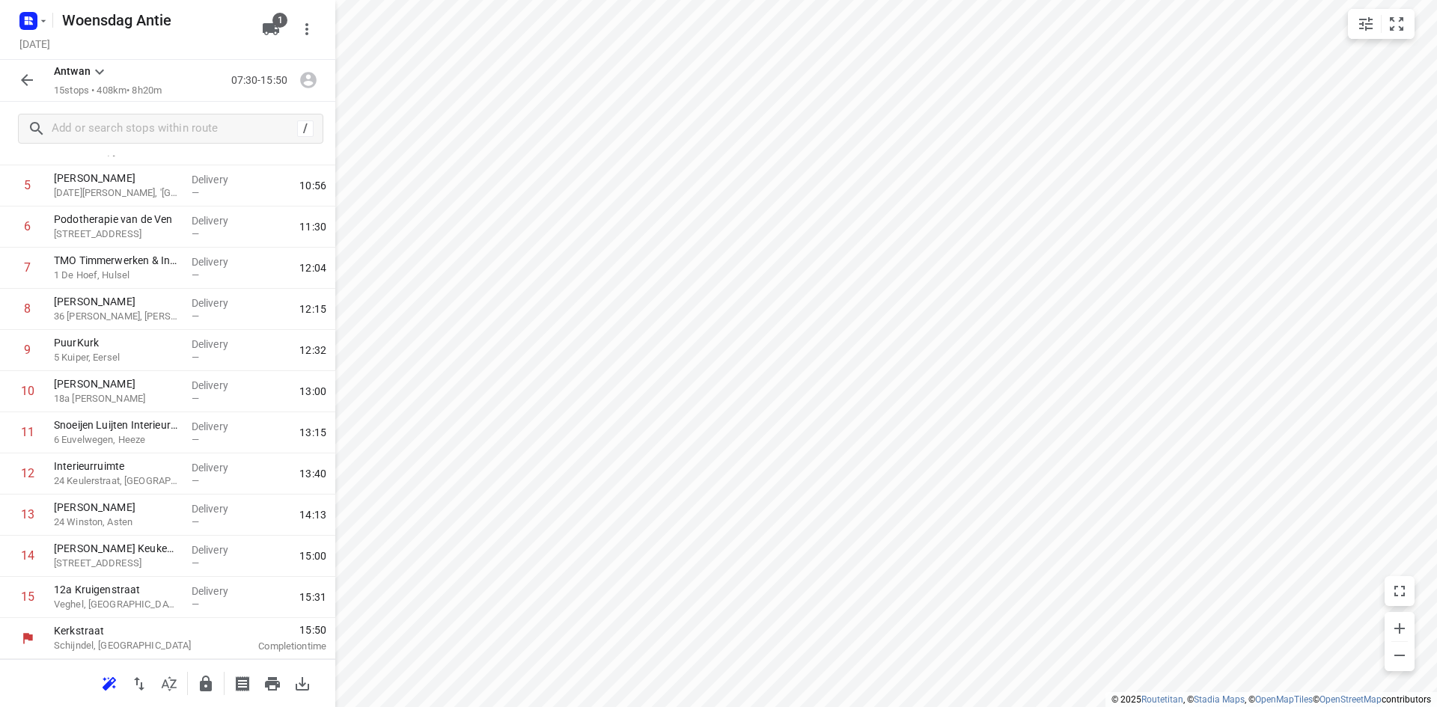
click at [122, 623] on p "Kerkstraat" at bounding box center [132, 630] width 156 height 15
click at [125, 615] on div "12a Kruigenstraat Veghel, Netherlands" at bounding box center [117, 597] width 138 height 41
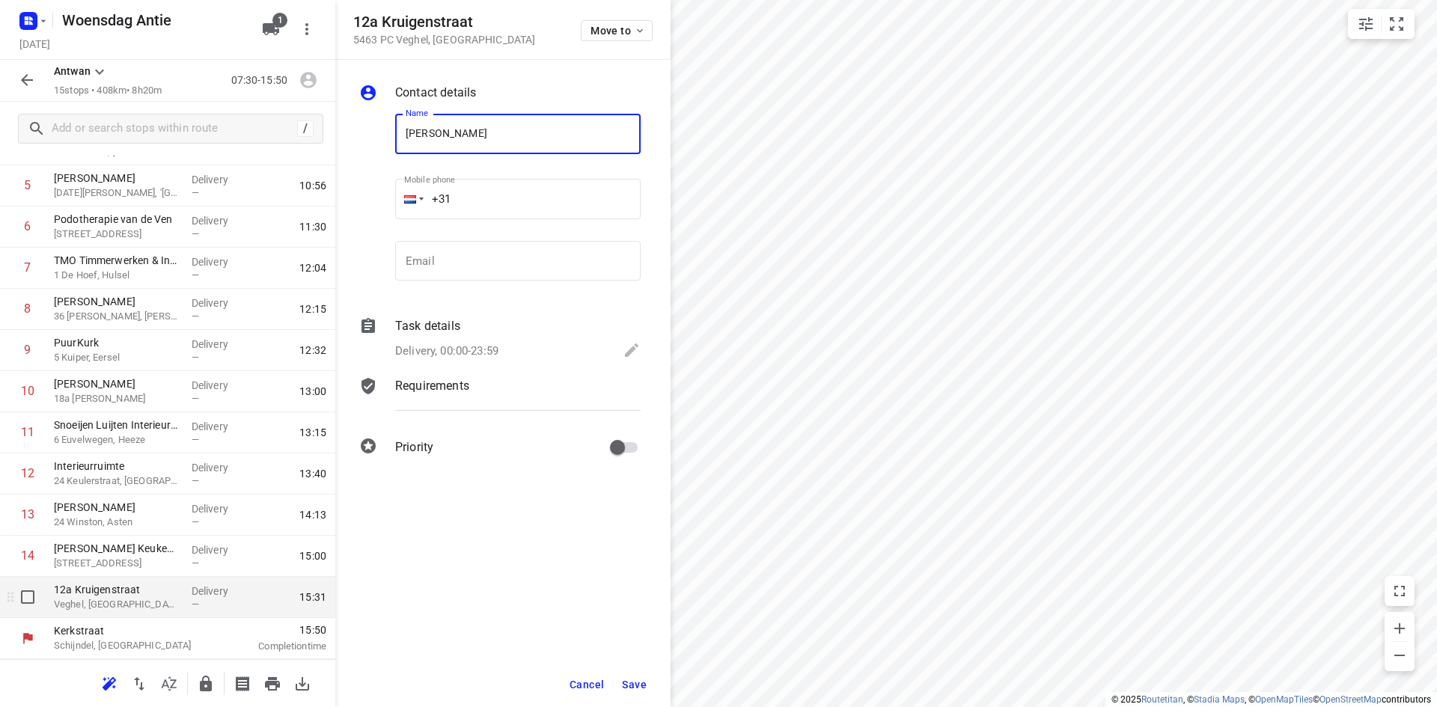
type input "Anneke van Dael"
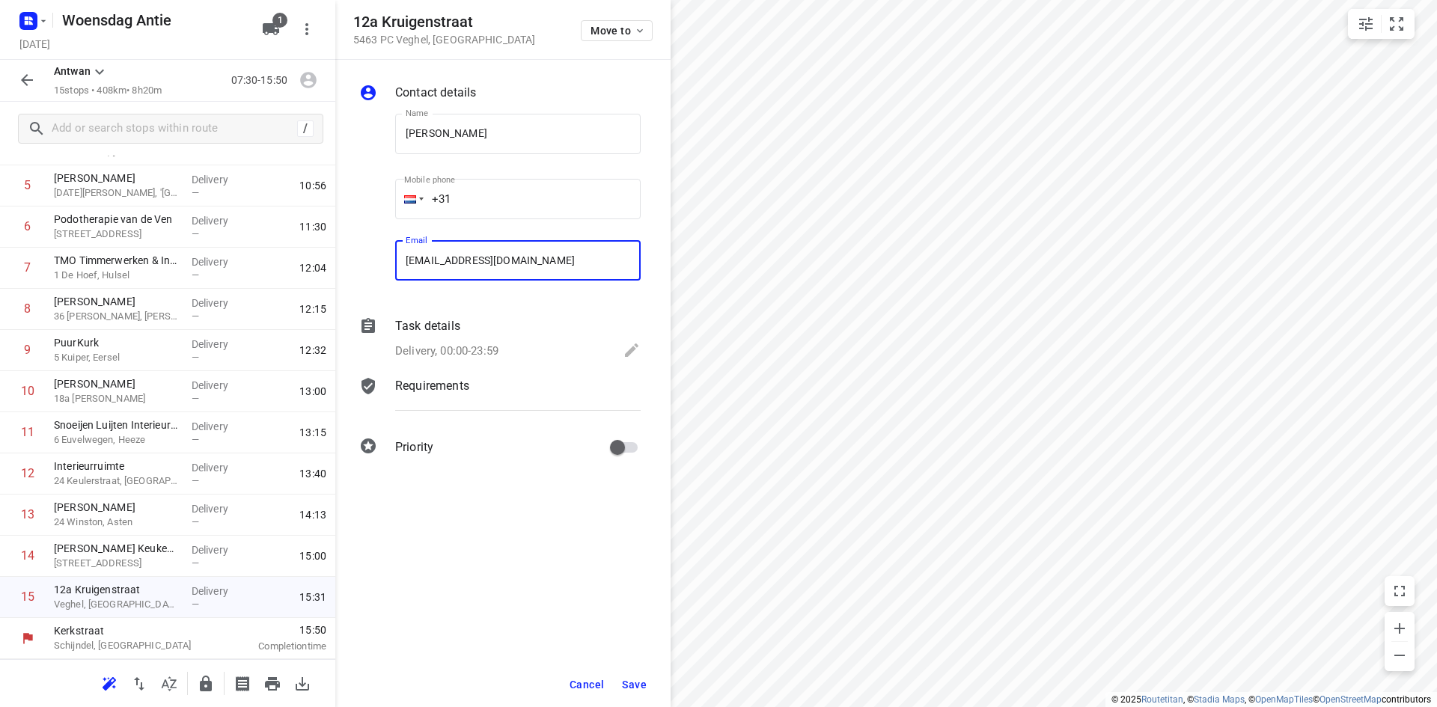
type input "annekevandael@gmail.com"
click at [638, 676] on button "Save" at bounding box center [634, 684] width 37 height 27
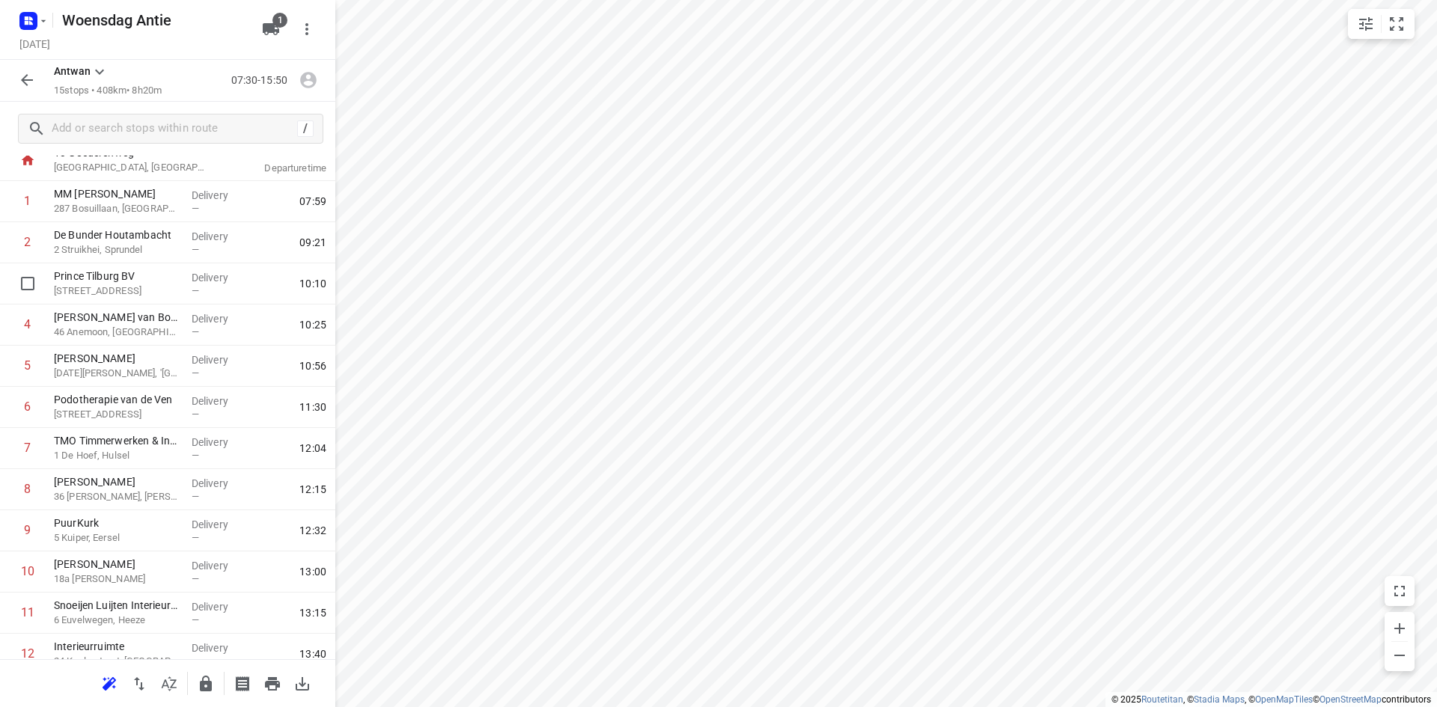
scroll to position [0, 0]
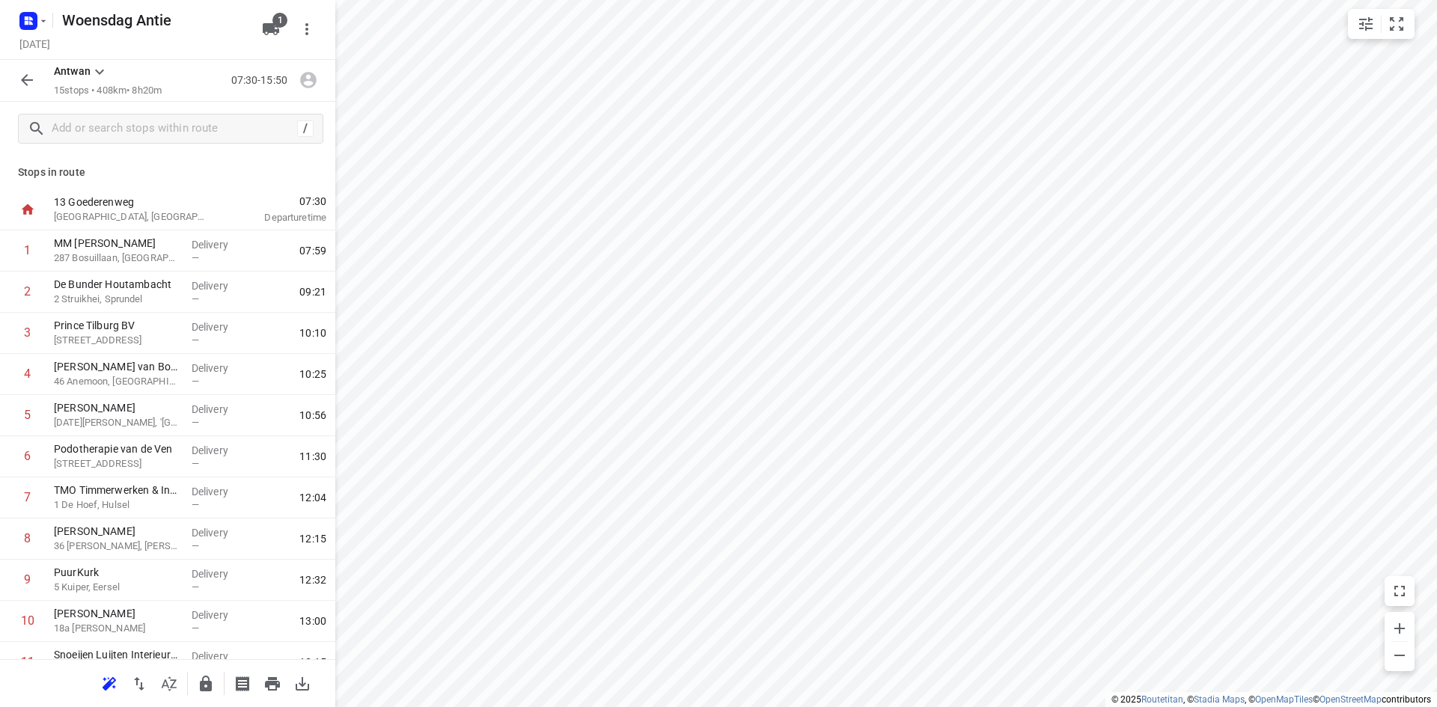
click at [162, 168] on p "Stops in route" at bounding box center [167, 173] width 299 height 16
click at [210, 160] on div "Stops in route 13 Goederenweg Huizen, Netherlands 07:30 Departure time 1 MM Fer…" at bounding box center [167, 408] width 335 height 504
click at [16, 76] on button "button" at bounding box center [27, 80] width 30 height 30
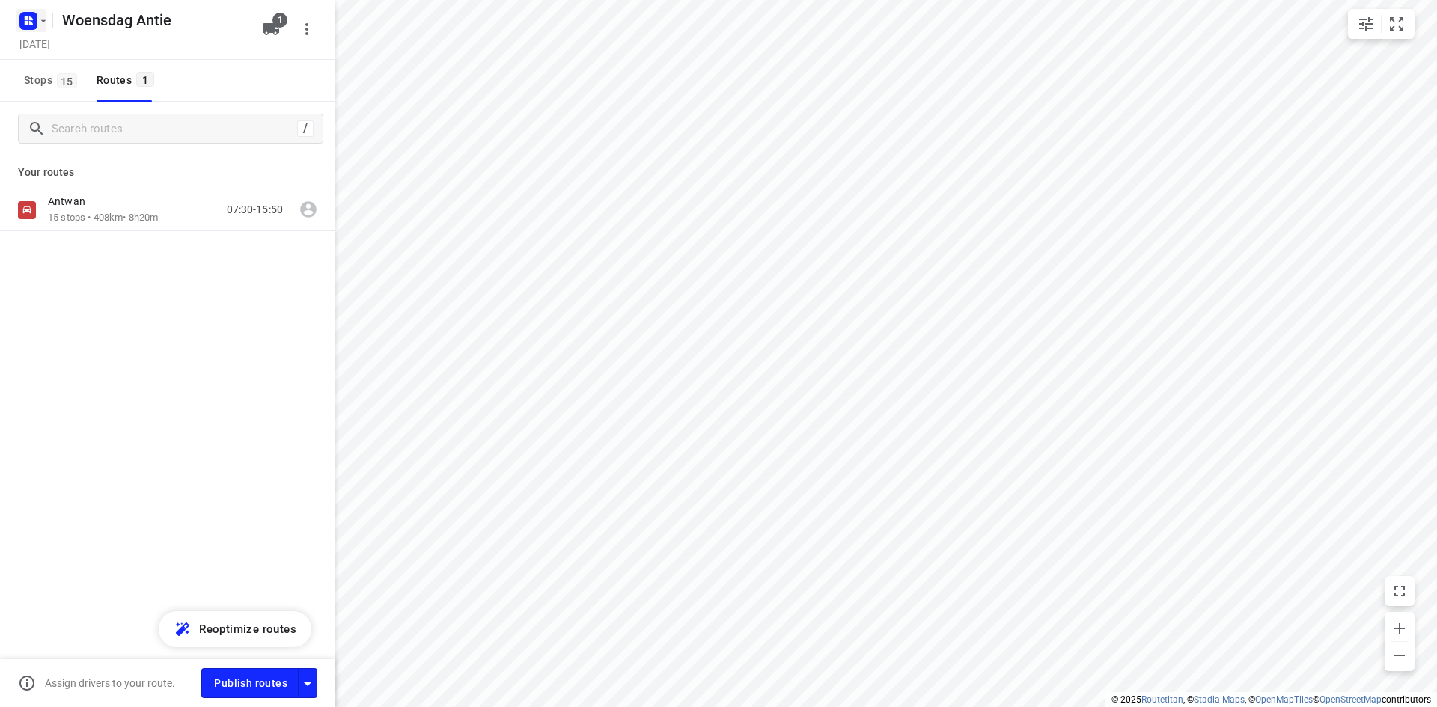
click at [33, 25] on rect "button" at bounding box center [28, 21] width 18 height 18
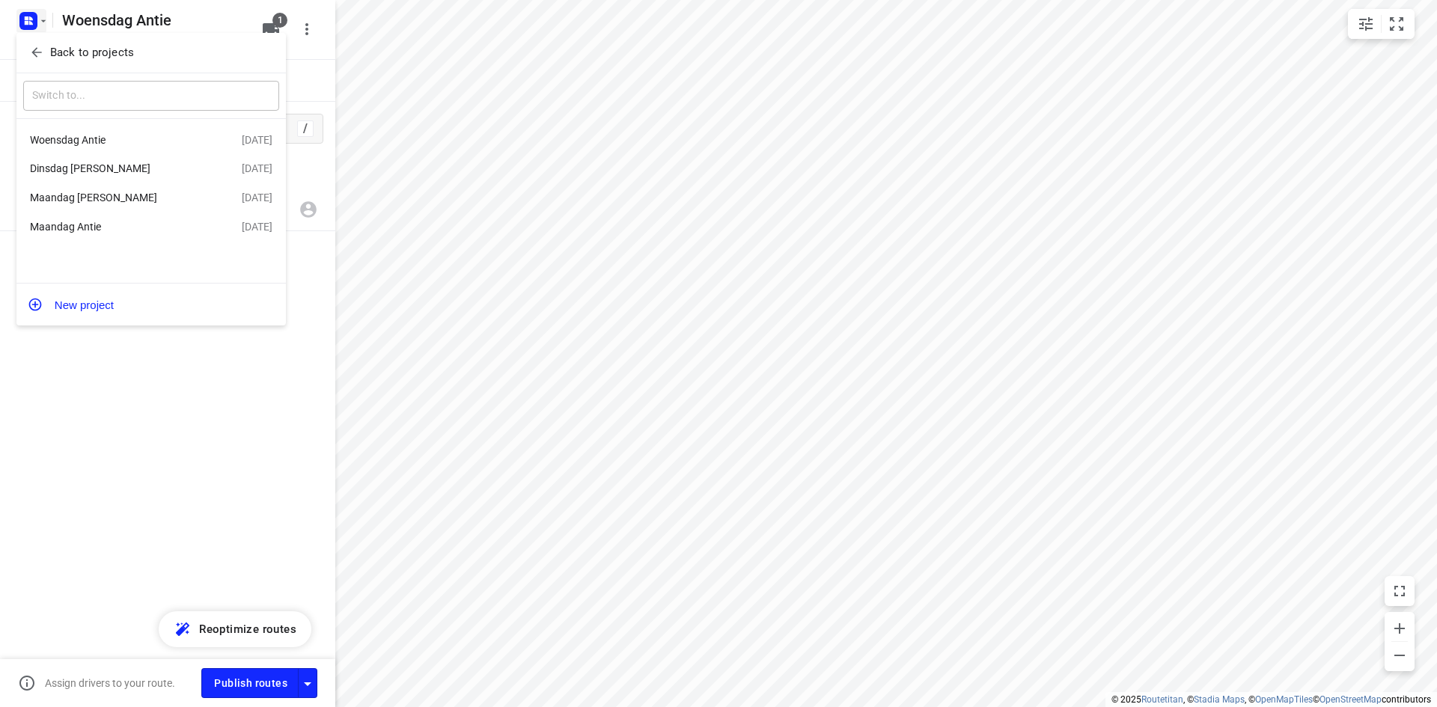
click at [42, 40] on div "Back to projects" at bounding box center [150, 53] width 269 height 40
click at [176, 429] on div at bounding box center [718, 353] width 1437 height 707
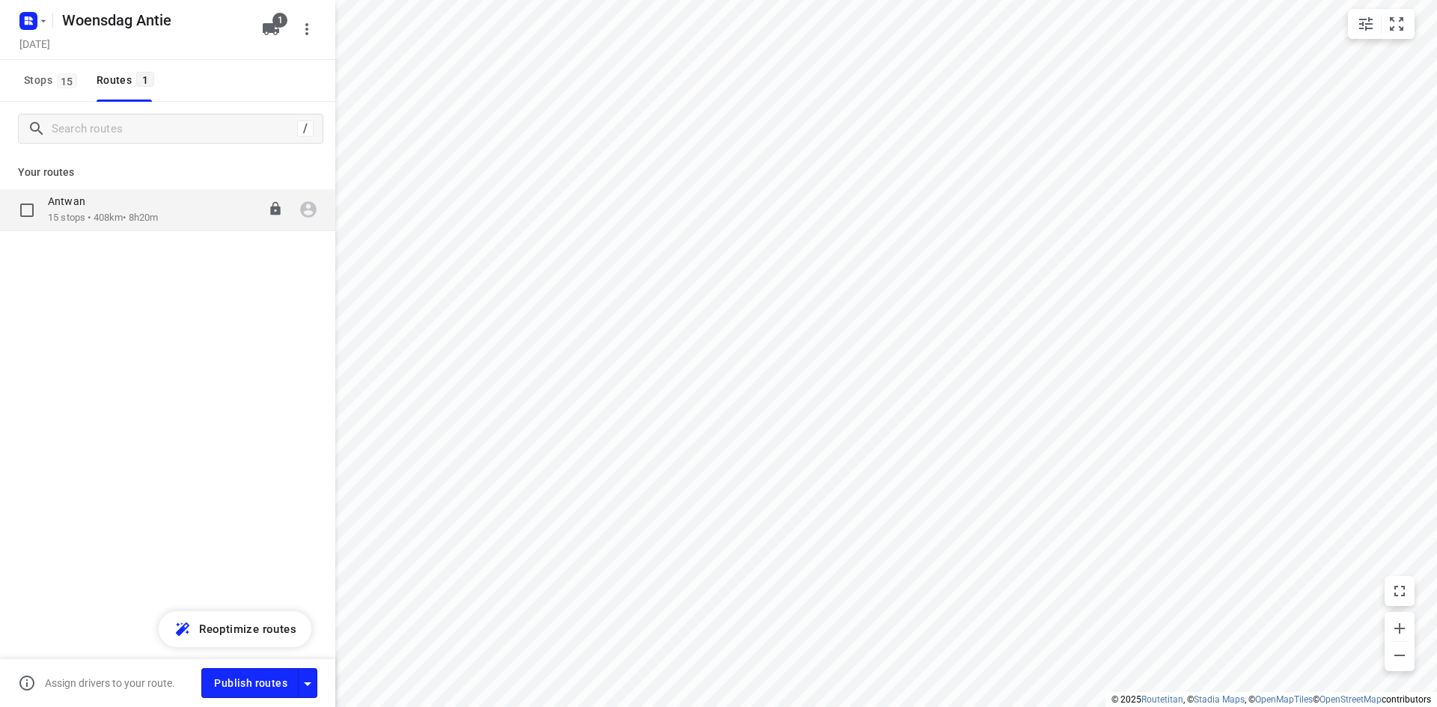
click at [149, 216] on p "15 stops • 408km • 8h20m" at bounding box center [103, 218] width 110 height 14
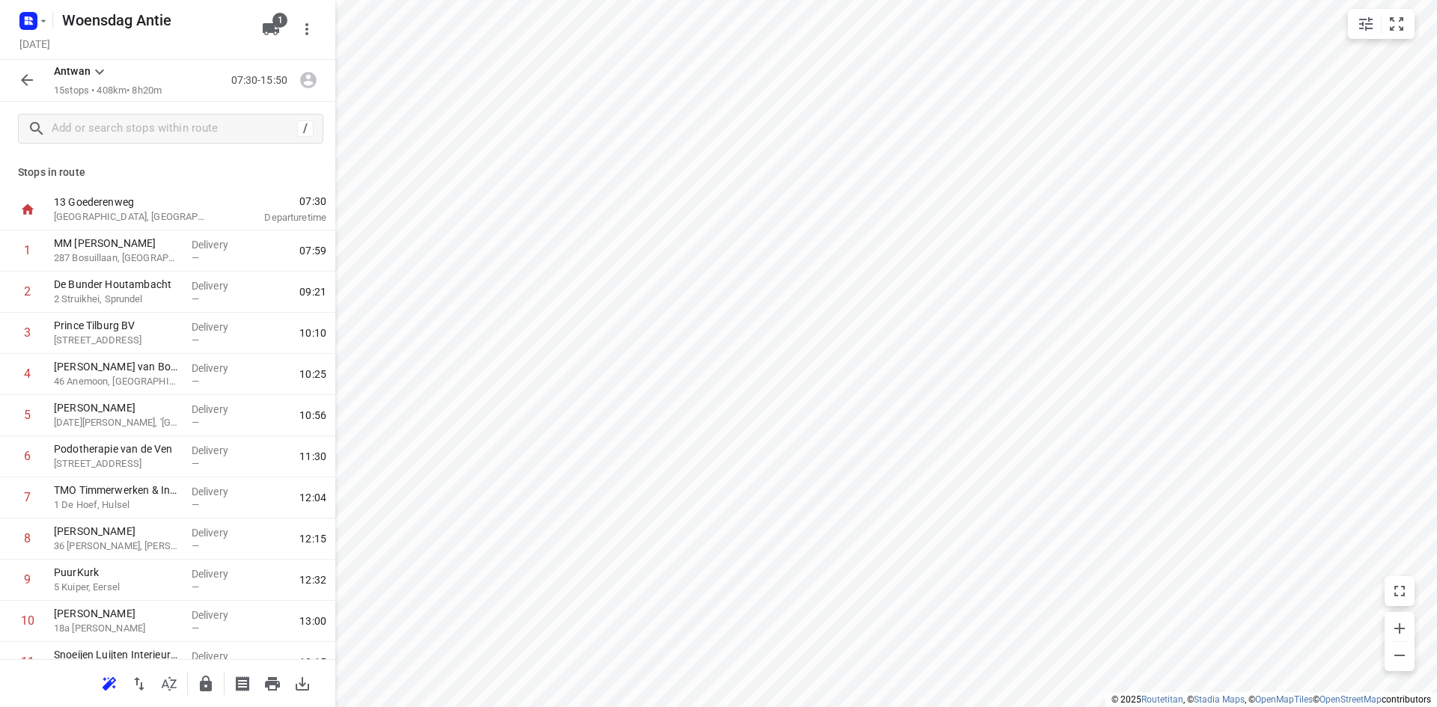
click at [23, 83] on icon "button" at bounding box center [27, 80] width 18 height 18
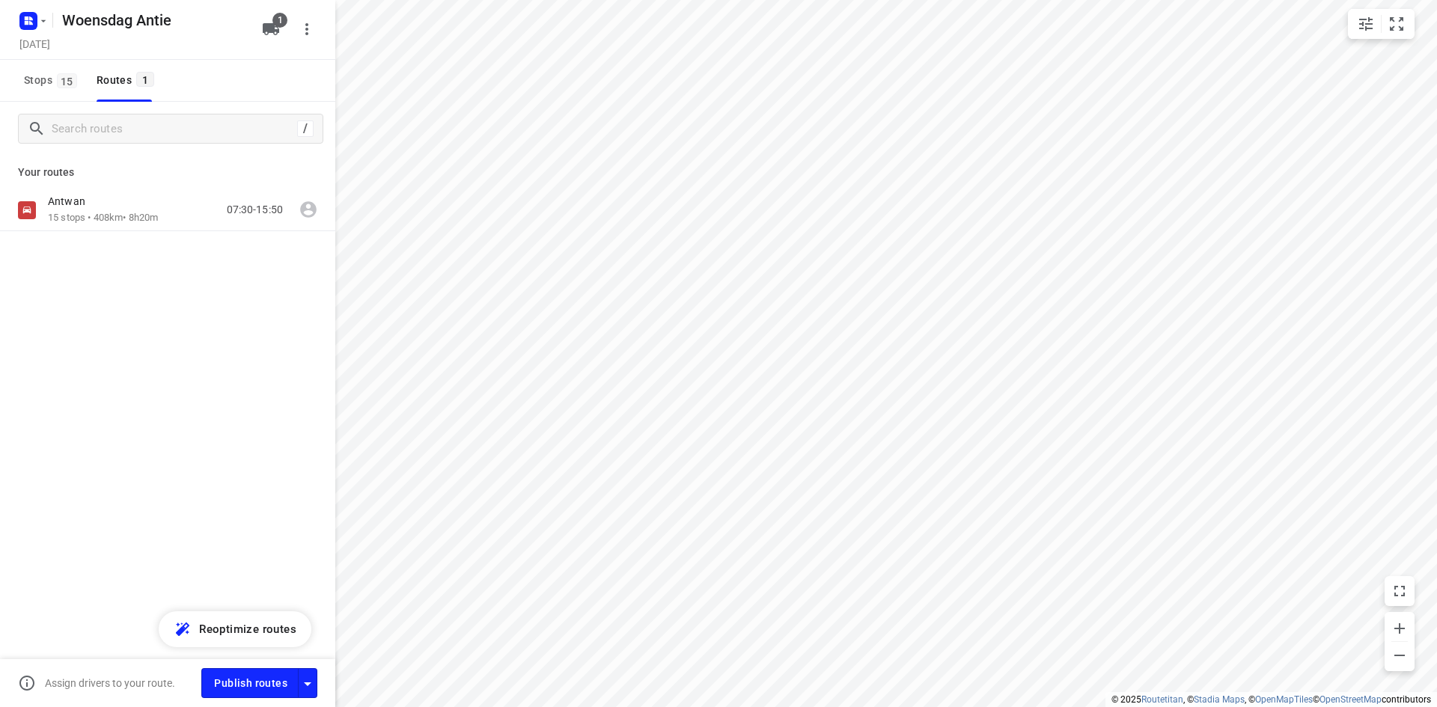
click at [186, 356] on div "/ Your routes Antwan 15 stops • 408km • 8h20m 07:30-15:50" at bounding box center [167, 425] width 335 height 647
click at [227, 679] on span "Publish routes" at bounding box center [250, 683] width 73 height 19
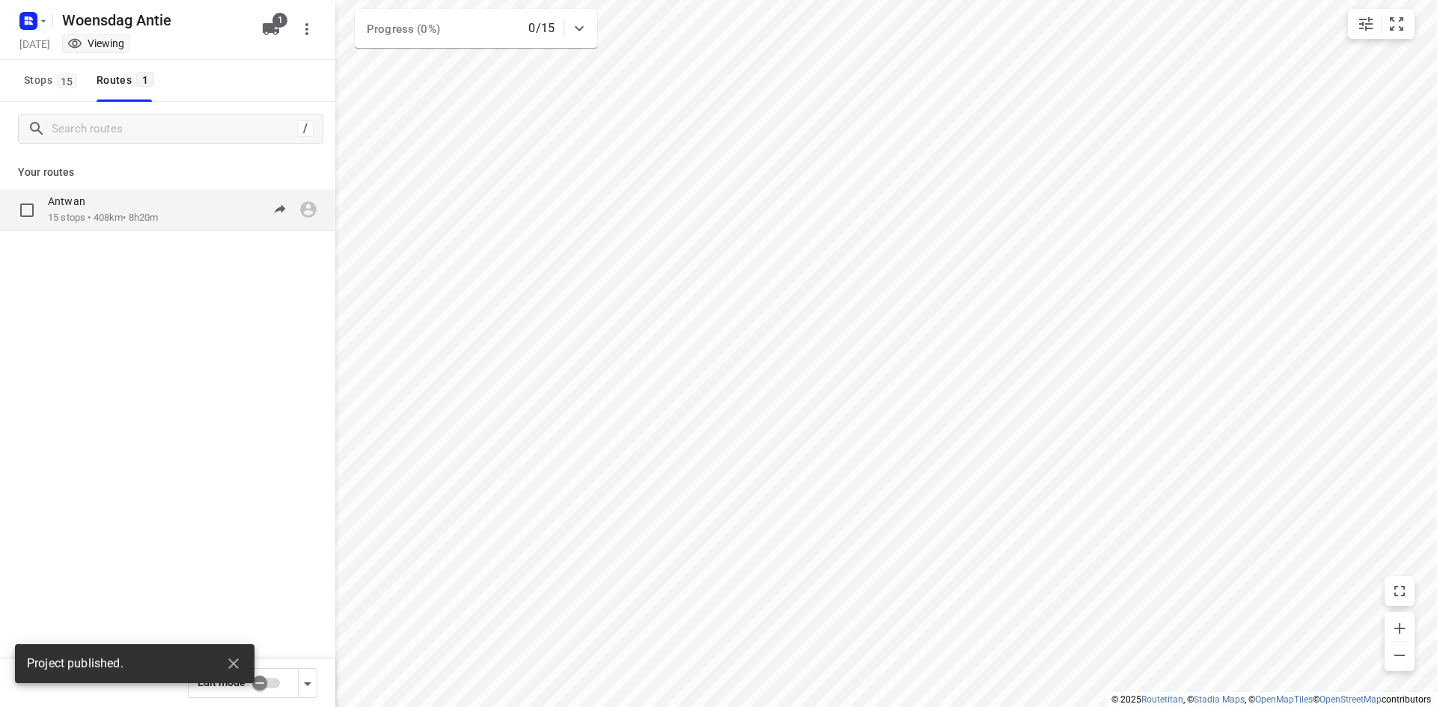
click at [226, 221] on div "07:30-15:50" at bounding box center [245, 210] width 75 height 31
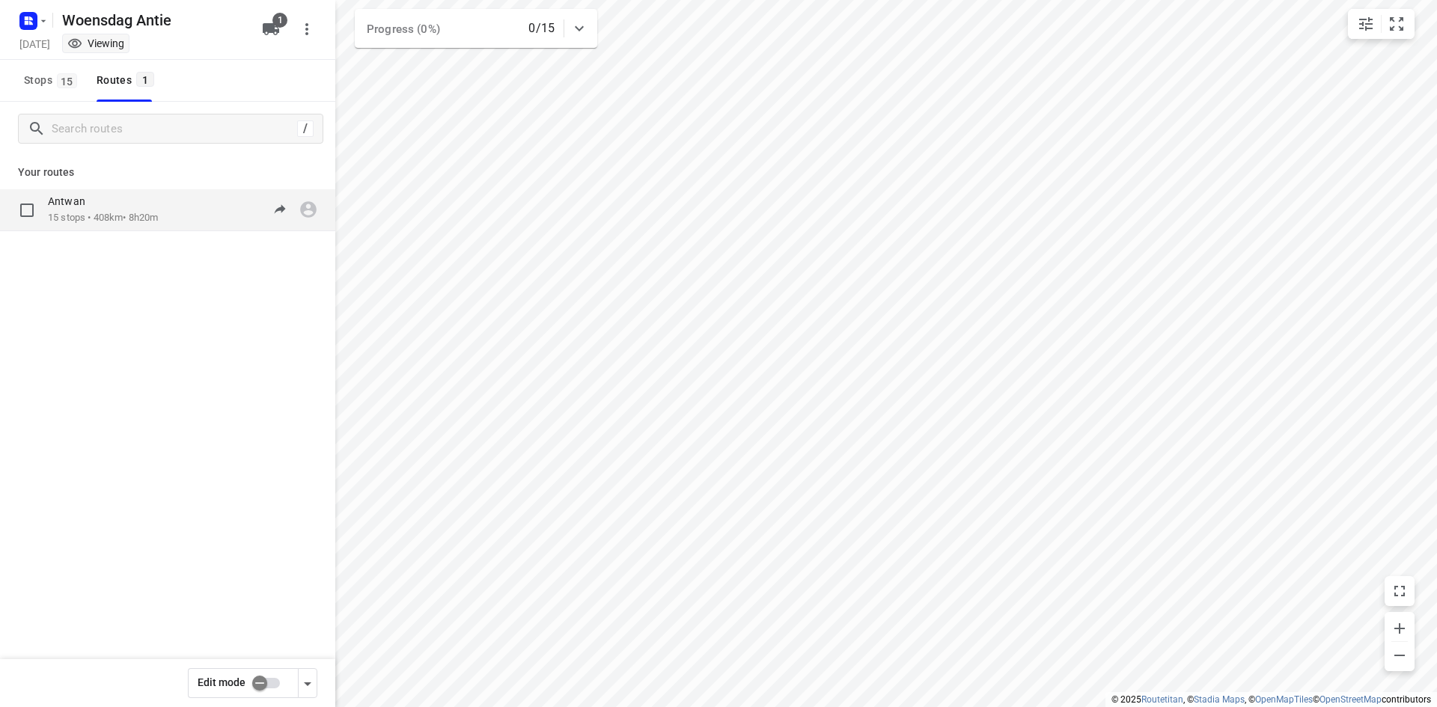
click at [145, 224] on p "15 stops • 408km • 8h20m" at bounding box center [103, 218] width 110 height 14
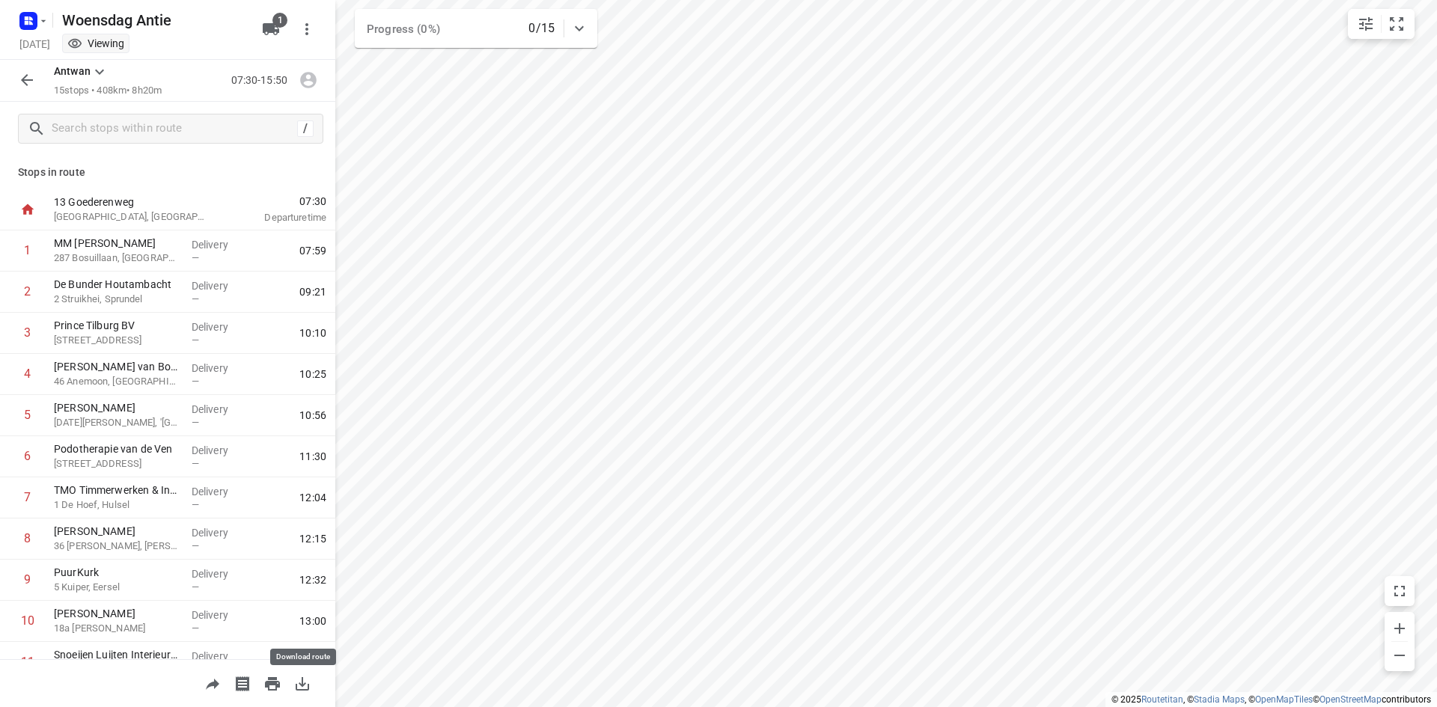
click at [299, 684] on icon "button" at bounding box center [302, 684] width 18 height 18
drag, startPoint x: 28, startPoint y: 85, endPoint x: 46, endPoint y: 47, distance: 41.2
click at [31, 85] on icon "button" at bounding box center [27, 80] width 18 height 18
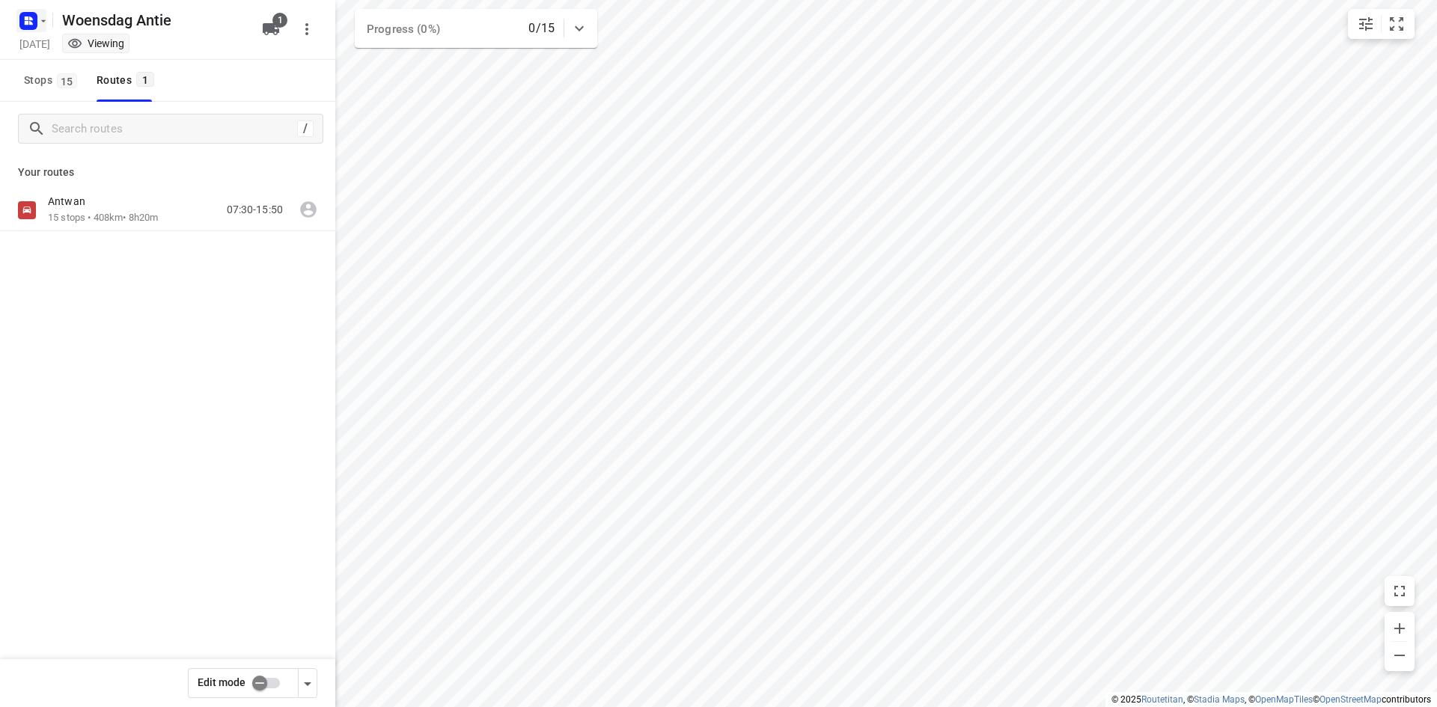
click at [38, 28] on icon "button" at bounding box center [28, 21] width 24 height 24
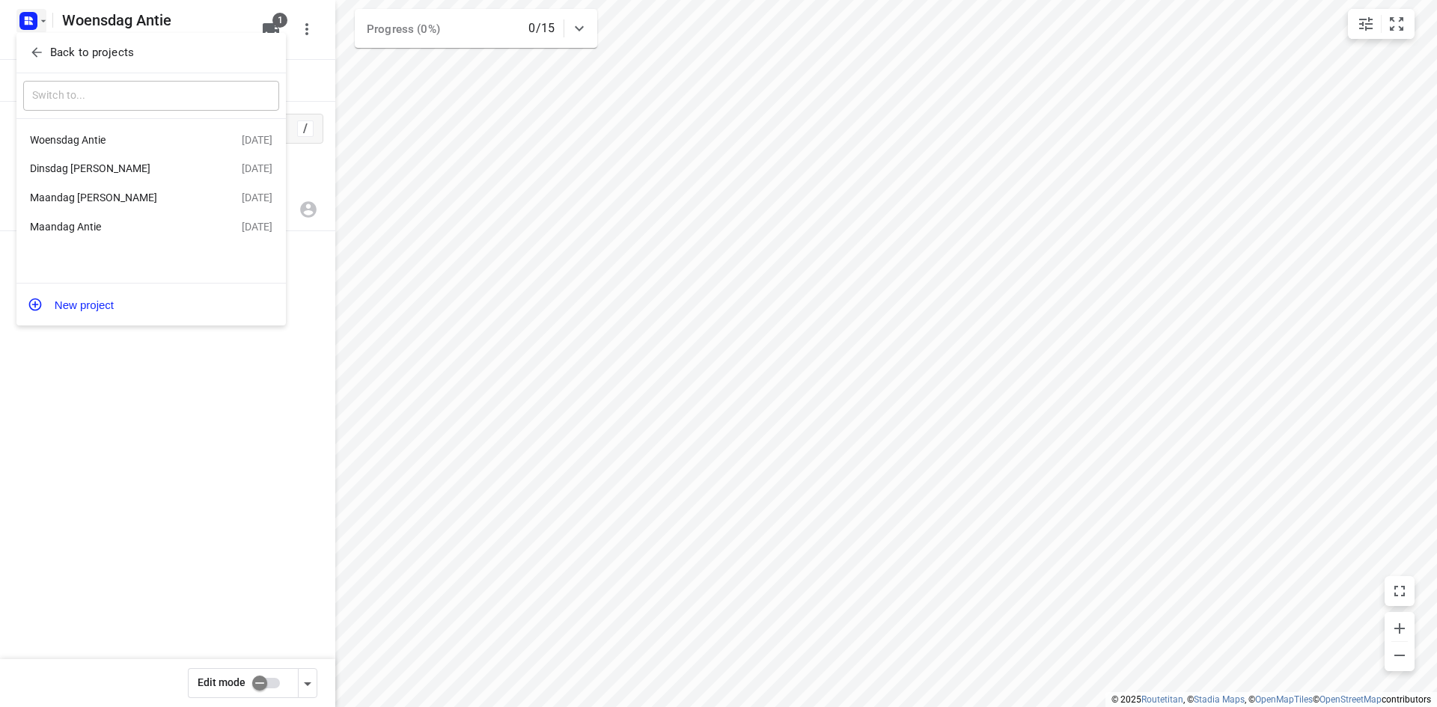
click at [56, 58] on p "Back to projects" at bounding box center [92, 52] width 84 height 17
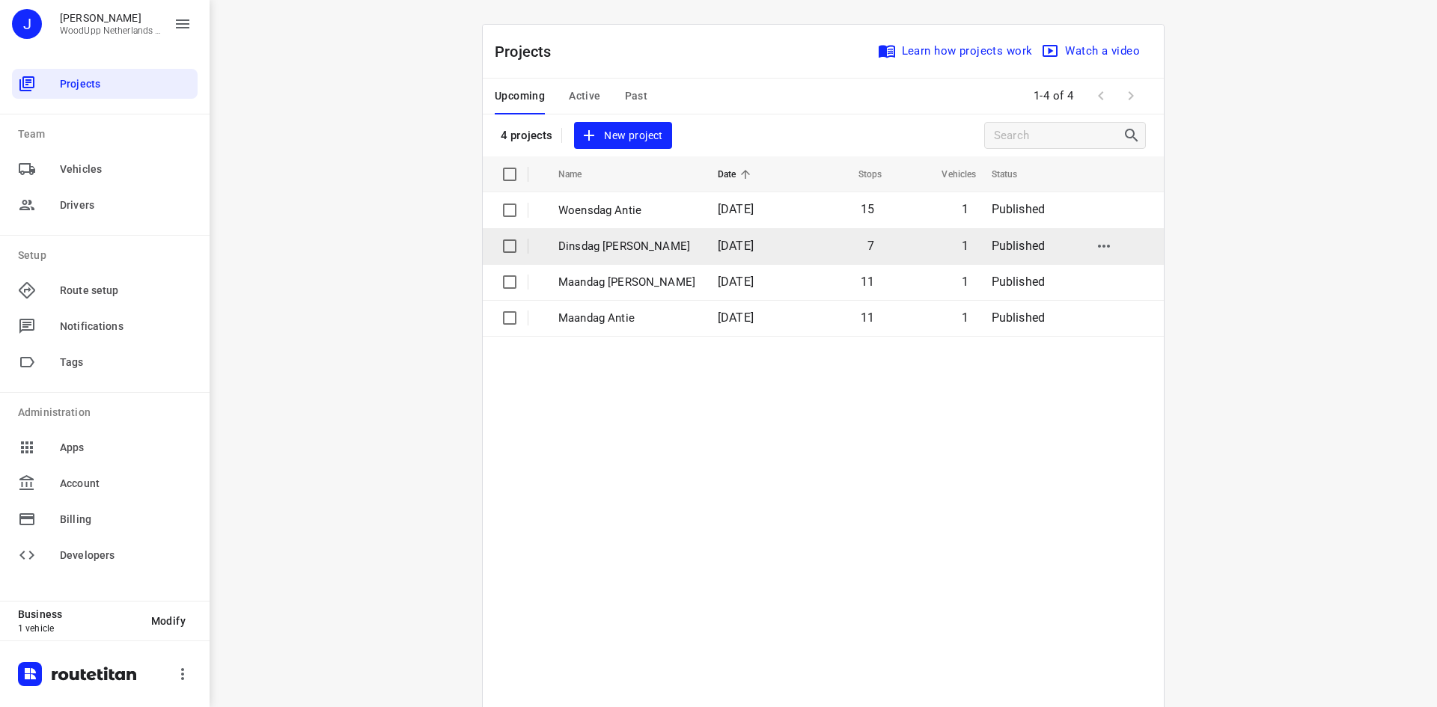
click at [620, 255] on td "Dinsdag Barry" at bounding box center [624, 246] width 162 height 36
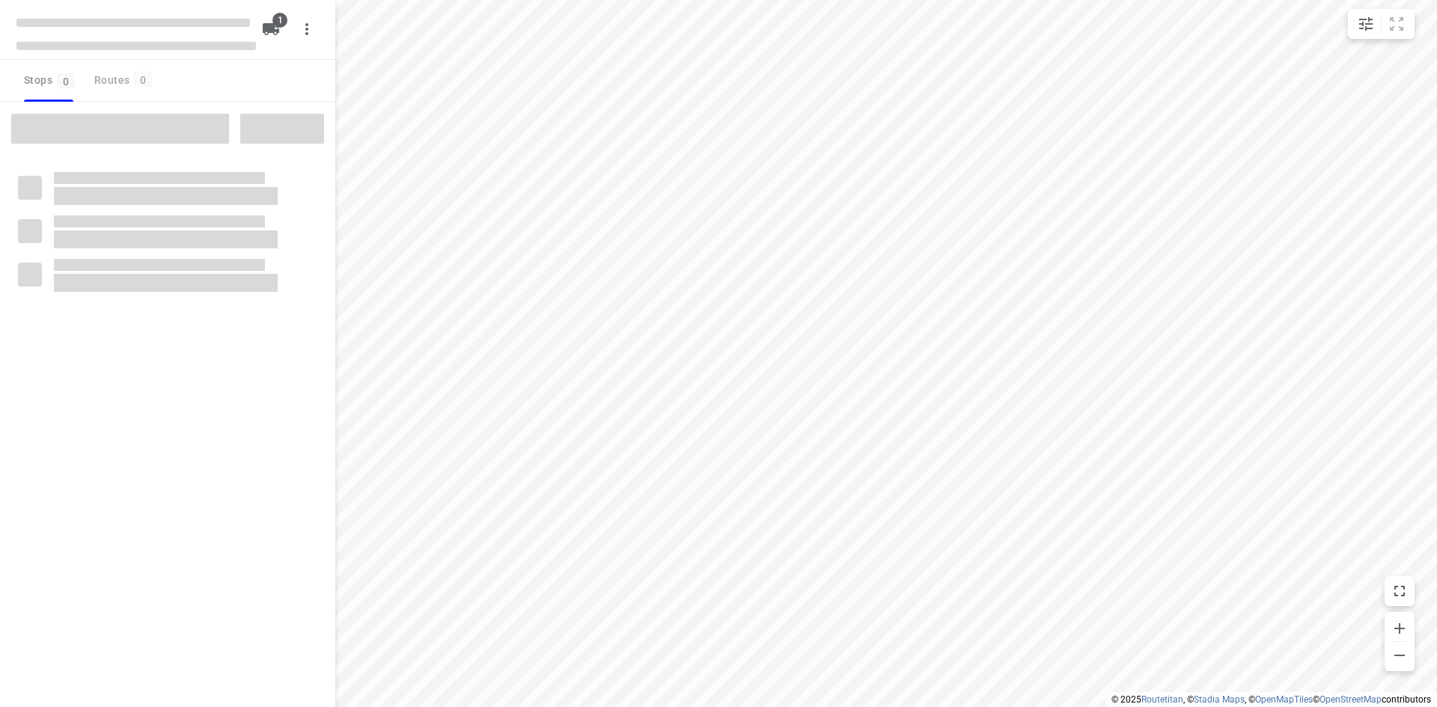
type input "distance"
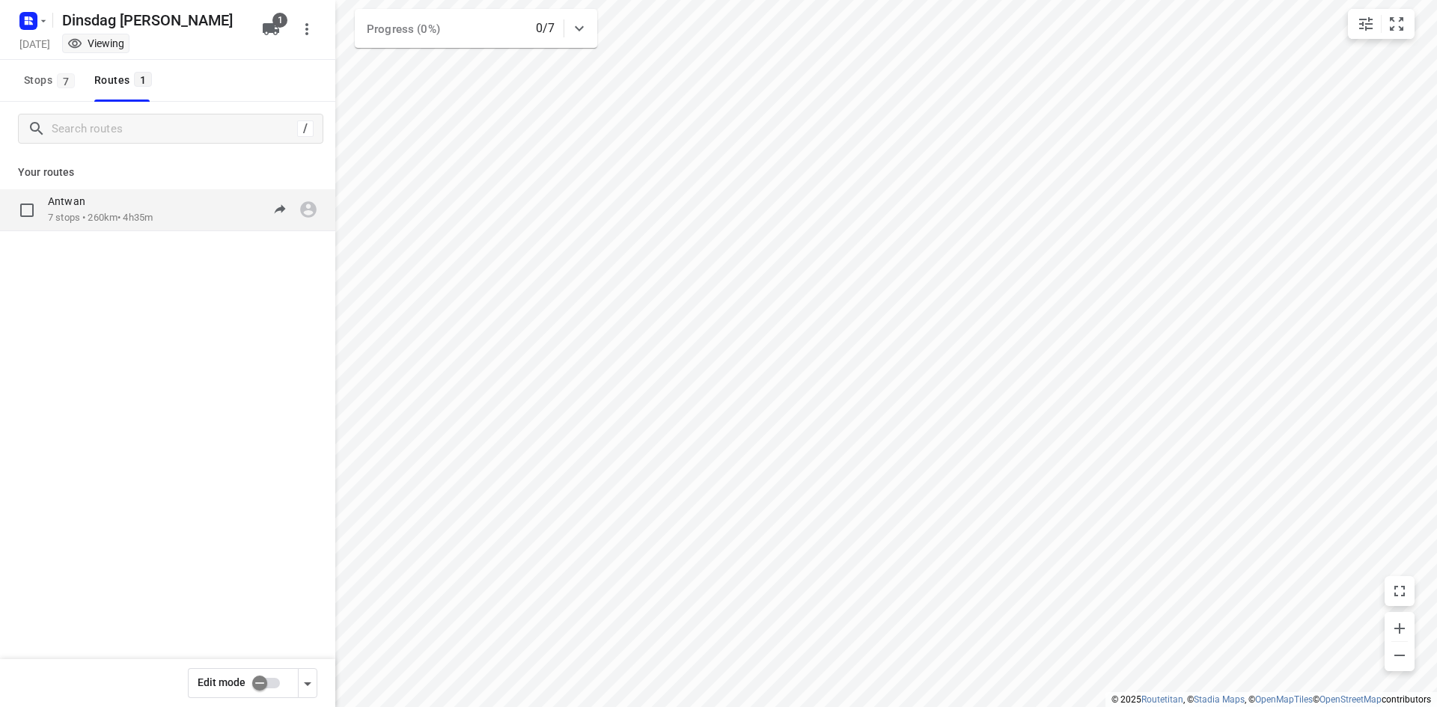
click at [121, 219] on p "7 stops • 260km • 4h35m" at bounding box center [100, 218] width 105 height 14
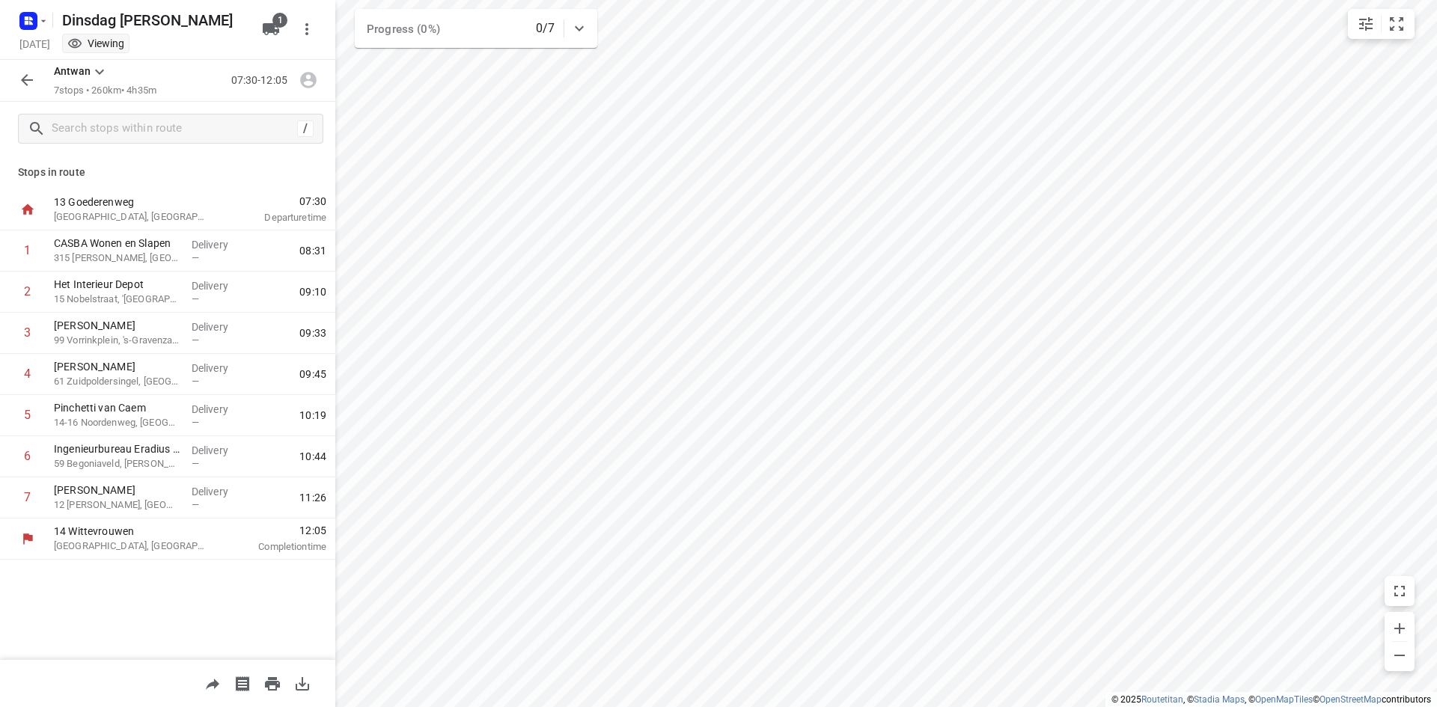
click at [34, 76] on icon "button" at bounding box center [27, 80] width 18 height 18
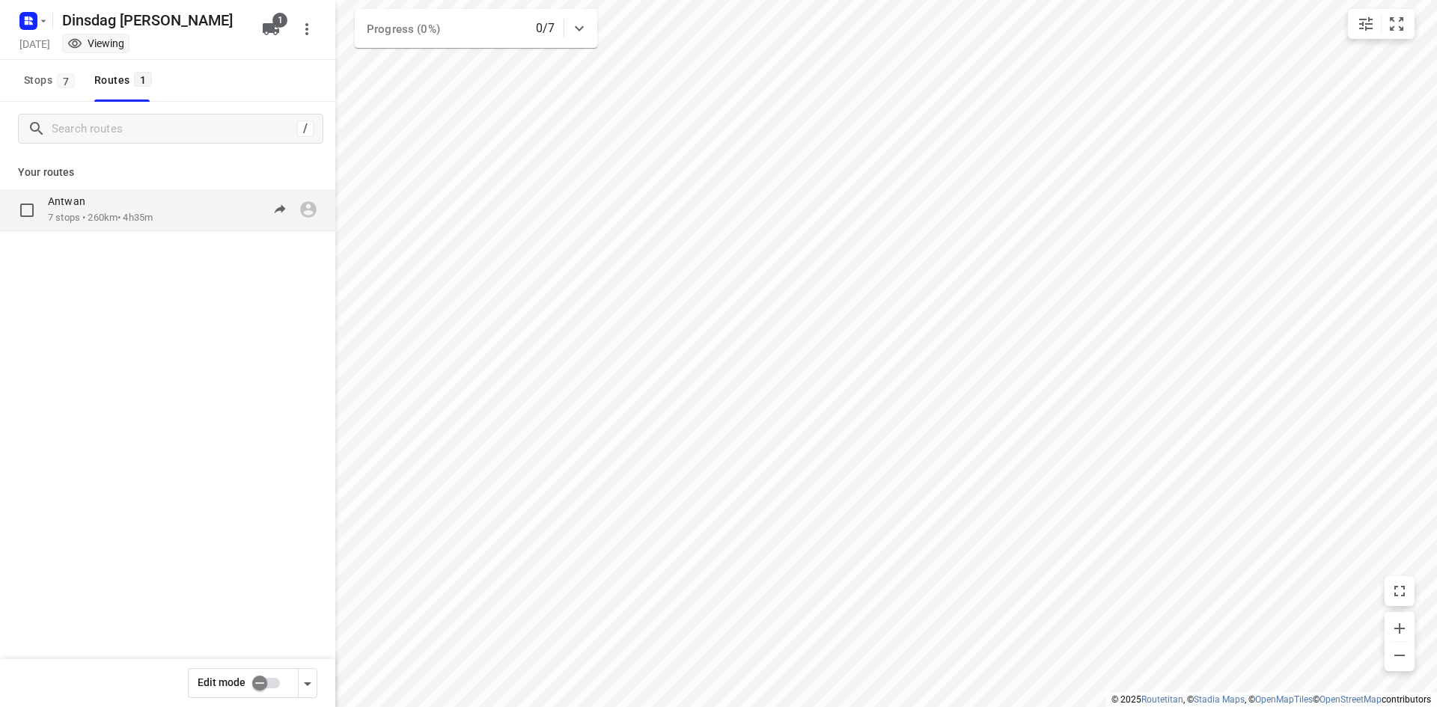
click at [173, 210] on div "Antwan 7 stops • 260km • 4h35m 07:30-12:05" at bounding box center [191, 210] width 287 height 31
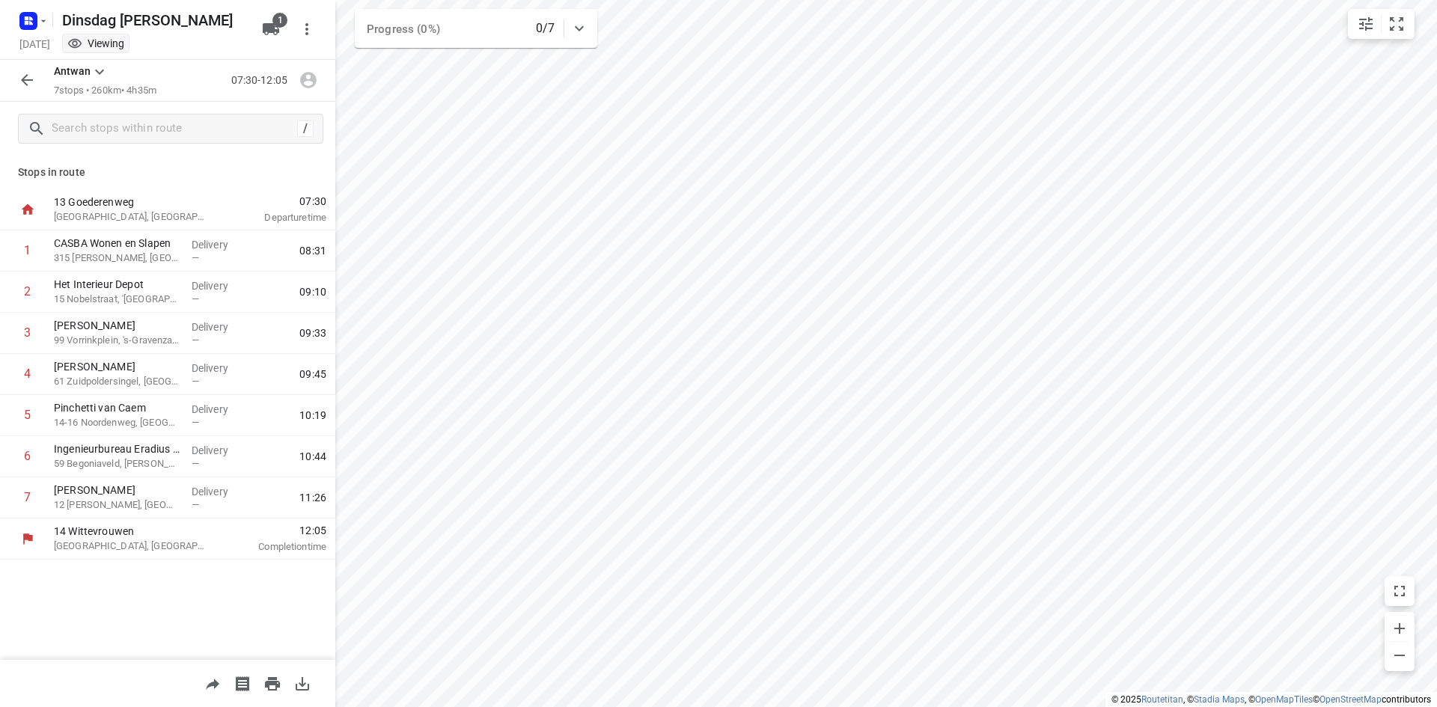
click at [24, 70] on button "button" at bounding box center [27, 80] width 30 height 30
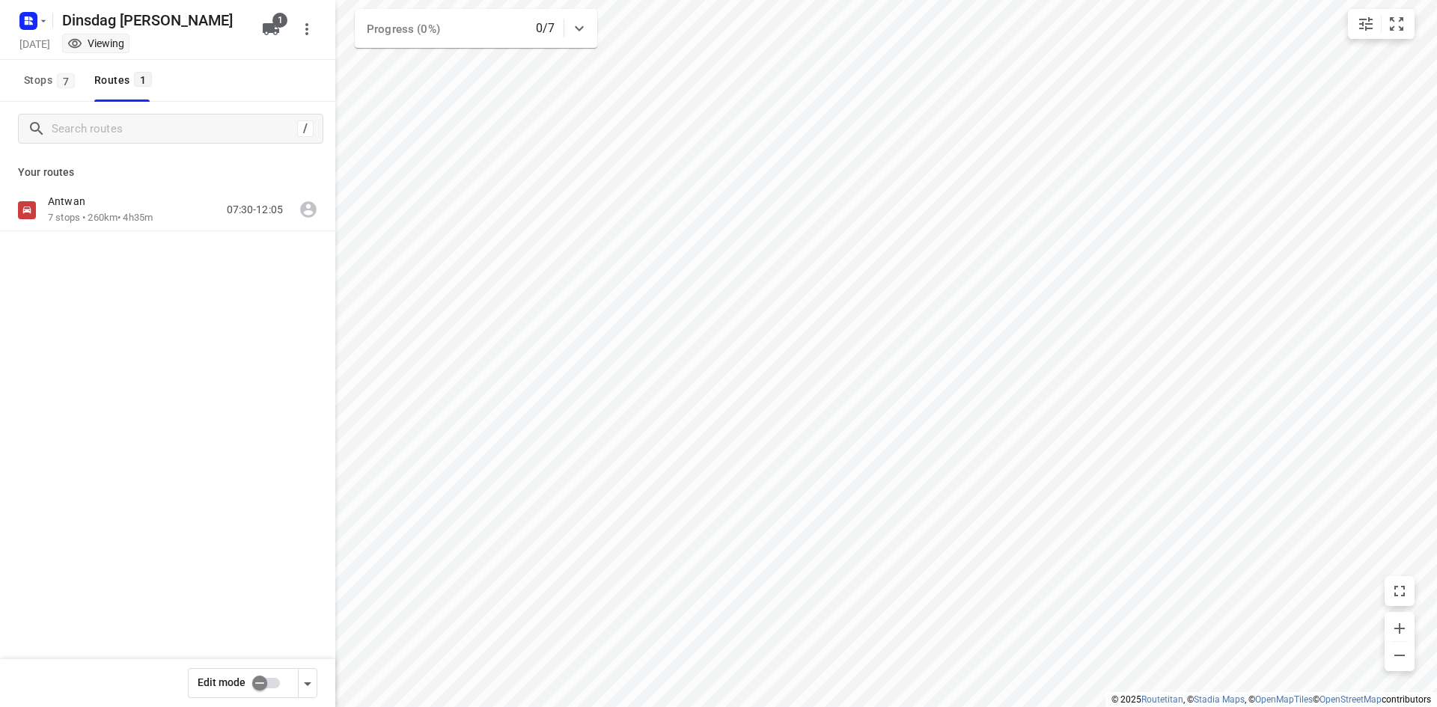
click at [49, 21] on div "Dinsdag Barry" at bounding box center [132, 18] width 239 height 27
click at [47, 20] on icon "button" at bounding box center [43, 21] width 12 height 12
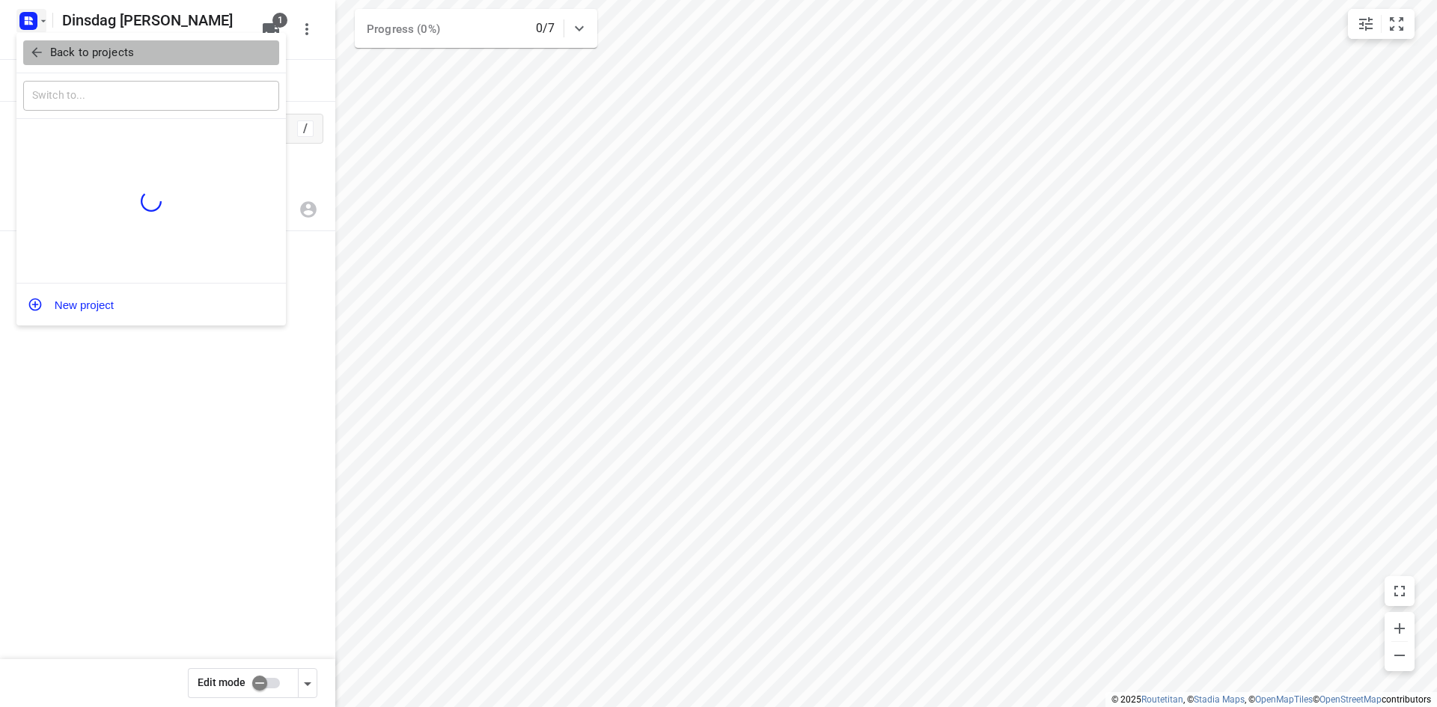
click at [73, 58] on p "Back to projects" at bounding box center [92, 52] width 84 height 17
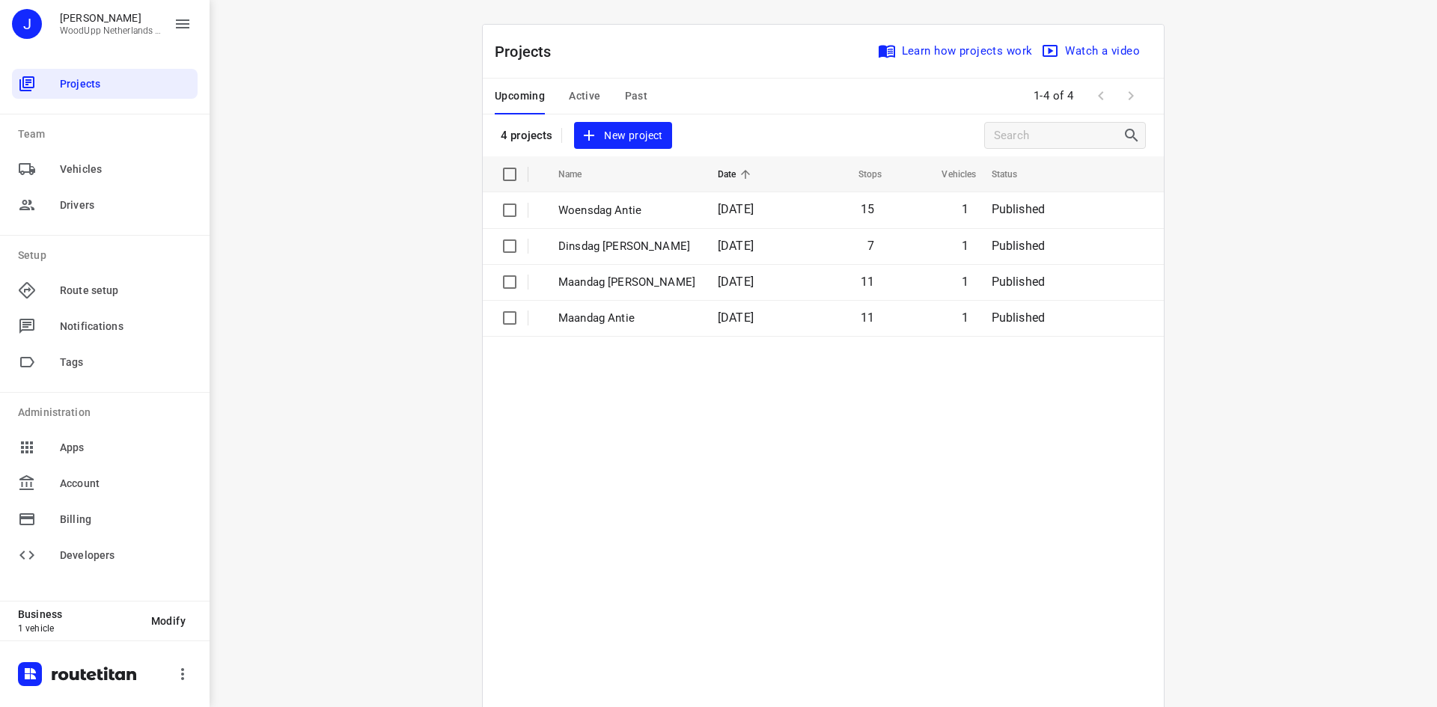
click at [1235, 197] on div "i © 2025 Routetitan , © Stadia Maps , © OpenMapTiles © OpenStreetMap contributo…" at bounding box center [823, 353] width 1227 height 707
